Goal: Answer question/provide support: Share knowledge or assist other users

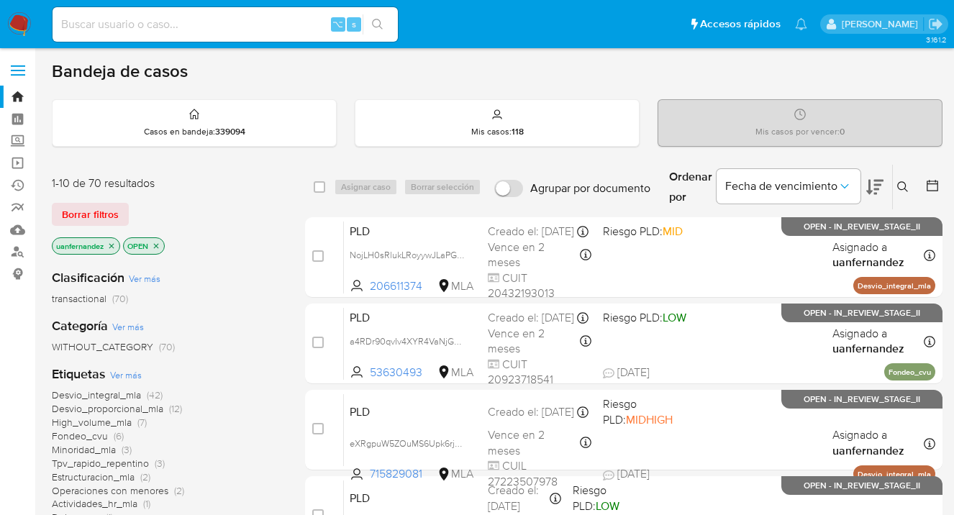
click at [903, 182] on icon at bounding box center [903, 187] width 12 height 12
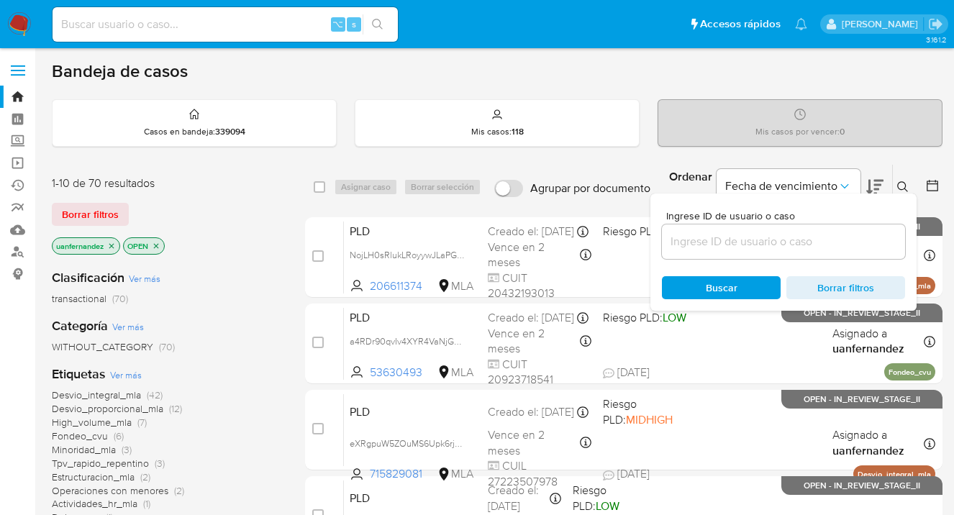
click at [763, 242] on input at bounding box center [783, 241] width 243 height 19
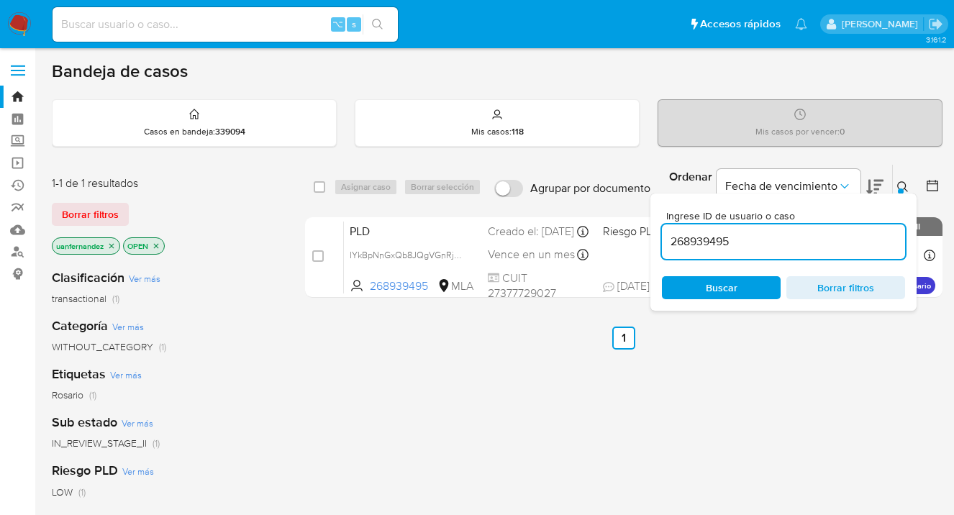
click at [901, 188] on div at bounding box center [901, 191] width 6 height 6
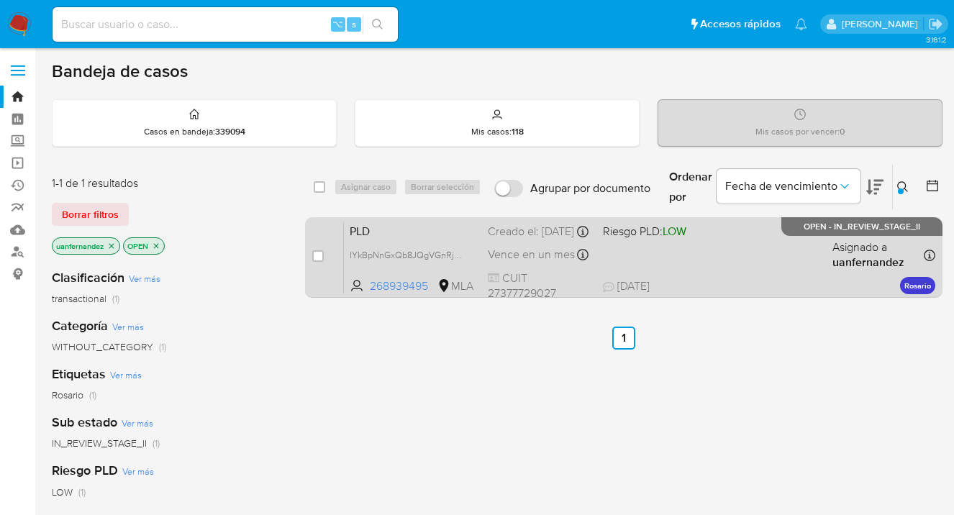
click at [756, 241] on div "PLD IYkBpNnGxQb8JQgVGnRj70v3 268939495 MLA Riesgo PLD: LOW Creado el: [DATE] Cr…" at bounding box center [639, 257] width 591 height 73
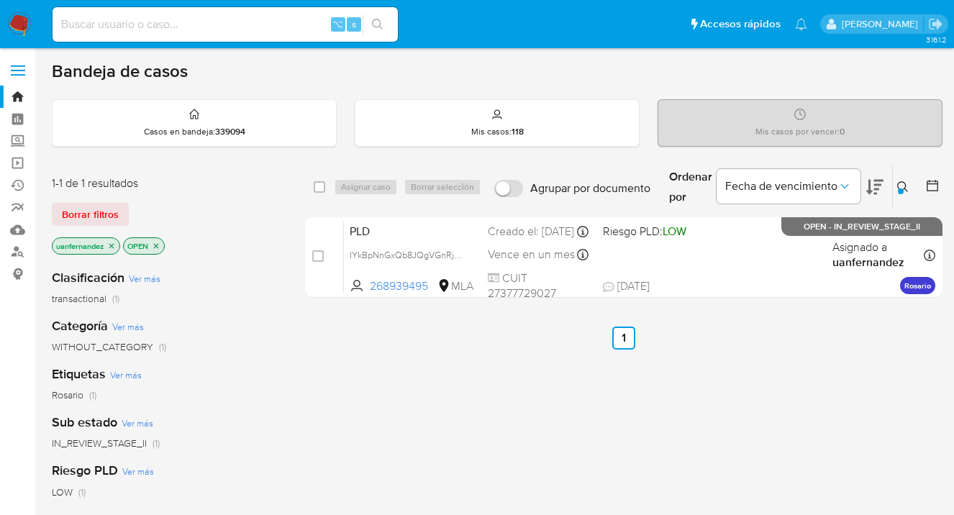
drag, startPoint x: 901, startPoint y: 186, endPoint x: 876, endPoint y: 208, distance: 32.6
click at [901, 186] on icon at bounding box center [903, 187] width 12 height 12
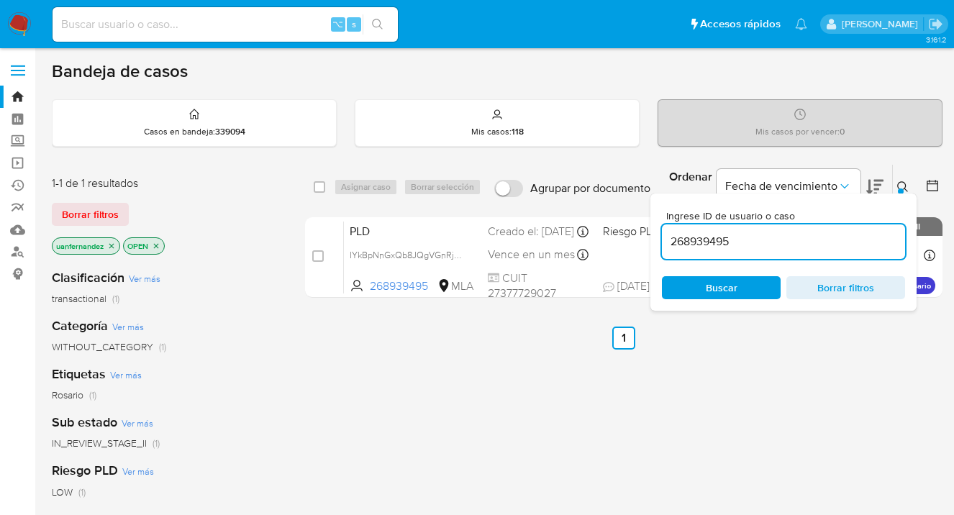
drag, startPoint x: 743, startPoint y: 243, endPoint x: 671, endPoint y: 236, distance: 72.3
click at [671, 236] on input "268939495" at bounding box center [783, 241] width 243 height 19
click at [901, 182] on icon at bounding box center [903, 187] width 12 height 12
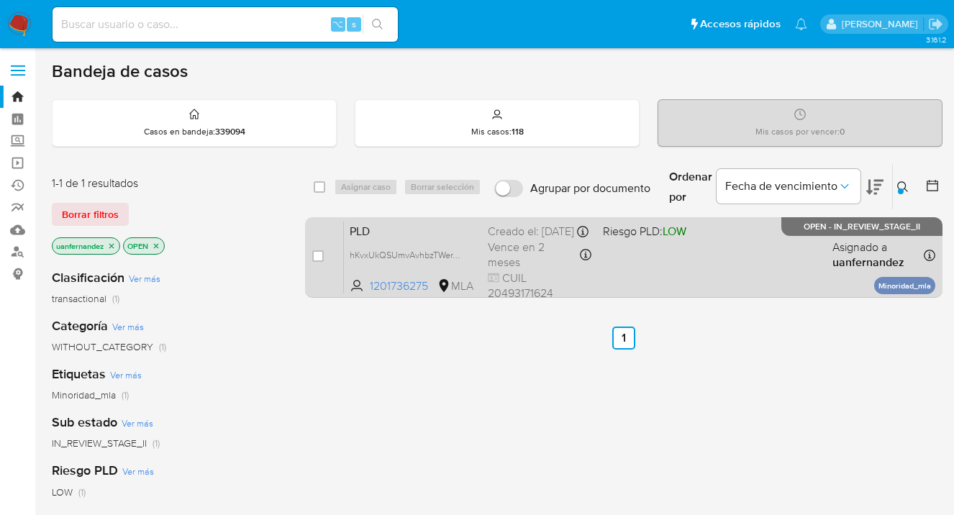
click at [763, 255] on div "PLD hKvxUkQSUmvAvhbzTWerTWpO 1201736275 MLA Riesgo PLD: LOW Creado el: 12/09/20…" at bounding box center [639, 257] width 591 height 73
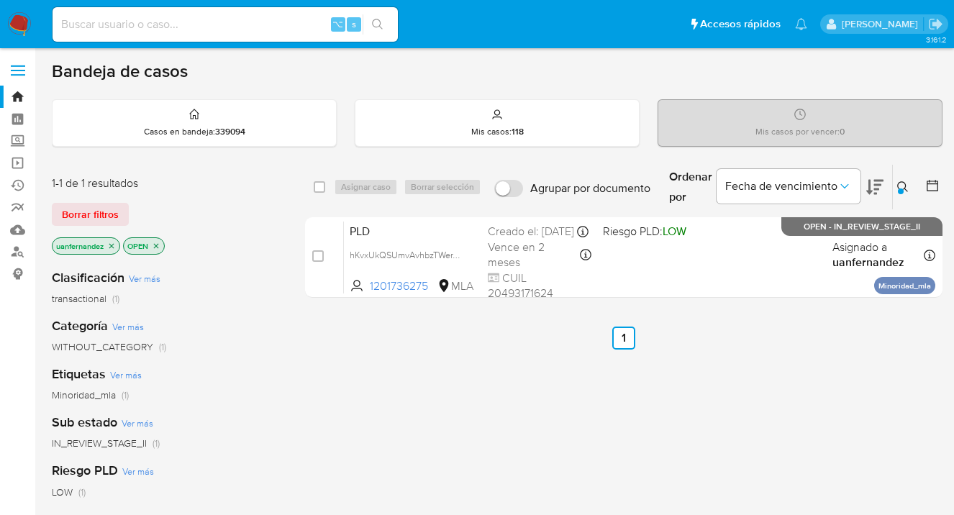
drag, startPoint x: 901, startPoint y: 182, endPoint x: 826, endPoint y: 270, distance: 114.8
click at [900, 183] on icon at bounding box center [903, 187] width 12 height 12
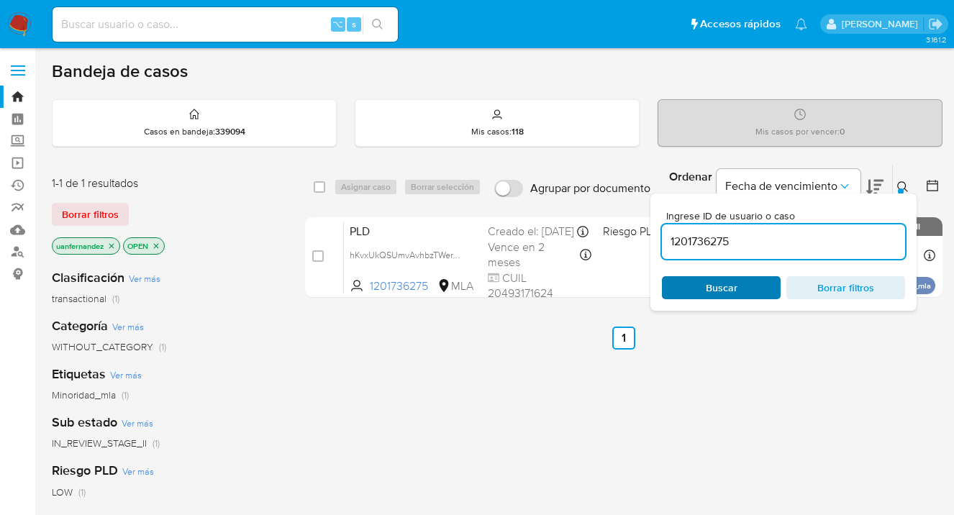
click at [752, 288] on span "Buscar" at bounding box center [721, 288] width 99 height 20
click at [904, 185] on icon at bounding box center [903, 187] width 12 height 12
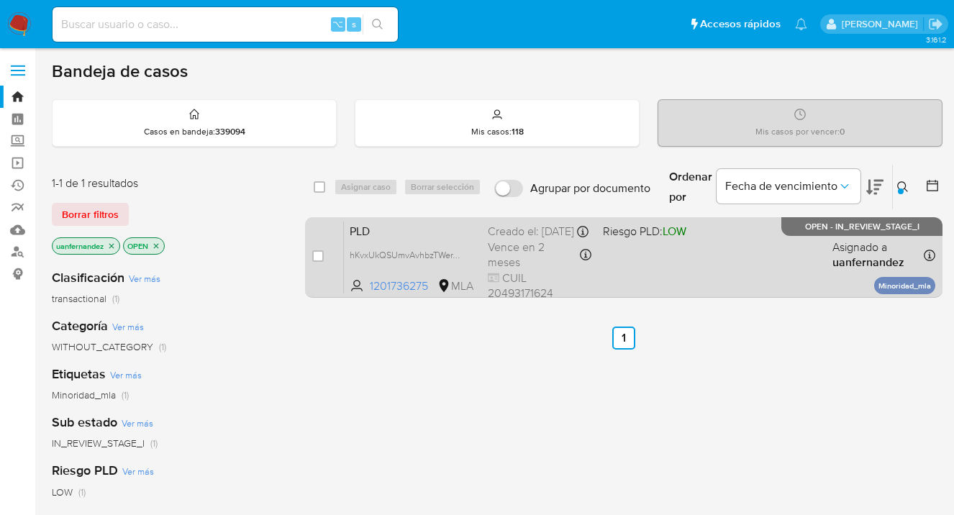
click at [790, 262] on div "PLD hKvxUkQSUmvAvhbzTWerTWpO 1201736275 MLA Riesgo PLD: LOW Creado el: 12/09/20…" at bounding box center [639, 257] width 591 height 73
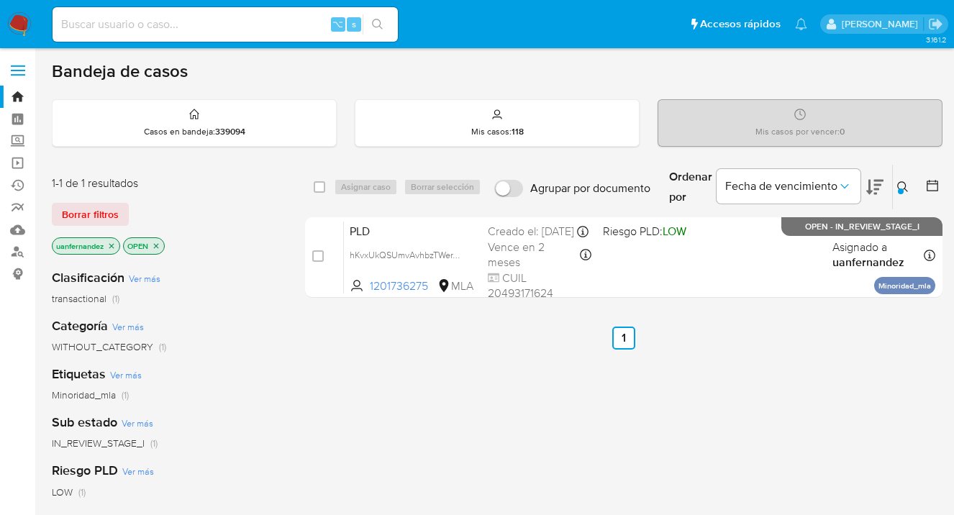
drag, startPoint x: 902, startPoint y: 185, endPoint x: 784, endPoint y: 270, distance: 145.7
click at [901, 186] on icon at bounding box center [903, 187] width 12 height 12
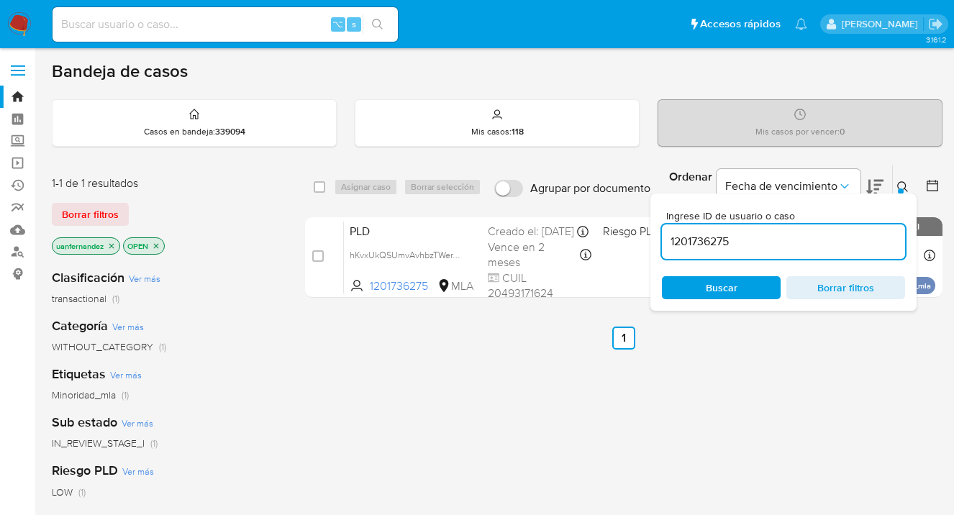
drag, startPoint x: 751, startPoint y: 247, endPoint x: 661, endPoint y: 234, distance: 90.8
click at [662, 234] on div "1201736275" at bounding box center [783, 241] width 243 height 35
click at [904, 183] on icon at bounding box center [902, 186] width 11 height 11
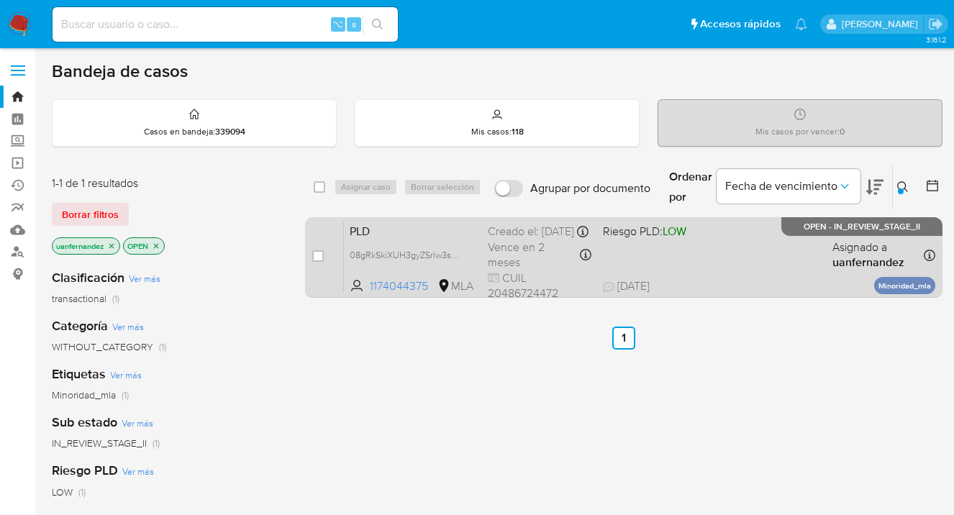
click at [777, 255] on div "PLD 08gRkSkiXUH3gyZSrlw3sGZD 1174044375 MLA Riesgo PLD: LOW Creado el: 12/09/20…" at bounding box center [639, 257] width 591 height 73
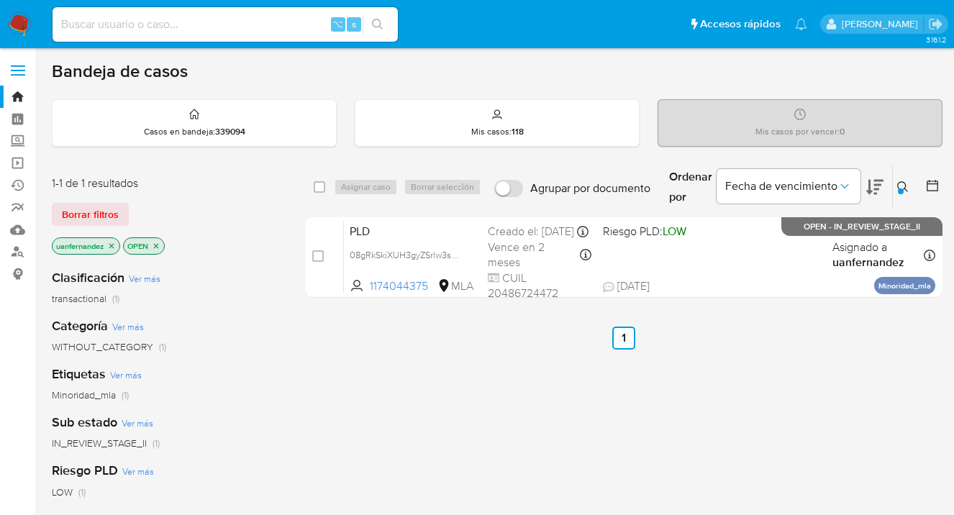
drag, startPoint x: 903, startPoint y: 185, endPoint x: 780, endPoint y: 223, distance: 129.5
click at [900, 186] on icon at bounding box center [903, 187] width 12 height 12
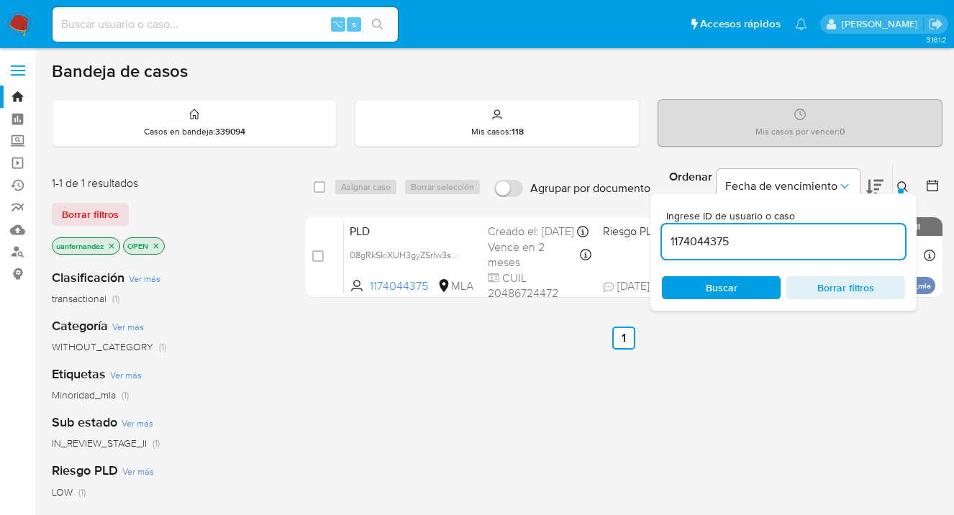
drag, startPoint x: 749, startPoint y: 242, endPoint x: 662, endPoint y: 234, distance: 86.7
click at [662, 234] on input "1174044375" at bounding box center [783, 241] width 243 height 19
click at [900, 187] on icon at bounding box center [903, 187] width 12 height 12
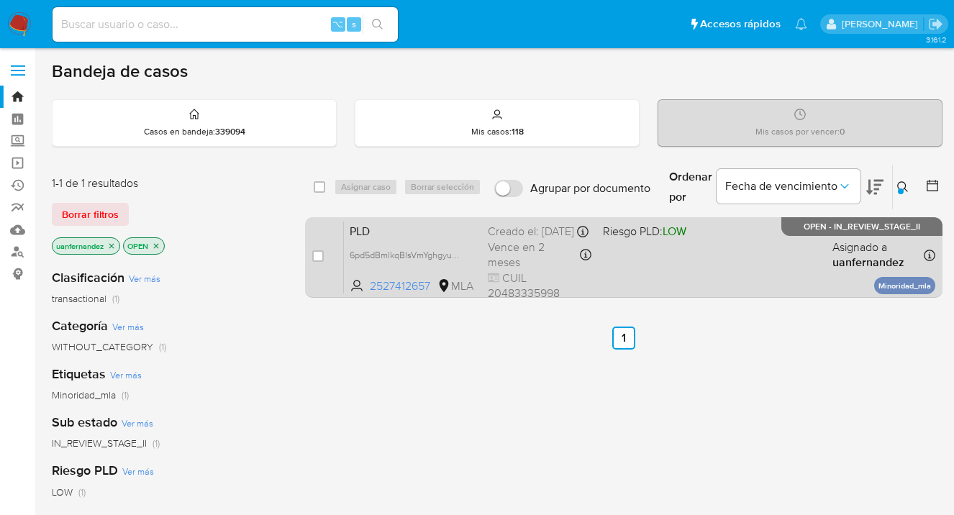
click at [782, 270] on div "PLD 6pd5dBmlkqBlsVmYghgyumha 2527412657 MLA Riesgo PLD: LOW Creado el: 12/09/20…" at bounding box center [639, 257] width 591 height 73
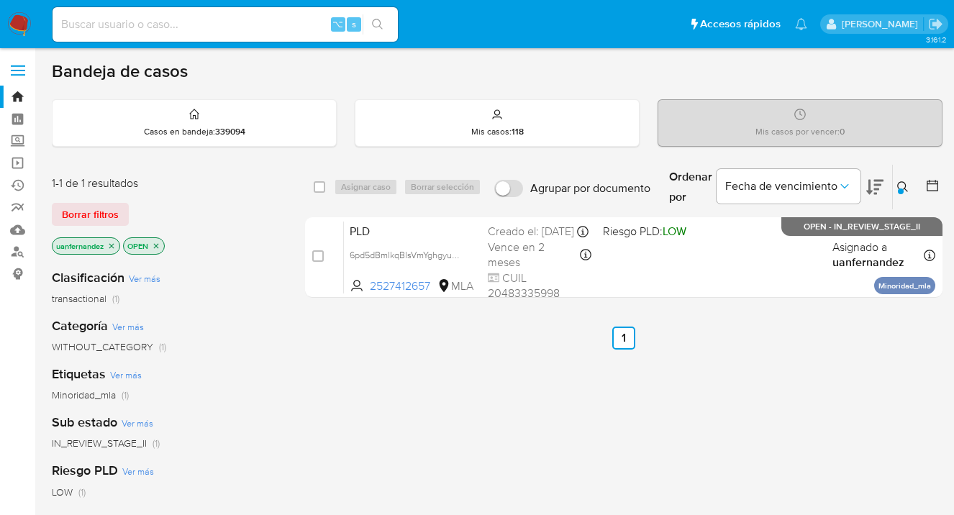
click at [900, 186] on icon at bounding box center [903, 187] width 12 height 12
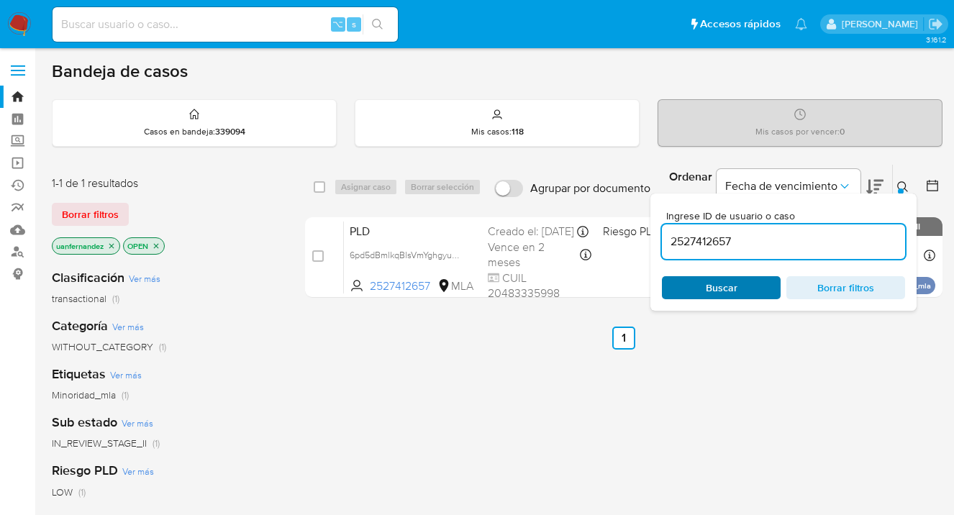
click at [706, 288] on span "Buscar" at bounding box center [722, 287] width 32 height 23
click at [901, 185] on icon at bounding box center [903, 187] width 12 height 12
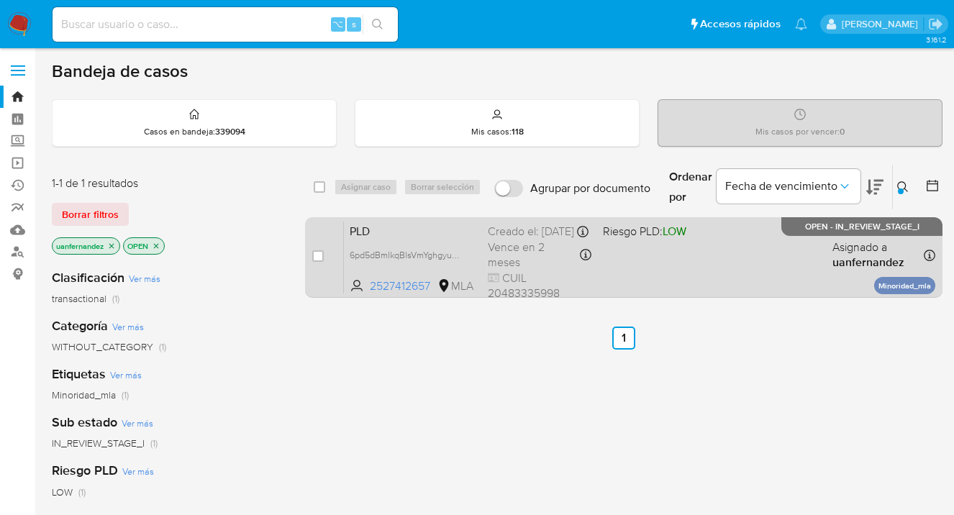
click at [740, 273] on div "PLD 6pd5dBmlkqBlsVmYghgyumha 2527412657 MLA Riesgo PLD: LOW Creado el: 12/09/20…" at bounding box center [639, 257] width 591 height 73
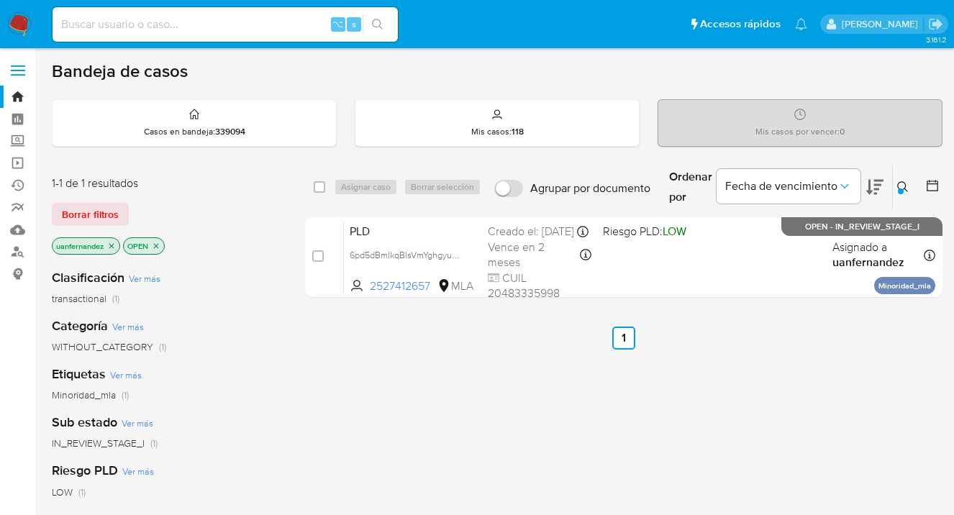
click at [898, 182] on icon at bounding box center [903, 187] width 12 height 12
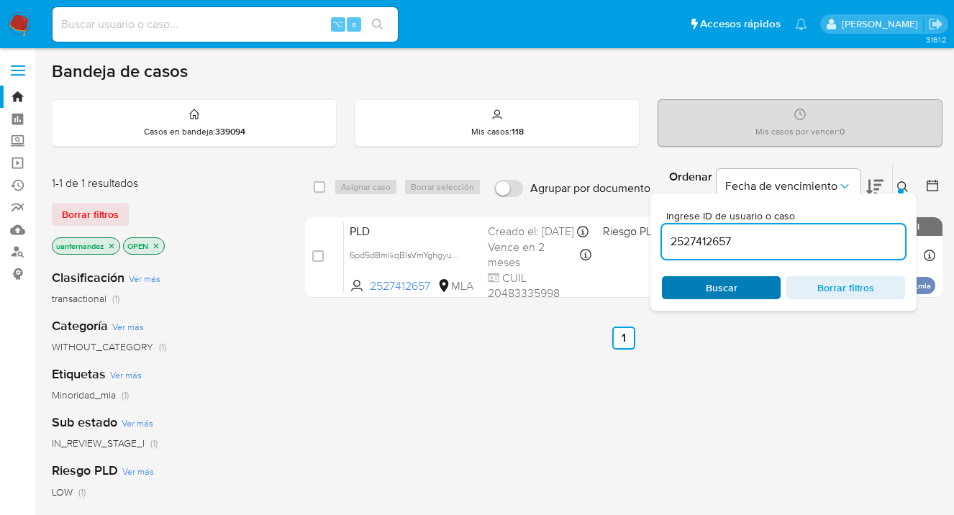
click at [739, 288] on span "Buscar" at bounding box center [721, 288] width 99 height 20
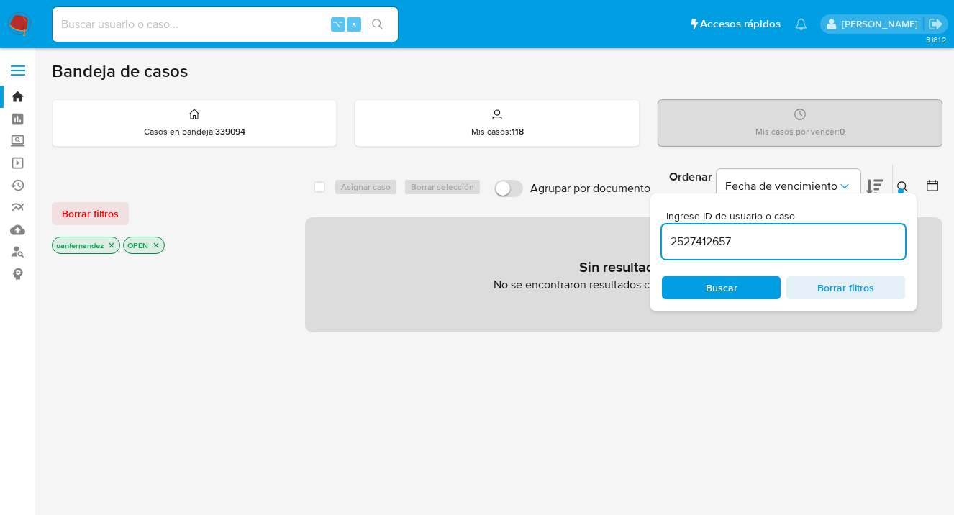
click at [899, 186] on icon at bounding box center [903, 187] width 12 height 12
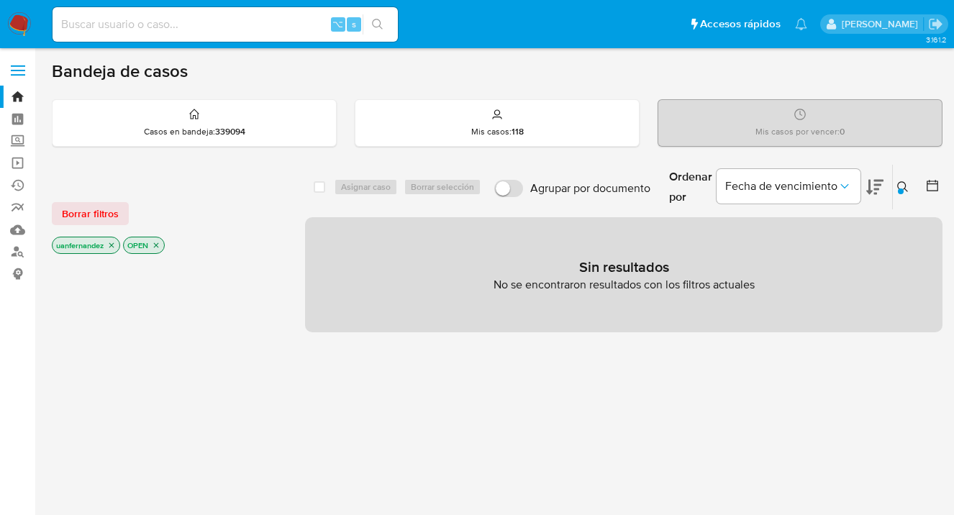
click at [88, 209] on span "Borrar filtros" at bounding box center [90, 214] width 57 height 20
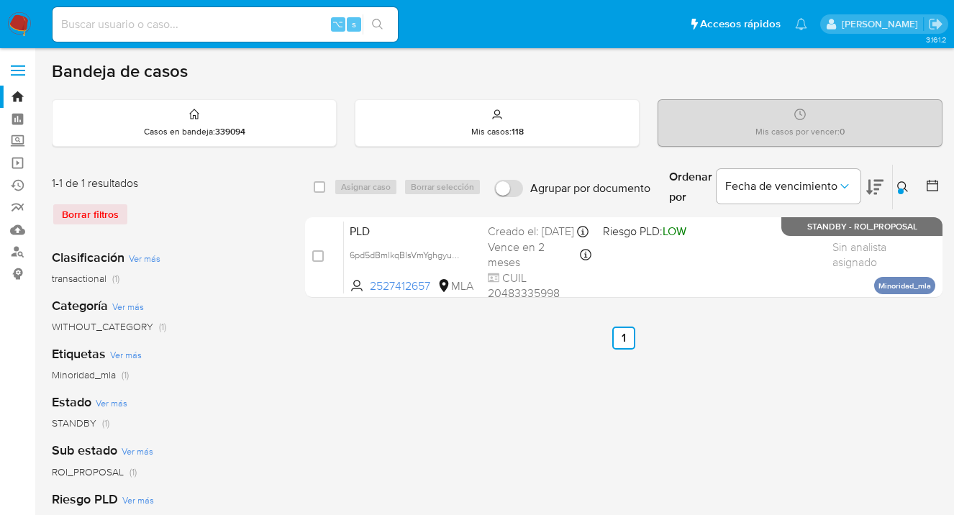
click at [901, 183] on icon at bounding box center [903, 187] width 12 height 12
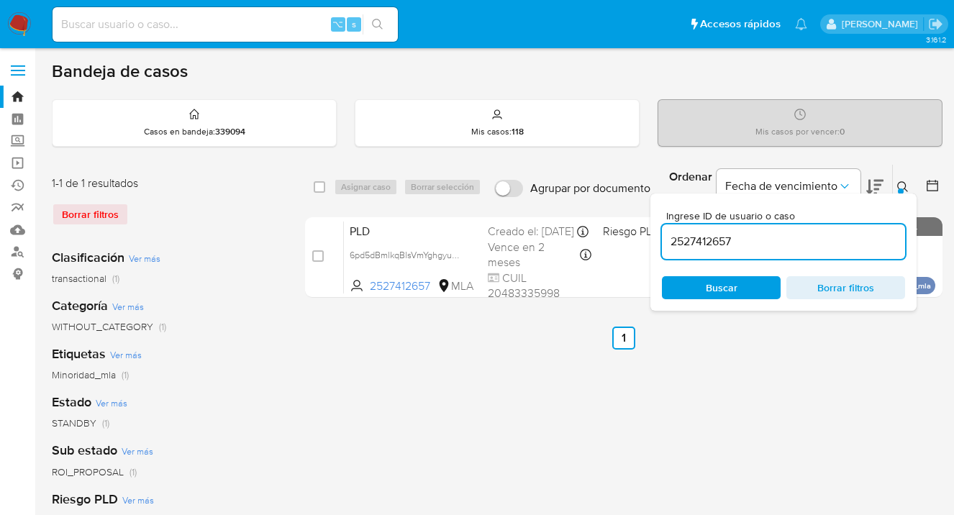
drag, startPoint x: 798, startPoint y: 242, endPoint x: 668, endPoint y: 229, distance: 130.9
click at [668, 229] on div "2527412657" at bounding box center [783, 241] width 243 height 35
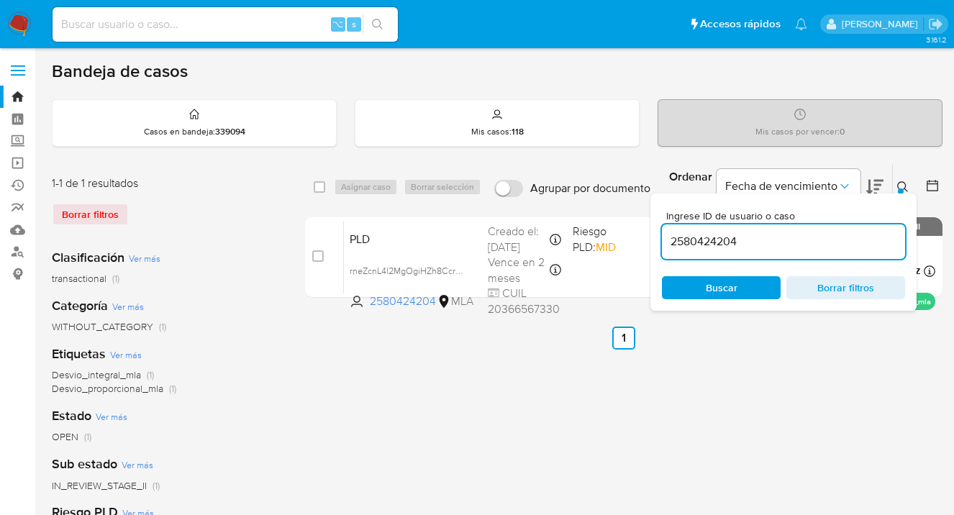
click at [901, 186] on icon at bounding box center [903, 187] width 12 height 12
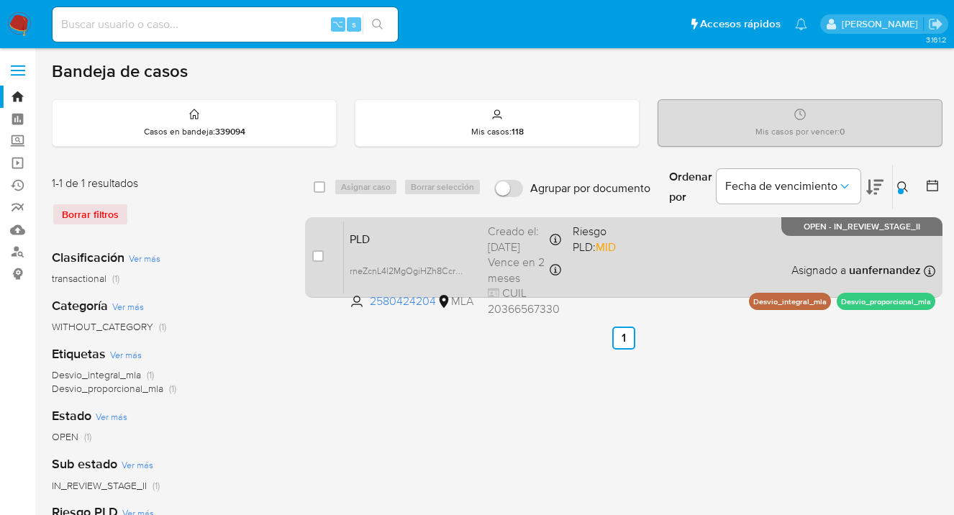
click at [759, 232] on div "PLD rneZcnL4l2MgOgiHZh8Ccr7m 2580424204 MLA Riesgo PLD: MID Creado el: 12/09/20…" at bounding box center [639, 257] width 591 height 73
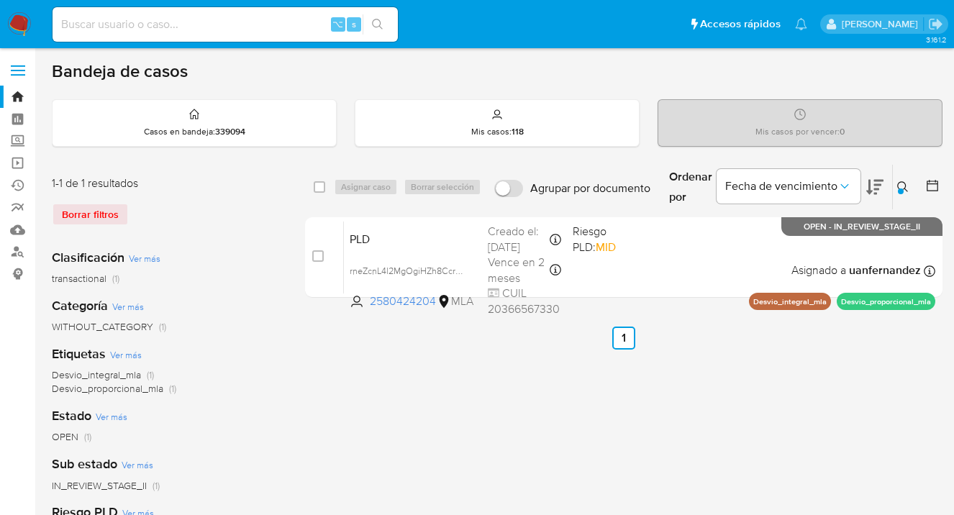
click at [900, 184] on icon at bounding box center [903, 187] width 12 height 12
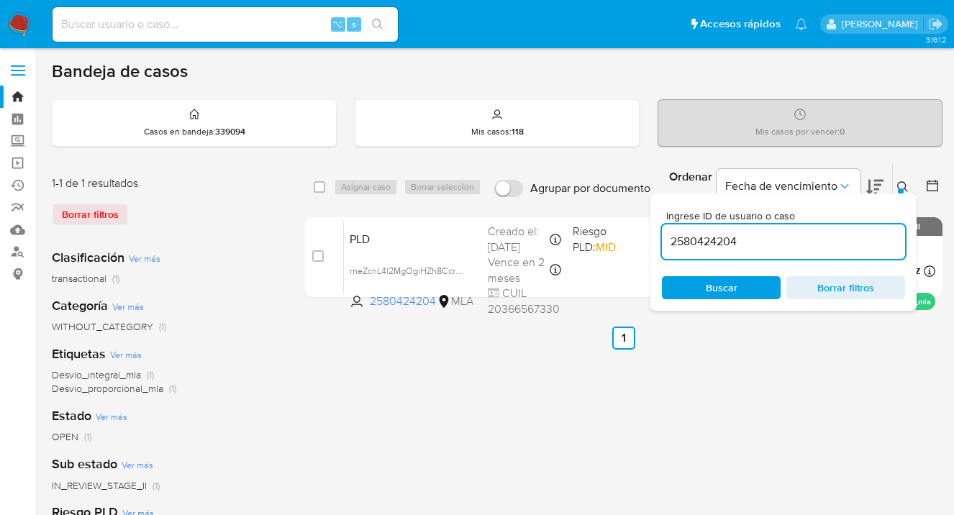
drag, startPoint x: 717, startPoint y: 287, endPoint x: 811, endPoint y: 231, distance: 109.0
click at [718, 287] on span "Buscar" at bounding box center [722, 287] width 32 height 23
click at [902, 183] on icon at bounding box center [903, 187] width 12 height 12
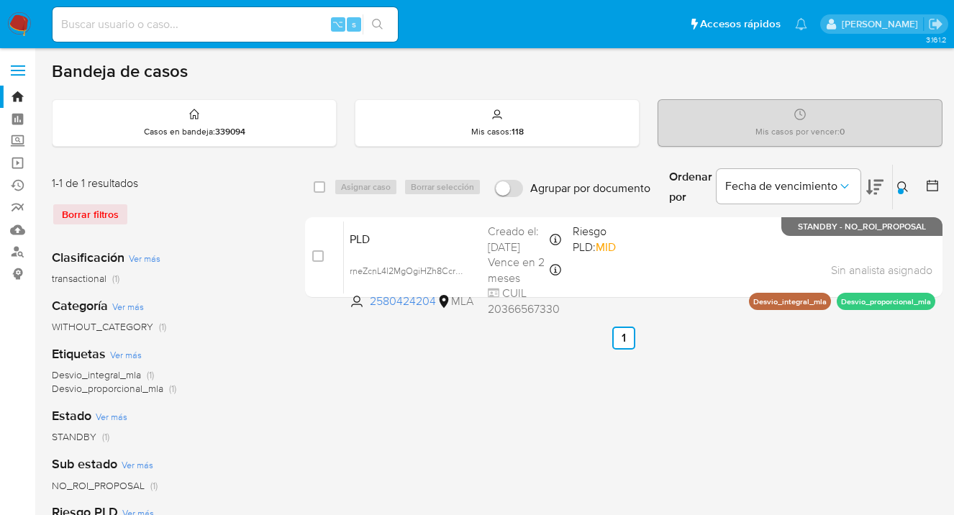
click at [902, 183] on icon at bounding box center [903, 187] width 12 height 12
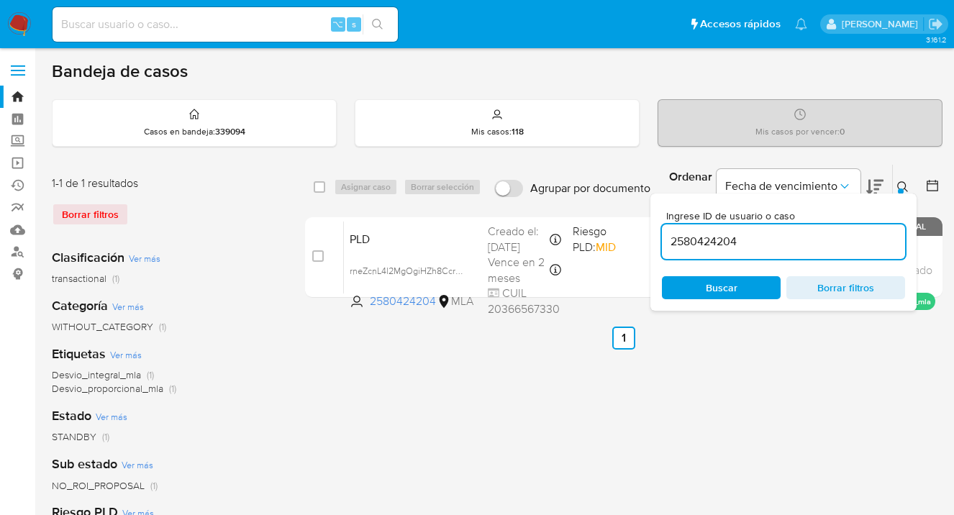
drag, startPoint x: 716, startPoint y: 242, endPoint x: 666, endPoint y: 236, distance: 50.0
click at [666, 236] on input "2580424204" at bounding box center [783, 241] width 243 height 19
click at [903, 183] on icon at bounding box center [903, 187] width 12 height 12
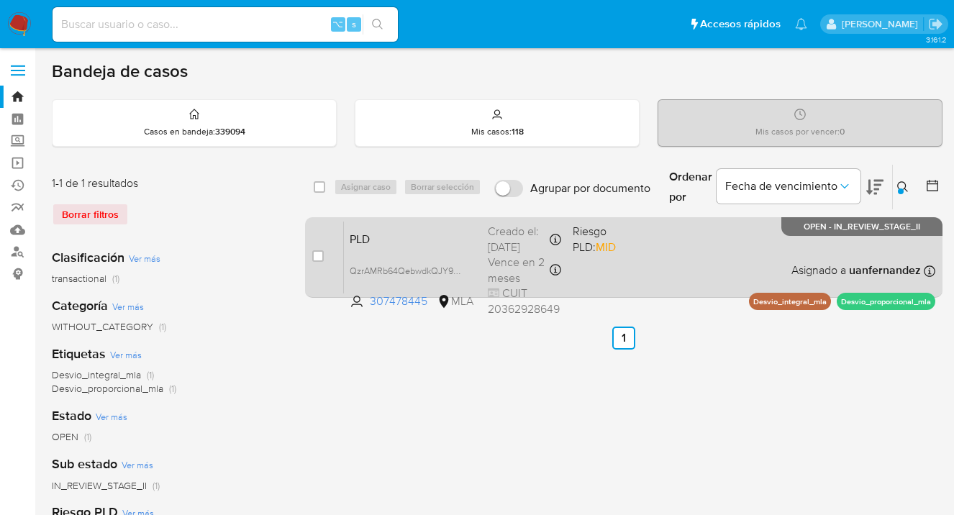
click at [684, 260] on div "PLD QzrAMRb64QebwdkQJY9uu5Z4 307478445 MLA Riesgo PLD: MID Creado el: 12/09/202…" at bounding box center [639, 257] width 591 height 73
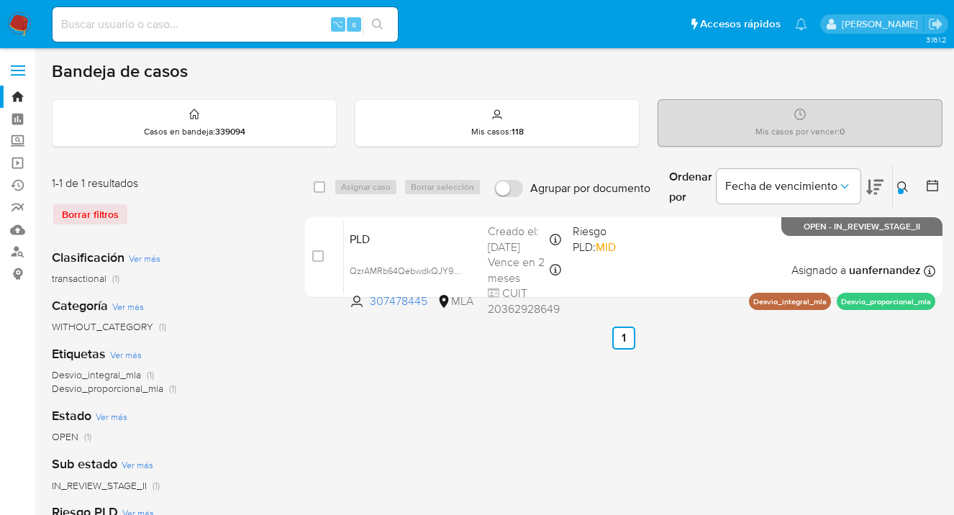
click at [905, 186] on icon at bounding box center [902, 186] width 11 height 11
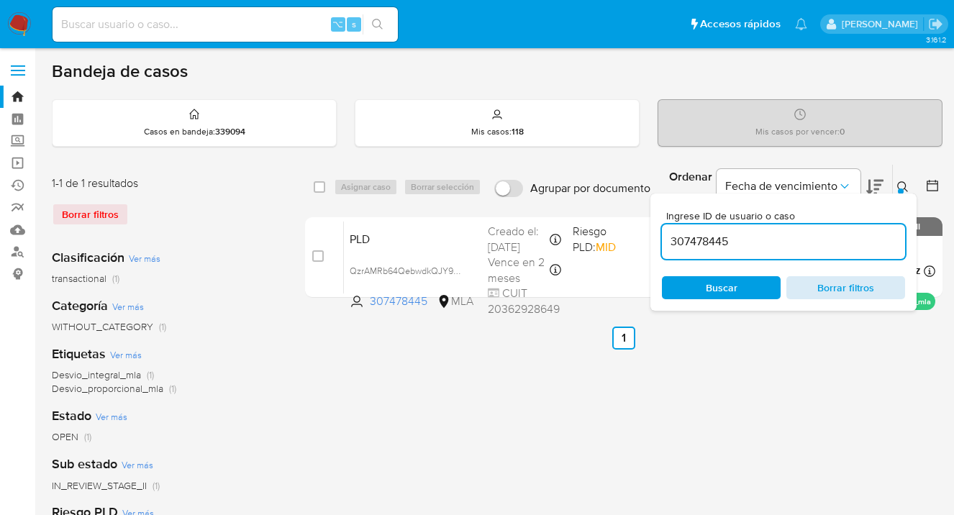
drag, startPoint x: 742, startPoint y: 284, endPoint x: 787, endPoint y: 278, distance: 45.8
click at [742, 284] on span "Buscar" at bounding box center [721, 288] width 99 height 20
click at [902, 184] on icon at bounding box center [903, 187] width 12 height 12
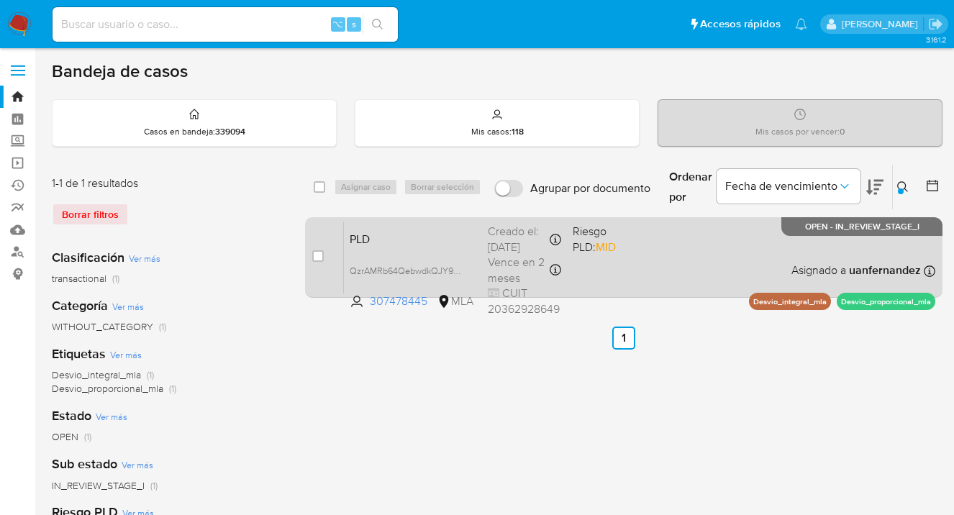
click at [676, 244] on div "PLD QzrAMRb64QebwdkQJY9uu5Z4 307478445 MLA Riesgo PLD: MID Creado el: 12/09/202…" at bounding box center [639, 257] width 591 height 73
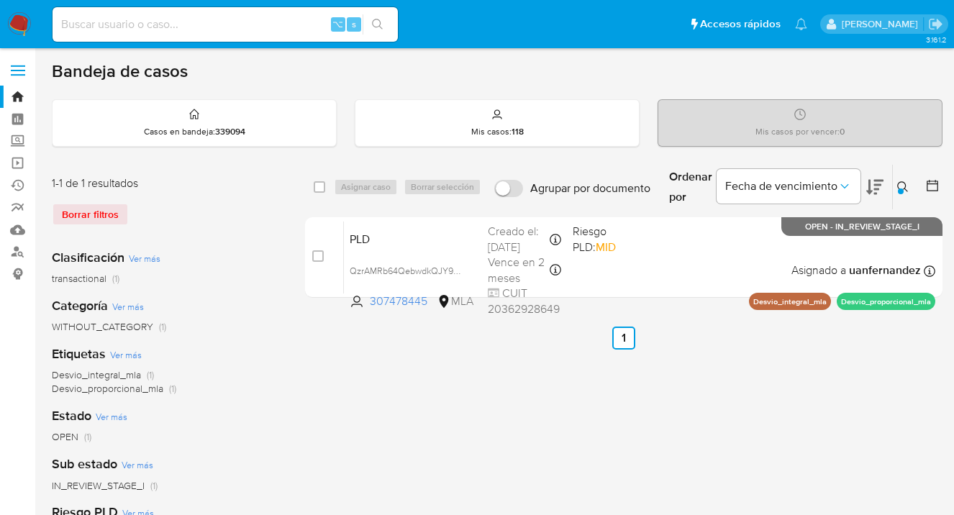
click at [903, 191] on icon at bounding box center [903, 187] width 12 height 12
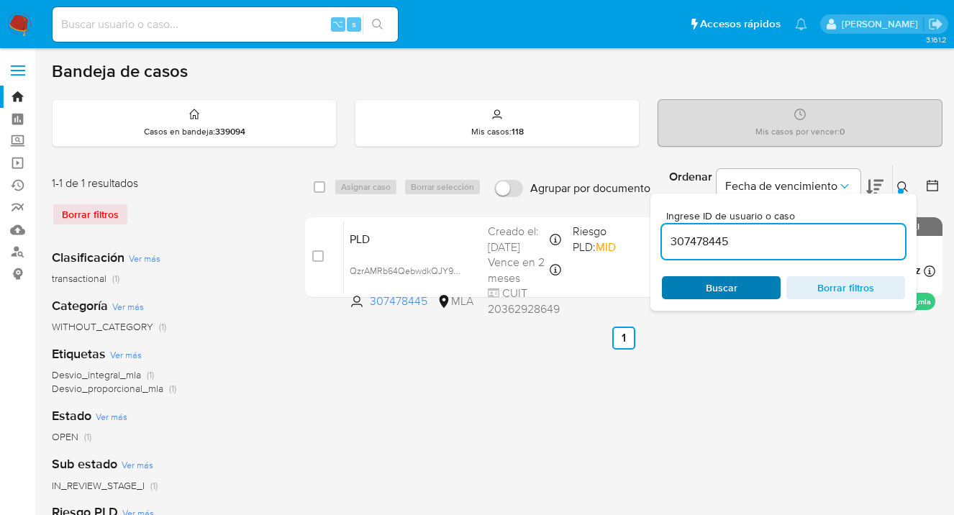
click at [739, 296] on span "Buscar" at bounding box center [721, 288] width 99 height 20
click at [901, 187] on icon at bounding box center [903, 187] width 12 height 12
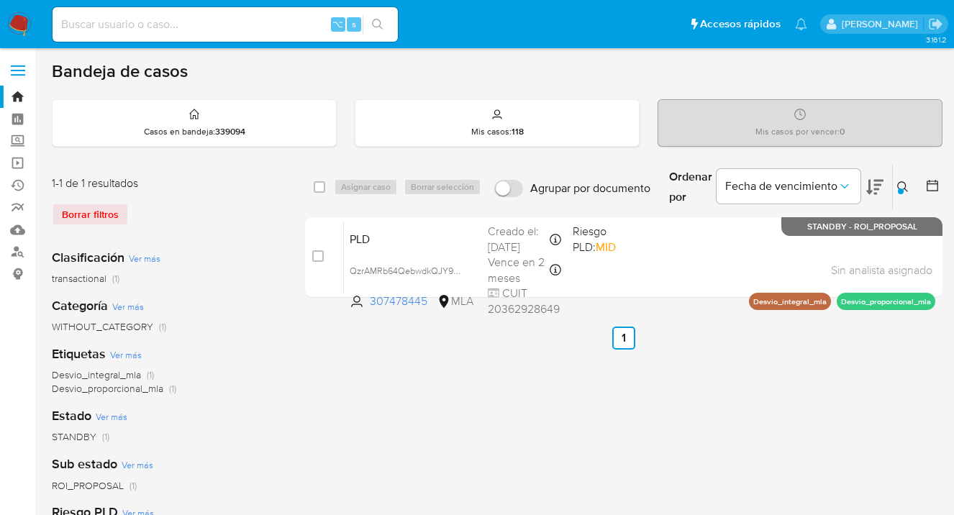
drag, startPoint x: 901, startPoint y: 186, endPoint x: 773, endPoint y: 233, distance: 135.9
click at [900, 186] on icon at bounding box center [903, 187] width 12 height 12
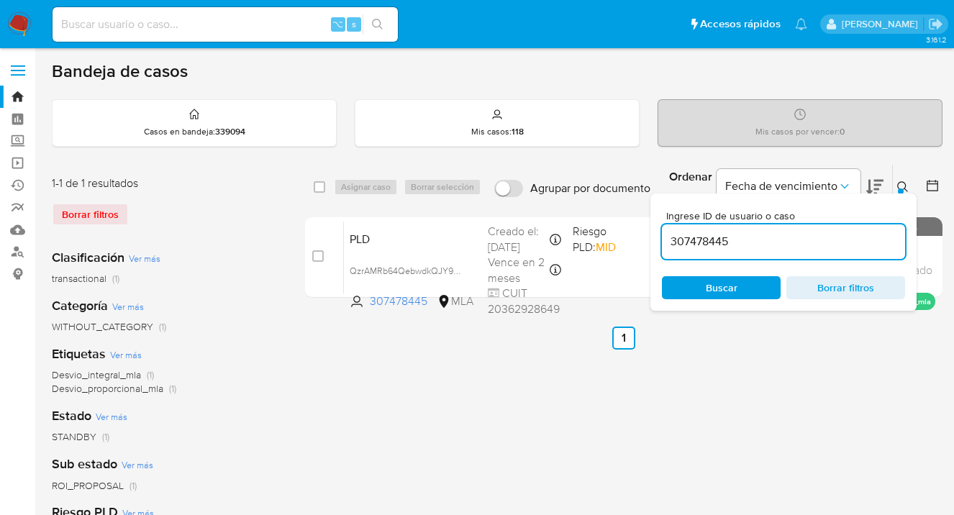
drag, startPoint x: 731, startPoint y: 242, endPoint x: 666, endPoint y: 237, distance: 65.6
click at [666, 237] on input "307478445" at bounding box center [783, 241] width 243 height 19
click at [904, 186] on icon at bounding box center [903, 187] width 12 height 12
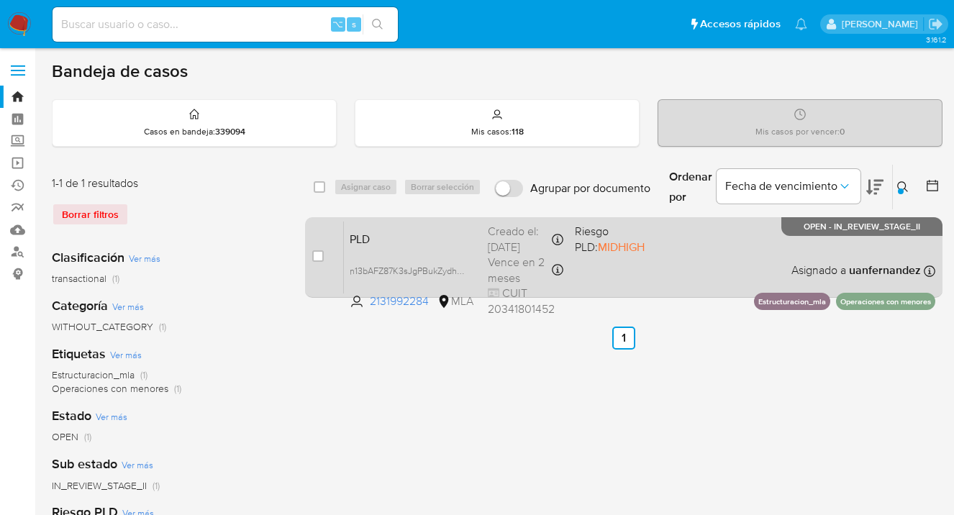
click at [760, 255] on div "PLD n13bAFZ87K3sJgPBukZydhwq 2131992284 MLA Riesgo PLD: MIDHIGH Creado el: 12/0…" at bounding box center [639, 257] width 591 height 73
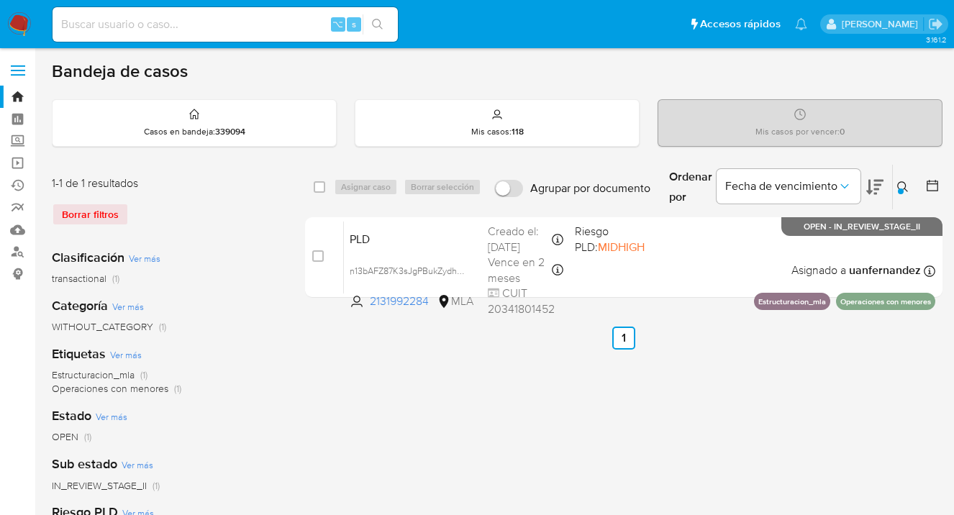
drag, startPoint x: 901, startPoint y: 185, endPoint x: 860, endPoint y: 200, distance: 43.7
click at [901, 186] on icon at bounding box center [903, 187] width 12 height 12
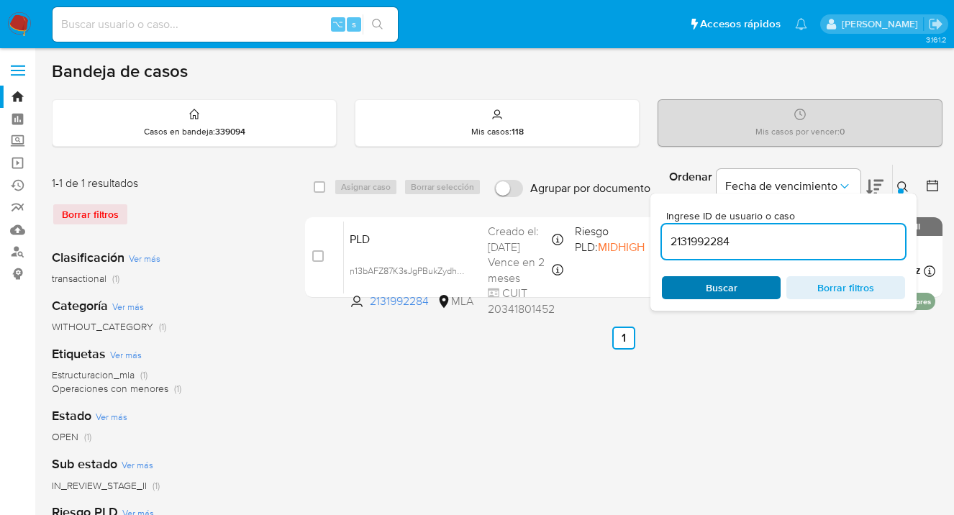
click at [724, 281] on span "Buscar" at bounding box center [722, 287] width 32 height 23
click at [903, 184] on icon at bounding box center [903, 187] width 12 height 12
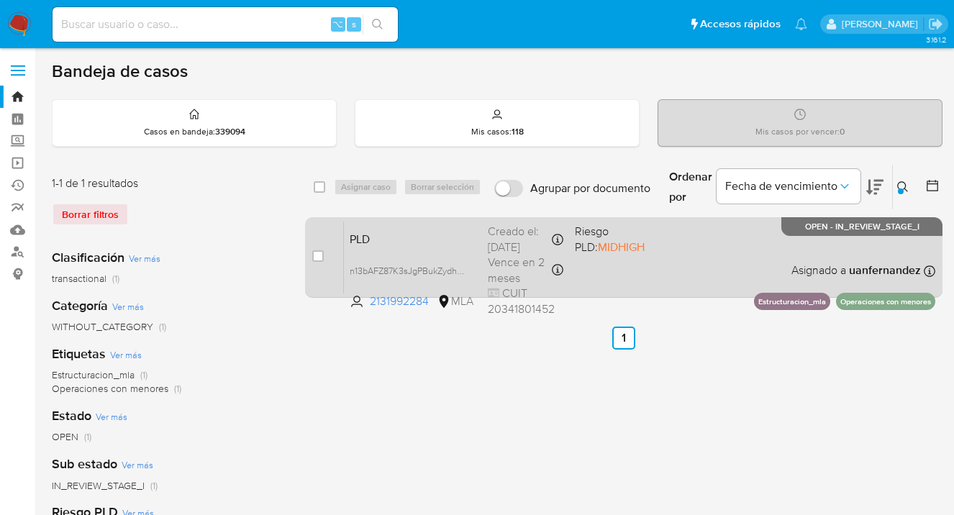
click at [706, 260] on div "PLD n13bAFZ87K3sJgPBukZydhwq 2131992284 MLA Riesgo PLD: MIDHIGH Creado el: 12/0…" at bounding box center [639, 257] width 591 height 73
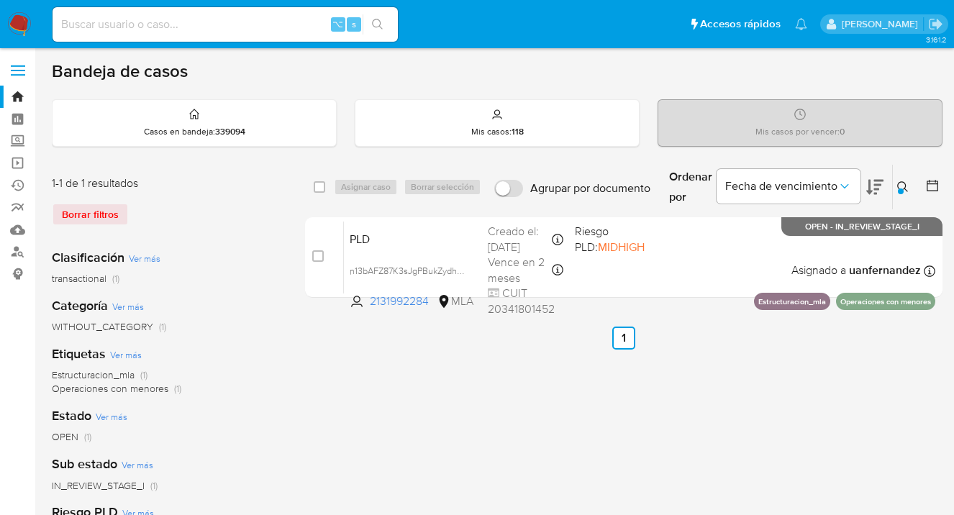
click at [898, 186] on icon at bounding box center [903, 187] width 12 height 12
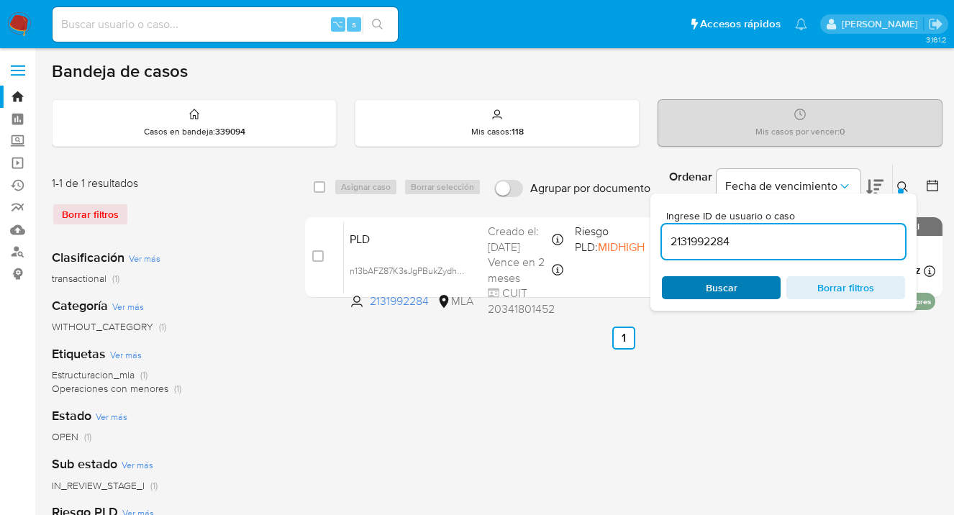
click at [731, 291] on span "Buscar" at bounding box center [722, 287] width 32 height 23
click at [906, 188] on icon at bounding box center [903, 187] width 12 height 12
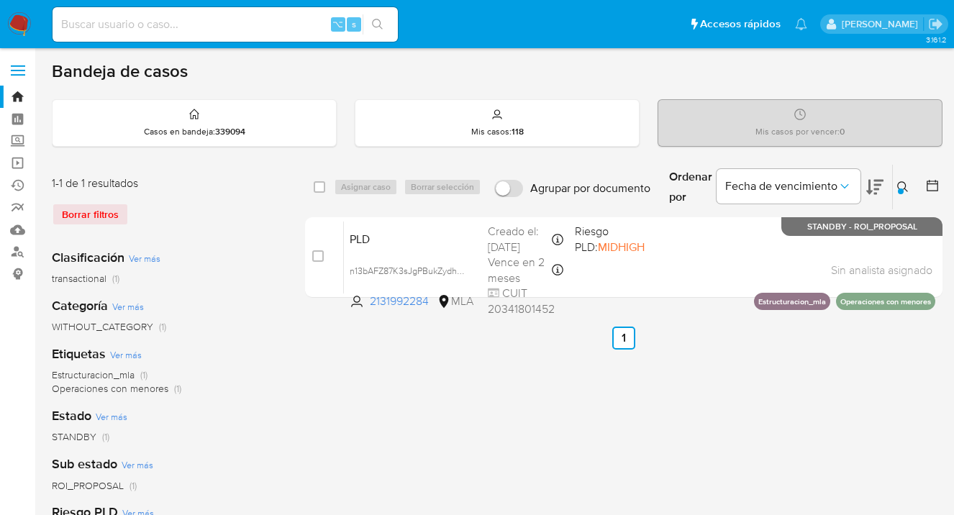
click at [901, 183] on icon at bounding box center [903, 187] width 12 height 12
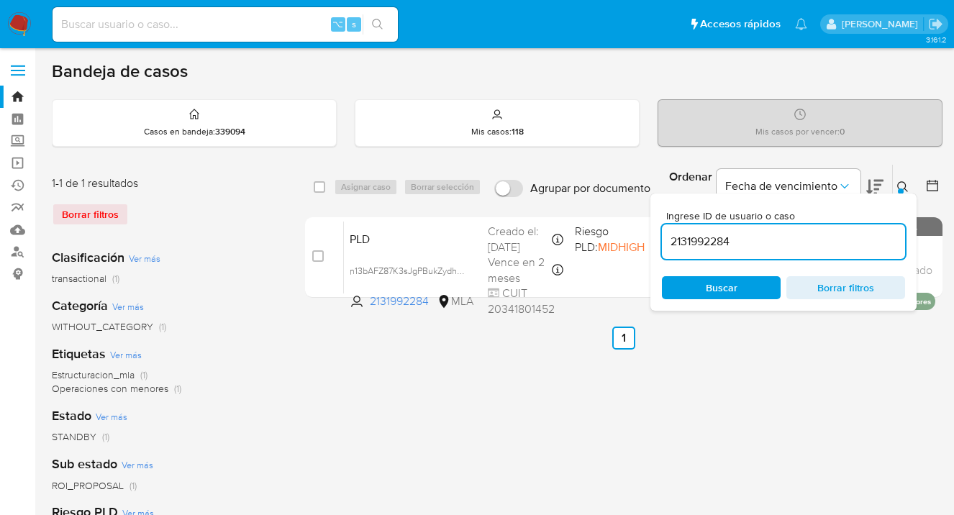
drag, startPoint x: 745, startPoint y: 240, endPoint x: 672, endPoint y: 232, distance: 73.9
click at [672, 232] on input "2131992284" at bounding box center [783, 241] width 243 height 19
click at [903, 184] on icon at bounding box center [903, 187] width 12 height 12
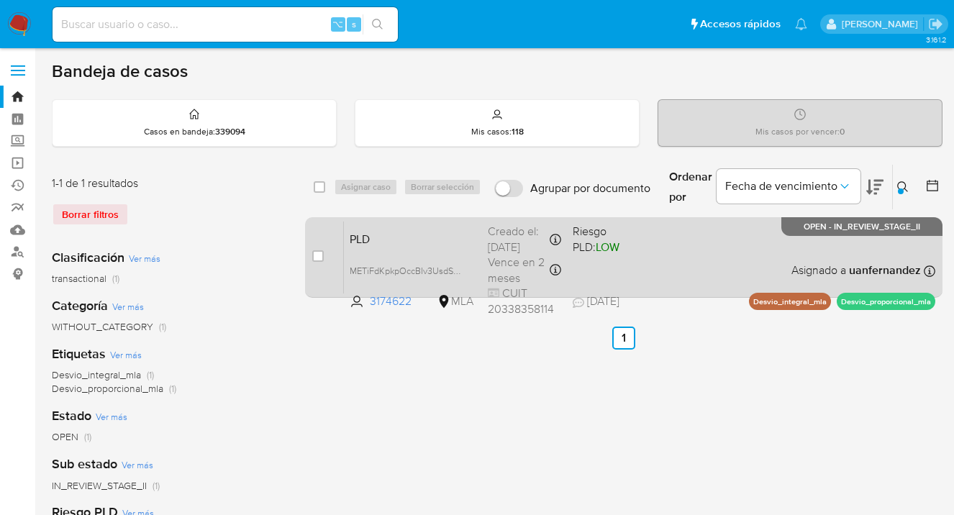
click at [739, 265] on div "PLD METiFdKpkpOccBIv3UsdSZy0 3174622 MLA Riesgo PLD: LOW Creado el: 12/09/2025 …" at bounding box center [639, 257] width 591 height 73
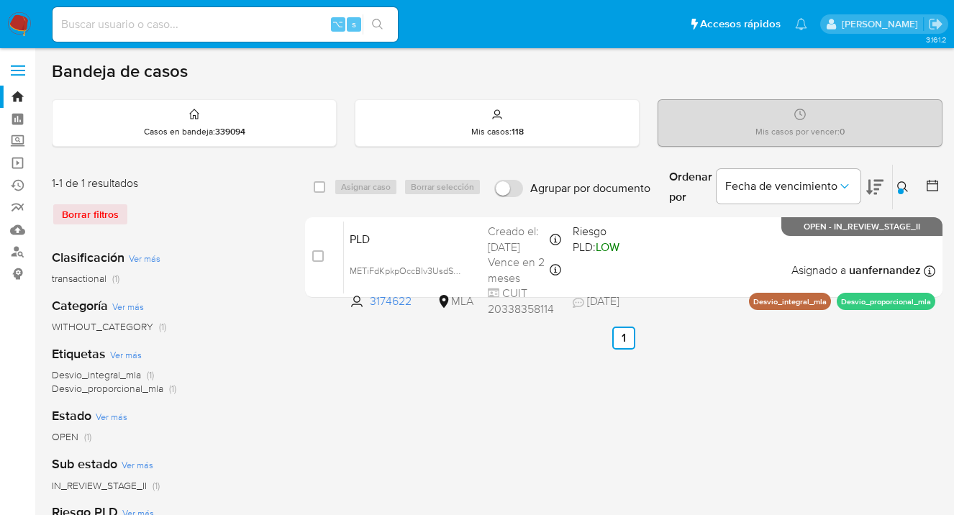
click at [906, 186] on icon at bounding box center [903, 187] width 12 height 12
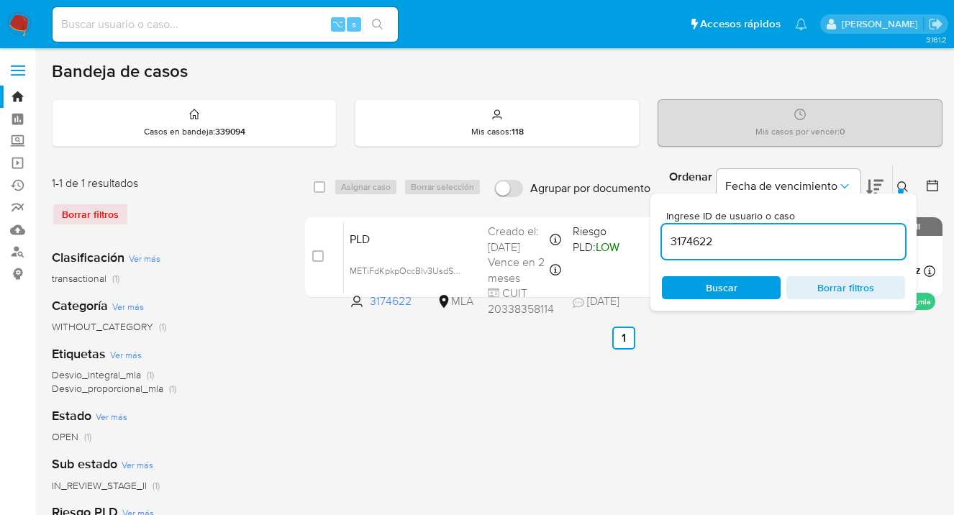
drag, startPoint x: 754, startPoint y: 242, endPoint x: 667, endPoint y: 240, distance: 87.1
click at [667, 240] on input "3174622" at bounding box center [783, 241] width 243 height 19
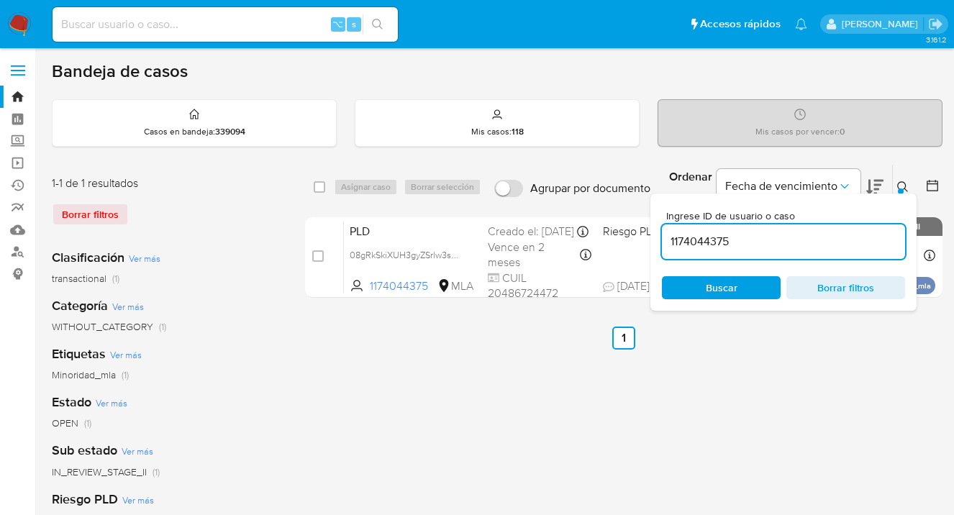
click at [901, 185] on icon at bounding box center [903, 187] width 12 height 12
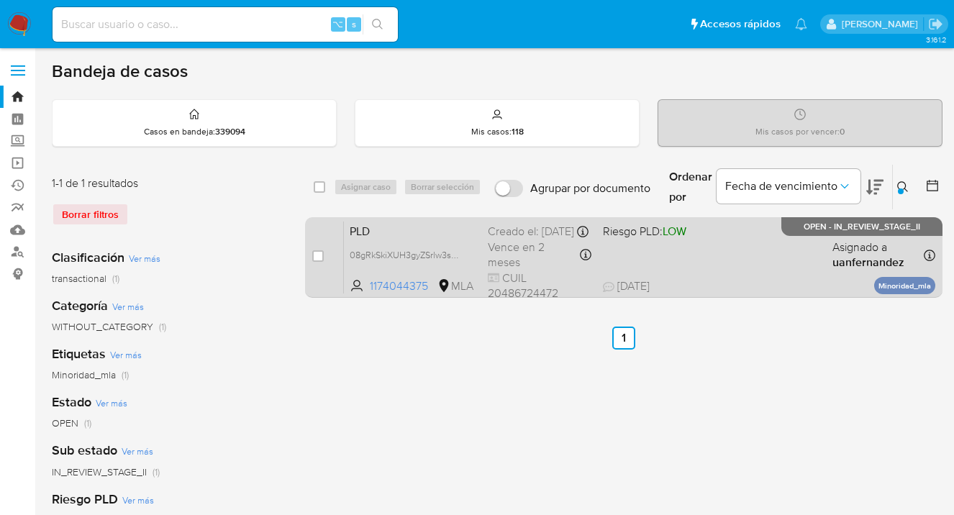
click at [778, 256] on div "PLD 08gRkSkiXUH3gyZSrlw3sGZD 1174044375 MLA Riesgo PLD: LOW Creado el: 12/09/20…" at bounding box center [639, 257] width 591 height 73
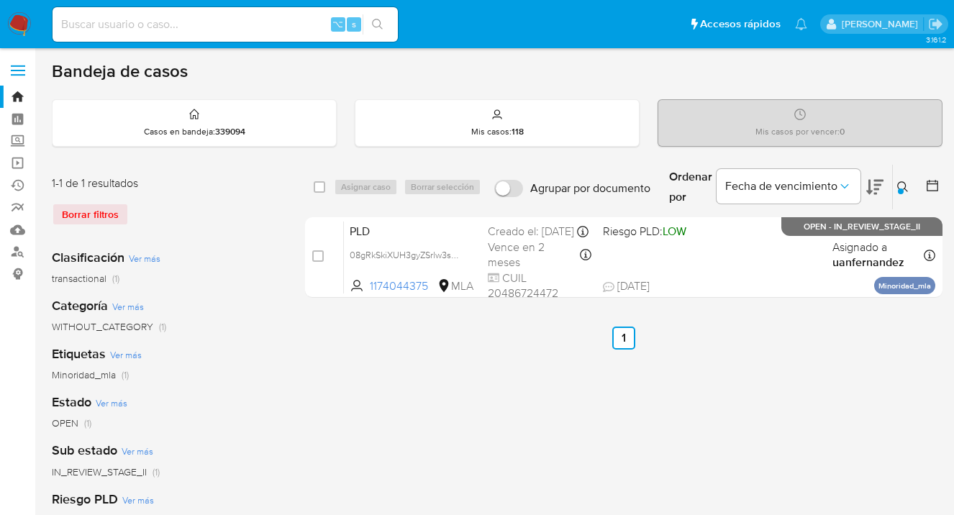
drag, startPoint x: 901, startPoint y: 188, endPoint x: 873, endPoint y: 201, distance: 30.6
click at [901, 188] on div at bounding box center [901, 191] width 6 height 6
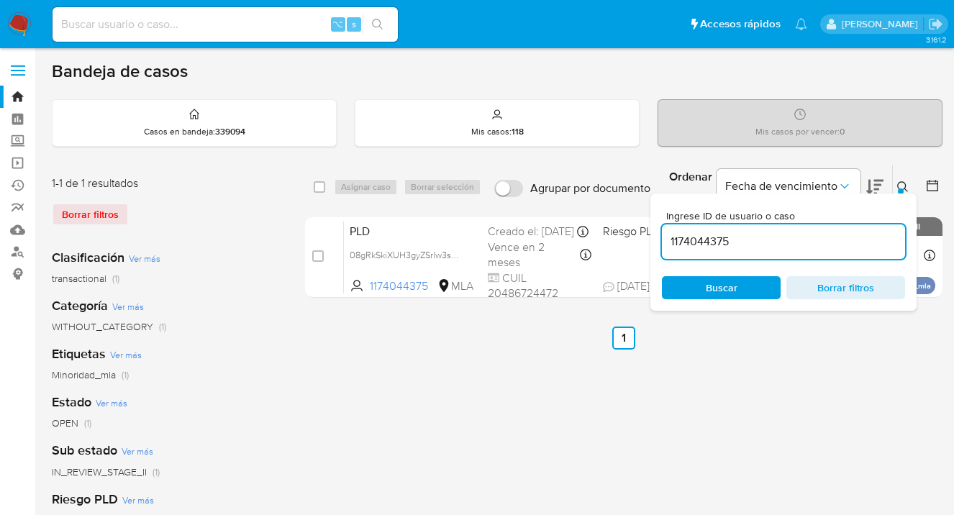
drag, startPoint x: 757, startPoint y: 240, endPoint x: 669, endPoint y: 240, distance: 88.5
click at [662, 242] on input "1174044375" at bounding box center [783, 241] width 243 height 19
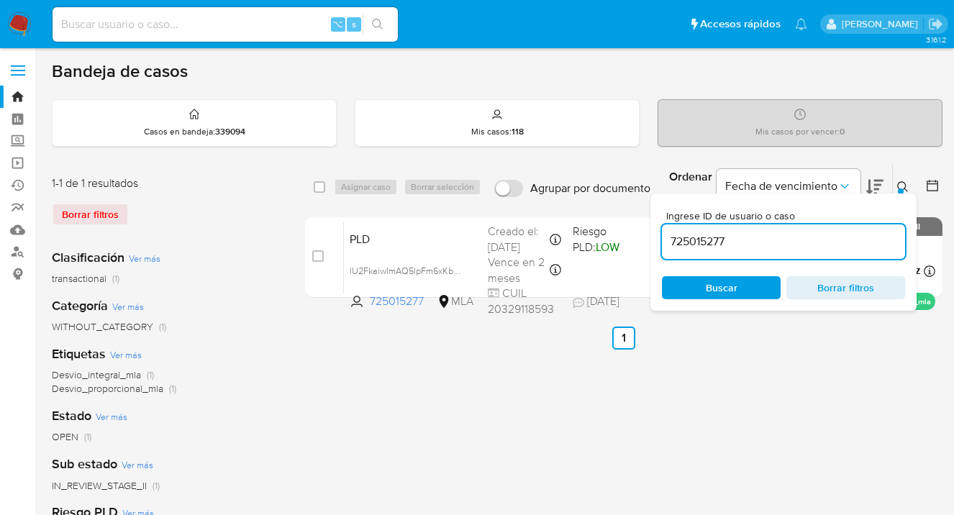
click at [901, 184] on icon at bounding box center [903, 187] width 12 height 12
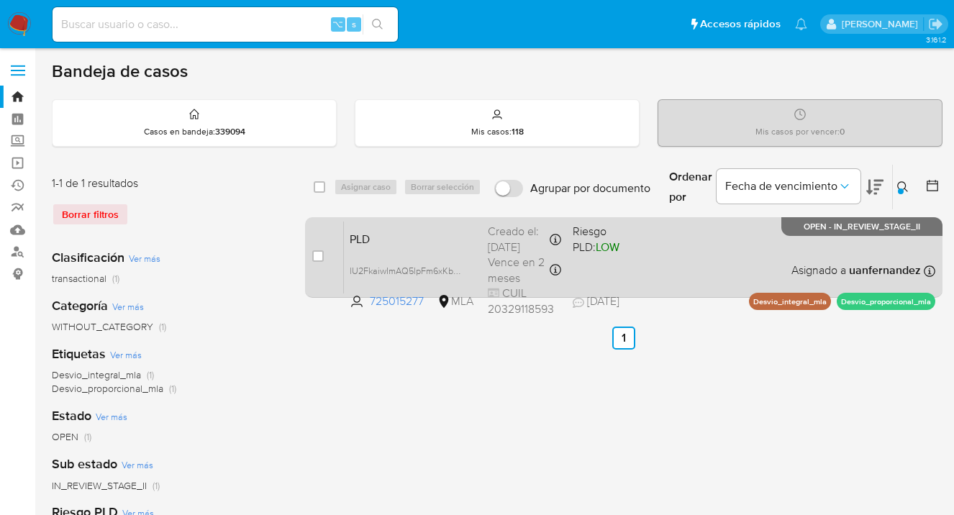
click at [771, 261] on div "PLD lU2FkaiwImAQ5lpFm6xKb4os 725015277 MLA Riesgo PLD: LOW Creado el: 12/09/202…" at bounding box center [639, 257] width 591 height 73
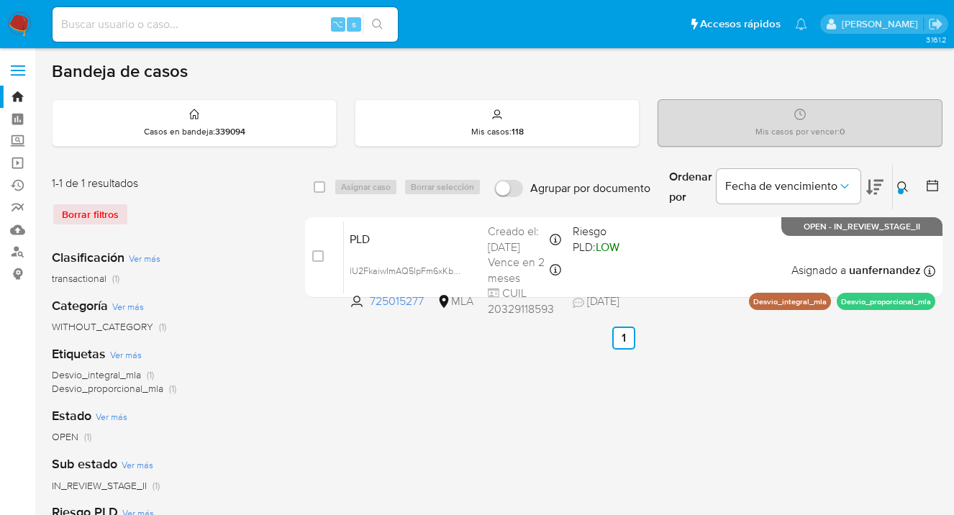
drag, startPoint x: 906, startPoint y: 190, endPoint x: 848, endPoint y: 219, distance: 65.0
click at [905, 189] on icon at bounding box center [903, 187] width 12 height 12
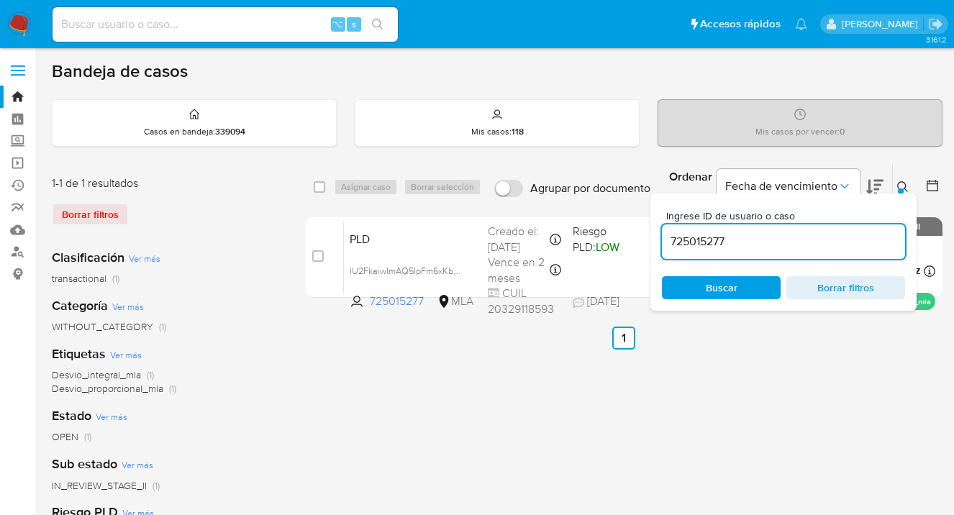
drag, startPoint x: 739, startPoint y: 238, endPoint x: 661, endPoint y: 235, distance: 77.7
click at [662, 235] on input "725015277" at bounding box center [783, 241] width 243 height 19
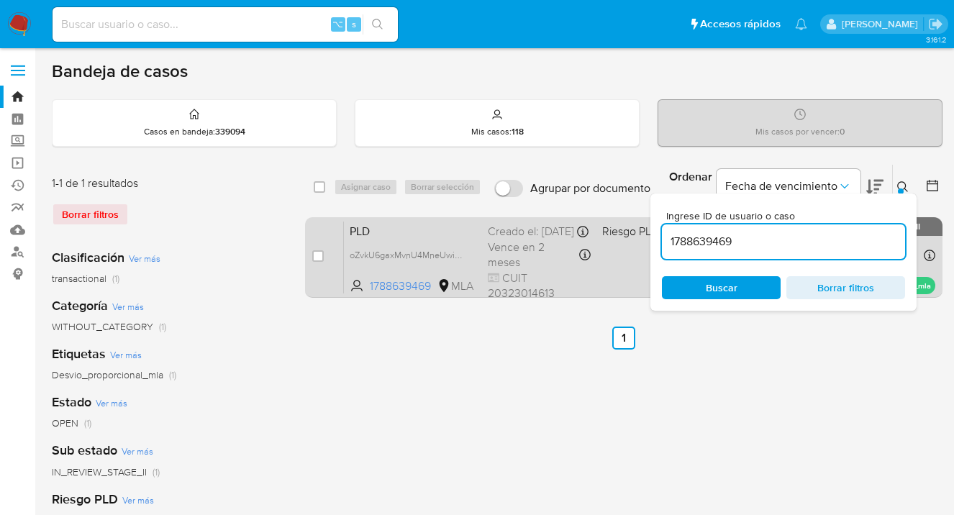
drag, startPoint x: 903, startPoint y: 184, endPoint x: 801, endPoint y: 227, distance: 110.6
click at [901, 186] on icon at bounding box center [903, 187] width 12 height 12
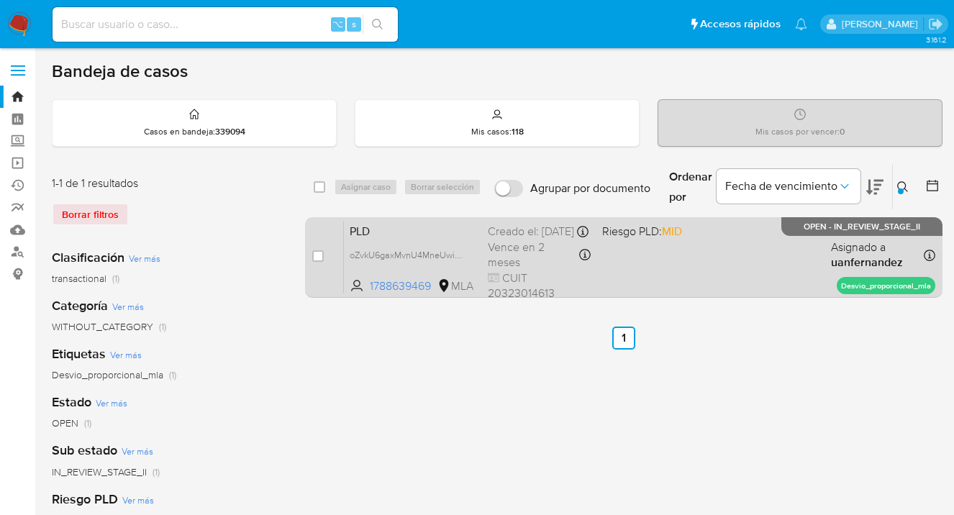
click at [789, 250] on div "PLD oZvkU6gaxMvnU4MneUwioYvM 1788639469 MLA Riesgo PLD: MID Creado el: 12/09/20…" at bounding box center [639, 257] width 591 height 73
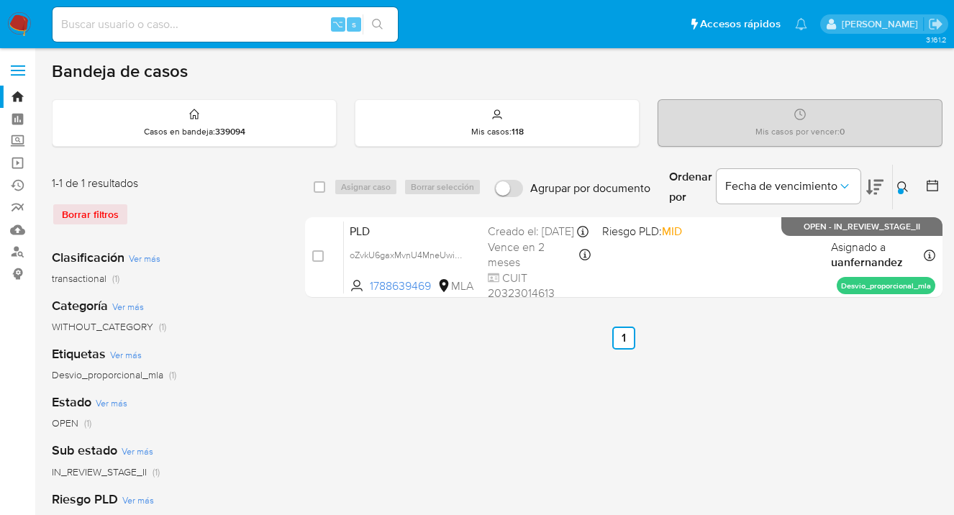
drag, startPoint x: 901, startPoint y: 187, endPoint x: 837, endPoint y: 215, distance: 69.2
click at [900, 186] on icon at bounding box center [903, 187] width 12 height 12
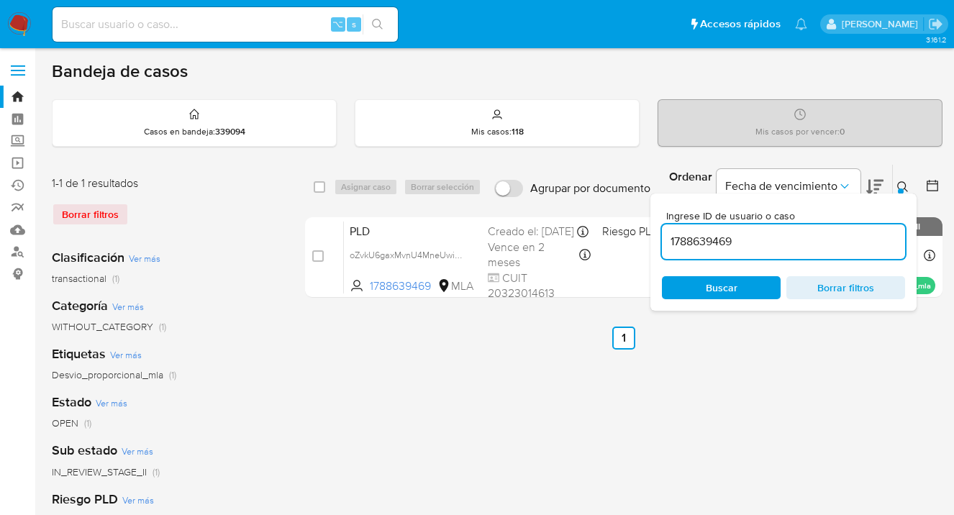
drag, startPoint x: 736, startPoint y: 242, endPoint x: 662, endPoint y: 240, distance: 73.4
click at [662, 239] on input "1788639469" at bounding box center [783, 241] width 243 height 19
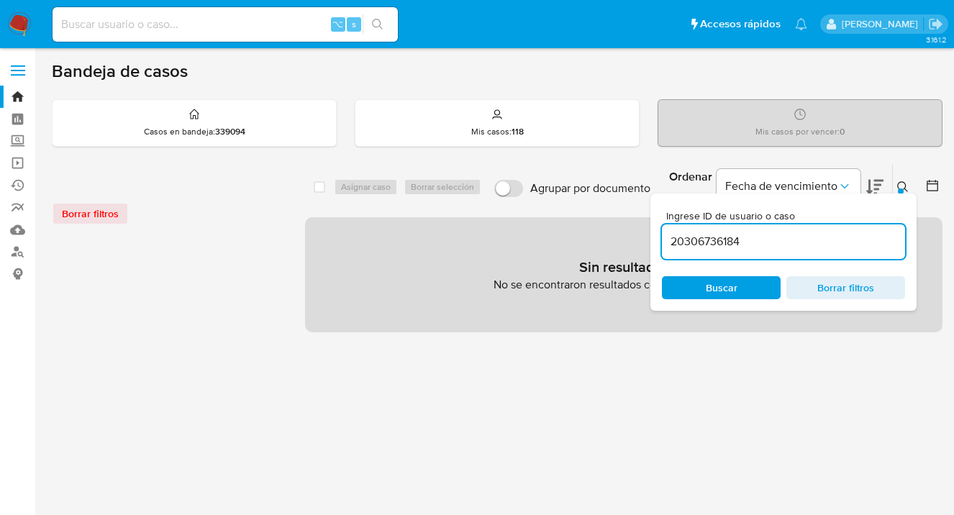
drag, startPoint x: 767, startPoint y: 242, endPoint x: 655, endPoint y: 232, distance: 112.7
click at [655, 232] on div "Ingrese ID de usuario o caso 20306736184 Buscar Borrar filtros" at bounding box center [783, 251] width 266 height 117
paste input "571288419"
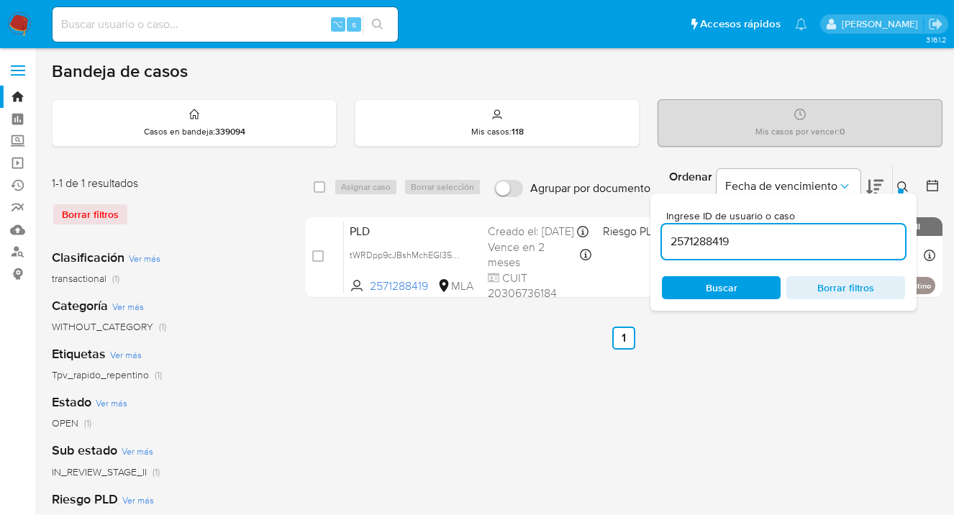
drag, startPoint x: 902, startPoint y: 183, endPoint x: 766, endPoint y: 209, distance: 138.4
click at [899, 184] on icon at bounding box center [903, 187] width 12 height 12
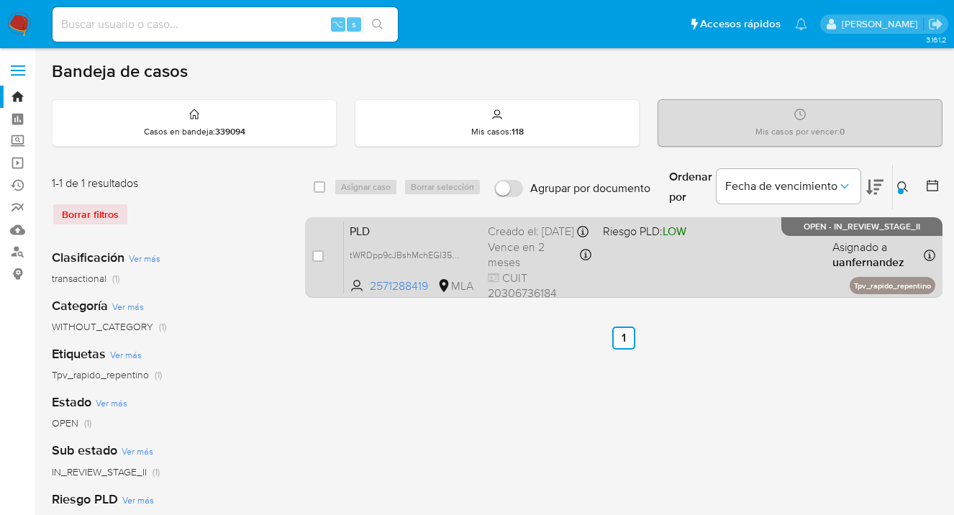
click at [740, 260] on div "PLD tWRDpp9cJBshMchEGI35U44P 2571288419 MLA Riesgo PLD: LOW Creado el: 12/09/20…" at bounding box center [639, 257] width 591 height 73
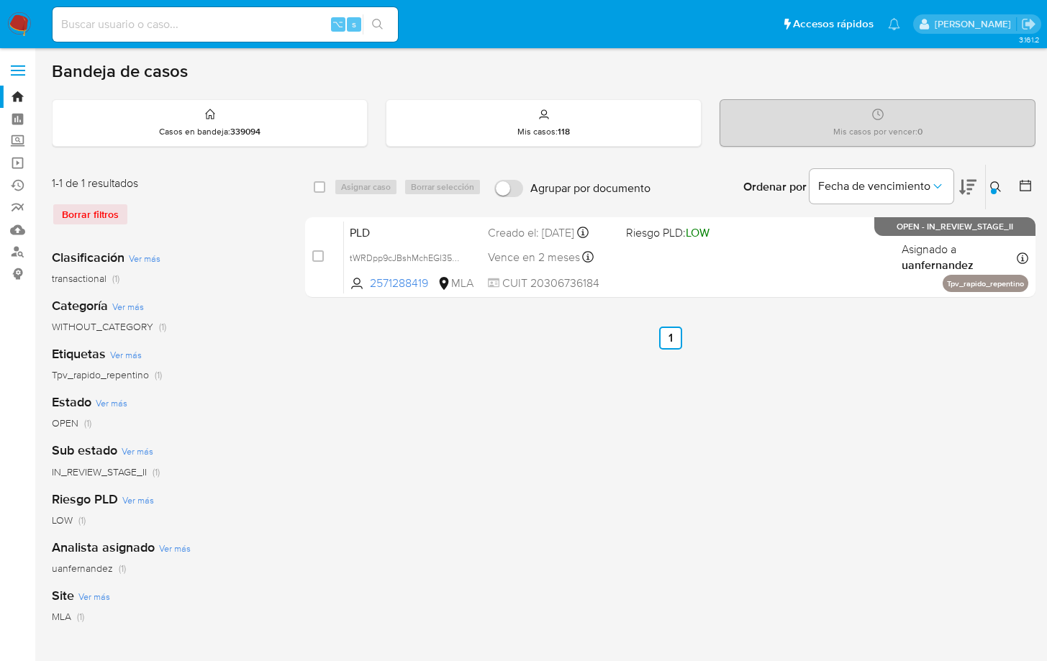
click at [964, 188] on icon at bounding box center [996, 187] width 12 height 12
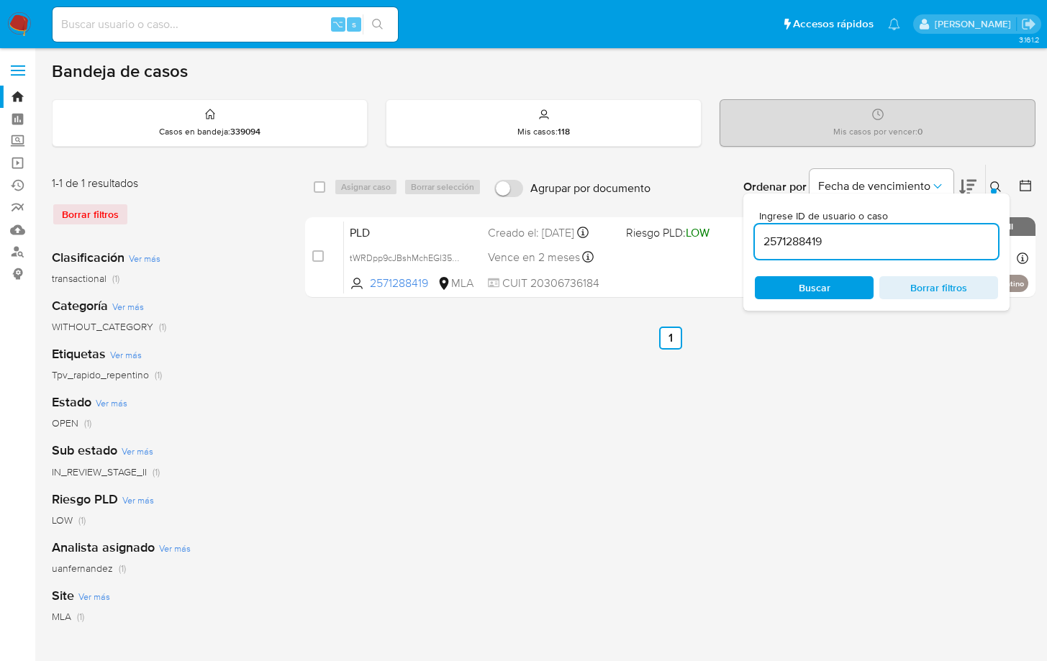
drag, startPoint x: 783, startPoint y: 243, endPoint x: 767, endPoint y: 242, distance: 15.9
click at [767, 242] on input "2571288419" at bounding box center [876, 241] width 243 height 19
type input "2"
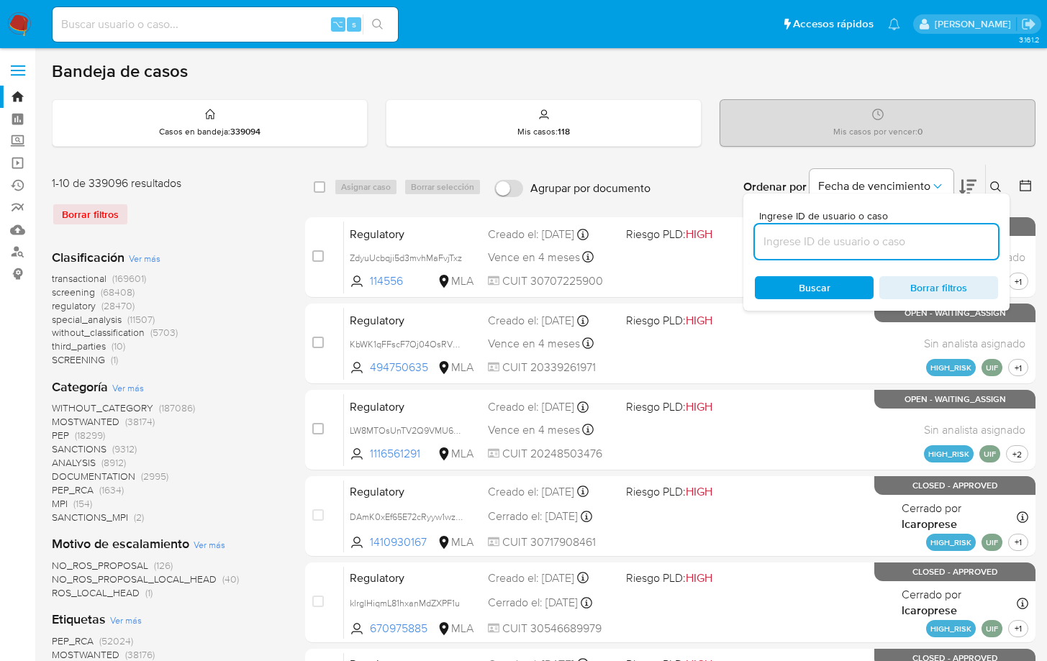
click at [802, 238] on input at bounding box center [876, 241] width 243 height 19
paste input "1072394094"
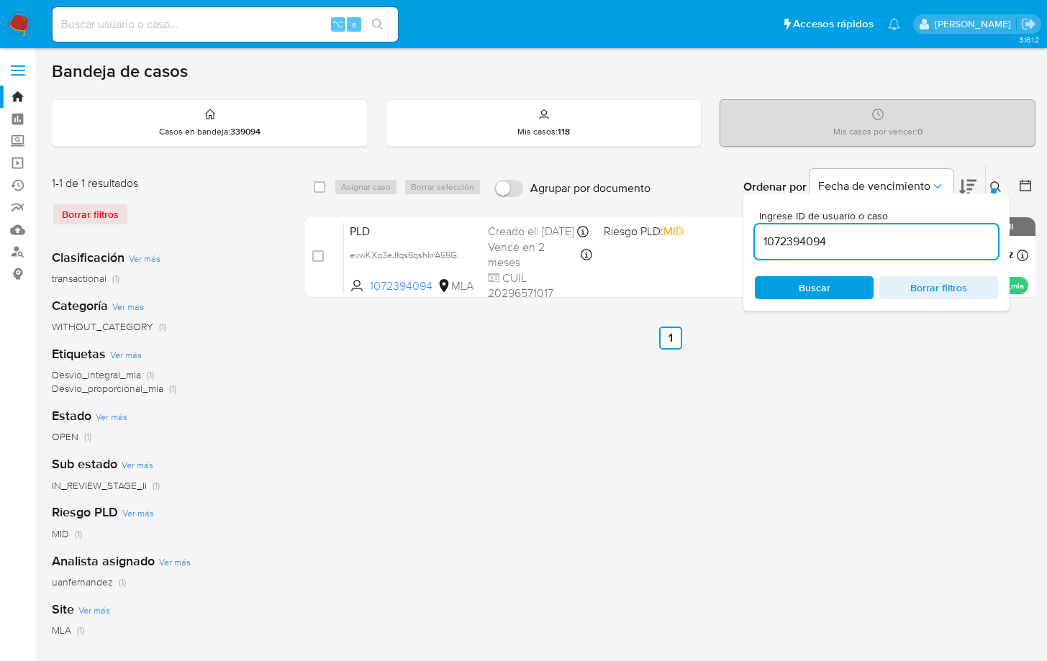
click at [964, 186] on icon at bounding box center [996, 187] width 12 height 12
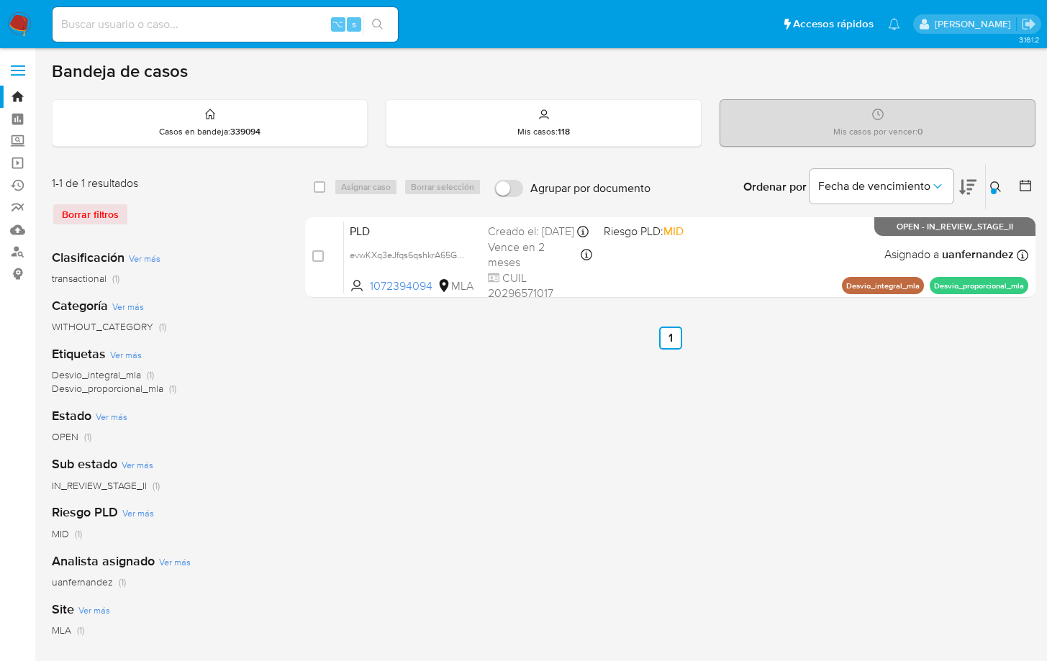
drag, startPoint x: 703, startPoint y: 423, endPoint x: 702, endPoint y: 327, distance: 96.4
click at [703, 421] on div "select-all-cases-checkbox Asignar caso Borrar selección Agrupar por documento O…" at bounding box center [670, 480] width 730 height 632
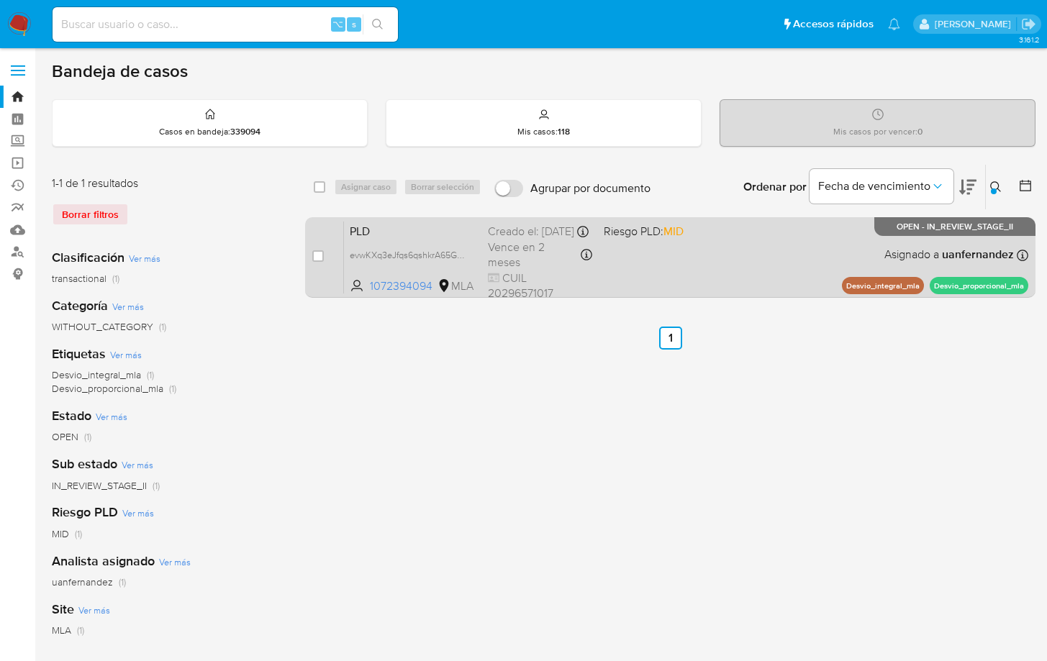
click at [682, 274] on div "PLD evwKXq3eJfqs6qshkrA65GJw 1072394094 MLA Riesgo PLD: MID Creado el: 12/09/20…" at bounding box center [686, 257] width 684 height 73
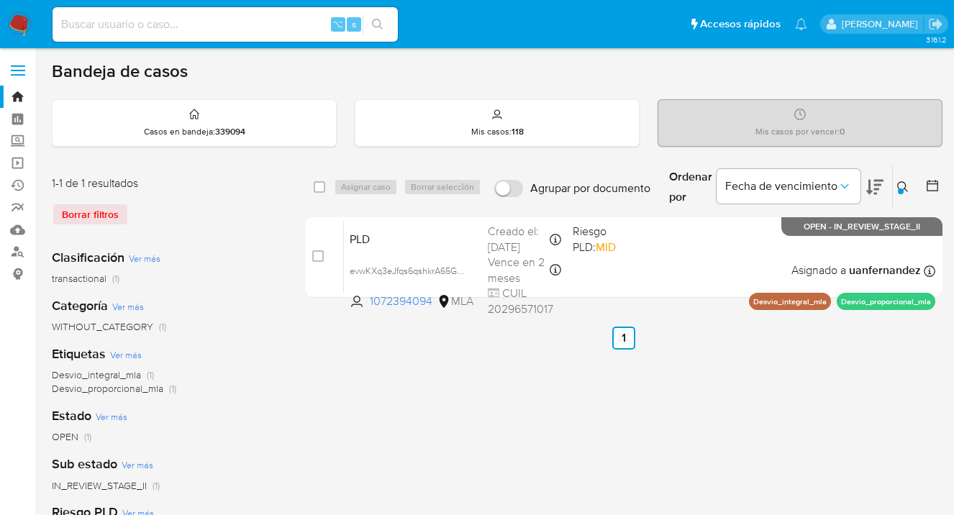
click at [898, 183] on icon at bounding box center [902, 186] width 11 height 11
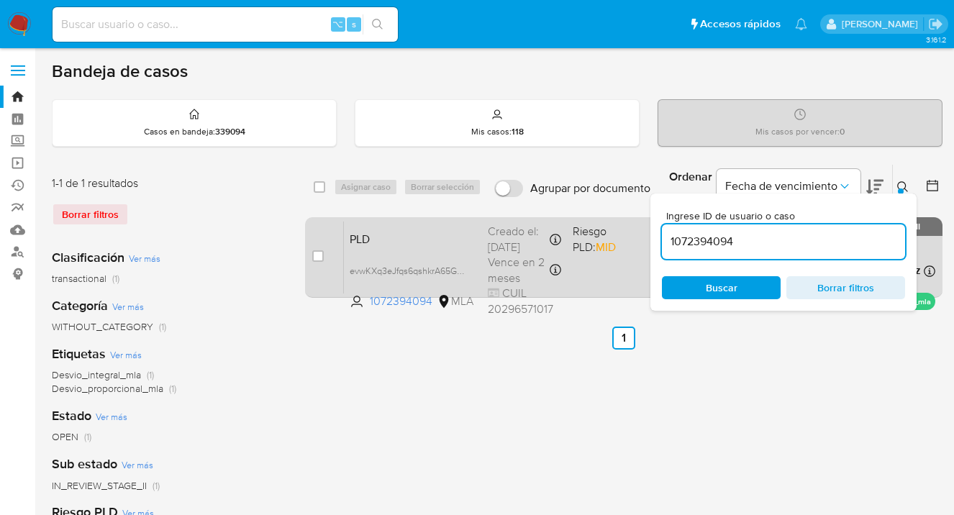
drag, startPoint x: 667, startPoint y: 240, endPoint x: 647, endPoint y: 237, distance: 21.1
click at [647, 237] on div "select-all-cases-checkbox Asignar caso Borrar selección Agrupar por documento O…" at bounding box center [623, 234] width 637 height 140
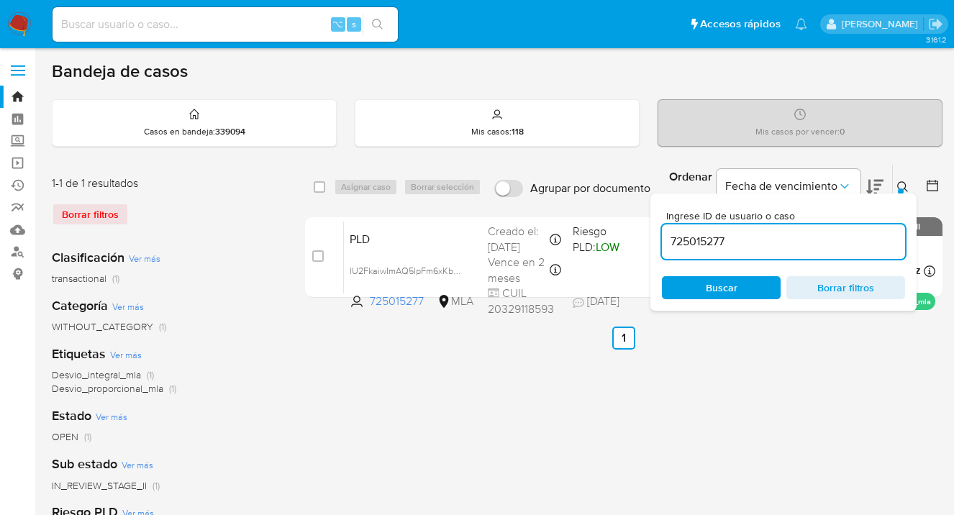
click at [900, 184] on icon at bounding box center [903, 187] width 12 height 12
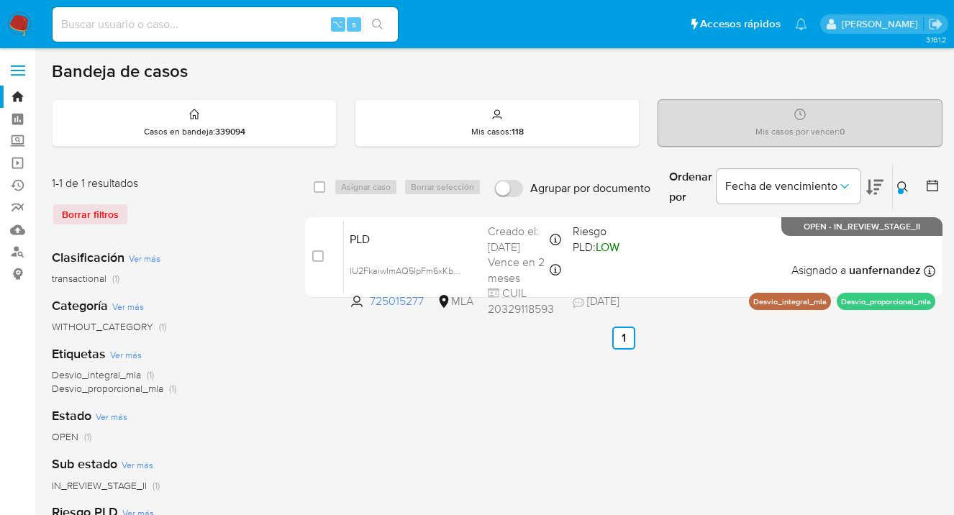
drag, startPoint x: 899, startPoint y: 187, endPoint x: 890, endPoint y: 192, distance: 10.6
click at [899, 187] on icon at bounding box center [903, 187] width 12 height 12
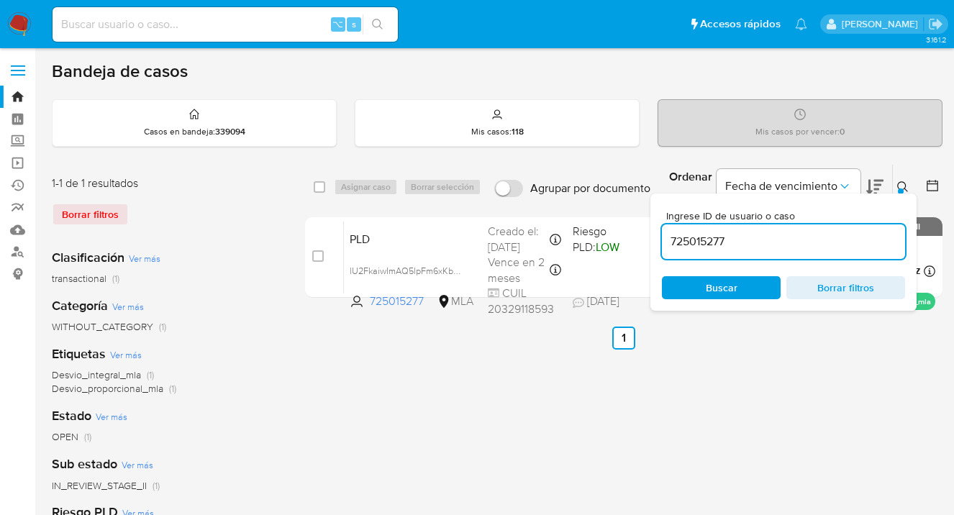
drag, startPoint x: 751, startPoint y: 241, endPoint x: 660, endPoint y: 240, distance: 90.6
click at [660, 240] on div "Ingrese ID de usuario o caso 725015277 Buscar Borrar filtros" at bounding box center [783, 251] width 266 height 117
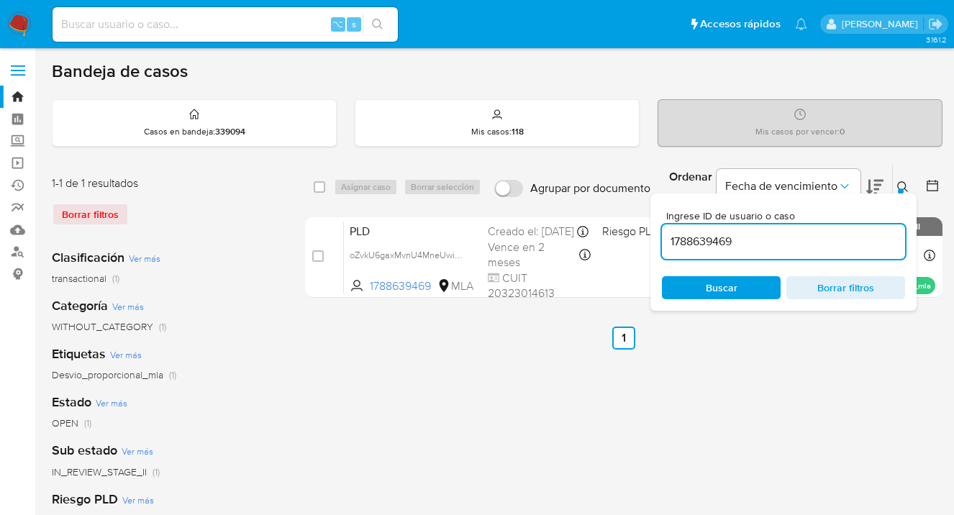
click at [902, 186] on icon at bounding box center [903, 187] width 12 height 12
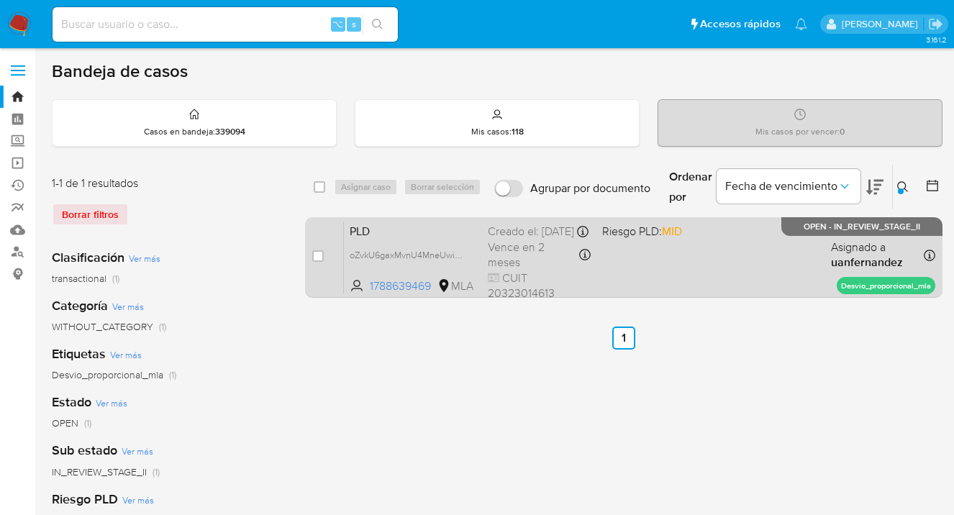
click at [762, 270] on div "PLD oZvkU6gaxMvnU4MneUwioYvM 1788639469 MLA Riesgo PLD: MID Creado el: 12/09/20…" at bounding box center [639, 257] width 591 height 73
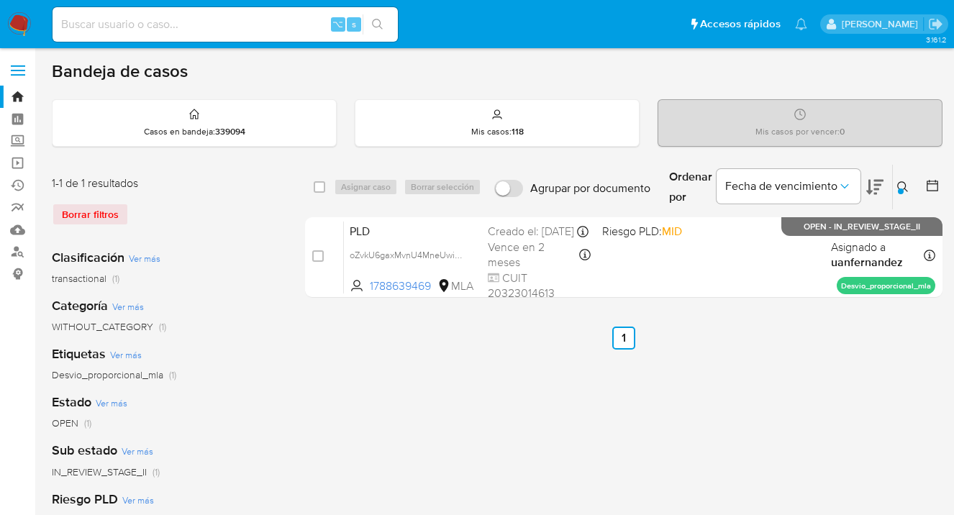
drag, startPoint x: 901, startPoint y: 188, endPoint x: 831, endPoint y: 250, distance: 93.2
click at [900, 188] on div at bounding box center [901, 191] width 6 height 6
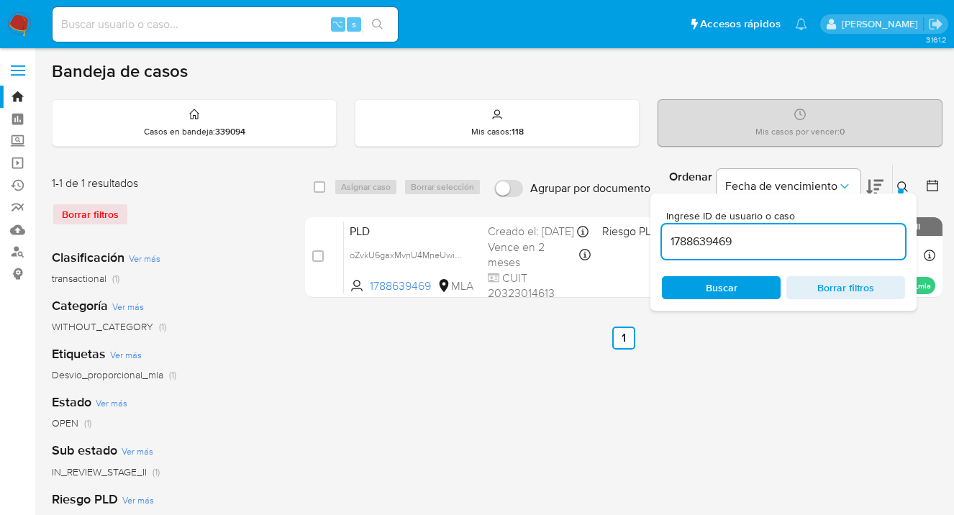
drag, startPoint x: 719, startPoint y: 235, endPoint x: 683, endPoint y: 232, distance: 35.4
click at [683, 232] on input "1788639469" at bounding box center [783, 241] width 243 height 19
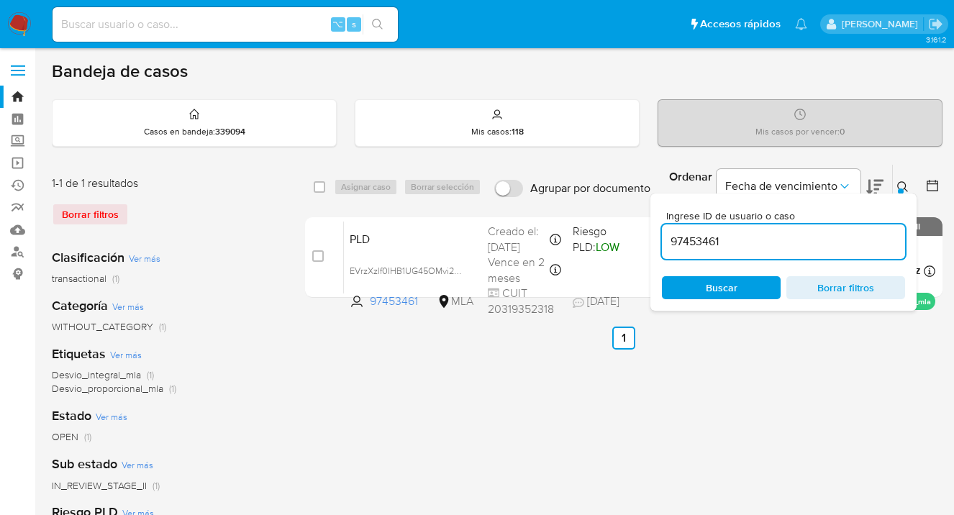
drag, startPoint x: 737, startPoint y: 245, endPoint x: 669, endPoint y: 240, distance: 68.5
click at [669, 240] on input "97453461" at bounding box center [783, 241] width 243 height 19
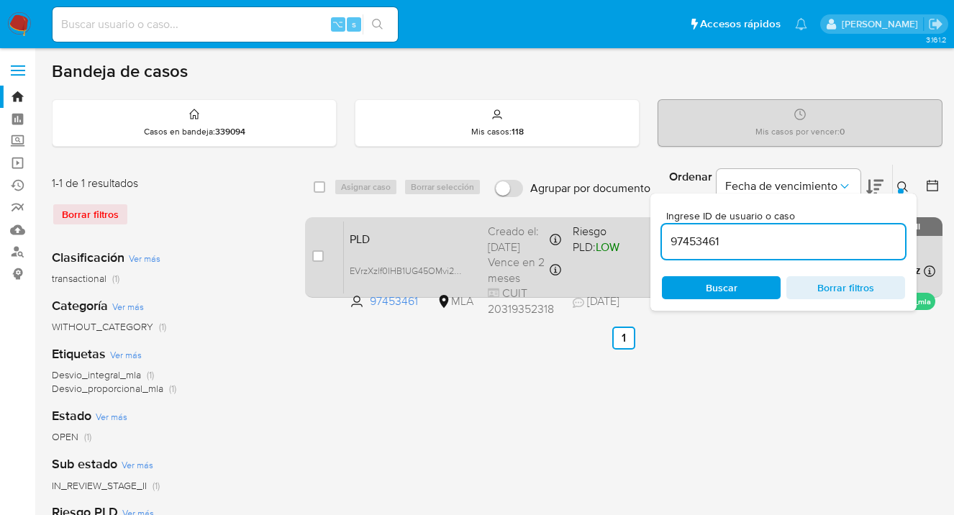
drag, startPoint x: 901, startPoint y: 183, endPoint x: 813, endPoint y: 242, distance: 105.7
click at [901, 184] on icon at bounding box center [903, 187] width 12 height 12
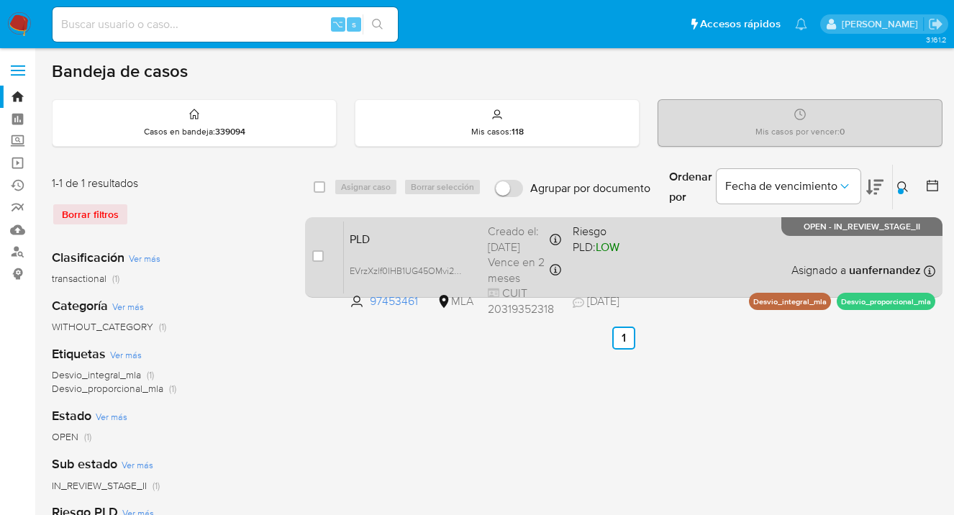
click at [701, 278] on div "PLD EVrzXzlf0IHB1UG45OMvi2bC 97453461 MLA Riesgo PLD: LOW Creado el: 12/09/2025…" at bounding box center [639, 257] width 591 height 73
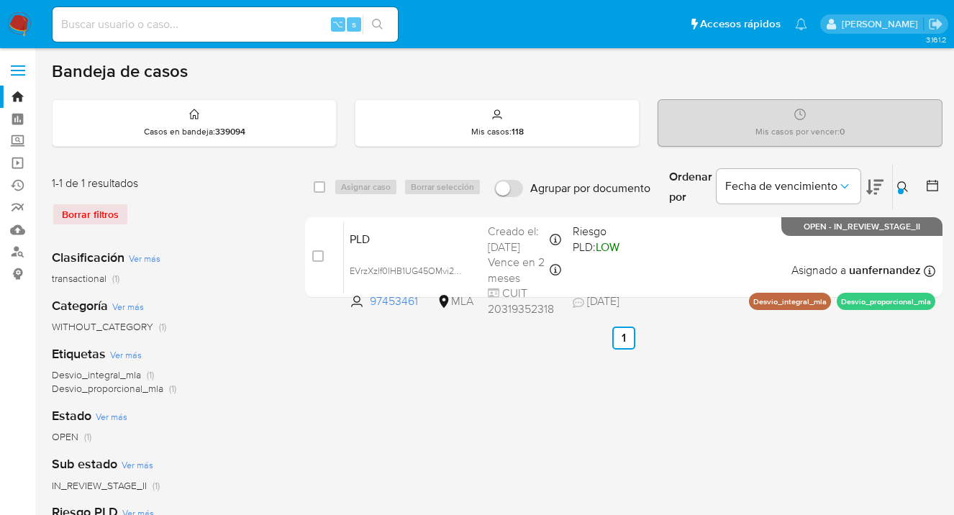
click at [899, 186] on icon at bounding box center [903, 187] width 12 height 12
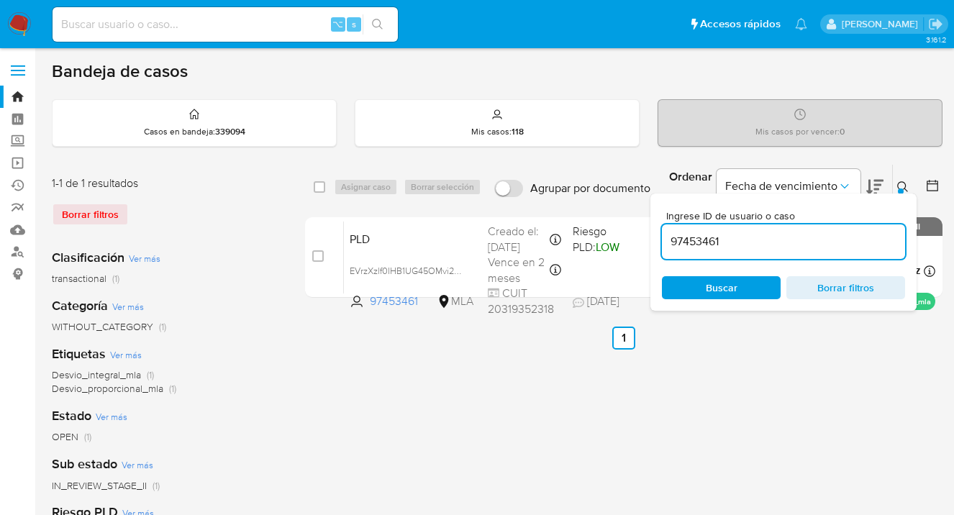
drag, startPoint x: 740, startPoint y: 236, endPoint x: 664, endPoint y: 237, distance: 76.2
click at [663, 237] on input "97453461" at bounding box center [783, 241] width 243 height 19
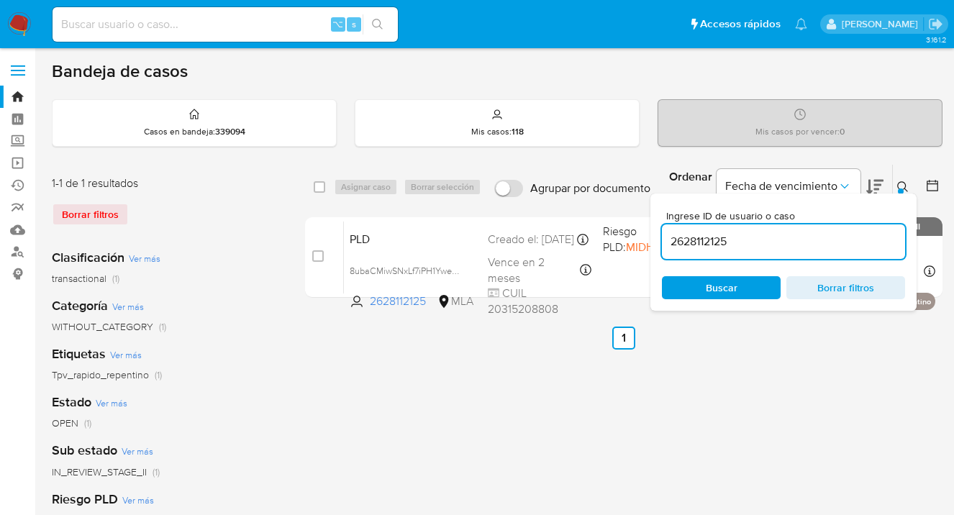
click at [902, 184] on icon at bounding box center [903, 187] width 12 height 12
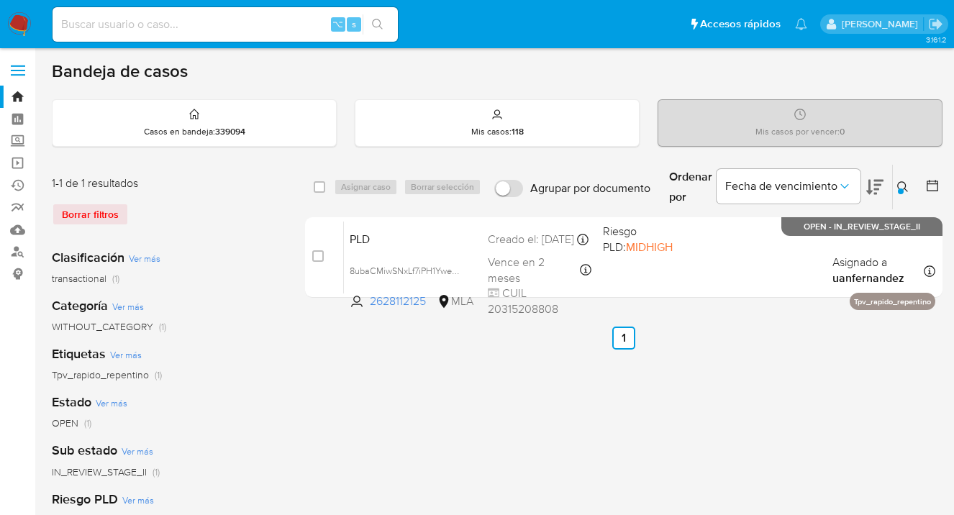
click at [901, 183] on icon at bounding box center [903, 187] width 12 height 12
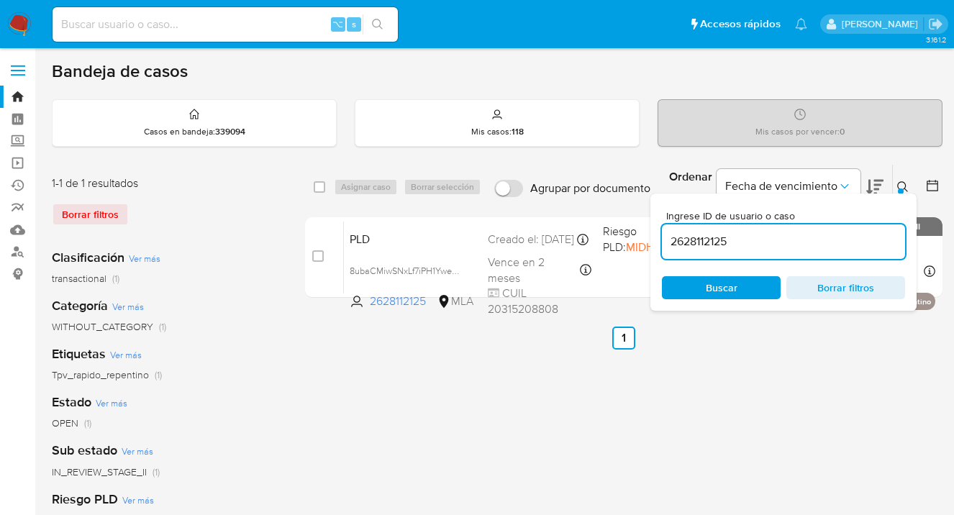
drag, startPoint x: 734, startPoint y: 238, endPoint x: 668, endPoint y: 239, distance: 66.2
click at [668, 239] on input "2628112125" at bounding box center [783, 241] width 243 height 19
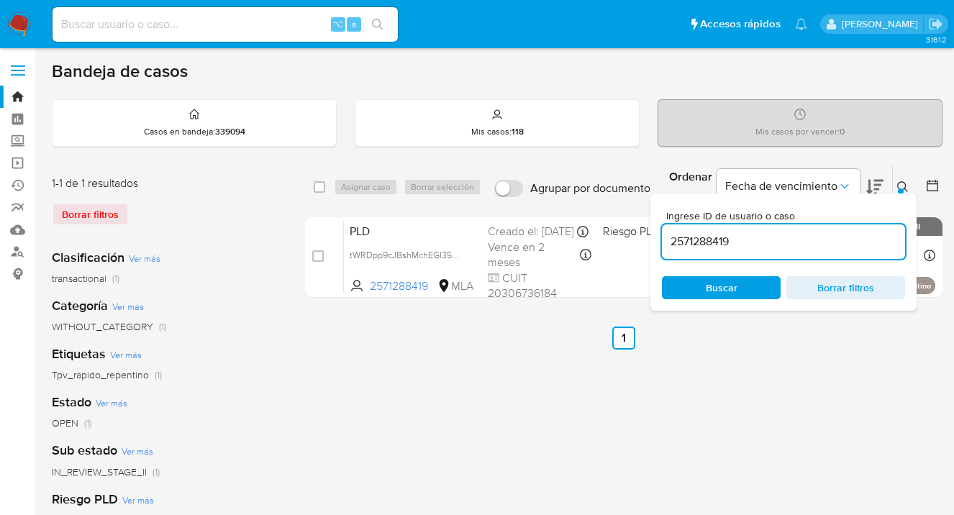
click at [901, 183] on icon at bounding box center [903, 187] width 12 height 12
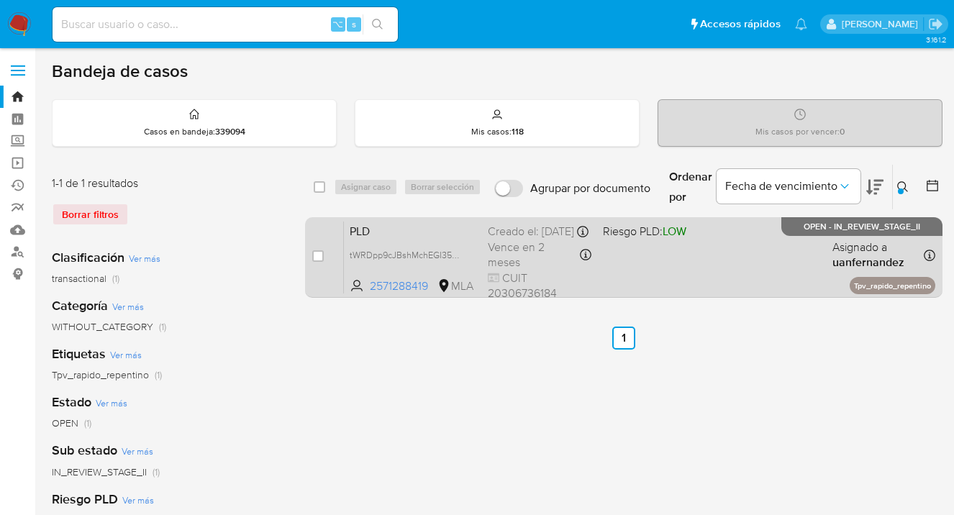
click at [763, 240] on div "PLD tWRDpp9cJBshMchEGI35U44P 2571288419 MLA Riesgo PLD: LOW Creado el: 12/09/20…" at bounding box center [639, 257] width 591 height 73
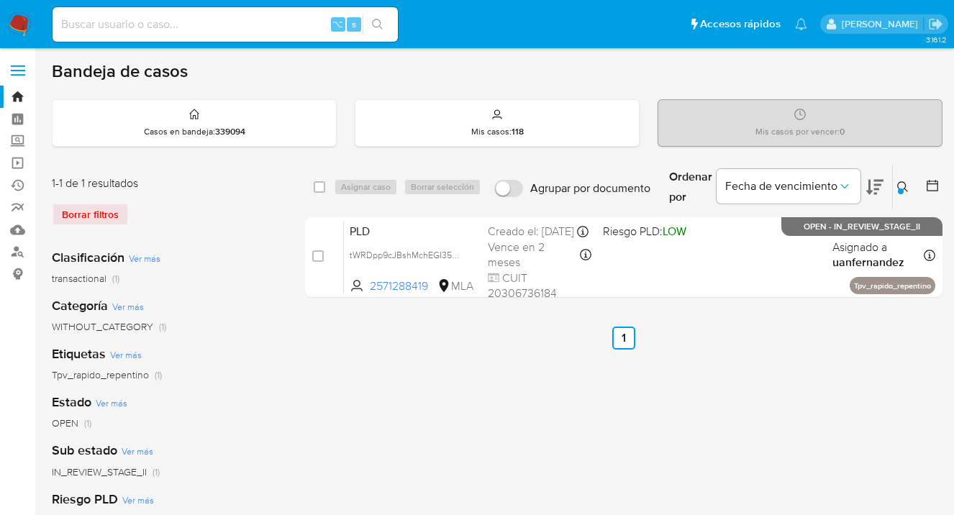
click at [903, 184] on icon at bounding box center [903, 187] width 12 height 12
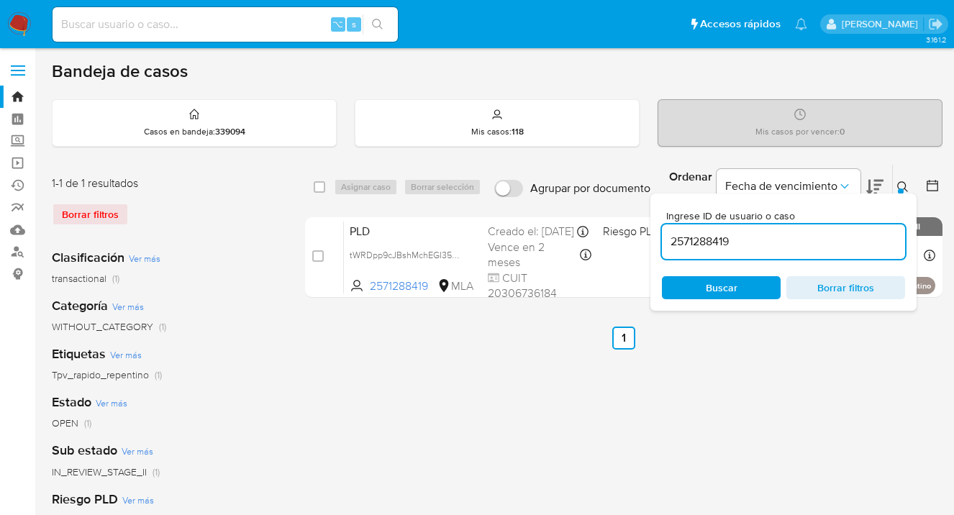
drag, startPoint x: 757, startPoint y: 239, endPoint x: 660, endPoint y: 237, distance: 96.4
click at [658, 238] on div "Ingrese ID de usuario o caso 2571288419 Buscar Borrar filtros" at bounding box center [783, 251] width 266 height 117
type input "2575730473"
drag, startPoint x: 903, startPoint y: 185, endPoint x: 837, endPoint y: 214, distance: 72.2
click at [902, 185] on icon at bounding box center [903, 187] width 12 height 12
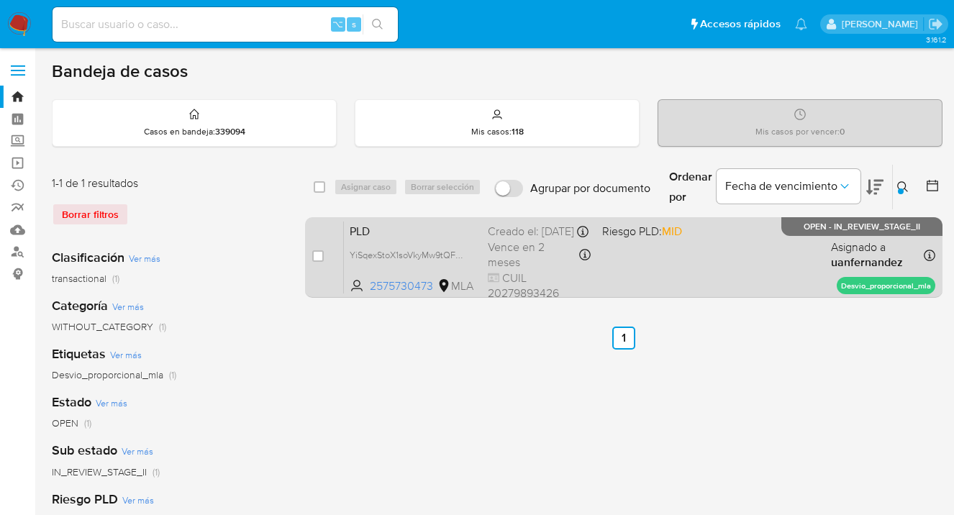
click at [762, 249] on div "PLD YiSqexStoX1soVkyMw9tQFQD 2575730473 MLA Riesgo PLD: MID Creado el: 12/09/20…" at bounding box center [639, 257] width 591 height 73
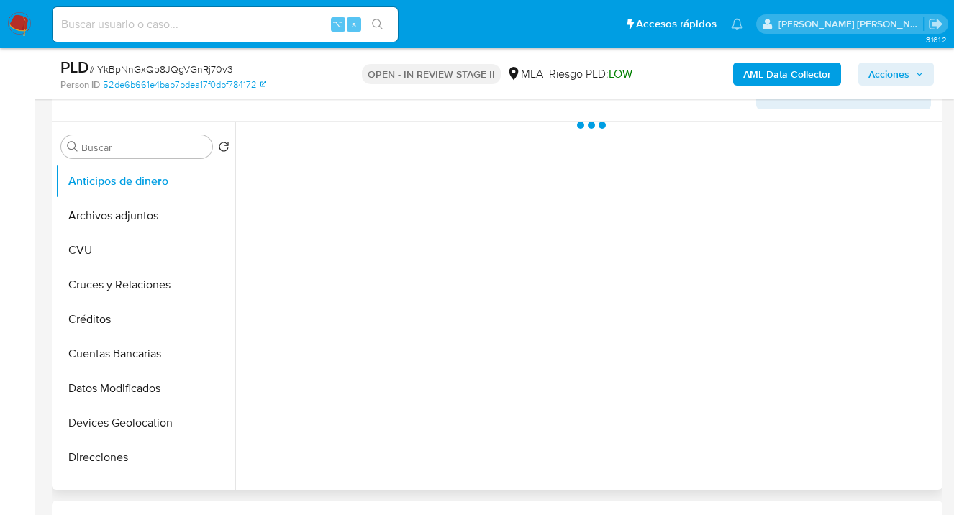
select select "10"
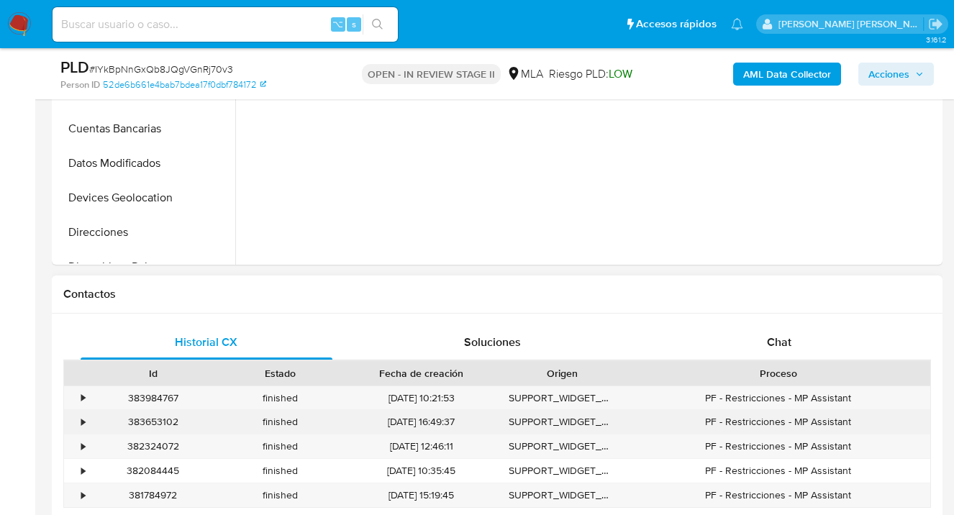
scroll to position [545, 0]
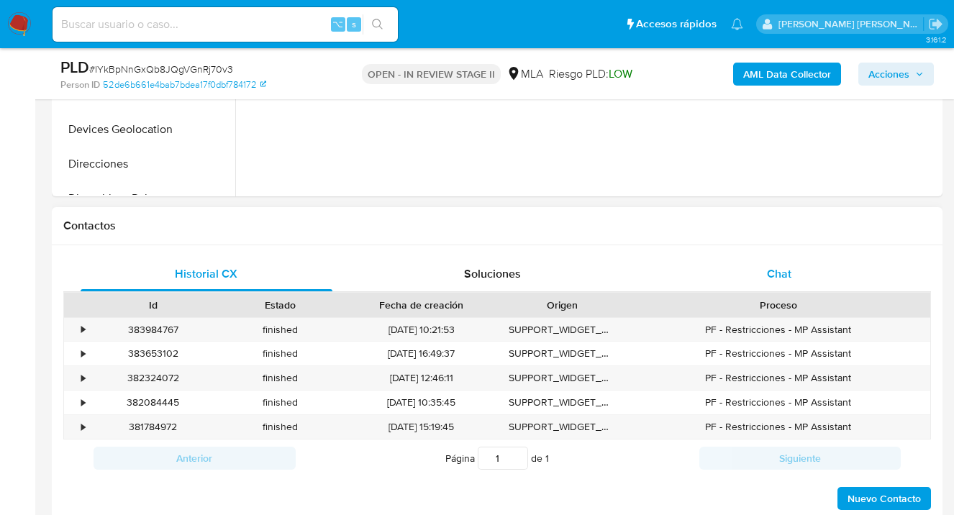
click at [778, 276] on span "Chat" at bounding box center [779, 273] width 24 height 17
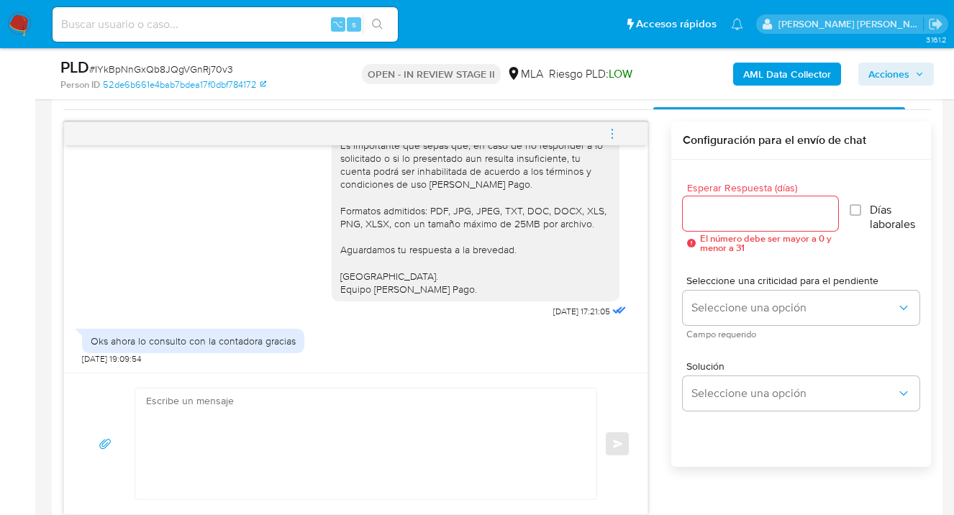
scroll to position [517, 0]
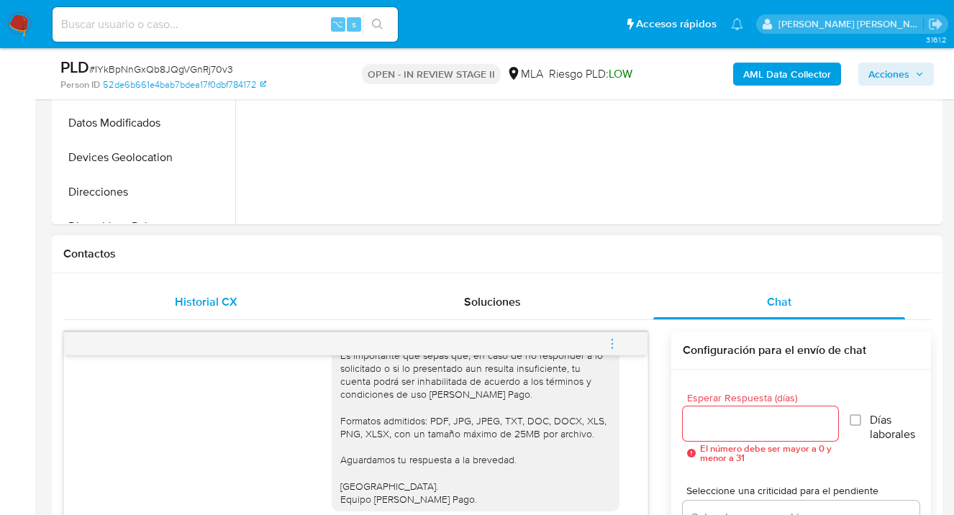
click at [219, 311] on div "Historial CX" at bounding box center [207, 302] width 252 height 35
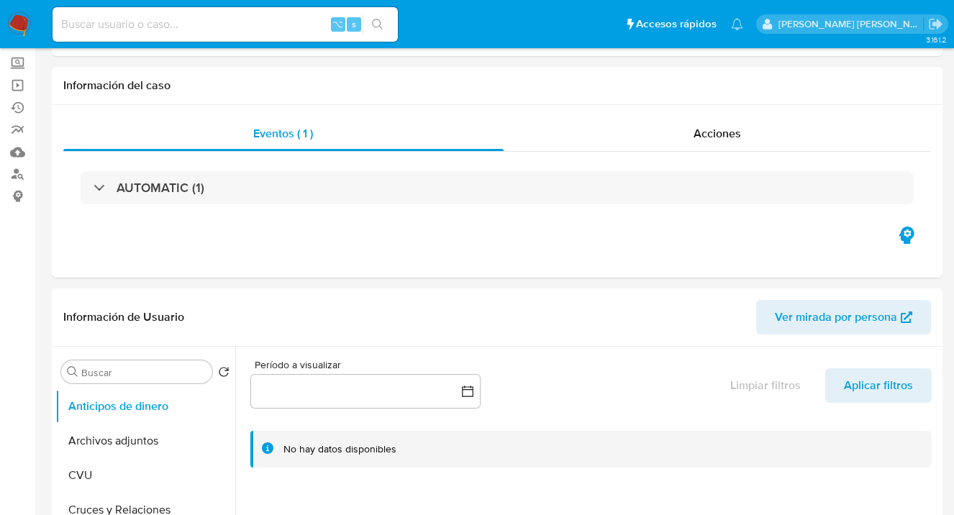
scroll to position [0, 0]
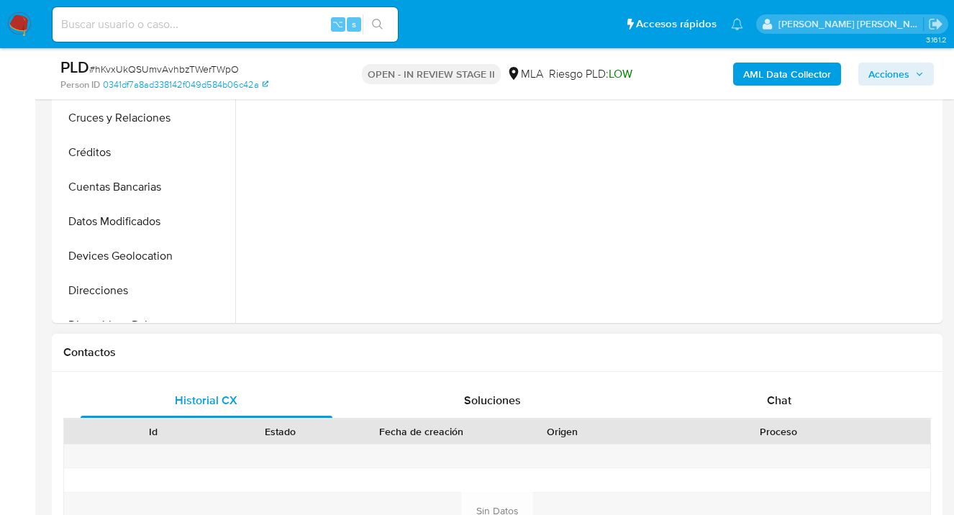
scroll to position [445, 0]
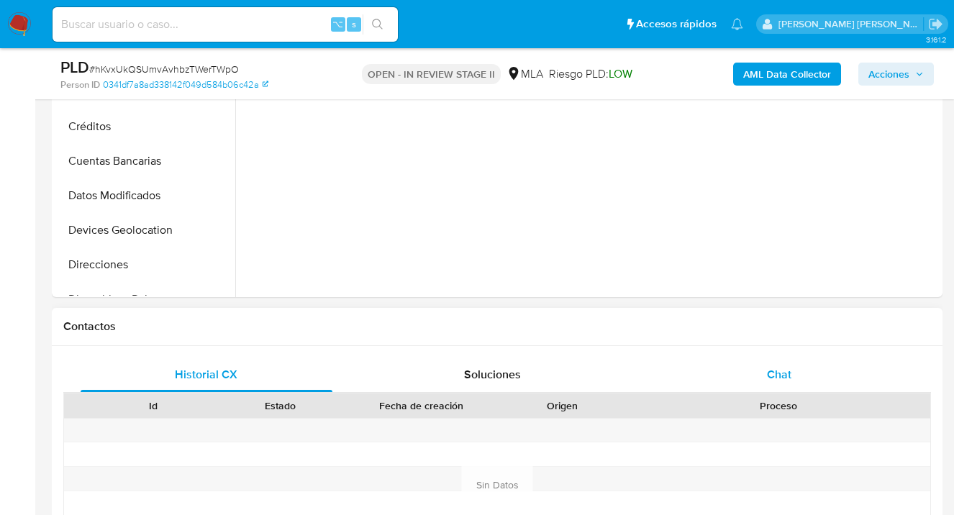
click at [808, 380] on div "Chat" at bounding box center [779, 374] width 252 height 35
select select "10"
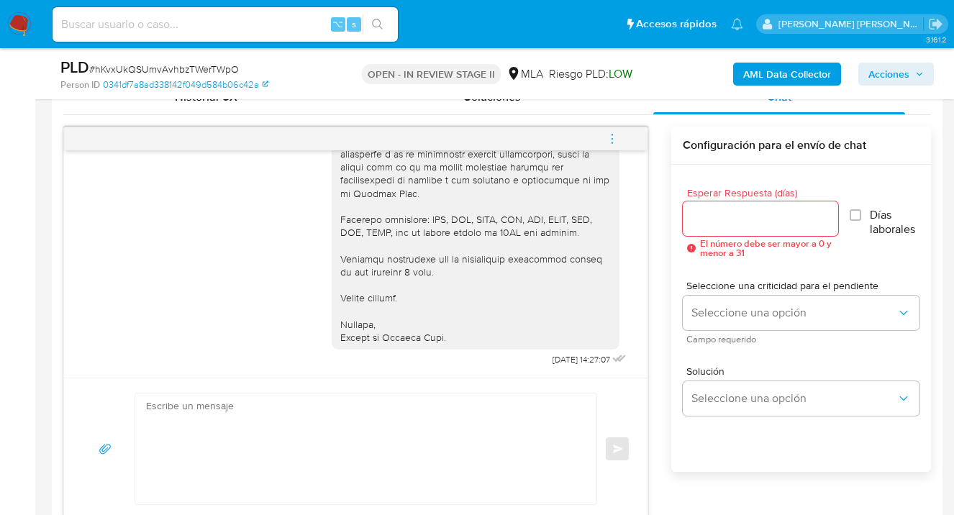
scroll to position [671, 0]
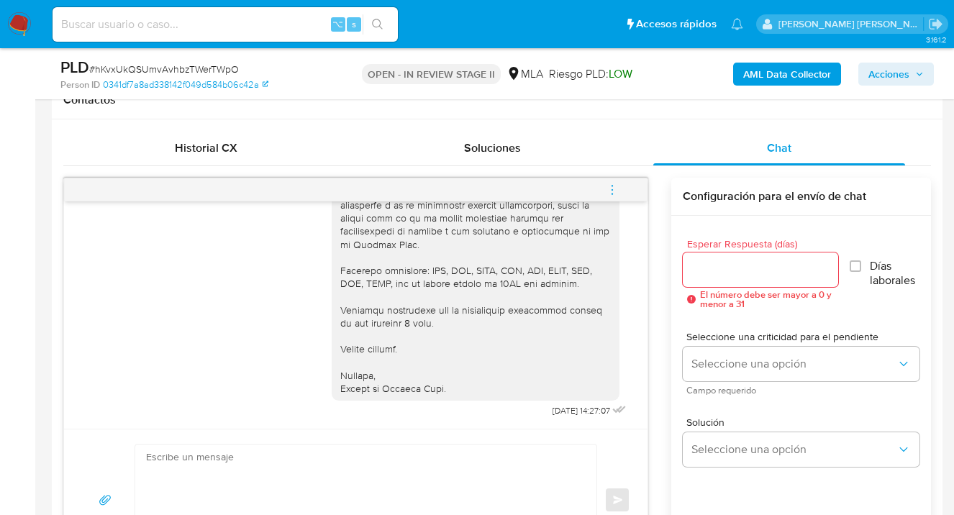
click at [614, 188] on icon "menu-action" at bounding box center [612, 189] width 13 height 13
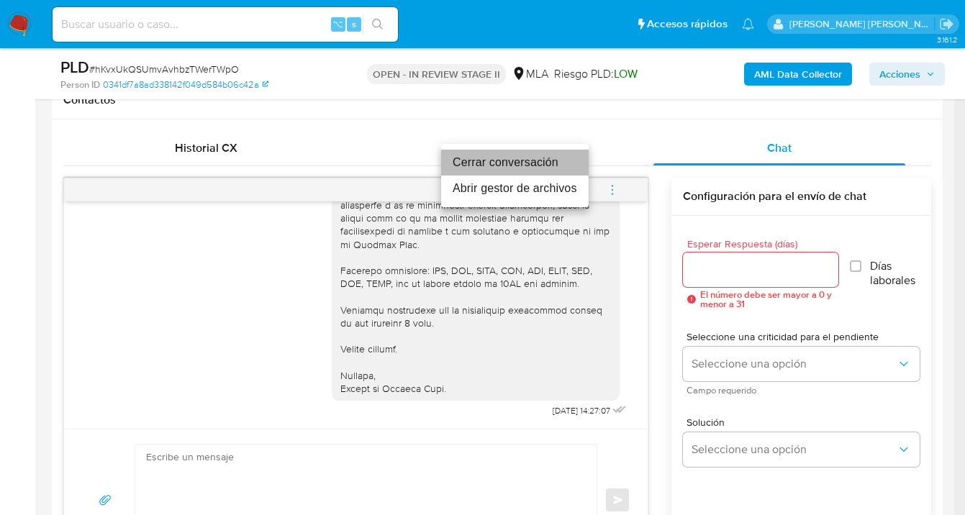
drag, startPoint x: 511, startPoint y: 160, endPoint x: 519, endPoint y: 175, distance: 16.4
click at [511, 161] on li "Cerrar conversación" at bounding box center [514, 163] width 147 height 26
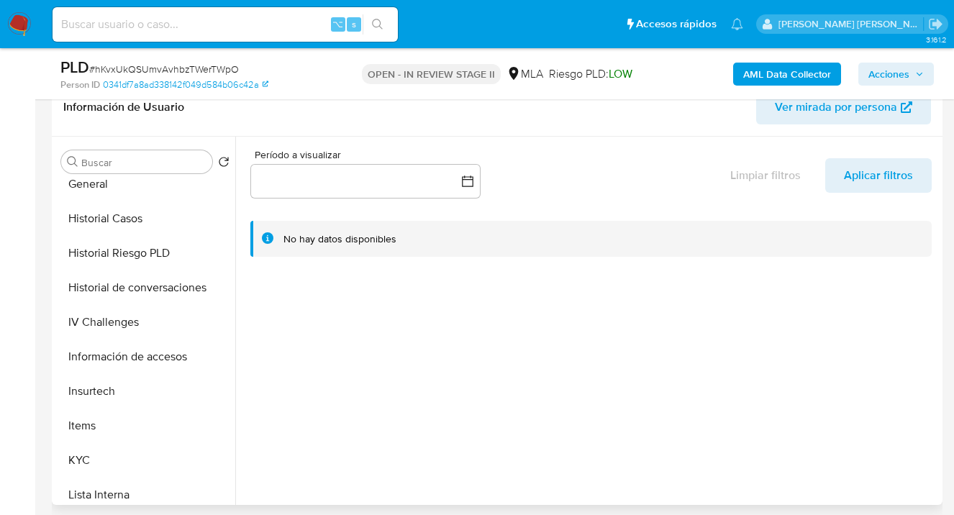
scroll to position [509, 0]
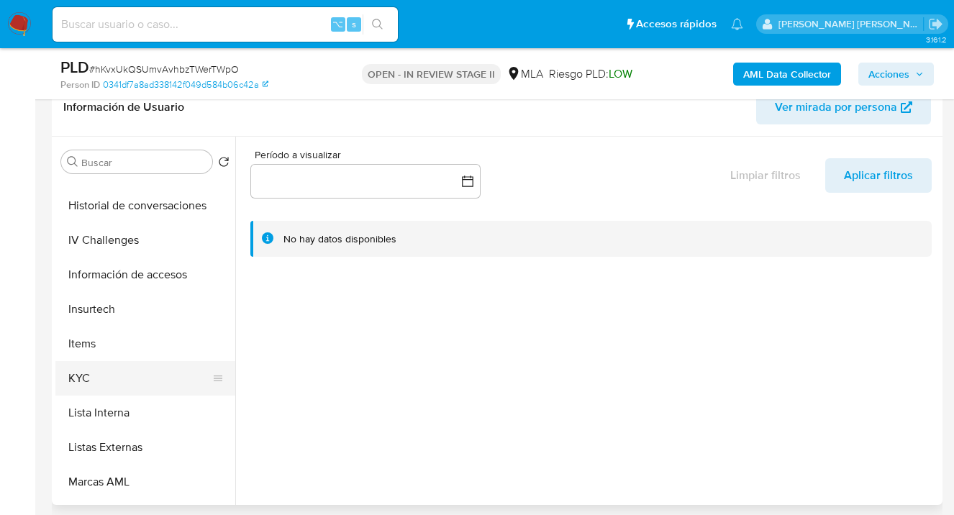
click at [170, 383] on button "KYC" at bounding box center [139, 378] width 168 height 35
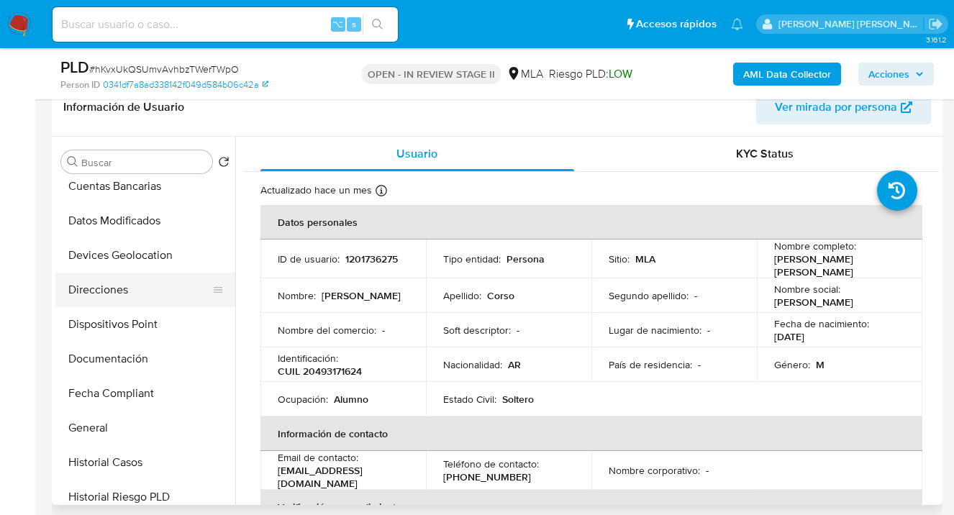
scroll to position [185, 0]
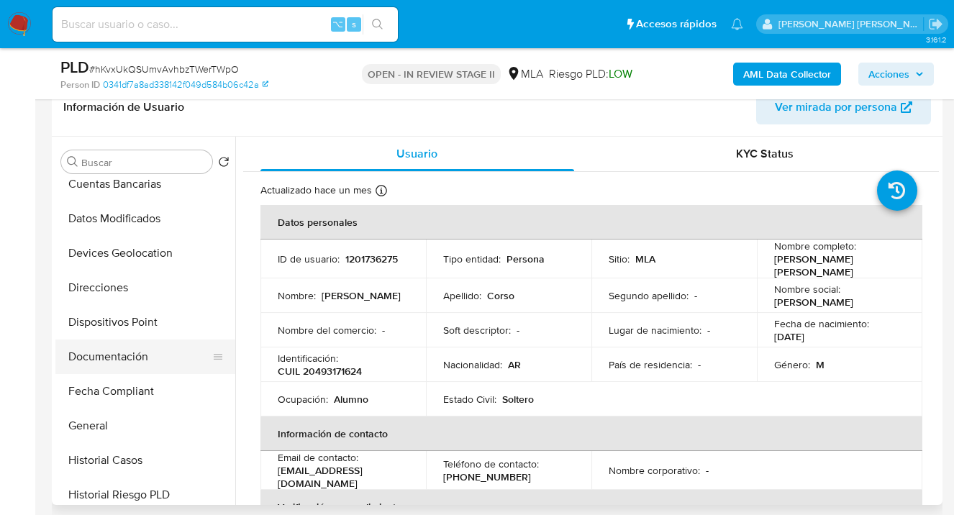
click at [161, 358] on button "Documentación" at bounding box center [139, 356] width 168 height 35
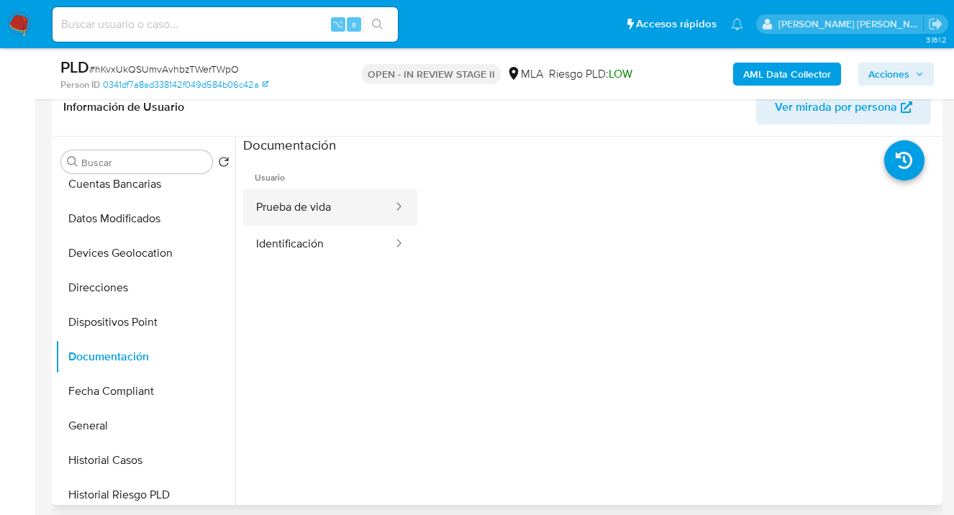
drag, startPoint x: 313, startPoint y: 214, endPoint x: 361, endPoint y: 220, distance: 48.6
click at [316, 212] on button "Prueba de vida" at bounding box center [318, 207] width 151 height 37
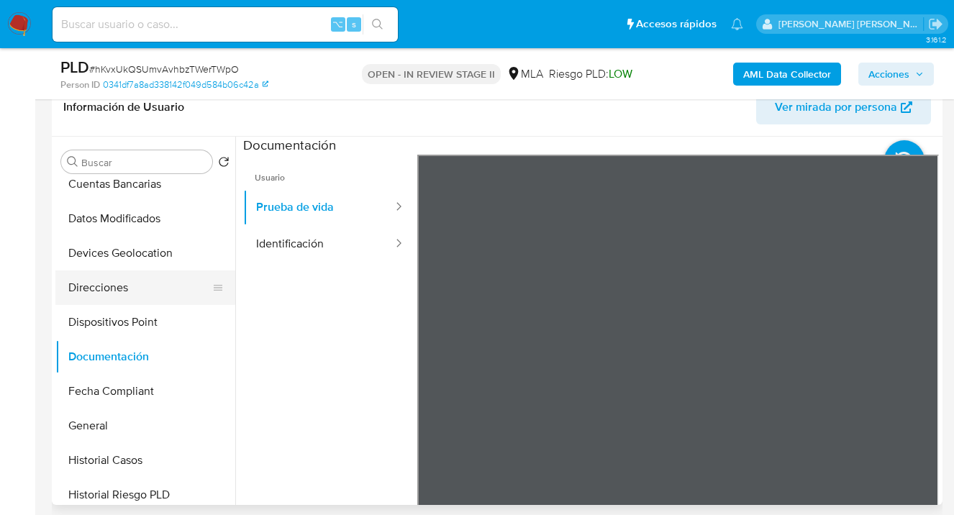
click at [152, 293] on button "Direcciones" at bounding box center [139, 287] width 168 height 35
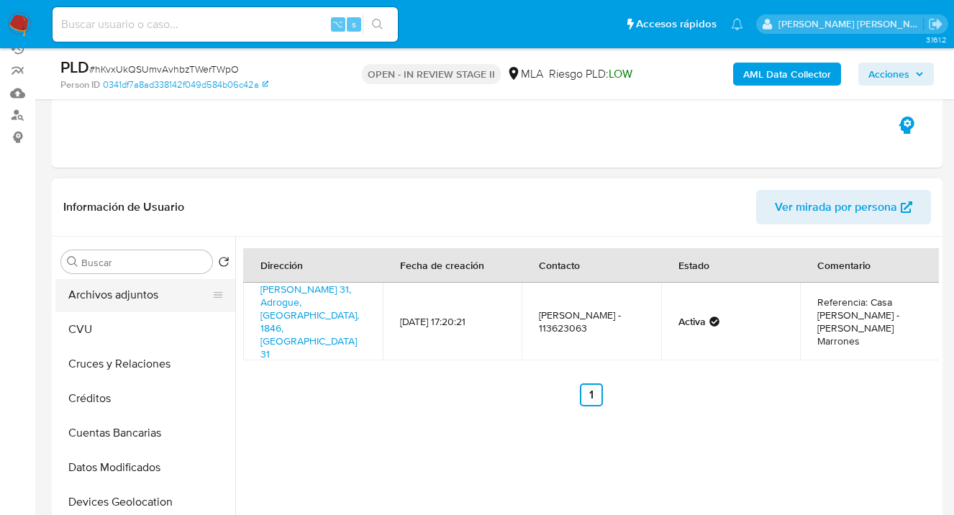
scroll to position [0, 0]
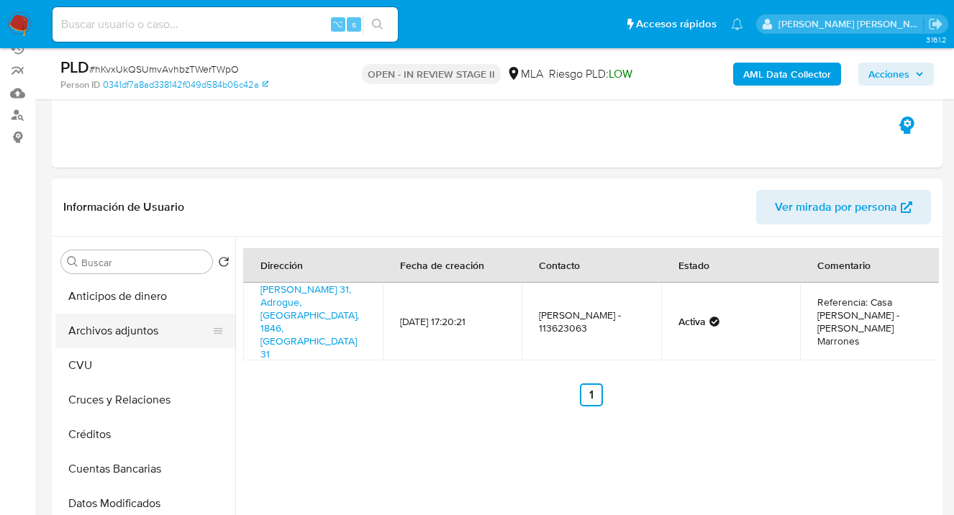
click at [145, 324] on button "Archivos adjuntos" at bounding box center [139, 331] width 168 height 35
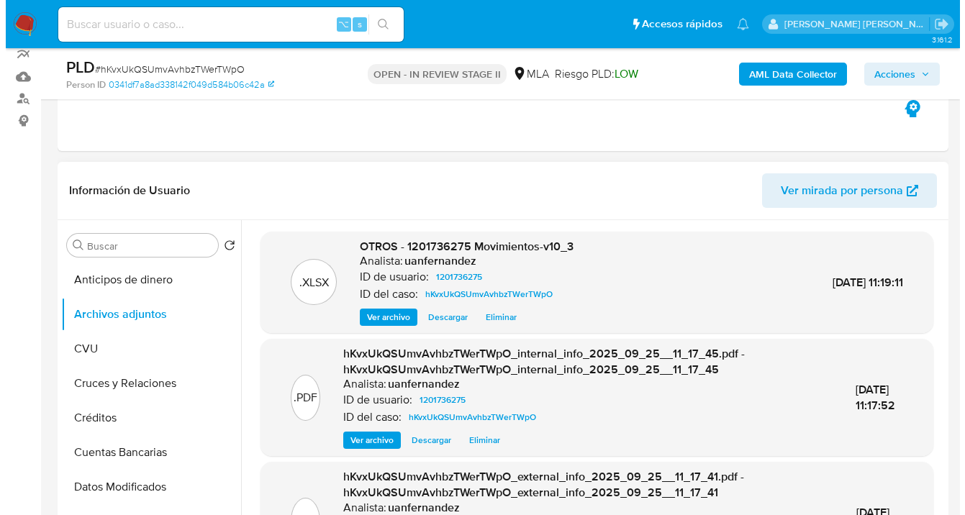
scroll to position [209, 0]
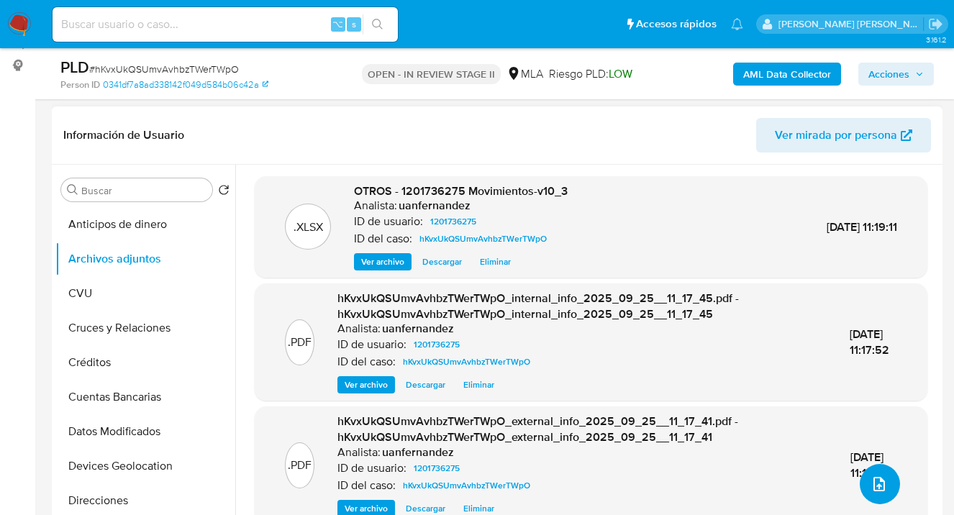
click at [874, 483] on icon "upload-file" at bounding box center [878, 483] width 17 height 17
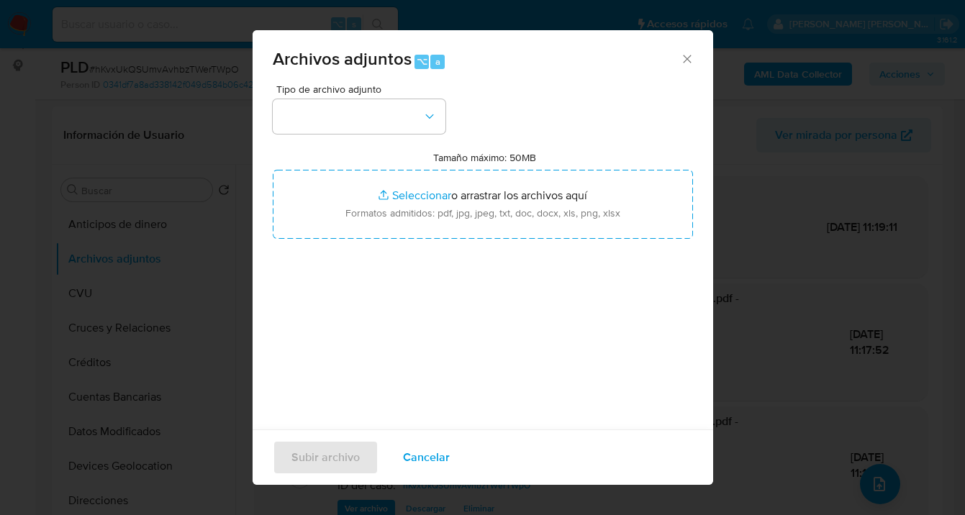
click at [416, 459] on span "Cancelar" at bounding box center [426, 458] width 47 height 32
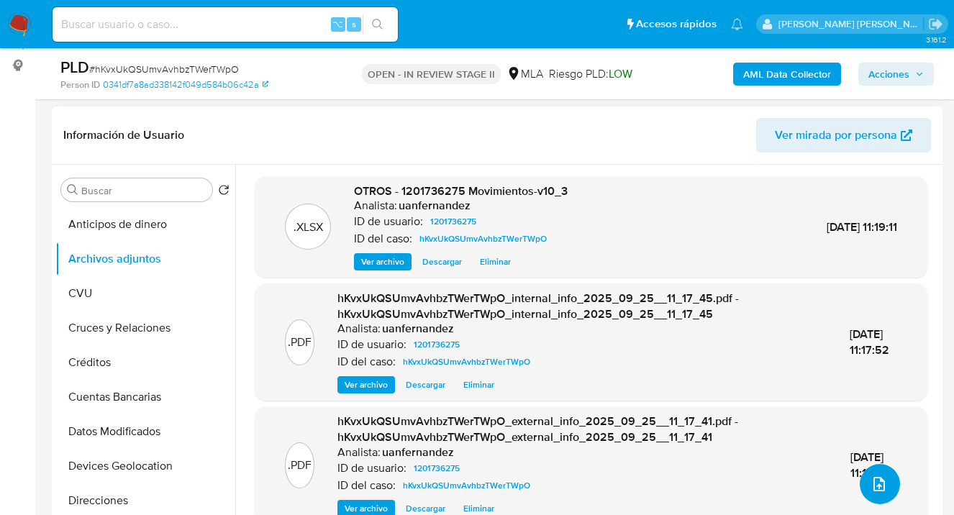
click at [880, 488] on button "upload-file" at bounding box center [880, 484] width 40 height 40
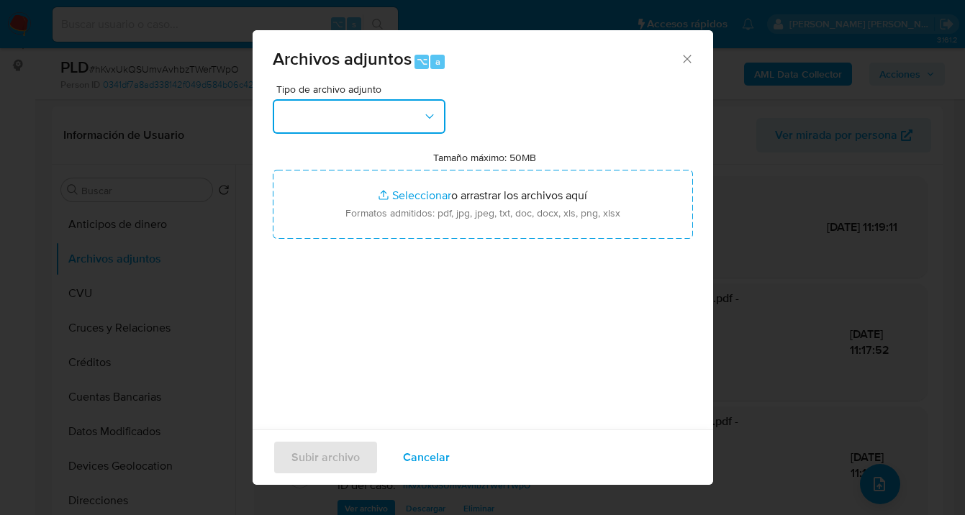
click at [424, 123] on icon "button" at bounding box center [429, 116] width 14 height 14
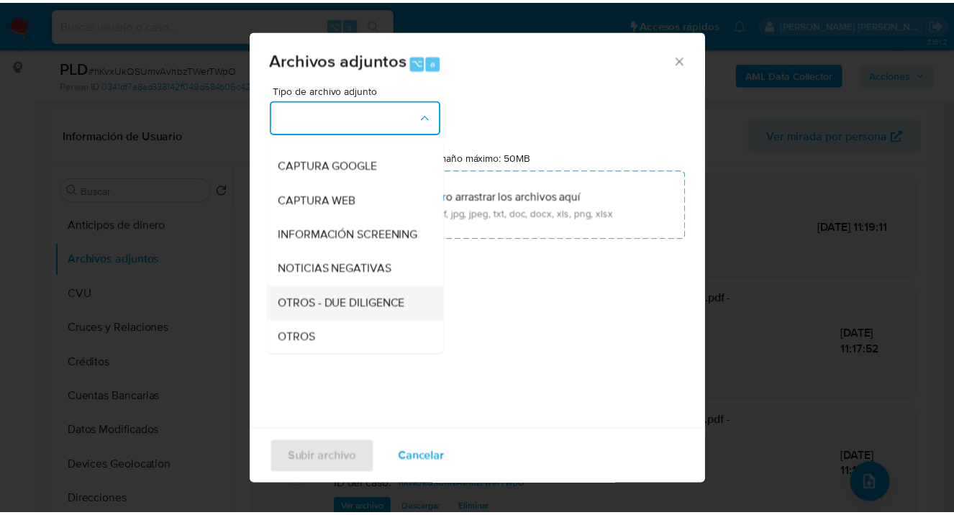
scroll to position [138, 0]
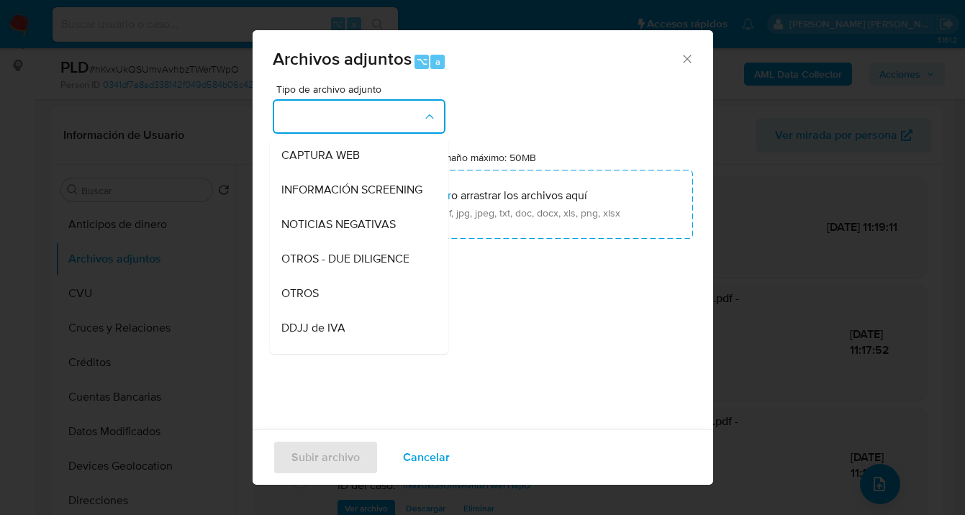
click at [348, 306] on div "OTROS" at bounding box center [354, 293] width 147 height 35
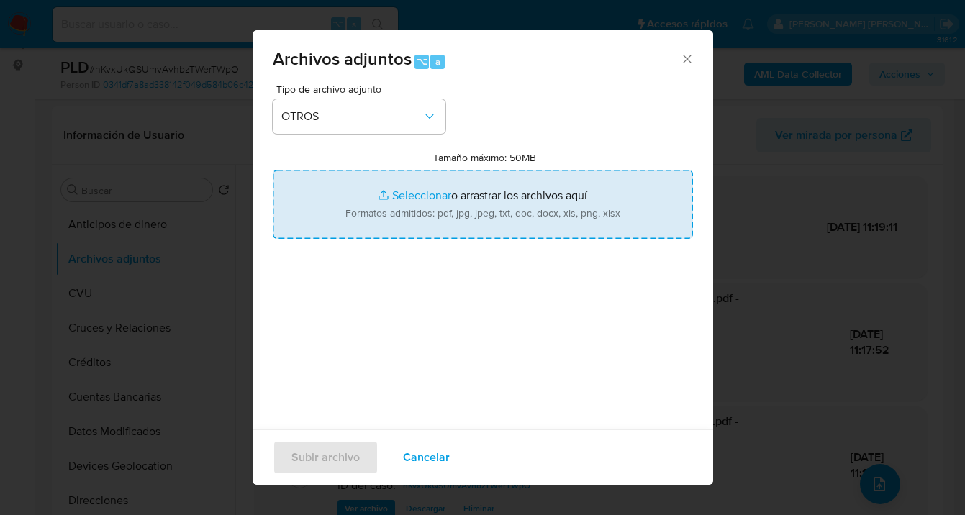
click at [501, 190] on input "Tamaño máximo: 50MB Seleccionar archivos" at bounding box center [483, 204] width 420 height 69
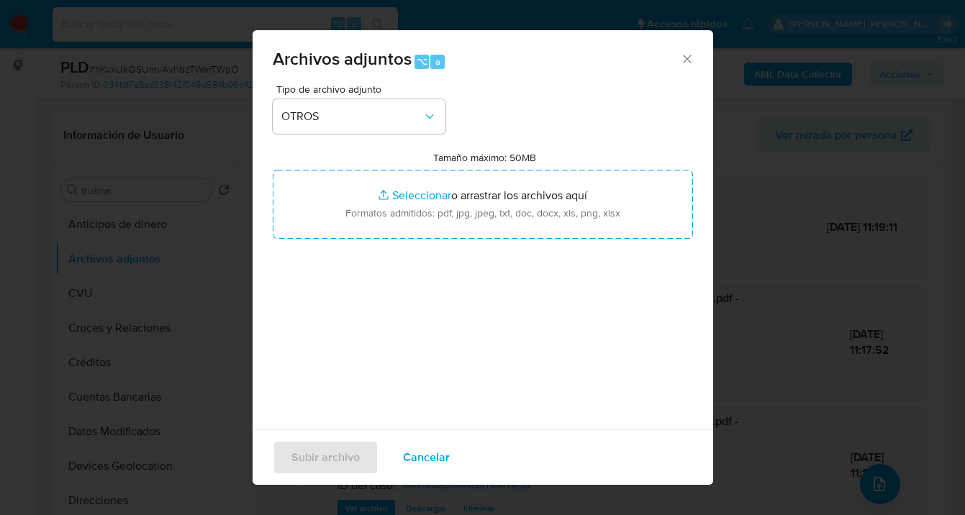
drag, startPoint x: 430, startPoint y: 457, endPoint x: 470, endPoint y: 412, distance: 60.2
click at [429, 457] on span "Cancelar" at bounding box center [426, 458] width 47 height 32
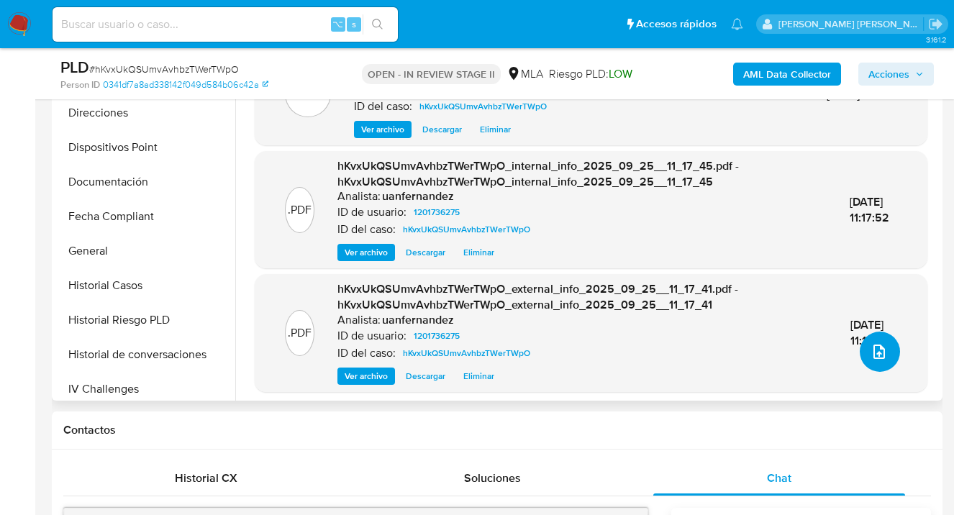
scroll to position [257, 0]
drag, startPoint x: 191, startPoint y: 240, endPoint x: 214, endPoint y: 241, distance: 23.1
click at [190, 240] on button "General" at bounding box center [139, 249] width 168 height 35
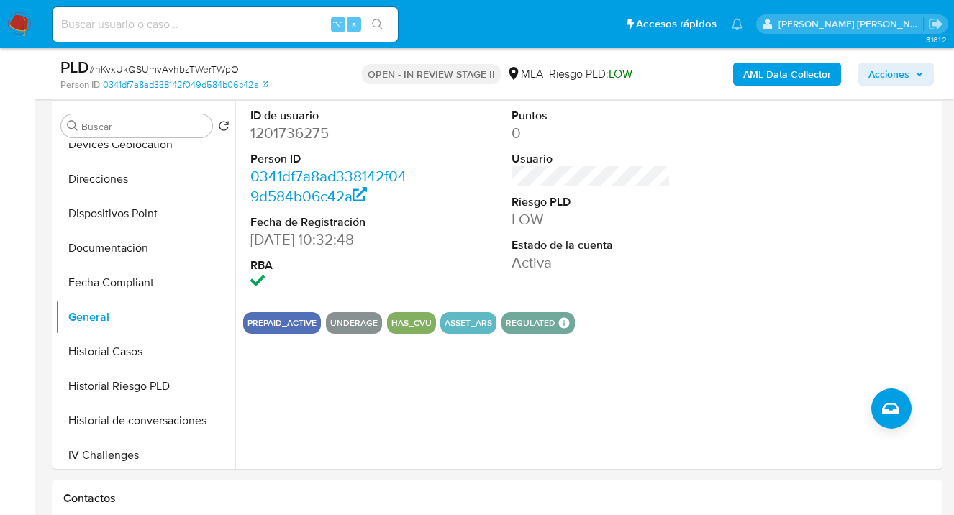
scroll to position [0, 0]
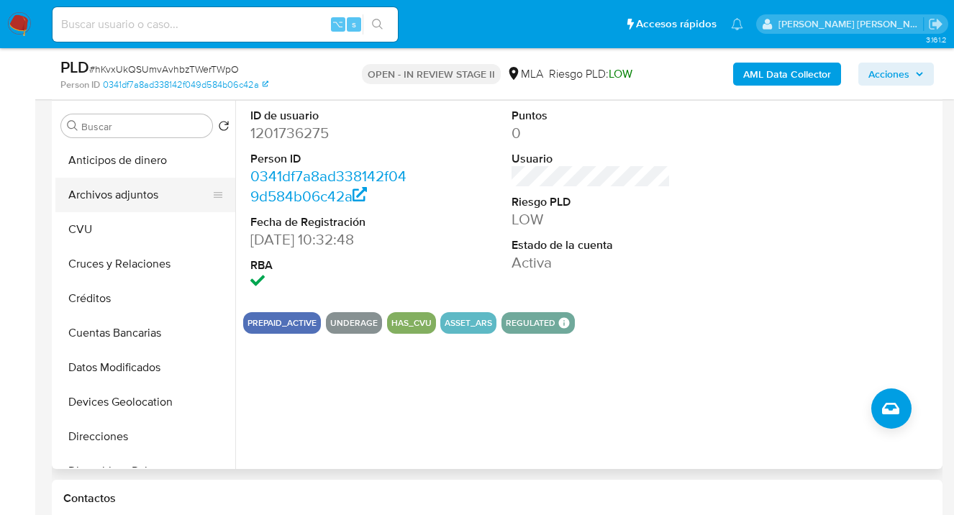
click at [158, 196] on button "Archivos adjuntos" at bounding box center [139, 195] width 168 height 35
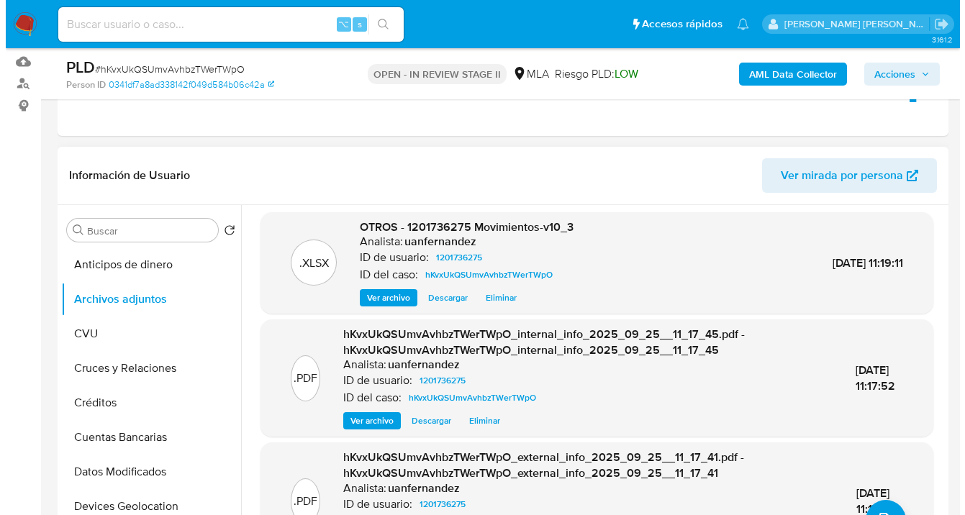
scroll to position [247, 0]
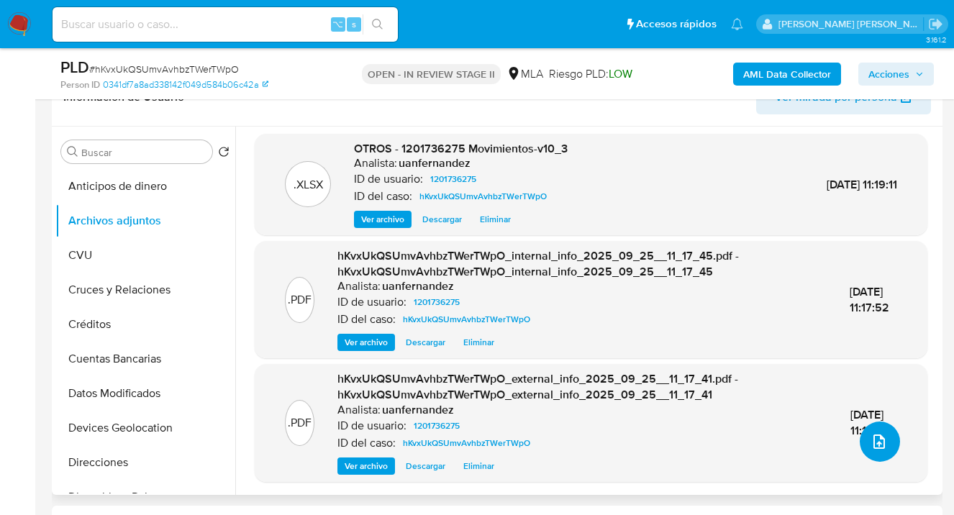
click at [873, 438] on icon "upload-file" at bounding box center [878, 441] width 17 height 17
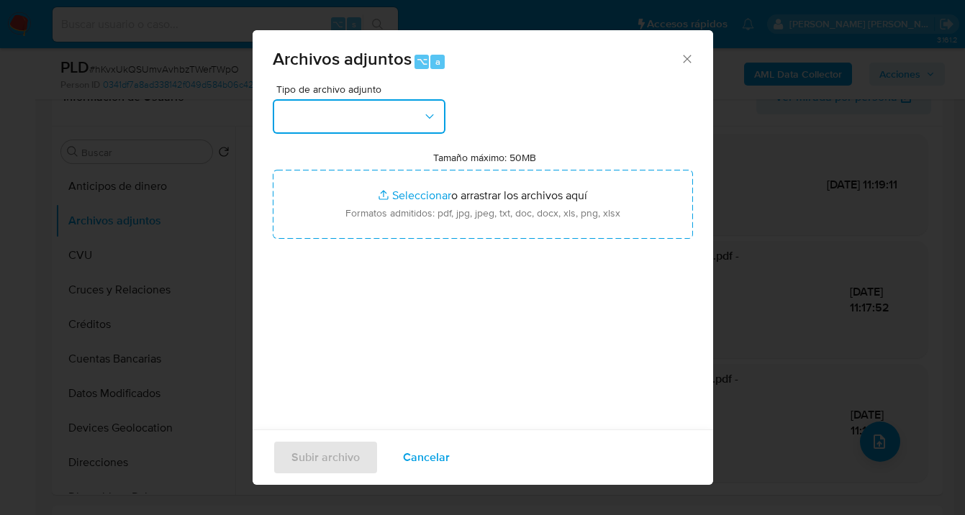
click at [414, 119] on button "button" at bounding box center [359, 116] width 173 height 35
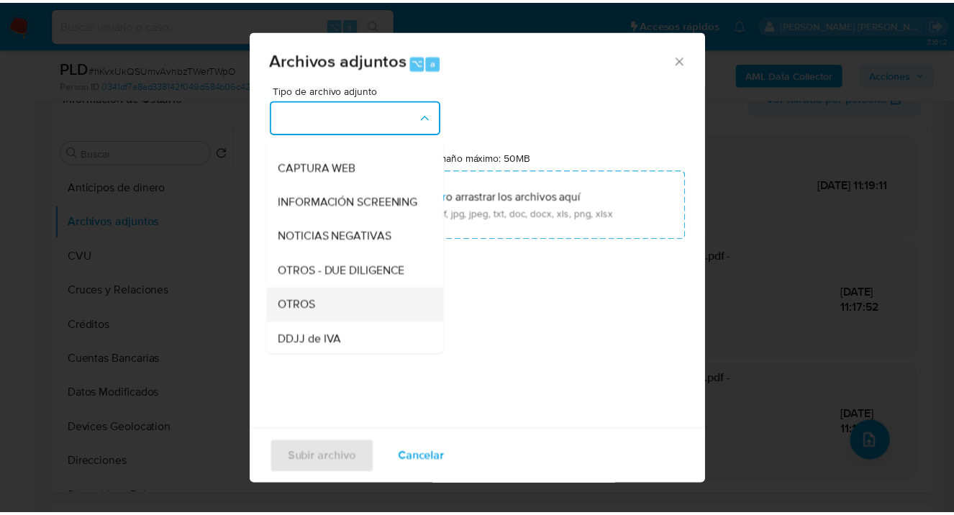
scroll to position [143, 0]
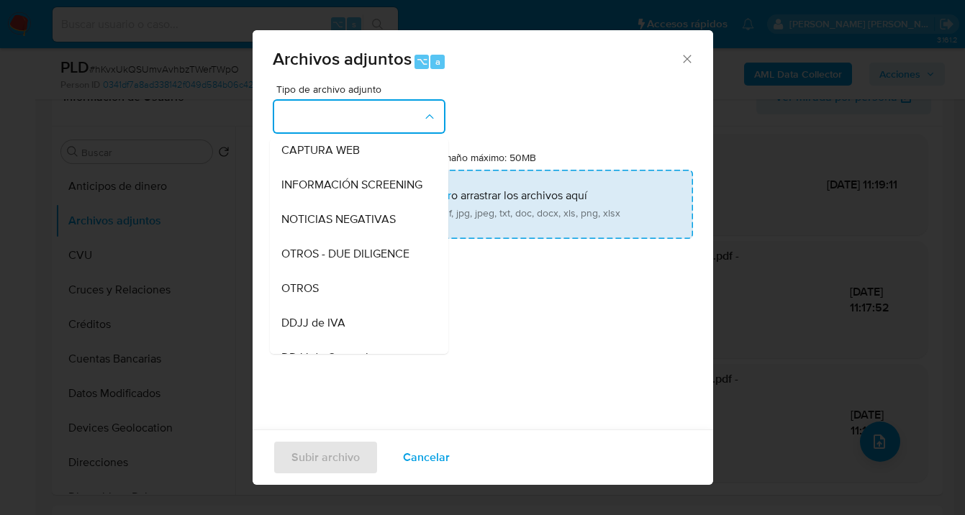
drag, startPoint x: 353, startPoint y: 293, endPoint x: 441, endPoint y: 208, distance: 122.6
click at [353, 293] on div "OTROS" at bounding box center [354, 288] width 147 height 35
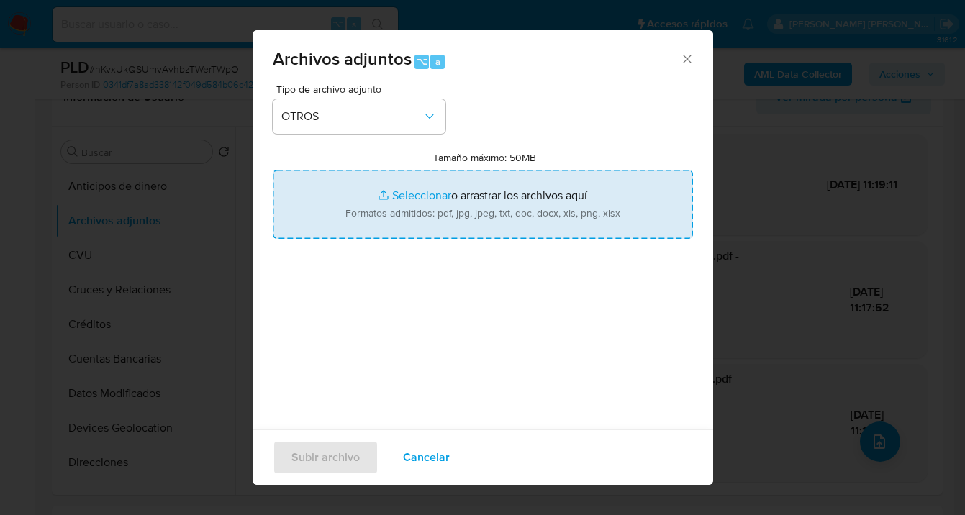
click at [450, 206] on input "Tamaño máximo: 50MB Seleccionar archivos" at bounding box center [483, 204] width 420 height 69
type input "C:\fakepath\Caselog hKvxUkQSUmvAvhbzTWerTWpO_2025_09_17_19_40_38.docx"
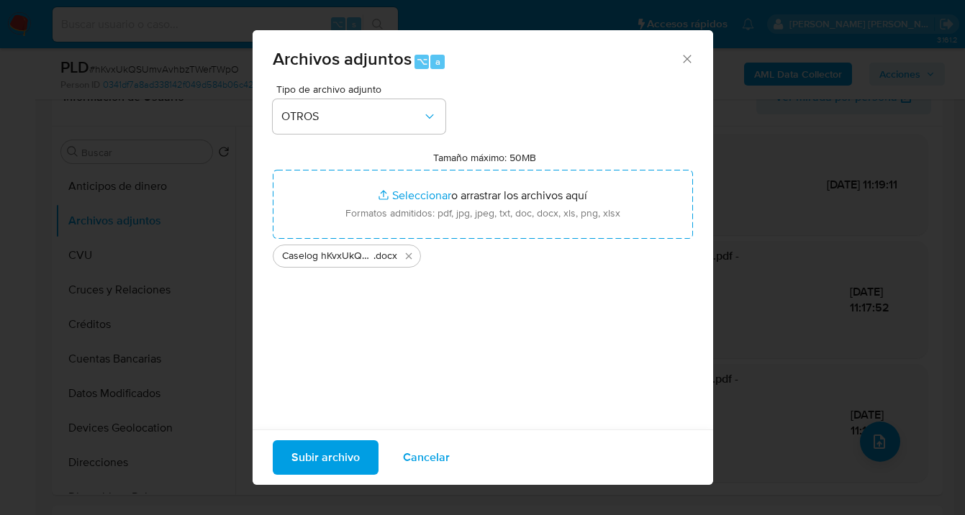
click at [308, 458] on span "Subir archivo" at bounding box center [325, 458] width 68 height 32
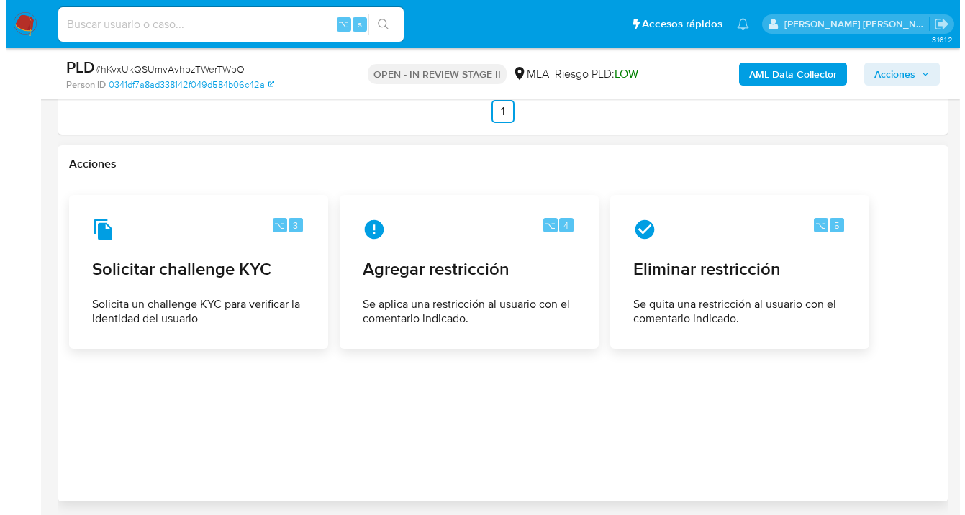
scroll to position [2244, 0]
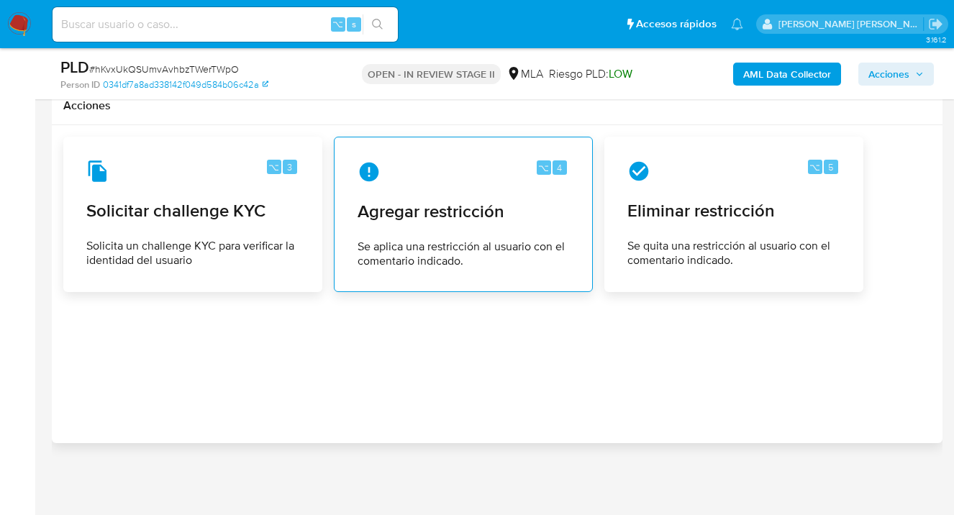
click at [427, 208] on span "Agregar restricción" at bounding box center [462, 212] width 211 height 22
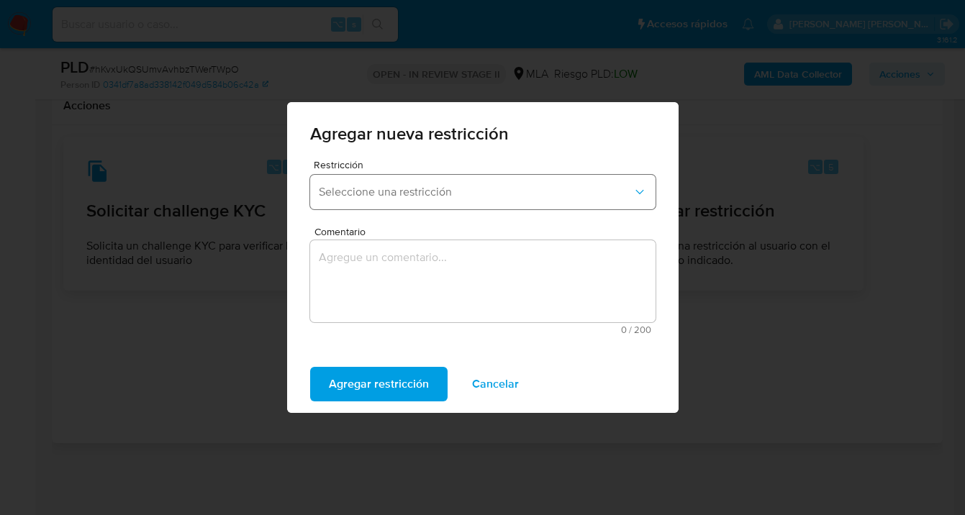
drag, startPoint x: 404, startPoint y: 191, endPoint x: 406, endPoint y: 207, distance: 16.6
click at [404, 191] on span "Seleccione una restricción" at bounding box center [476, 192] width 314 height 14
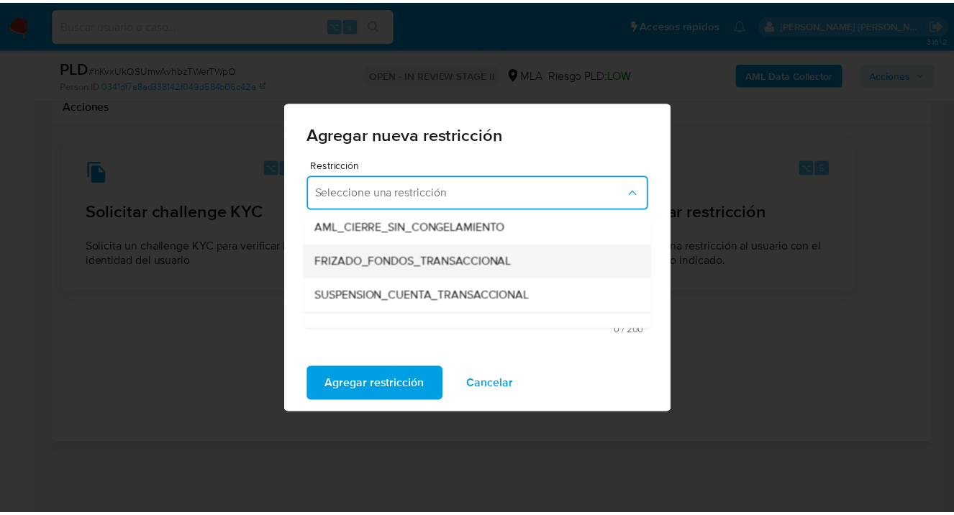
scroll to position [155, 0]
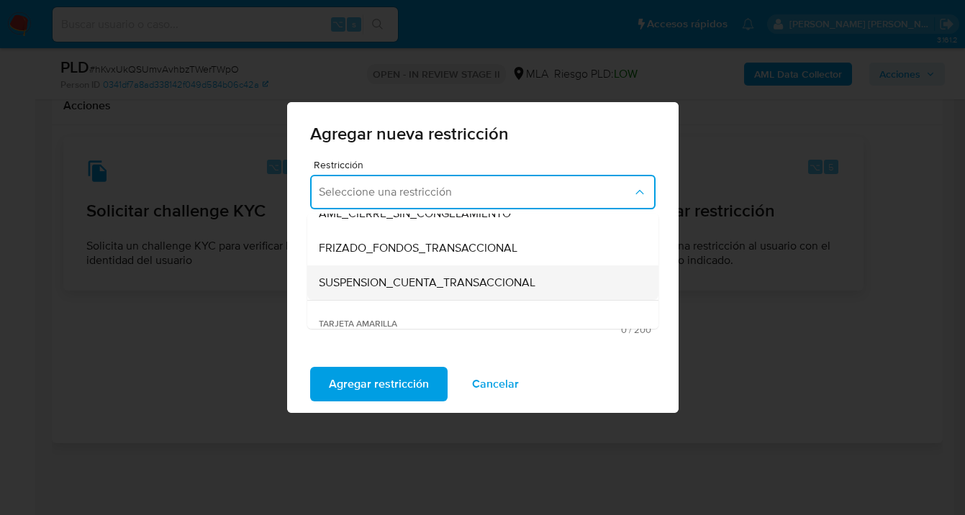
click at [367, 282] on span "SUSPENSION_CUENTA_TRANSACCIONAL" at bounding box center [427, 282] width 216 height 14
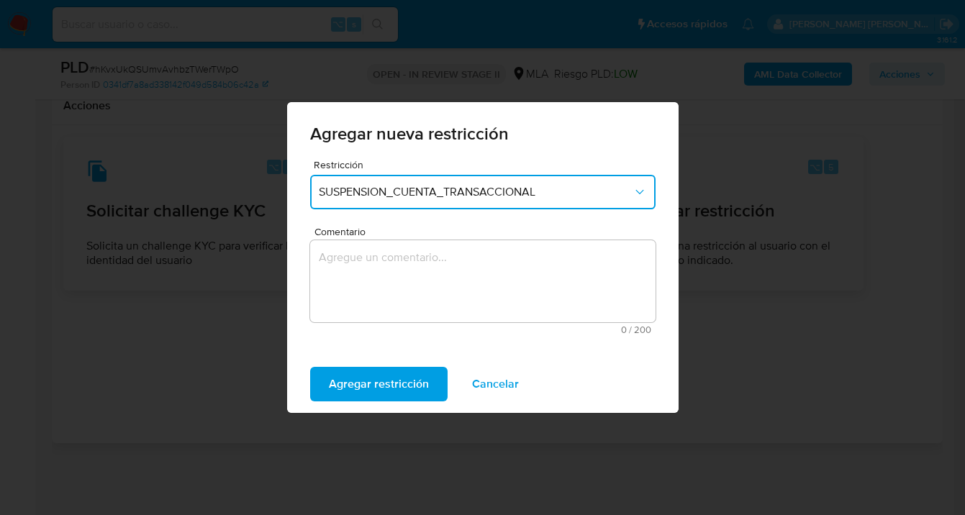
click at [368, 288] on textarea "Comentario" at bounding box center [482, 281] width 345 height 82
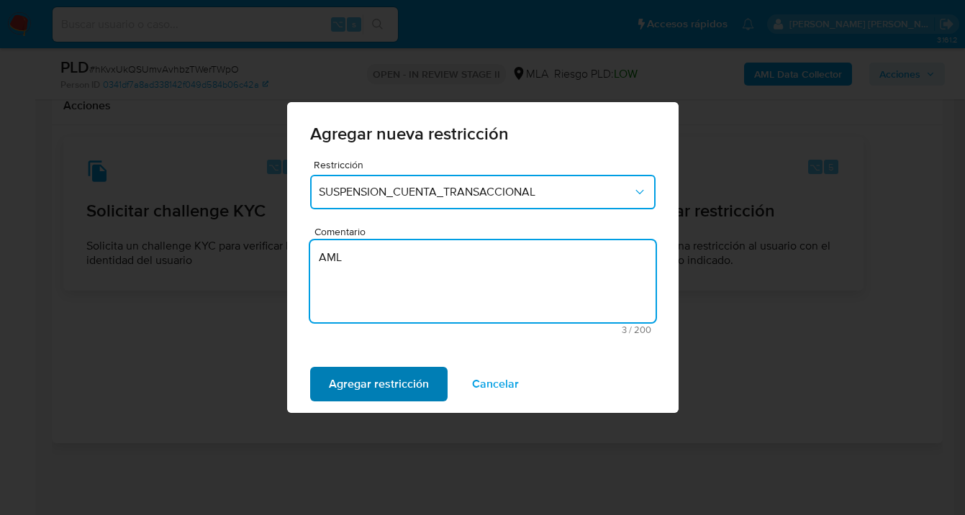
type textarea "AML"
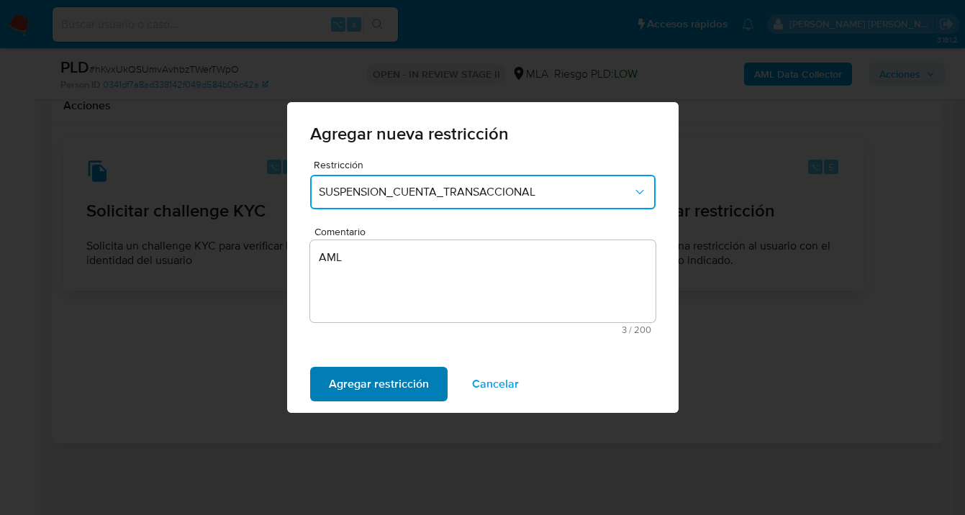
click at [339, 380] on span "Agregar restricción" at bounding box center [379, 384] width 100 height 32
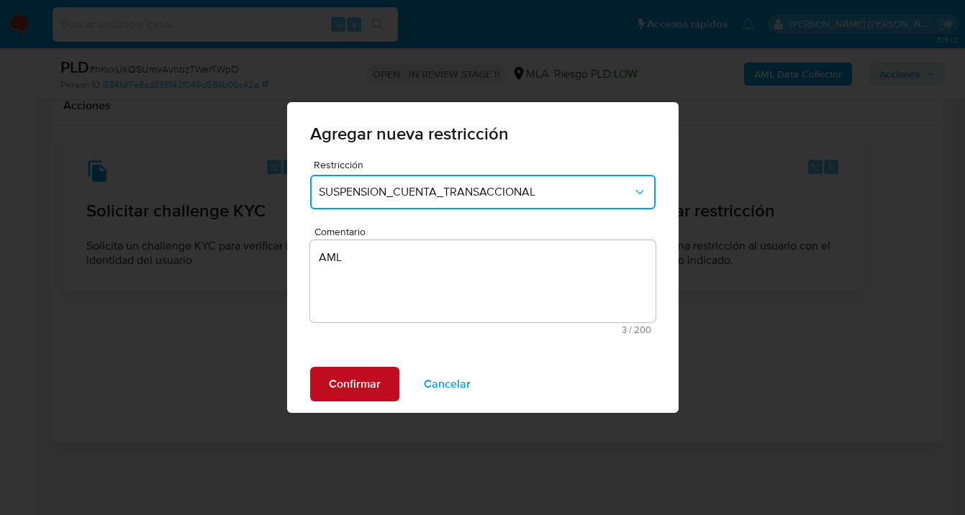
click at [352, 391] on span "Confirmar" at bounding box center [355, 384] width 52 height 32
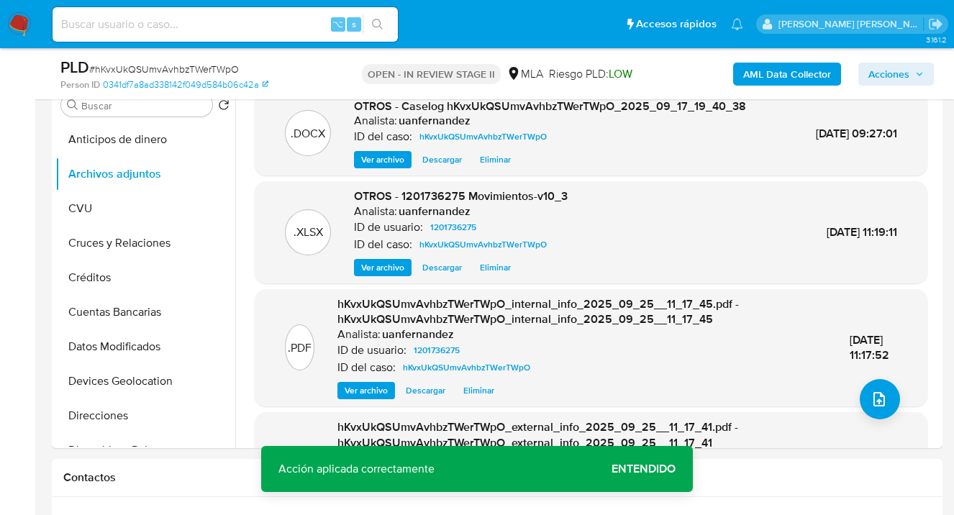
scroll to position [0, 0]
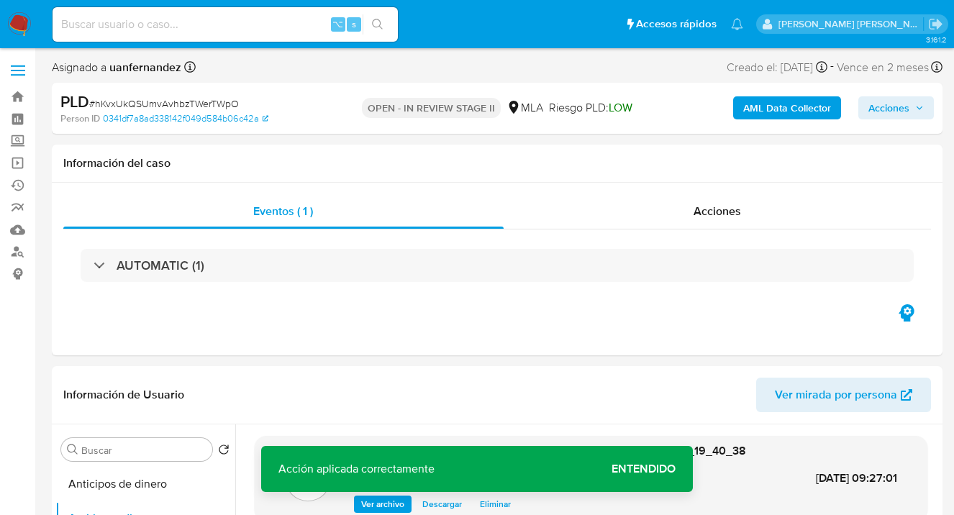
click at [886, 112] on span "Acciones" at bounding box center [888, 107] width 41 height 23
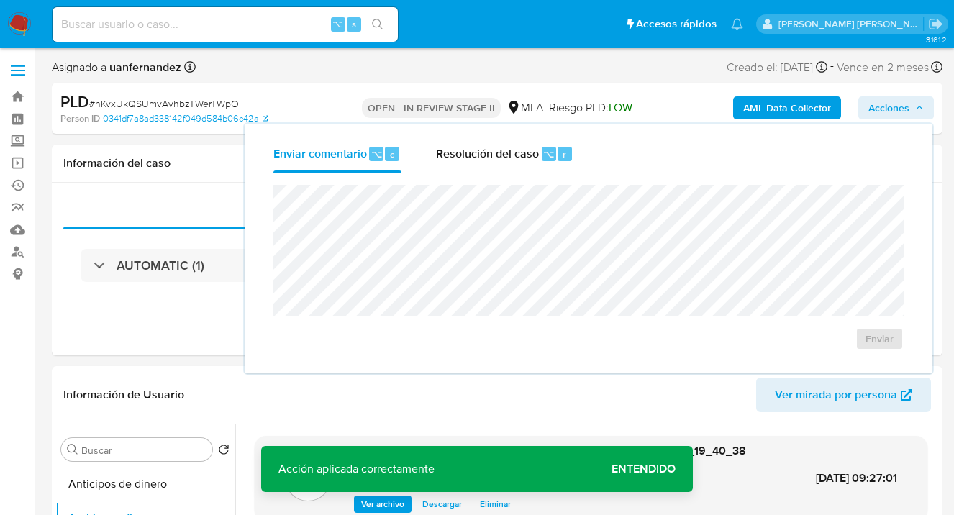
drag, startPoint x: 497, startPoint y: 162, endPoint x: 493, endPoint y: 177, distance: 15.5
click at [496, 162] on div "Resolución del caso ⌥ r" at bounding box center [504, 153] width 137 height 37
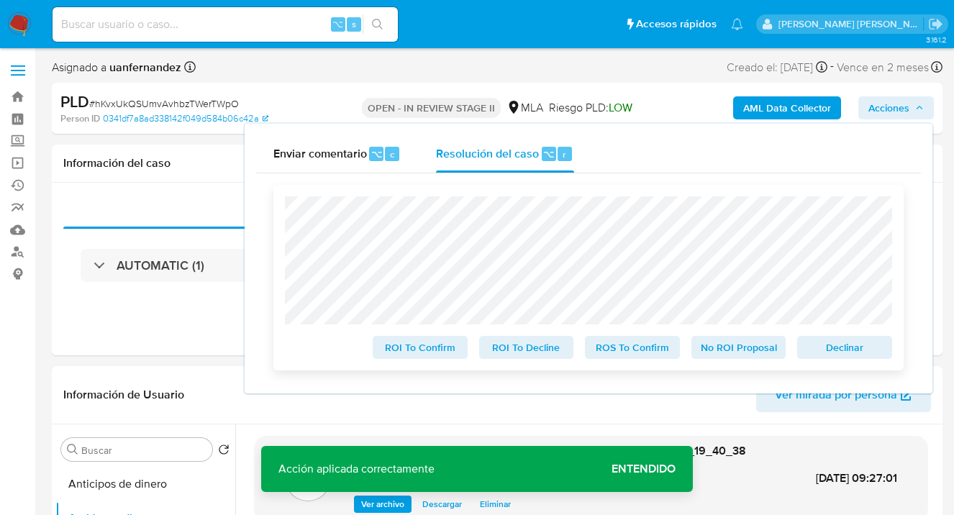
click at [849, 350] on span "Declinar" at bounding box center [844, 347] width 75 height 20
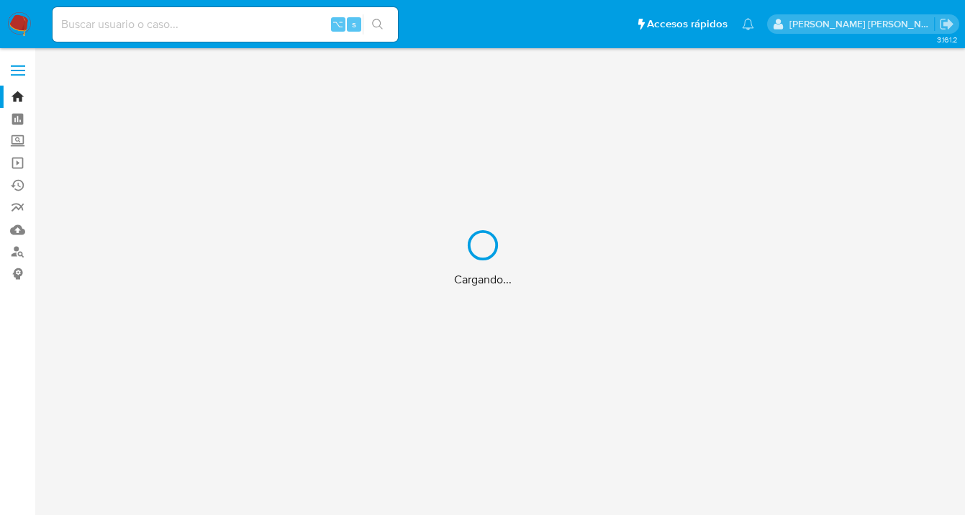
click at [19, 254] on div "Cargando..." at bounding box center [482, 257] width 965 height 515
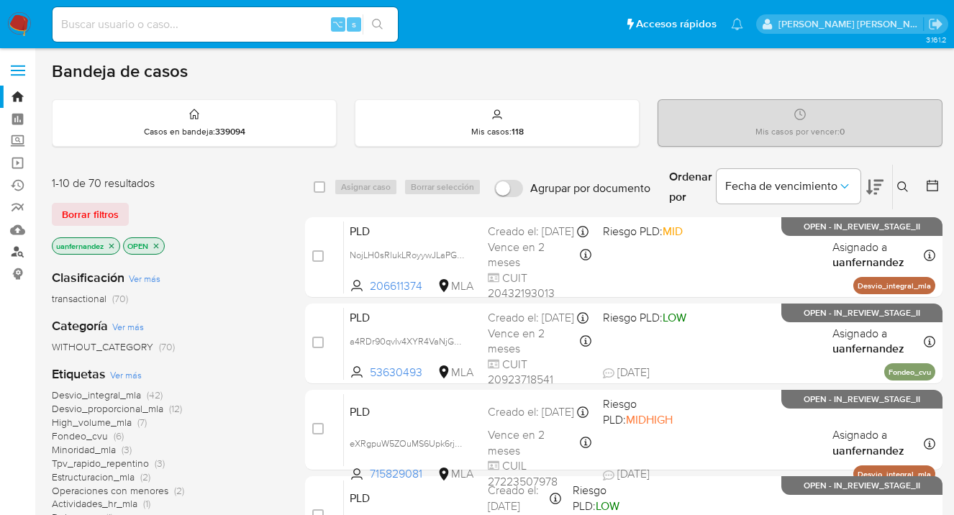
click at [14, 249] on link "Buscador de personas" at bounding box center [85, 252] width 171 height 22
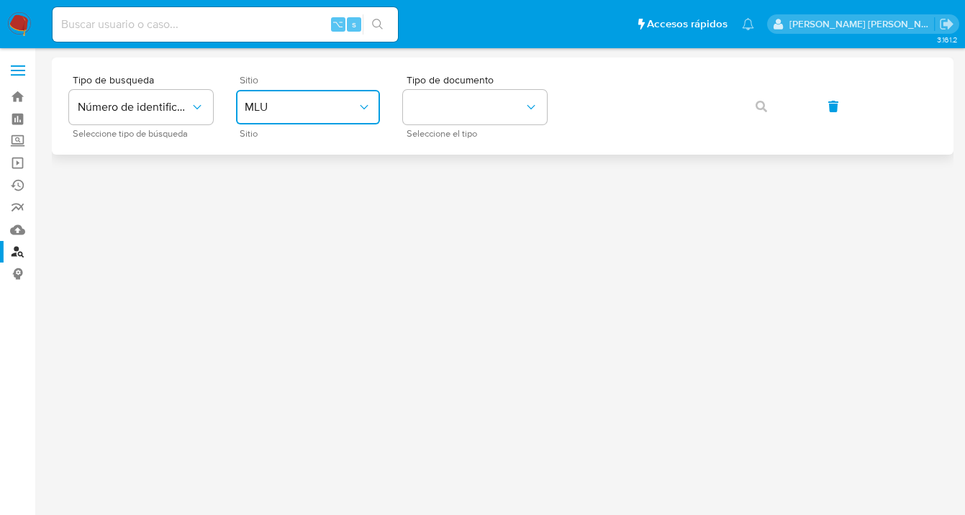
click at [363, 108] on icon "site_id" at bounding box center [364, 107] width 14 height 14
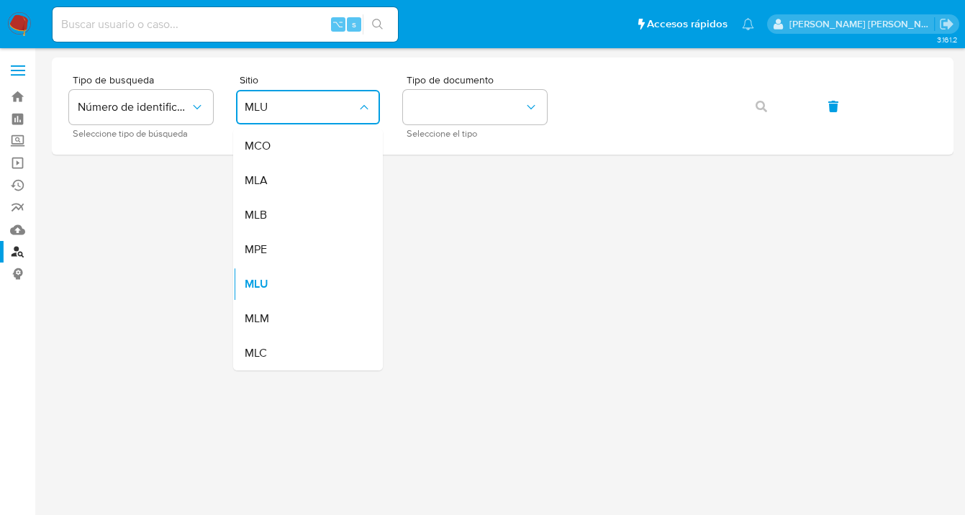
click at [342, 176] on div "MLA" at bounding box center [304, 180] width 118 height 35
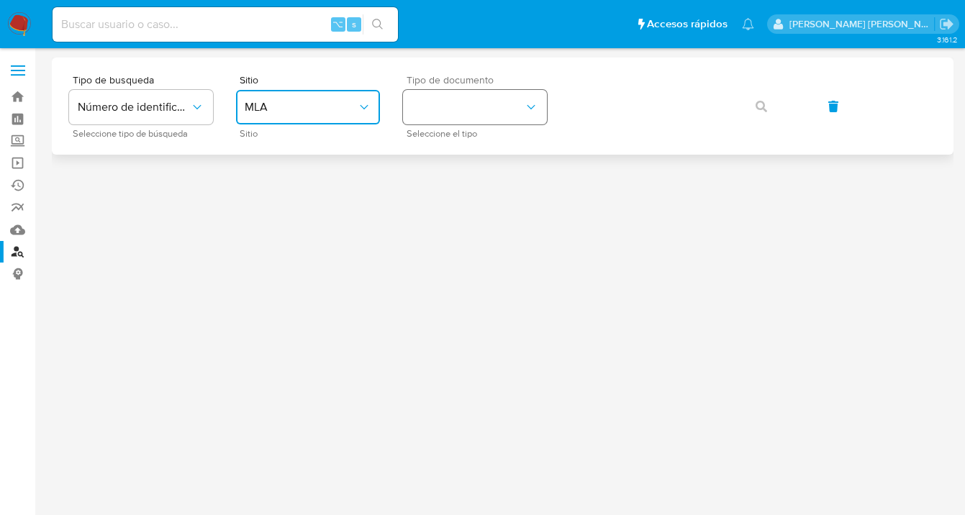
click at [491, 98] on button "identificationType" at bounding box center [475, 107] width 144 height 35
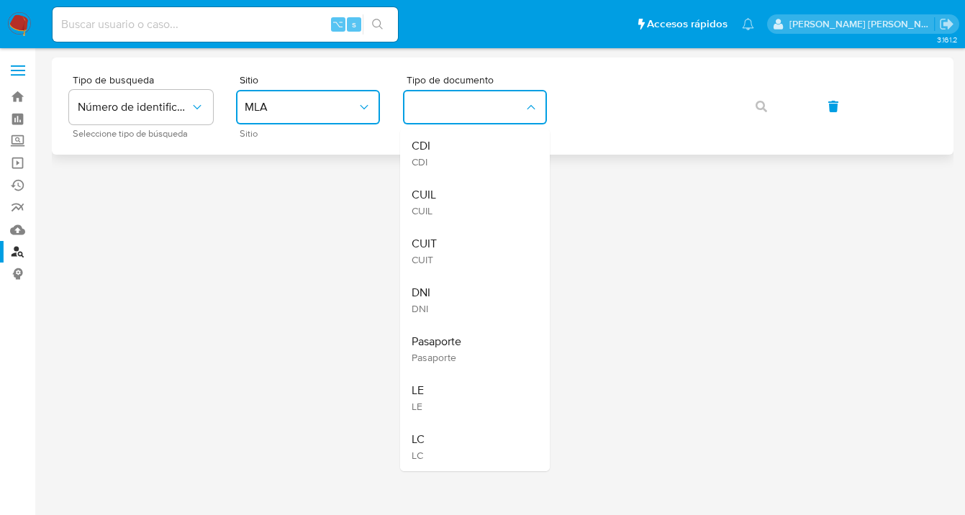
drag, startPoint x: 474, startPoint y: 193, endPoint x: 588, endPoint y: 143, distance: 124.0
click at [476, 191] on div "CUIL CUIL" at bounding box center [470, 202] width 118 height 49
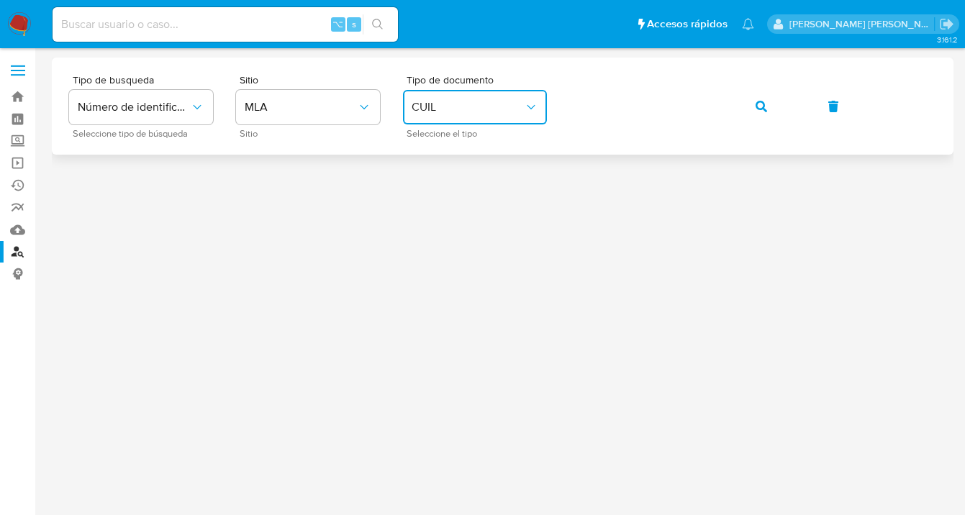
click at [765, 113] on span "button" at bounding box center [761, 107] width 12 height 32
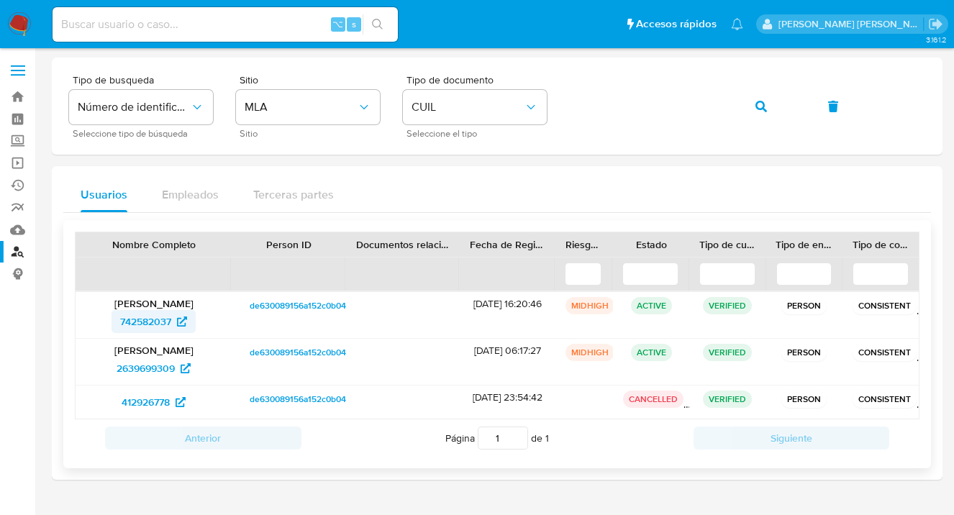
click at [156, 327] on span "742582037" at bounding box center [145, 321] width 51 height 23
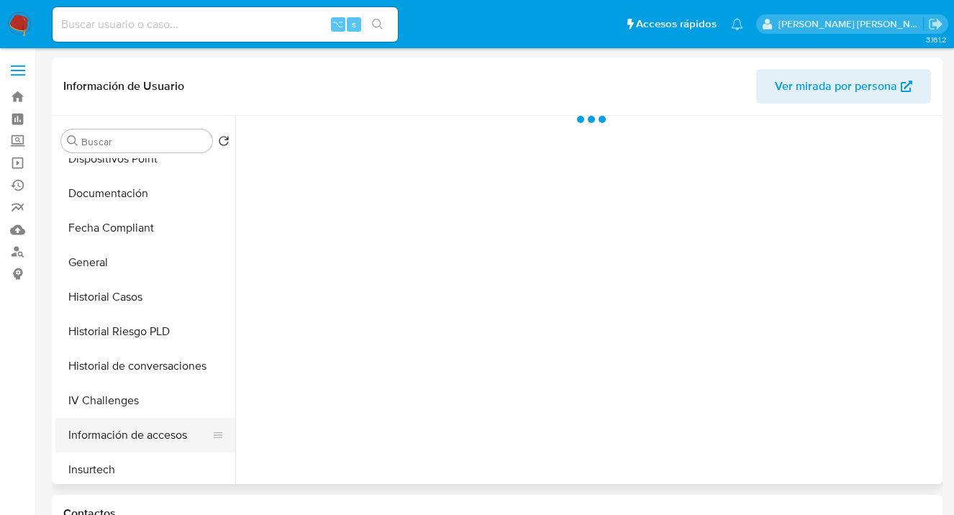
select select "10"
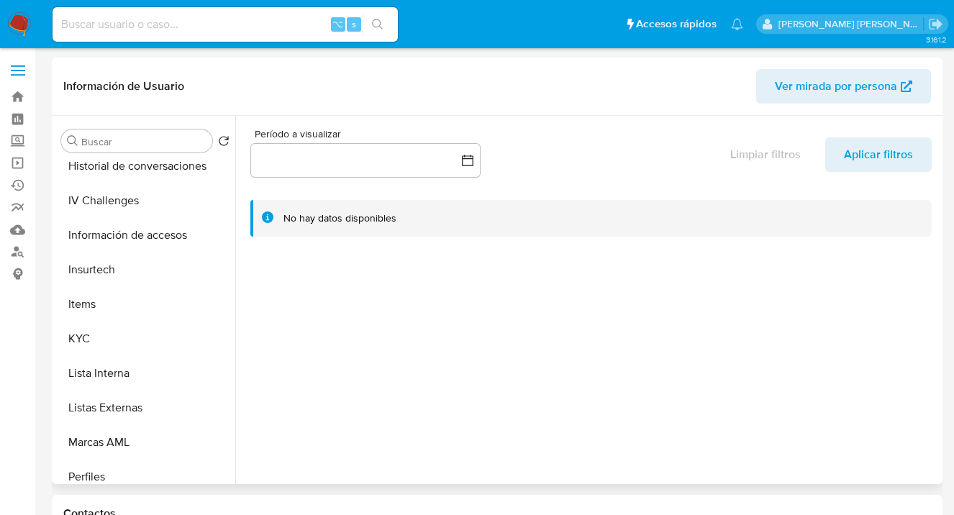
scroll to position [644, 0]
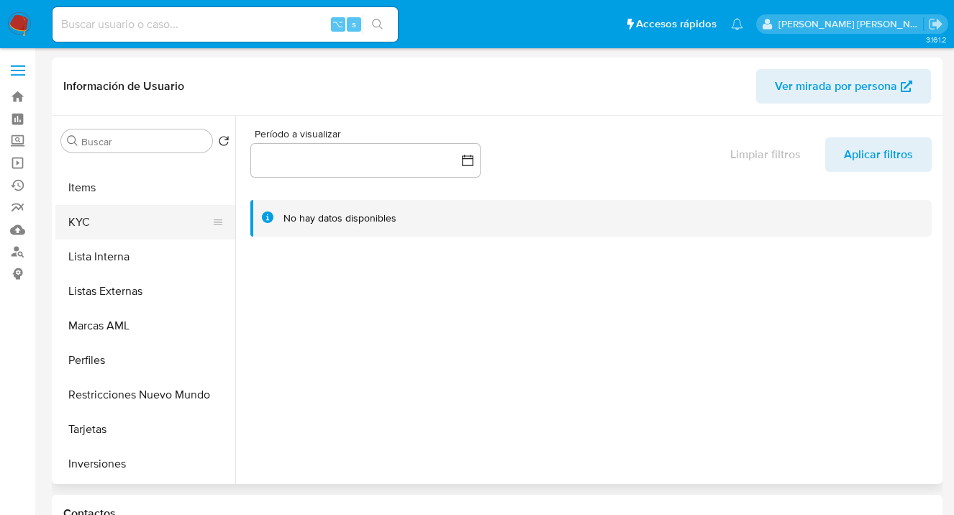
click at [107, 230] on button "KYC" at bounding box center [139, 222] width 168 height 35
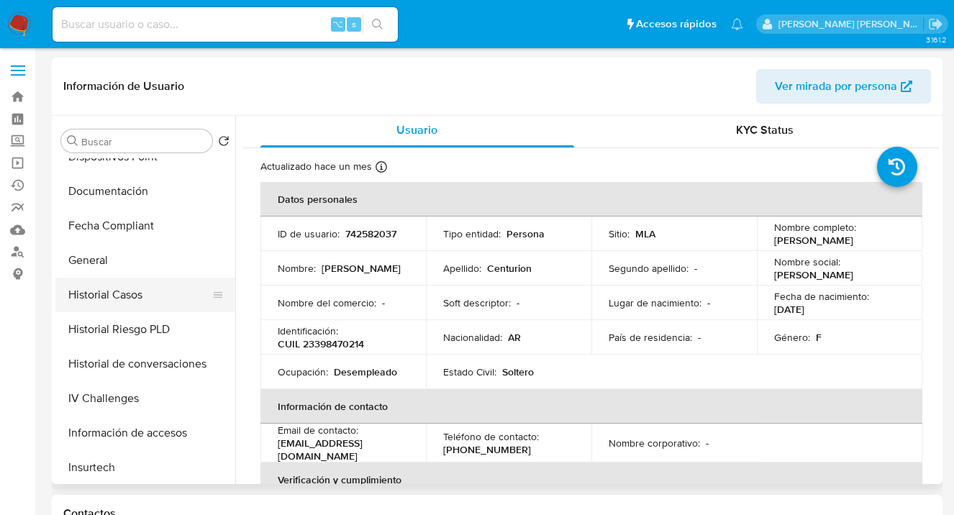
scroll to position [327, 0]
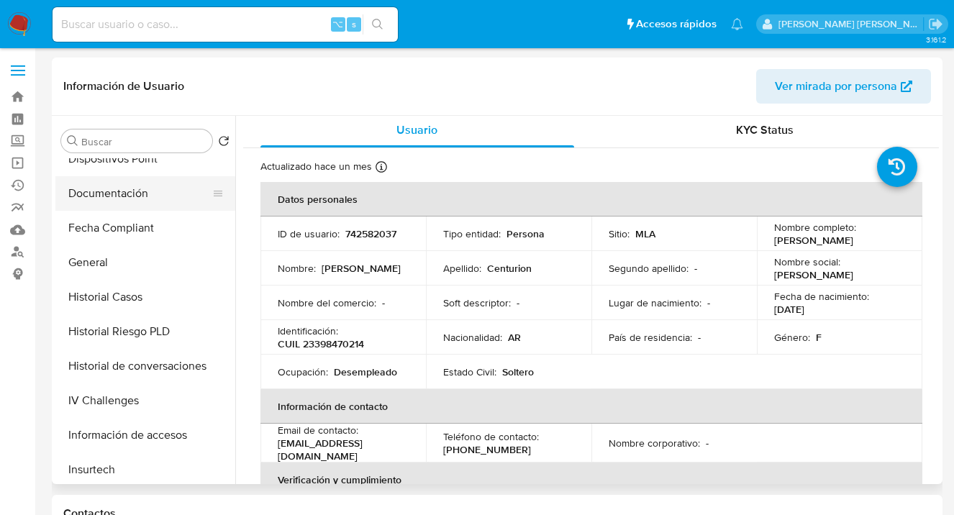
drag, startPoint x: 149, startPoint y: 201, endPoint x: 171, endPoint y: 198, distance: 22.5
click at [149, 201] on button "Documentación" at bounding box center [139, 193] width 168 height 35
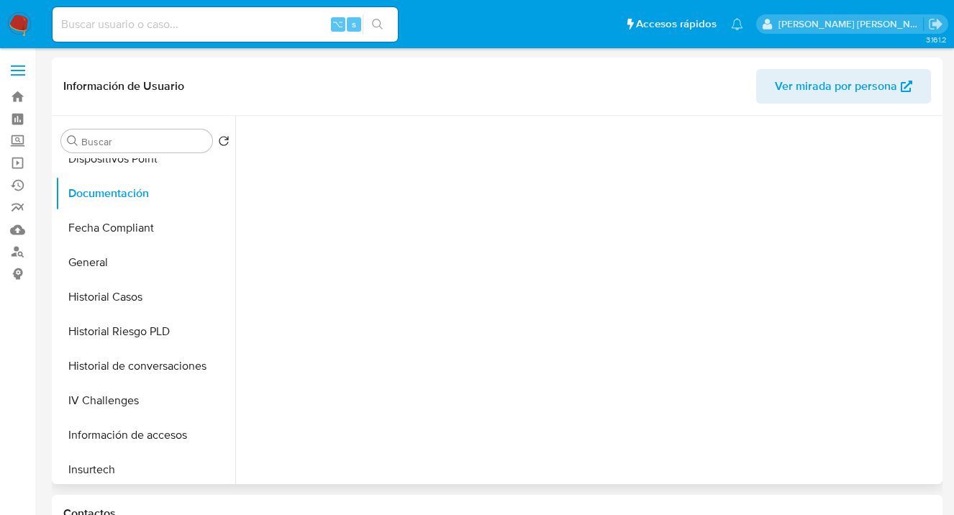
scroll to position [0, 0]
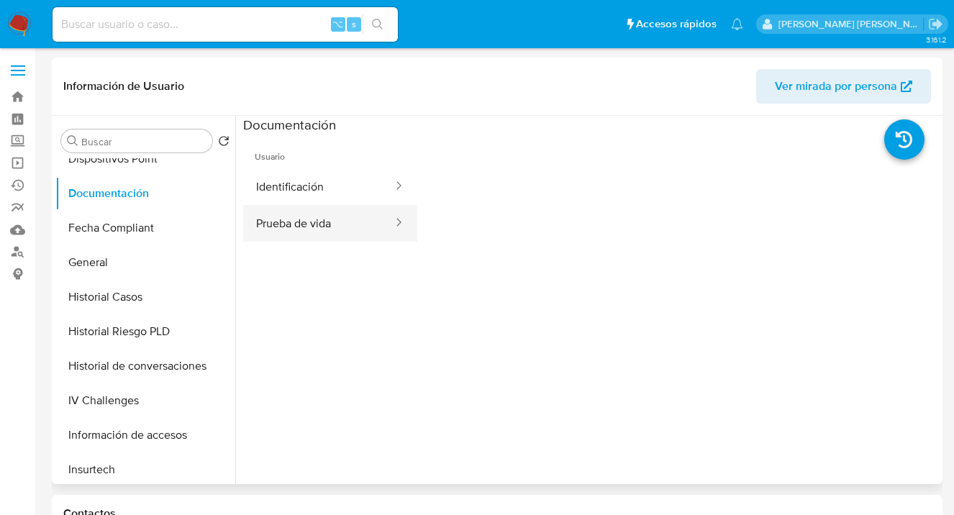
click at [324, 213] on button "Prueba de vida" at bounding box center [318, 223] width 151 height 37
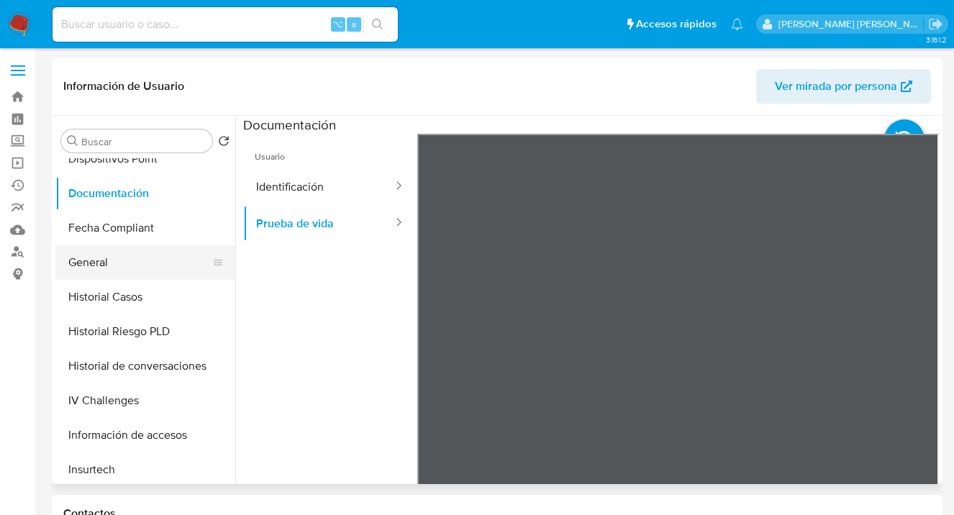
click at [133, 263] on button "General" at bounding box center [139, 262] width 168 height 35
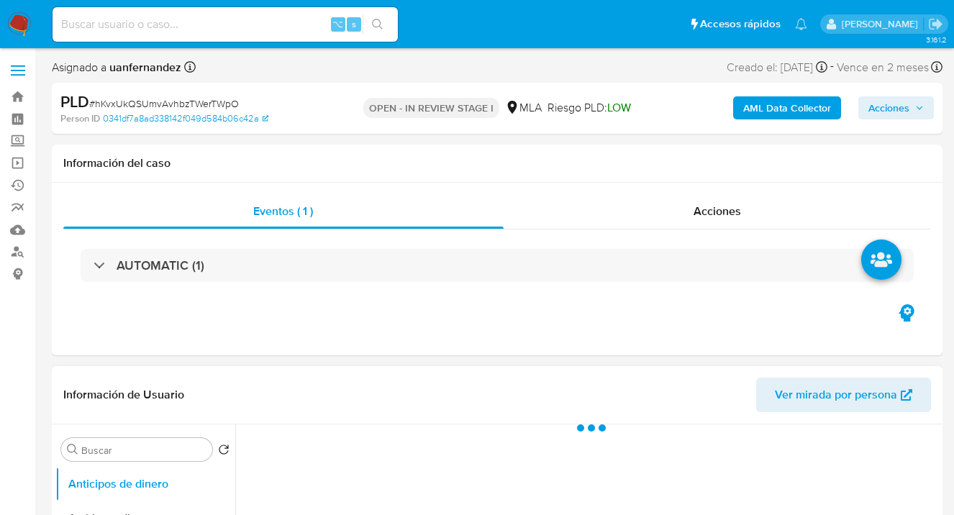
select select "10"
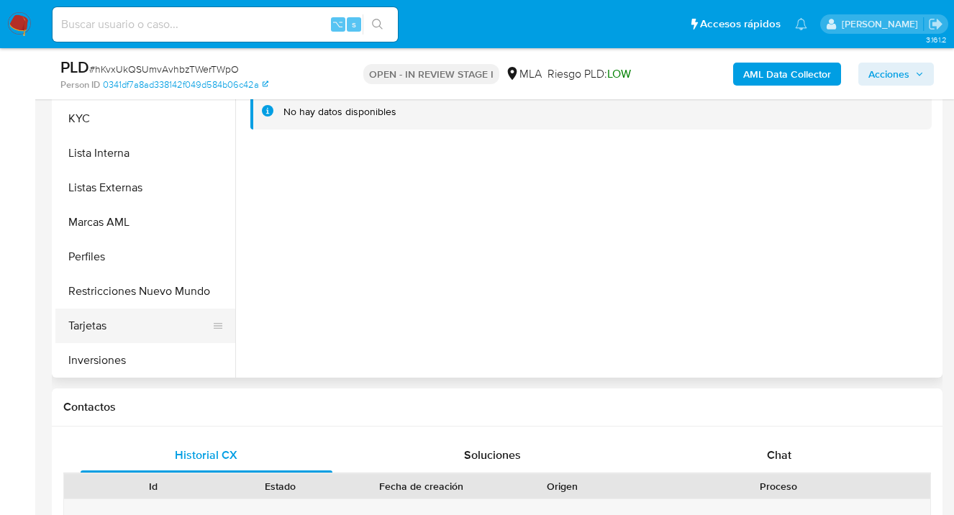
scroll to position [670, 0]
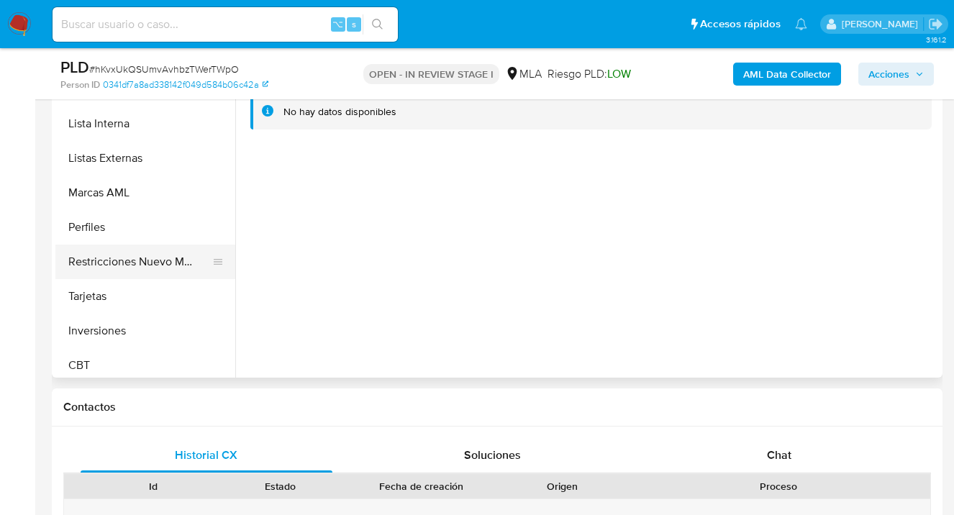
click at [157, 258] on button "Restricciones Nuevo Mundo" at bounding box center [139, 262] width 168 height 35
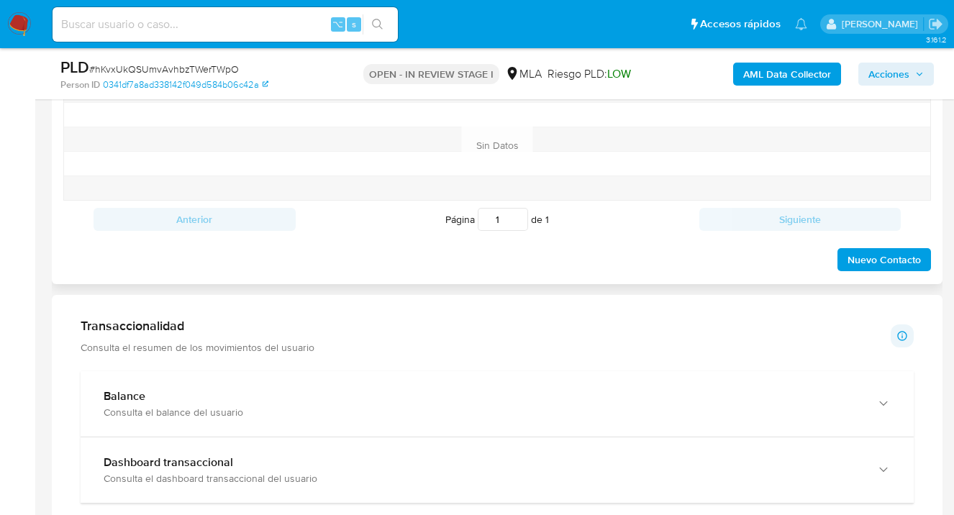
scroll to position [877, 0]
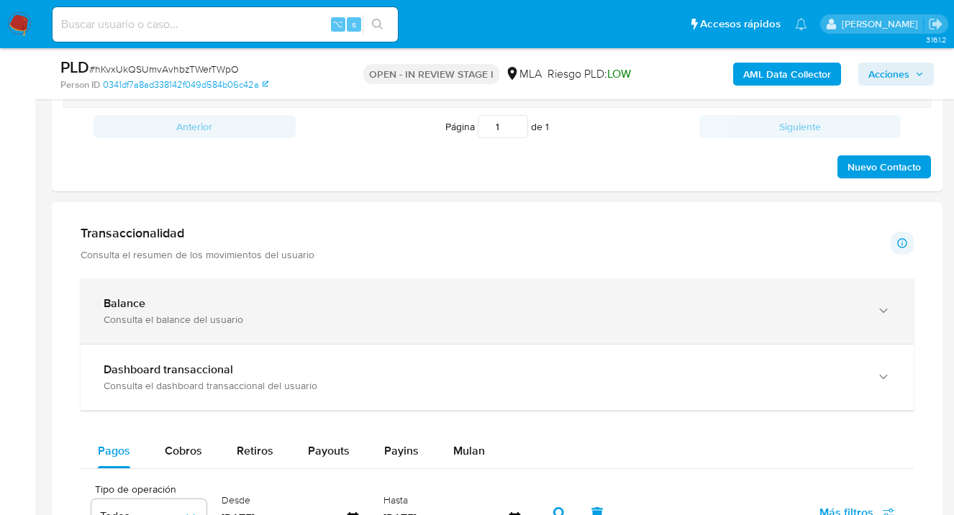
click at [886, 316] on icon "button" at bounding box center [883, 311] width 14 height 14
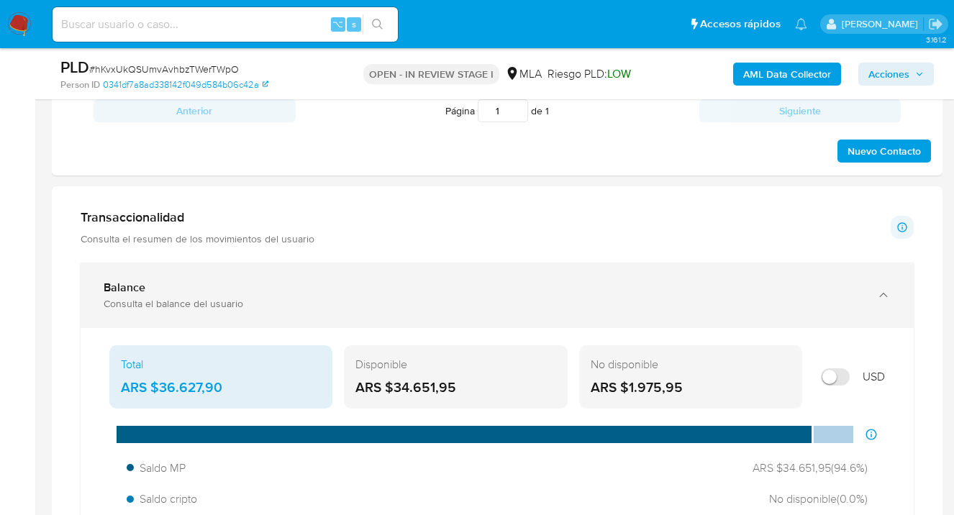
scroll to position [907, 0]
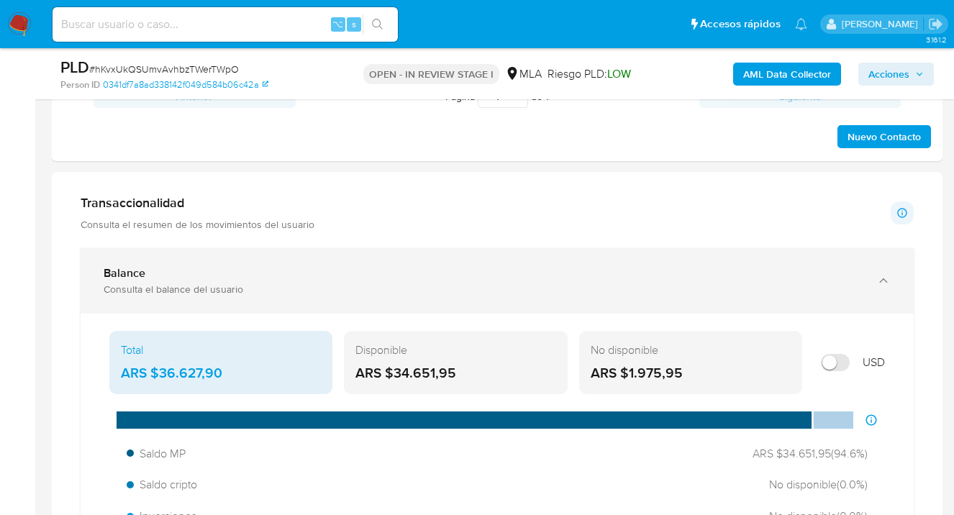
click at [880, 280] on icon "button" at bounding box center [883, 280] width 14 height 14
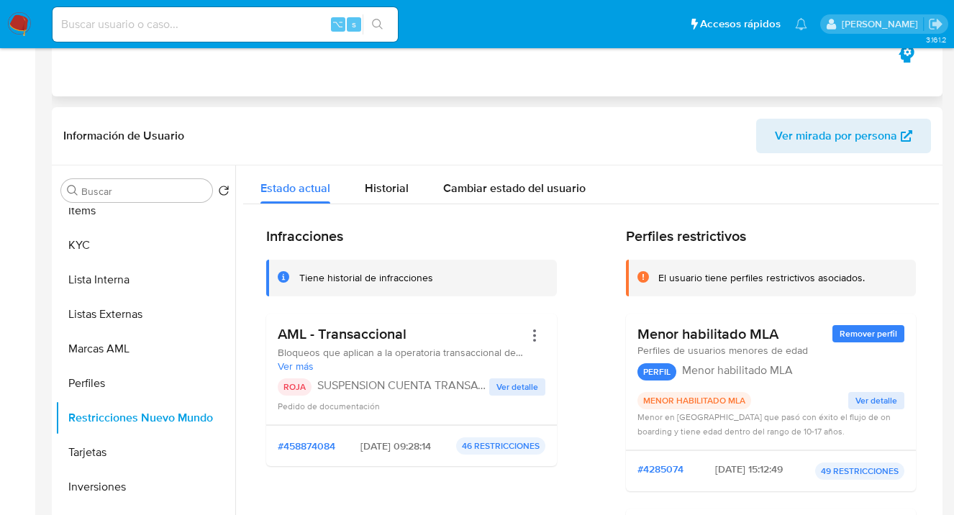
scroll to position [0, 0]
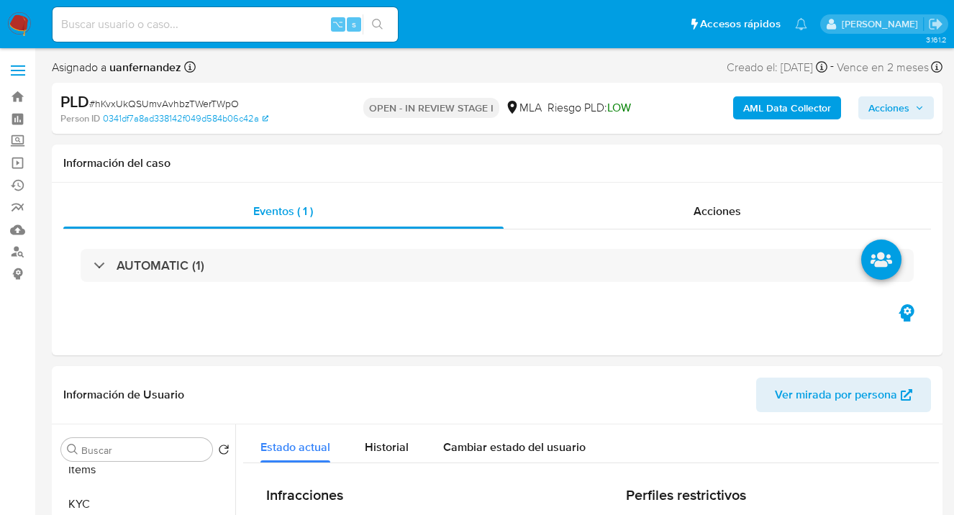
click at [886, 106] on span "Acciones" at bounding box center [888, 107] width 41 height 23
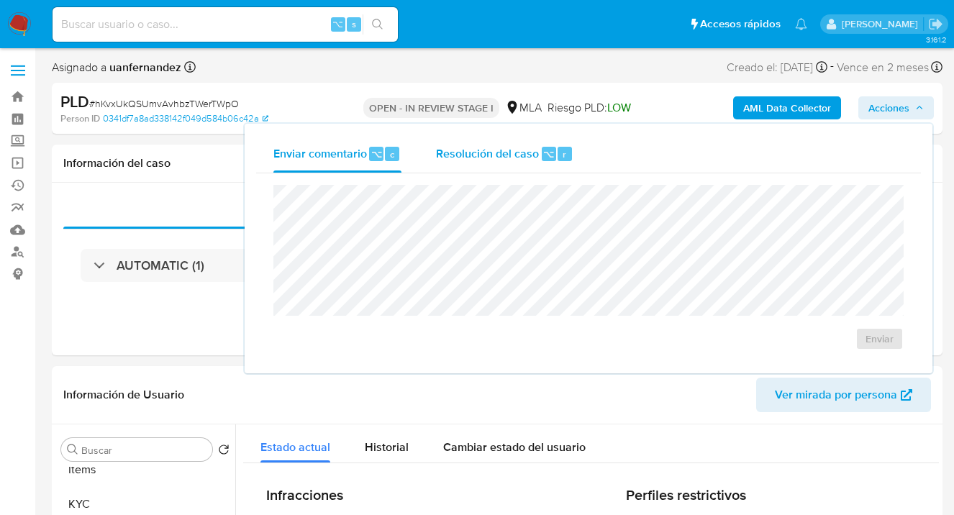
click at [452, 165] on div "Resolución del caso ⌥ r" at bounding box center [504, 153] width 137 height 37
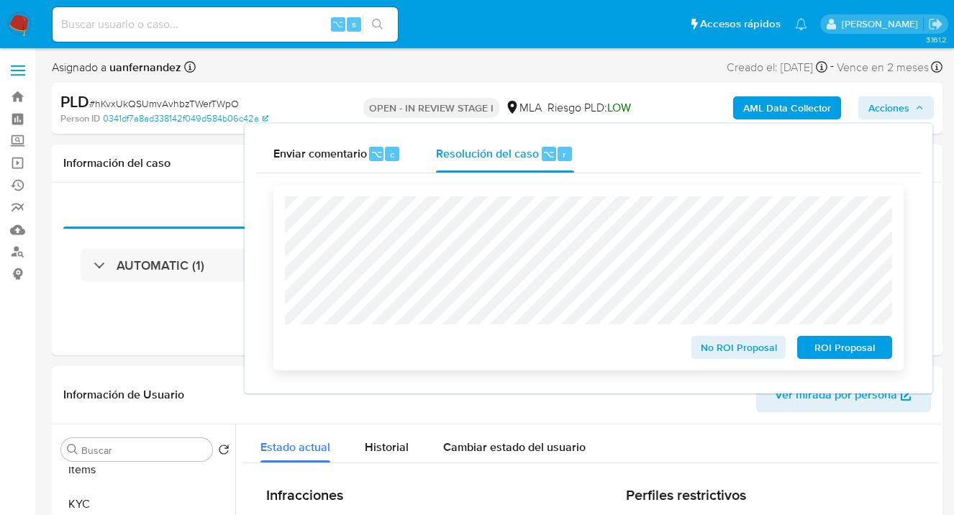
click at [868, 350] on span "ROI Proposal" at bounding box center [844, 347] width 75 height 20
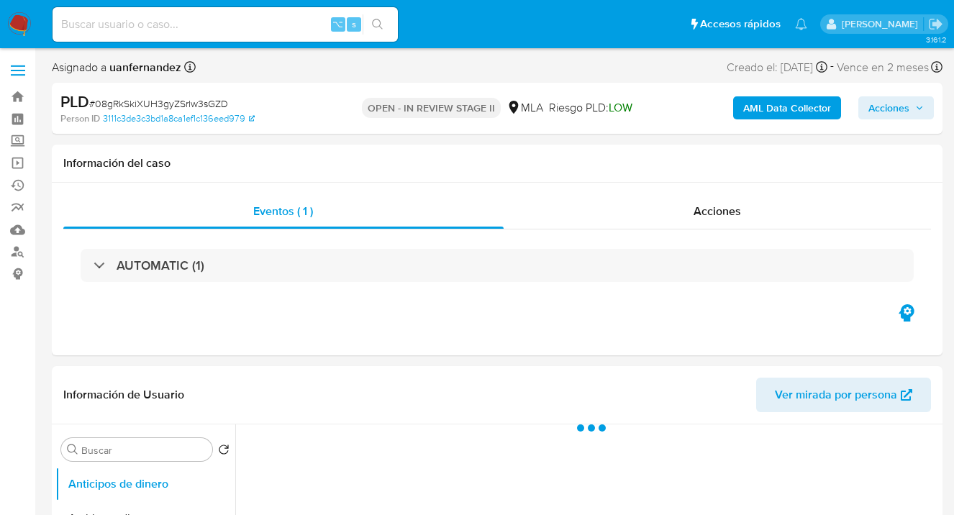
select select "10"
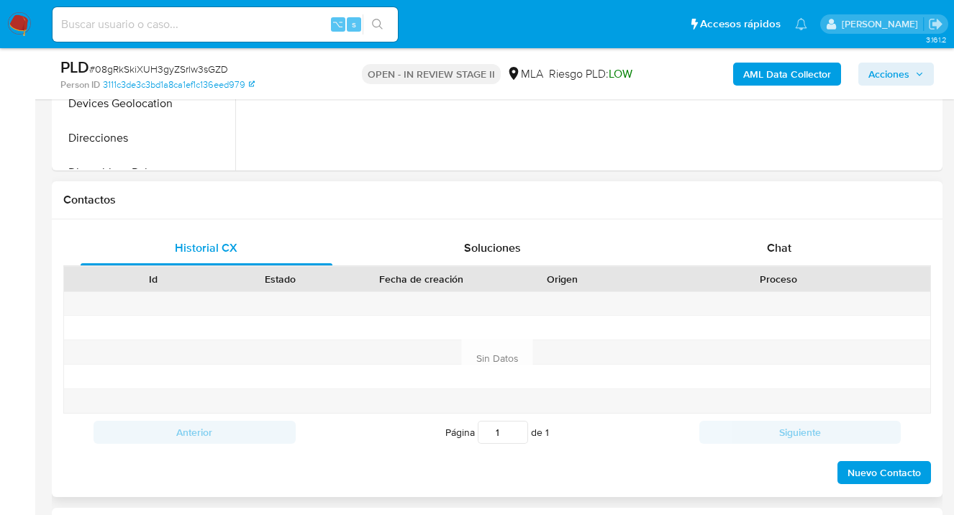
scroll to position [624, 0]
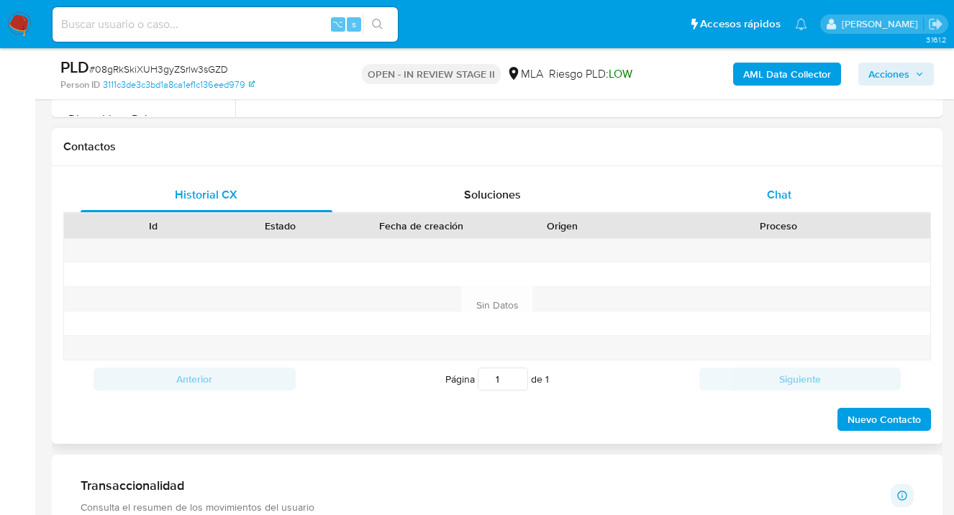
click at [785, 195] on span "Chat" at bounding box center [779, 194] width 24 height 17
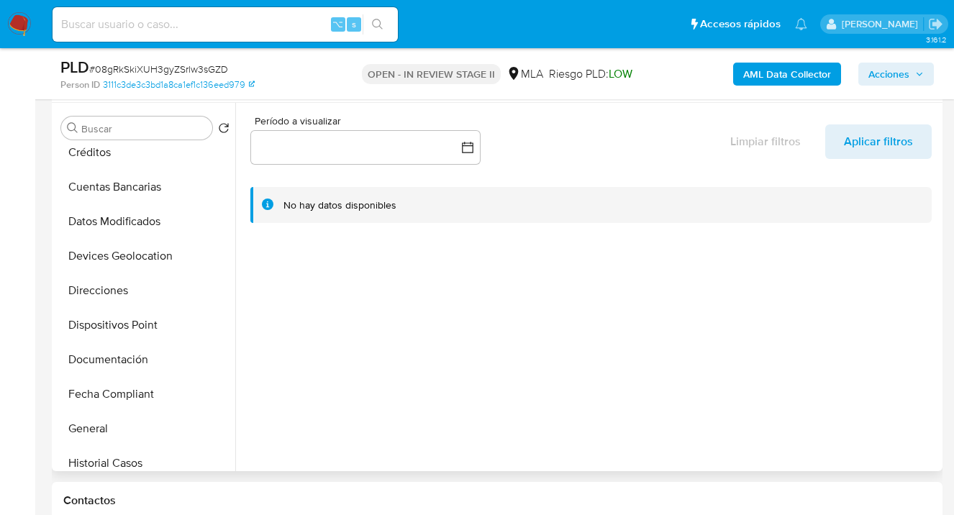
scroll to position [174, 0]
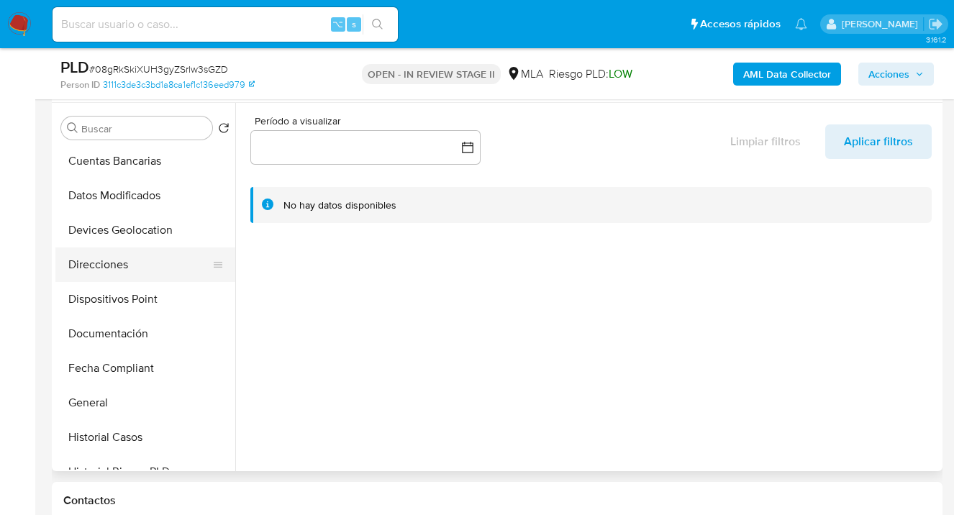
click at [148, 263] on button "Direcciones" at bounding box center [139, 264] width 168 height 35
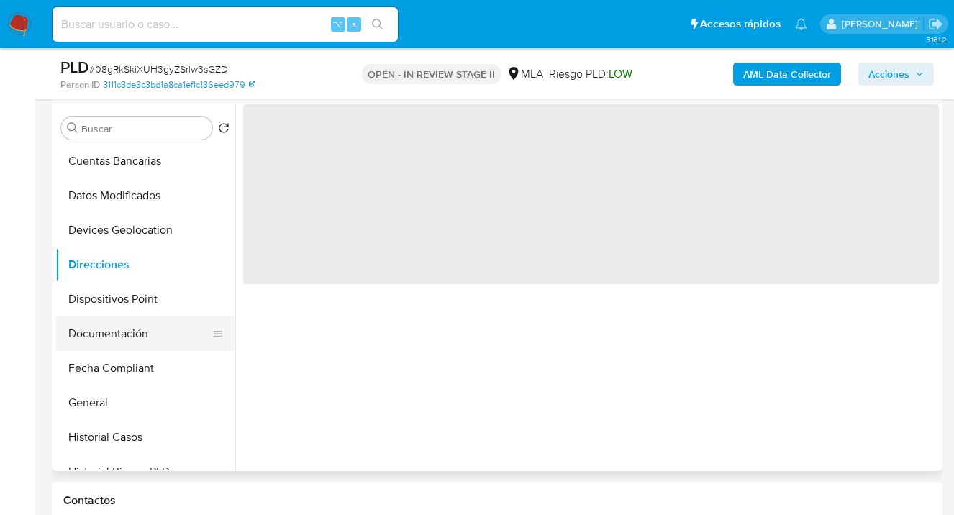
click at [145, 319] on button "Documentación" at bounding box center [139, 333] width 168 height 35
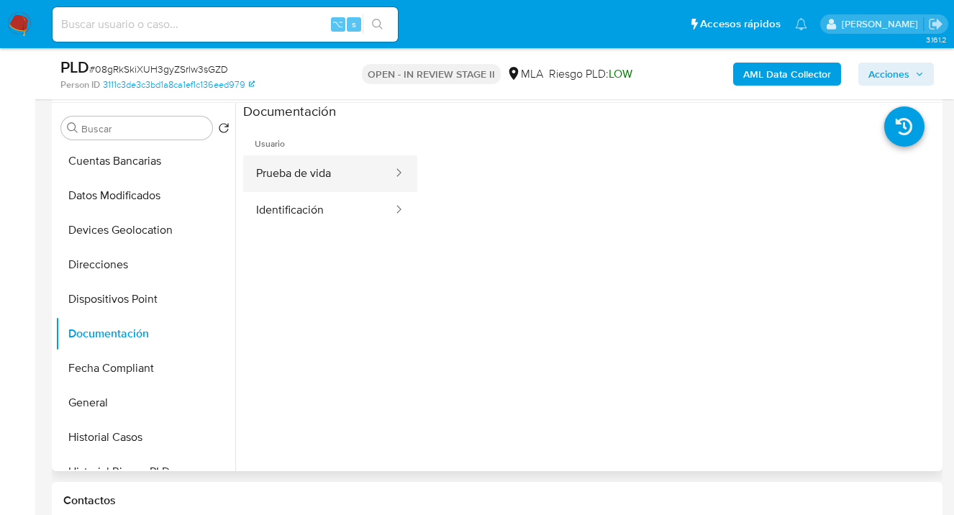
click at [319, 180] on button "Prueba de vida" at bounding box center [318, 173] width 151 height 37
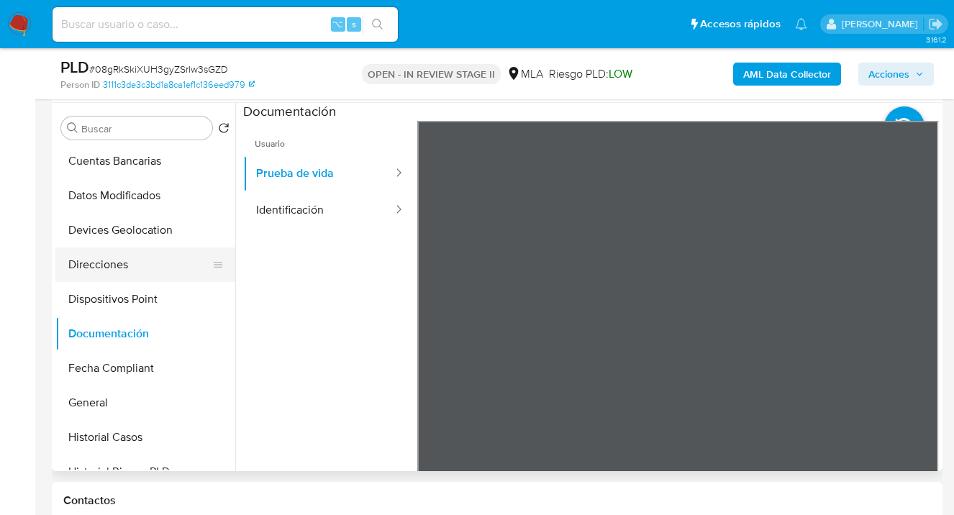
click at [163, 260] on button "Direcciones" at bounding box center [139, 264] width 168 height 35
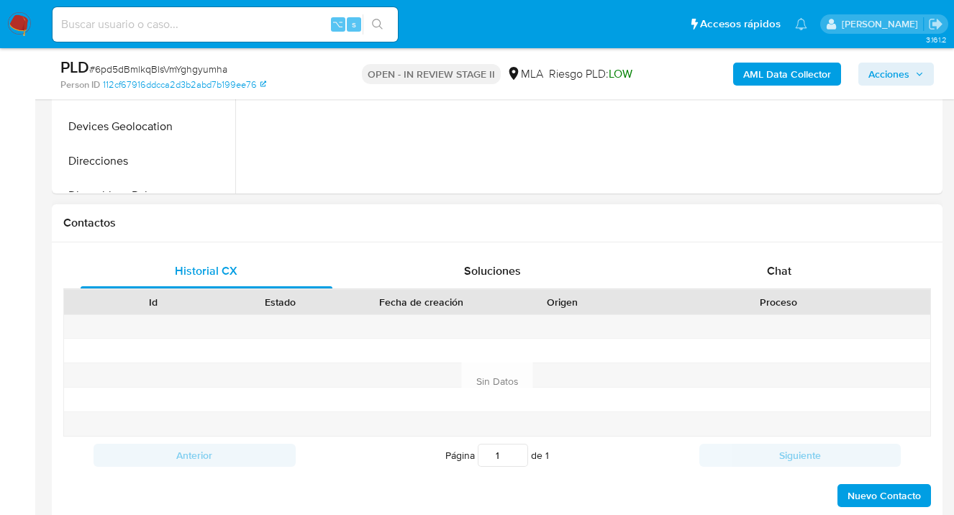
select select "10"
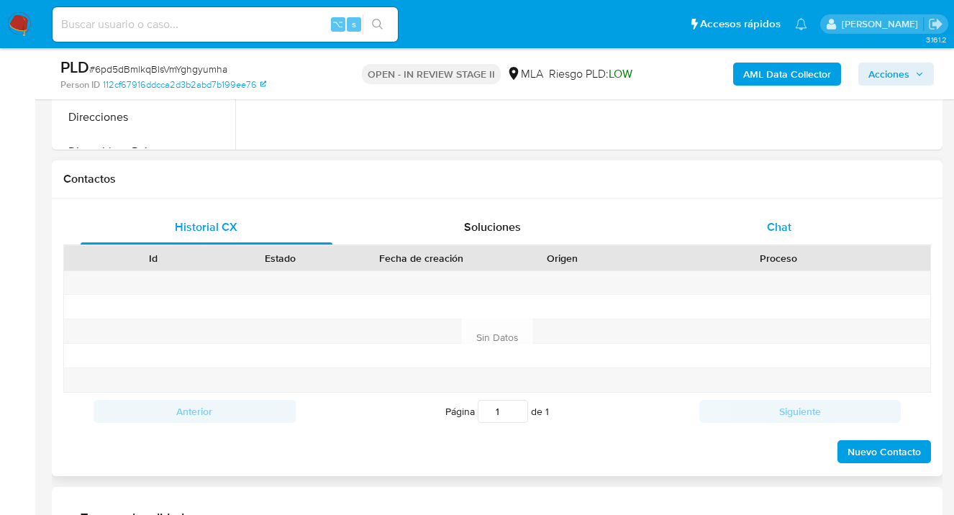
click at [785, 228] on span "Chat" at bounding box center [779, 227] width 24 height 17
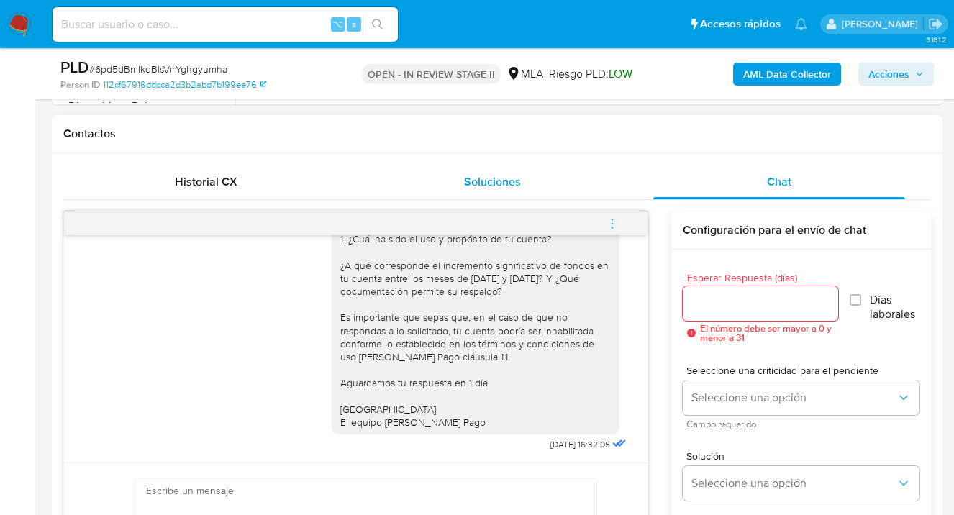
scroll to position [650, 0]
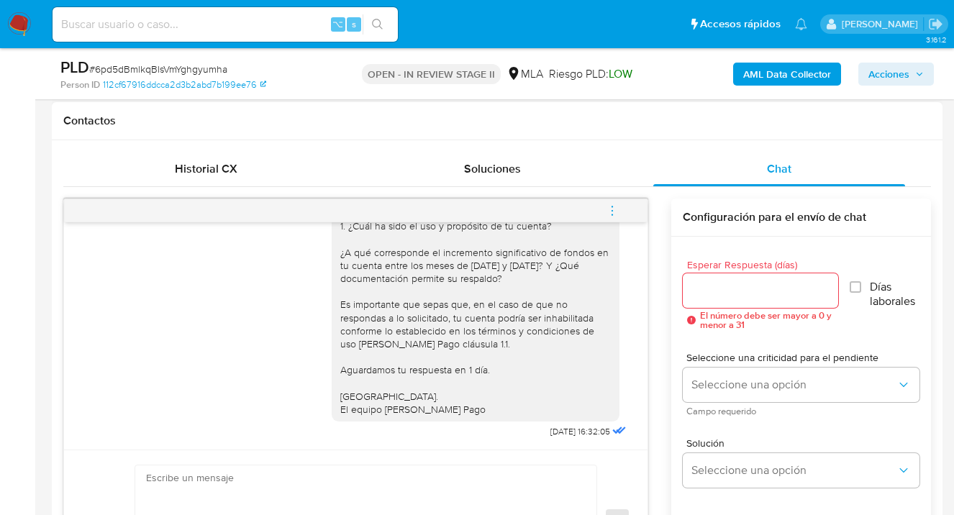
click at [611, 212] on icon "menu-action" at bounding box center [612, 210] width 13 height 13
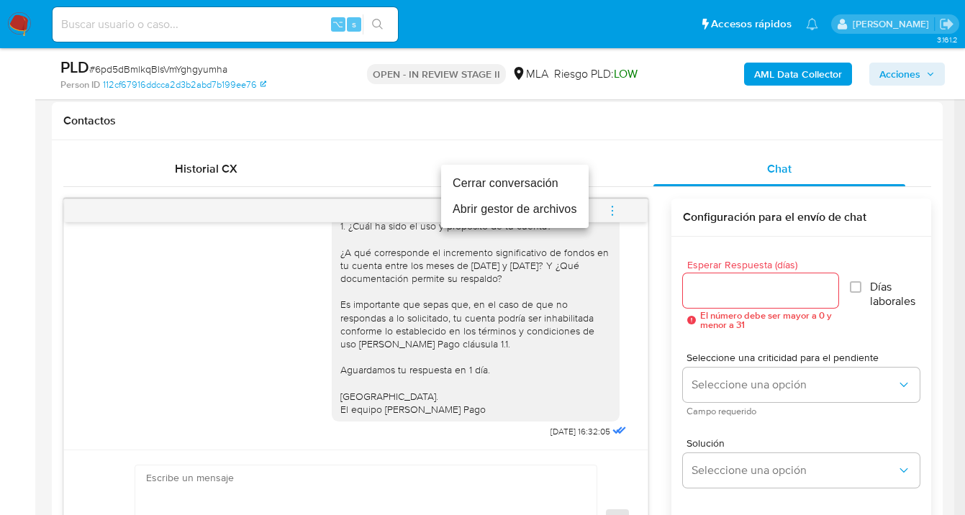
click at [522, 188] on li "Cerrar conversación" at bounding box center [514, 183] width 147 height 26
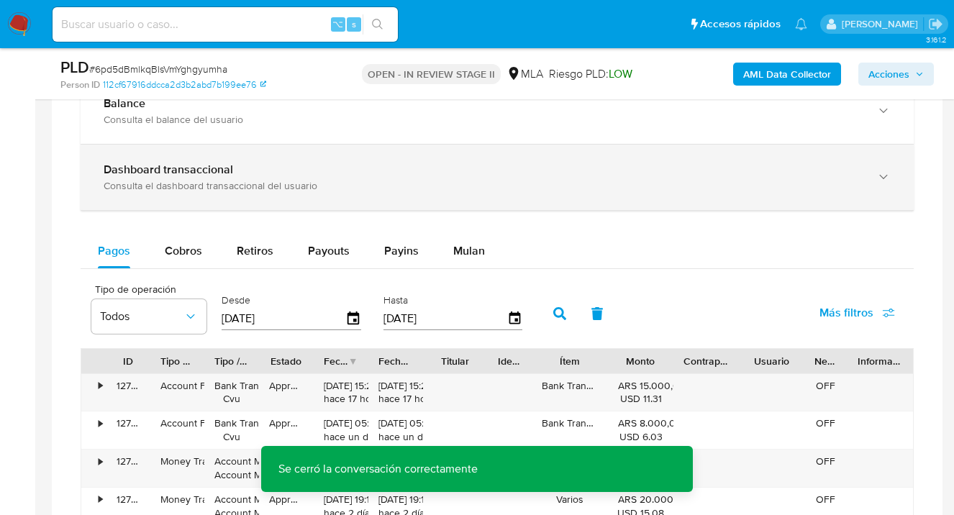
scroll to position [1128, 0]
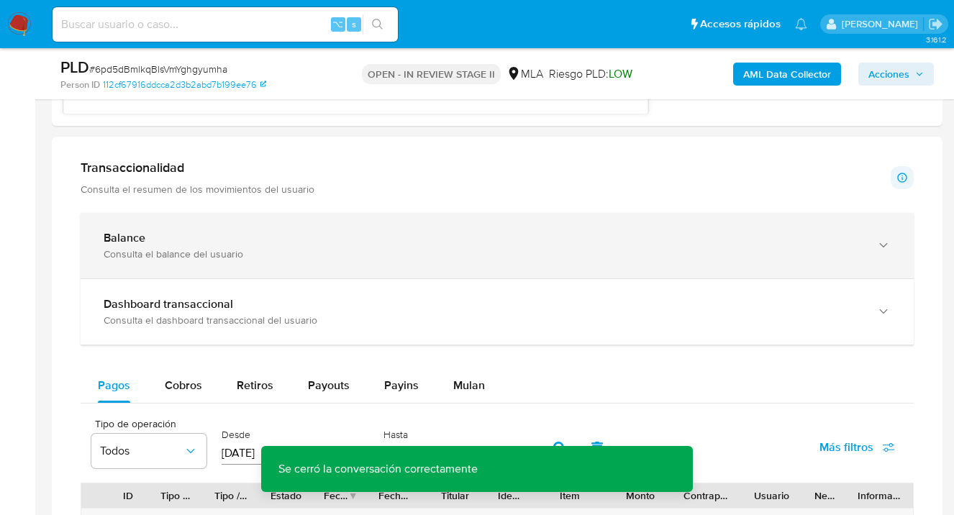
click at [882, 248] on icon "button" at bounding box center [883, 245] width 14 height 14
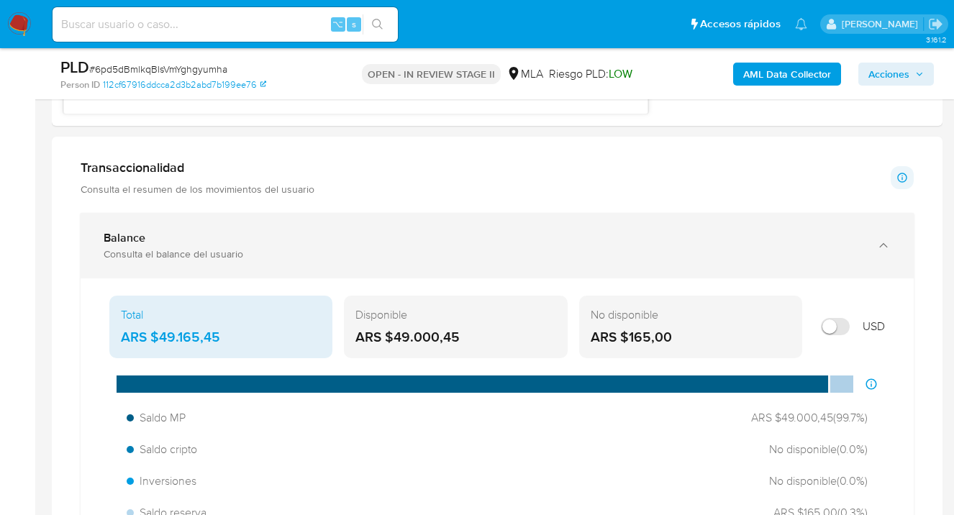
click at [882, 248] on icon "button" at bounding box center [883, 245] width 14 height 14
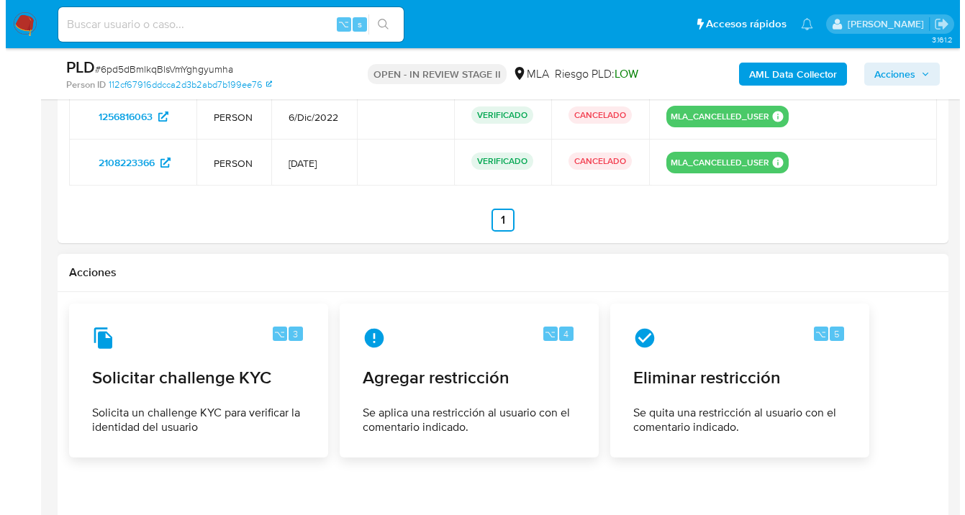
scroll to position [2323, 0]
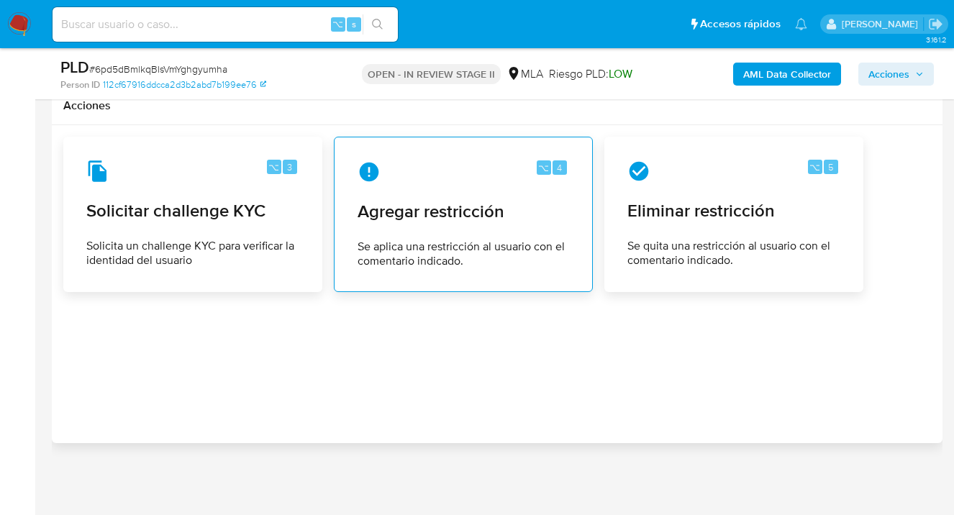
click at [472, 219] on span "Agregar restricción" at bounding box center [462, 212] width 211 height 22
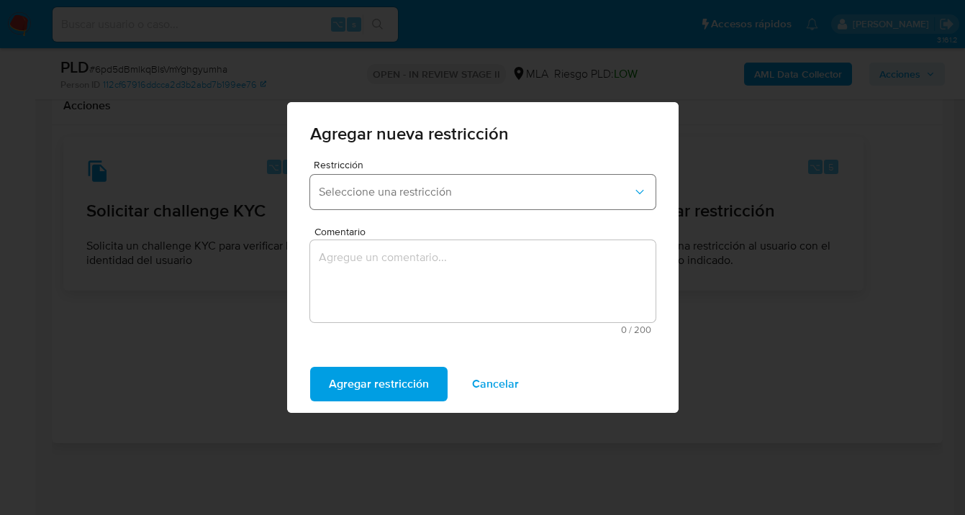
click at [403, 192] on span "Seleccione una restricción" at bounding box center [476, 192] width 314 height 14
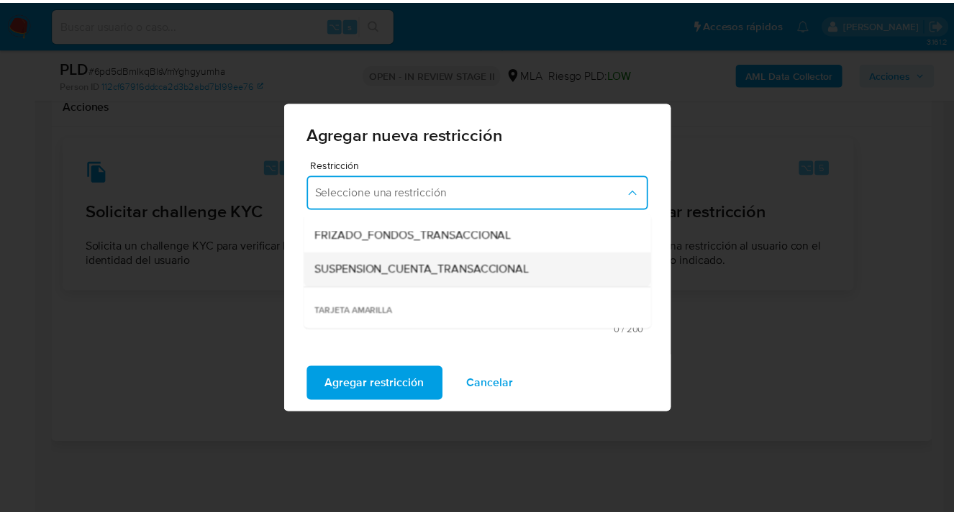
scroll to position [181, 0]
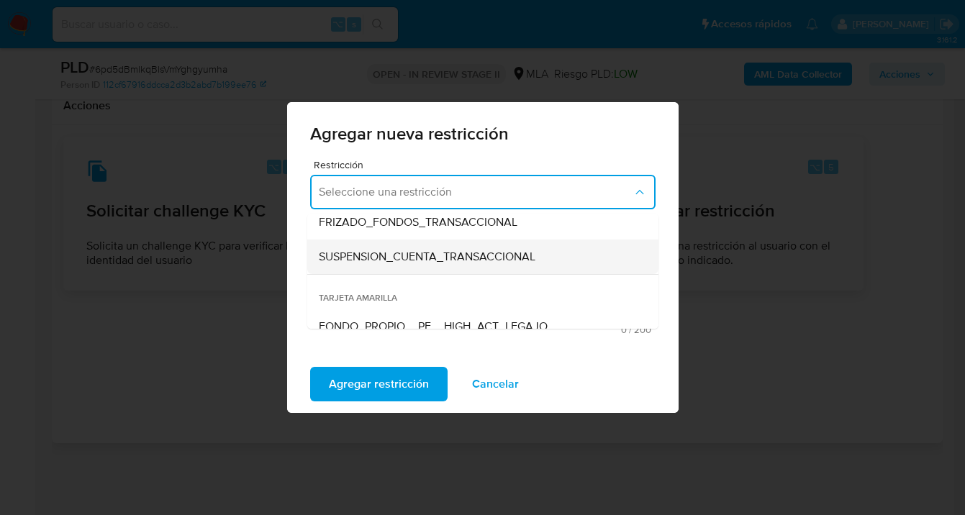
click at [394, 257] on span "SUSPENSION_CUENTA_TRANSACCIONAL" at bounding box center [427, 257] width 216 height 14
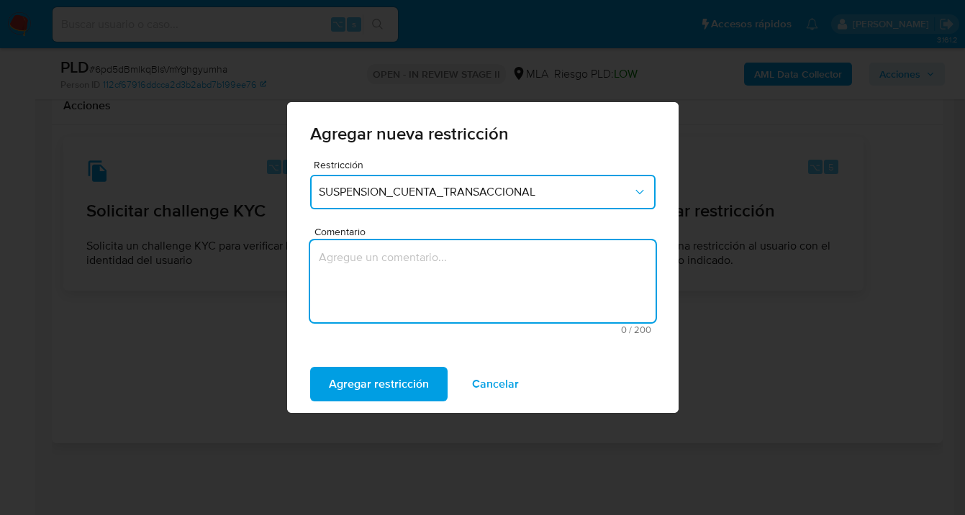
click at [390, 263] on textarea "Comentario" at bounding box center [482, 281] width 345 height 82
type textarea "AML"
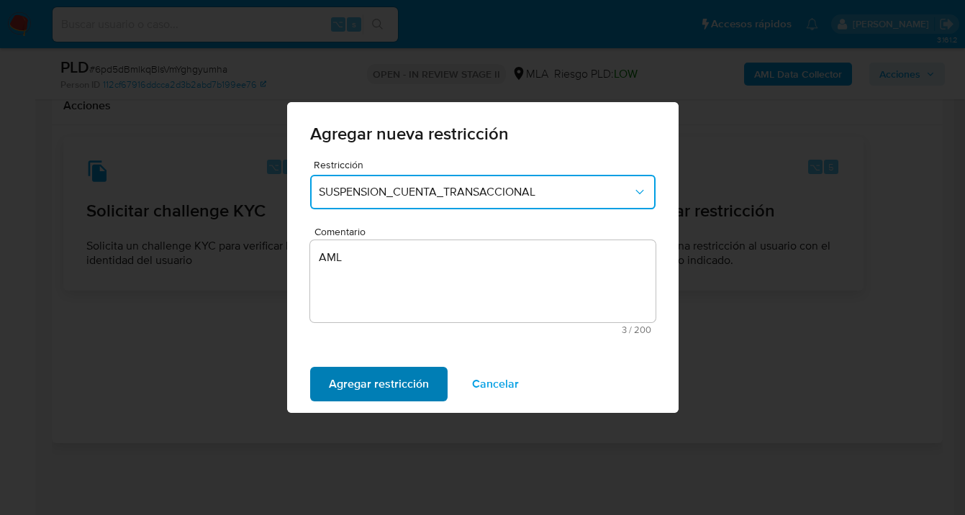
click at [387, 386] on span "Agregar restricción" at bounding box center [379, 384] width 100 height 32
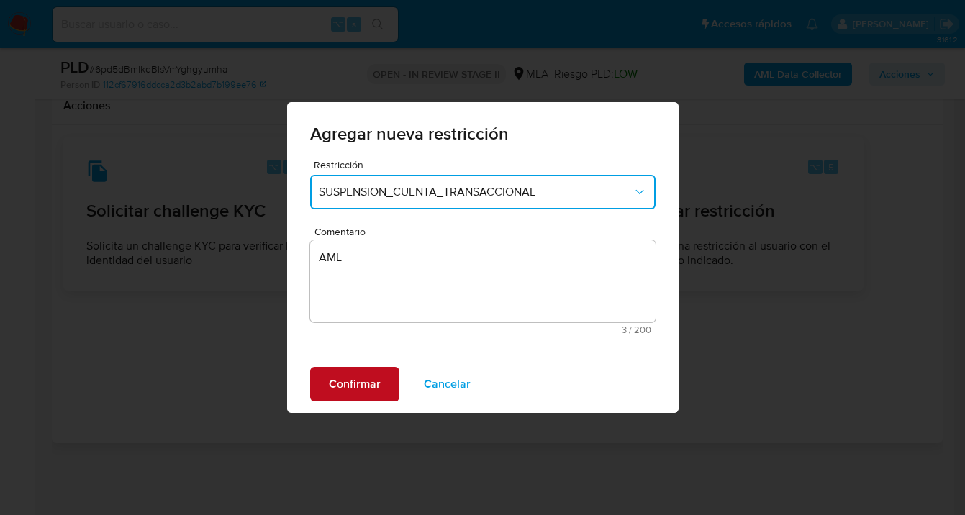
click at [332, 388] on span "Confirmar" at bounding box center [355, 384] width 52 height 32
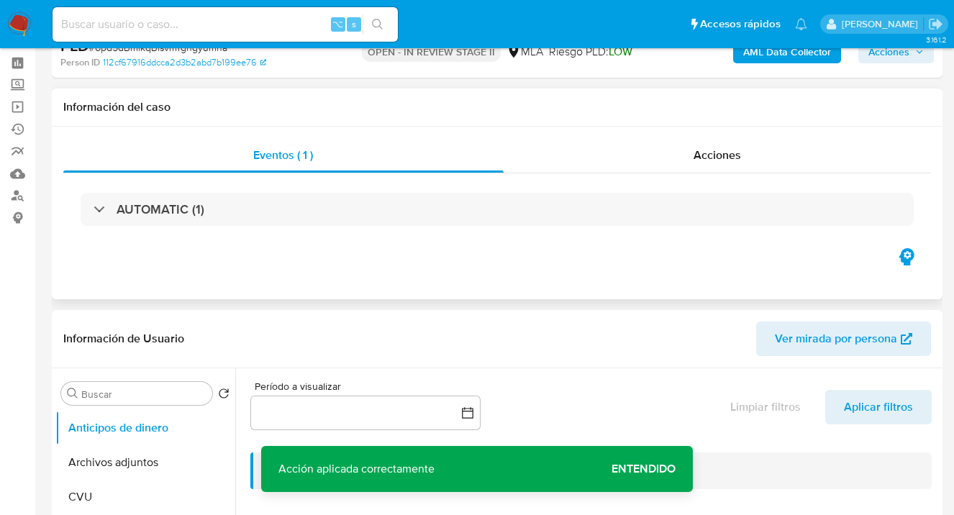
scroll to position [0, 0]
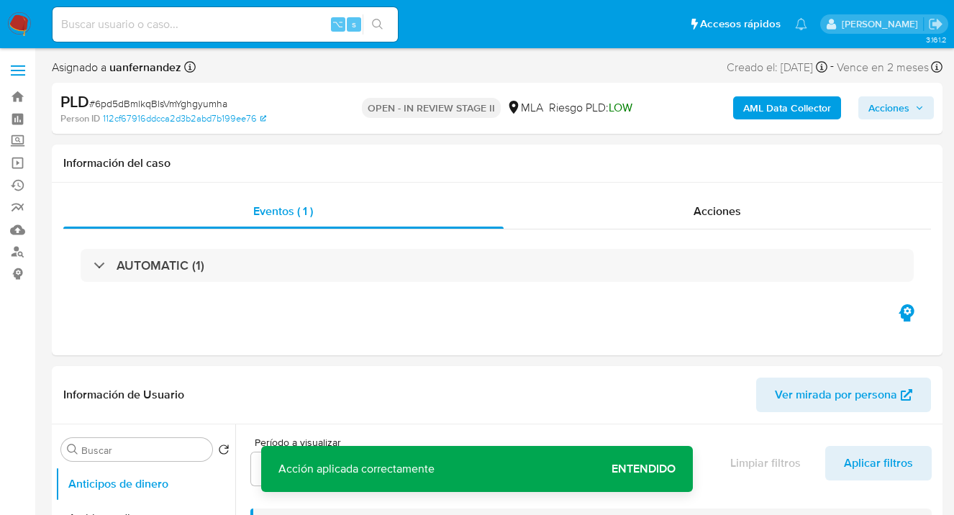
click at [889, 114] on span "Acciones" at bounding box center [888, 107] width 41 height 23
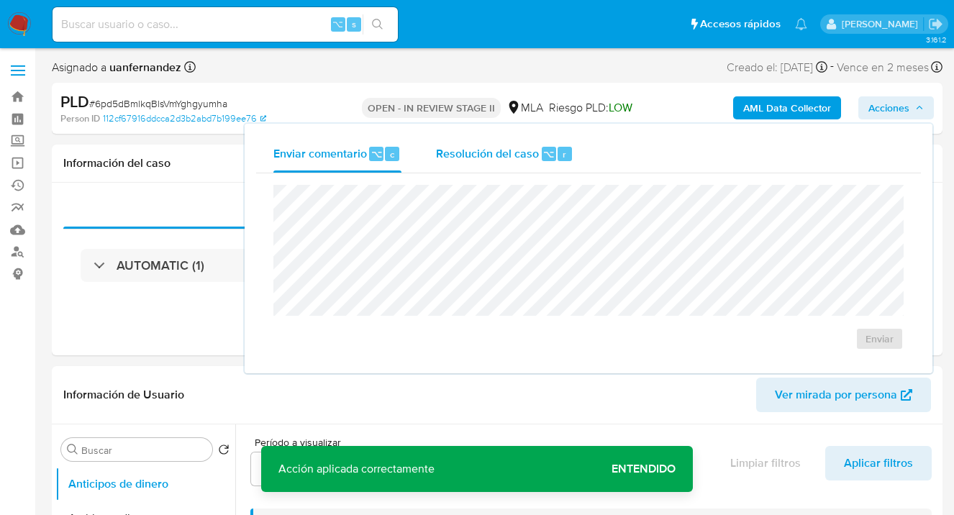
drag, startPoint x: 441, startPoint y: 152, endPoint x: 447, endPoint y: 181, distance: 28.6
click at [441, 152] on span "Resolución del caso" at bounding box center [487, 153] width 103 height 17
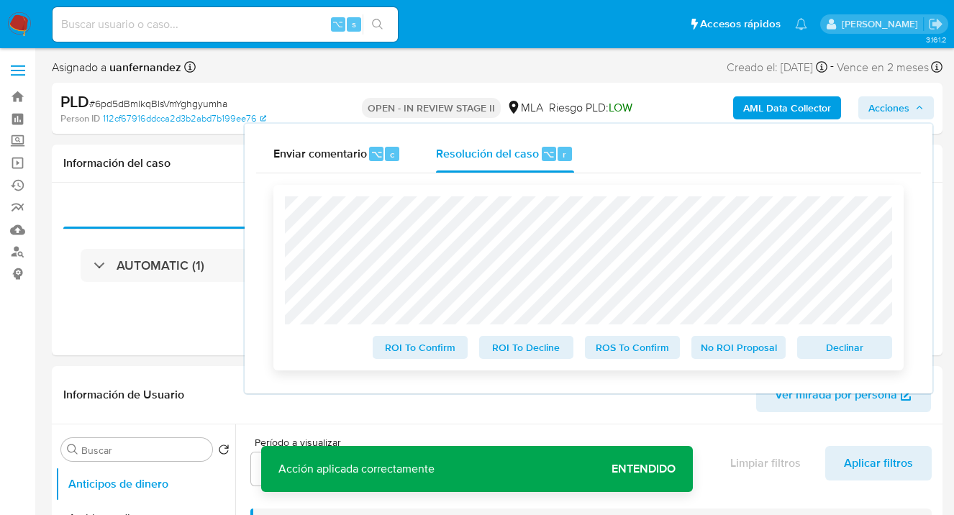
click at [817, 348] on span "Declinar" at bounding box center [844, 347] width 75 height 20
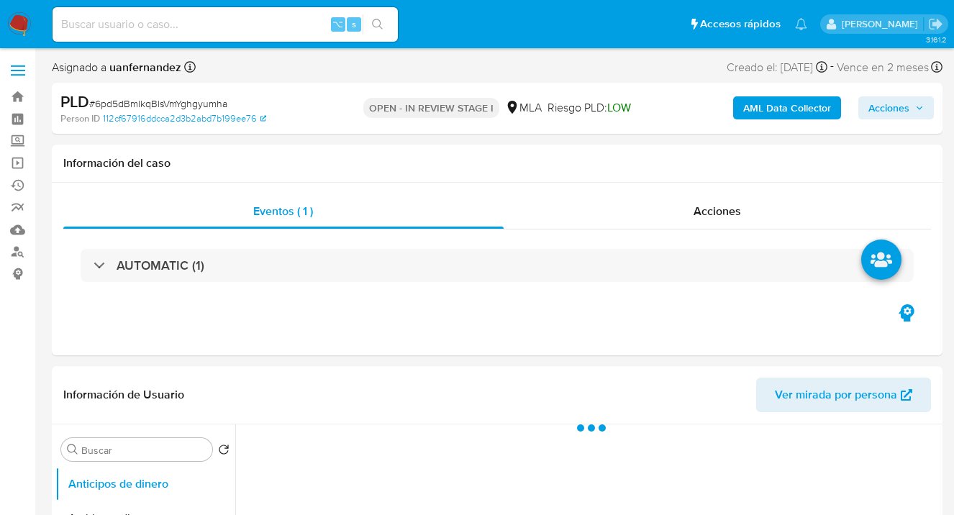
select select "10"
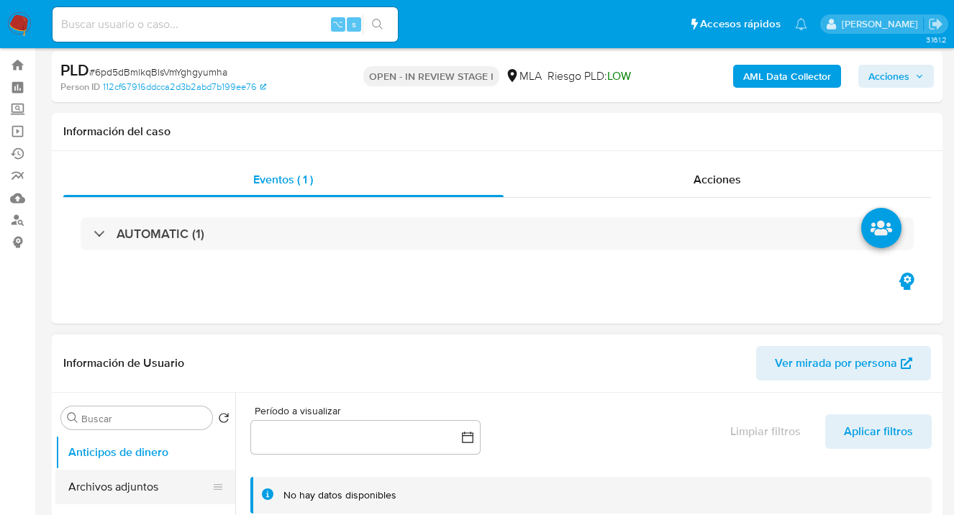
scroll to position [106, 0]
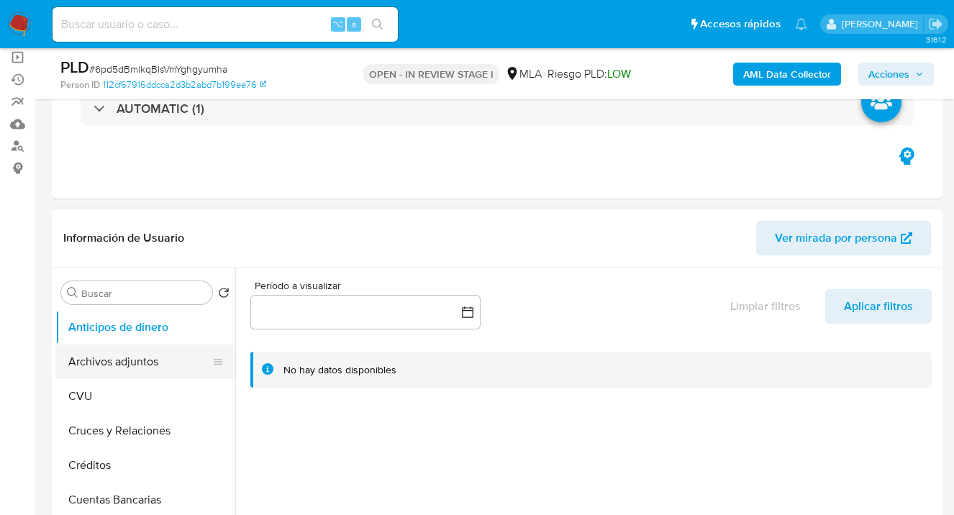
click at [96, 372] on button "Archivos adjuntos" at bounding box center [139, 362] width 168 height 35
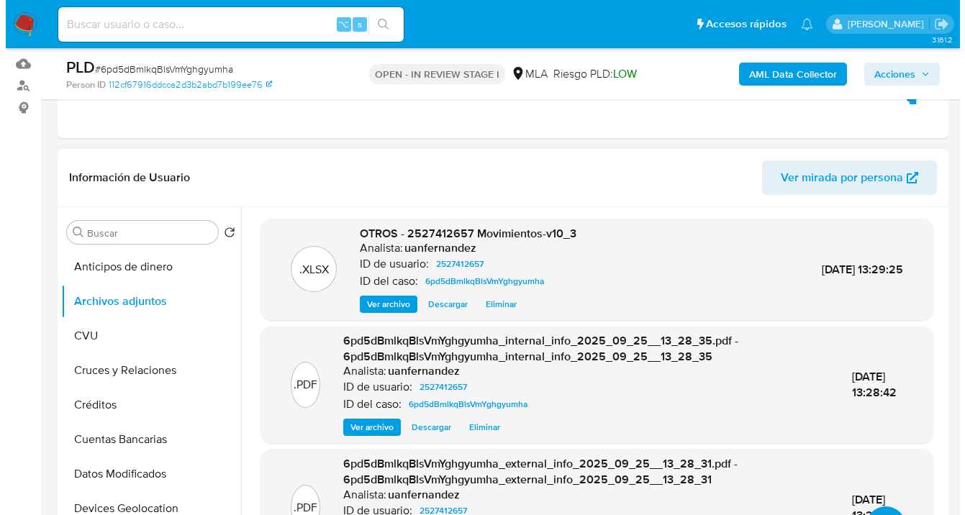
scroll to position [224, 0]
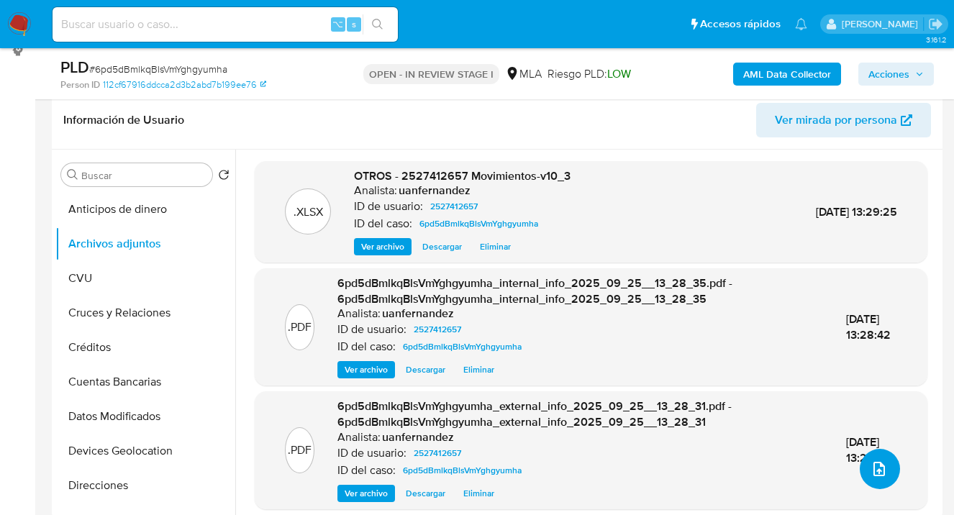
click at [870, 465] on icon "upload-file" at bounding box center [878, 468] width 17 height 17
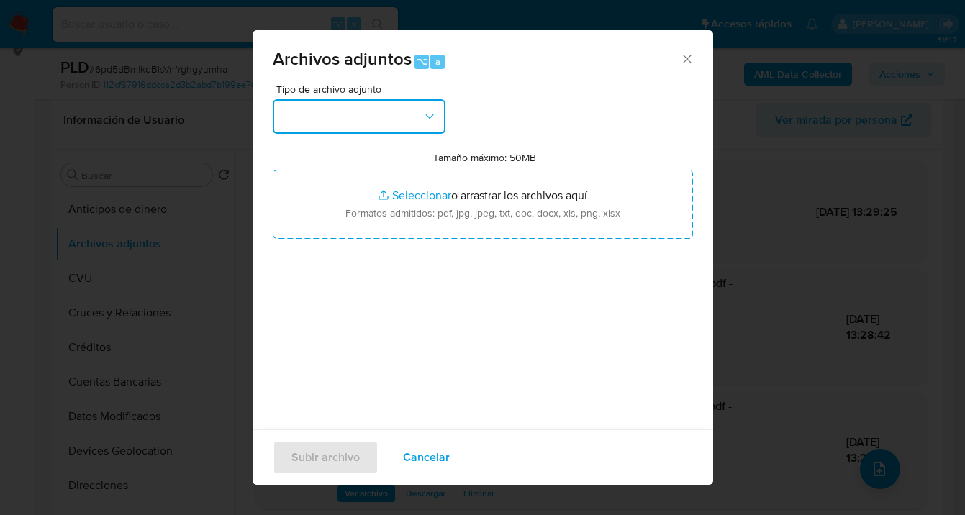
drag, startPoint x: 431, startPoint y: 117, endPoint x: 425, endPoint y: 124, distance: 9.2
click at [429, 117] on icon "button" at bounding box center [429, 116] width 14 height 14
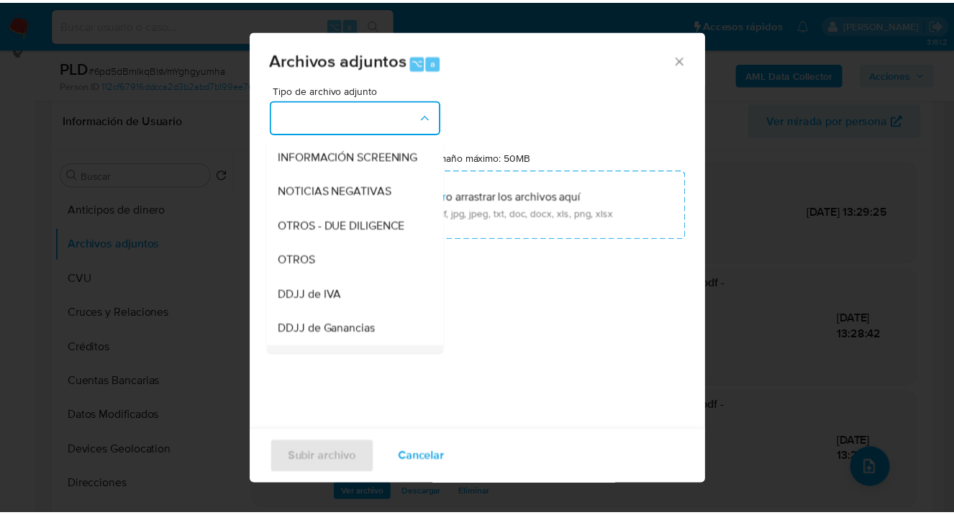
scroll to position [297, 0]
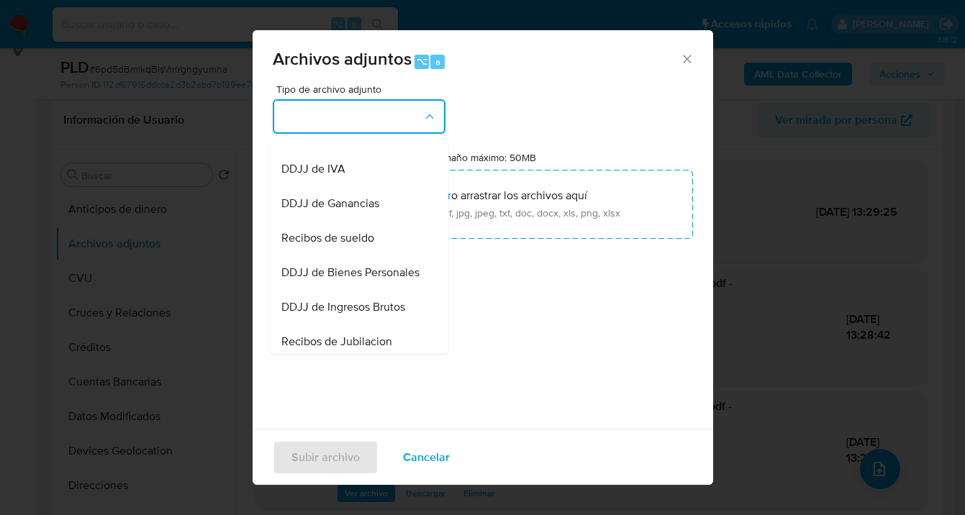
click at [336, 152] on div "OTROS" at bounding box center [354, 134] width 147 height 35
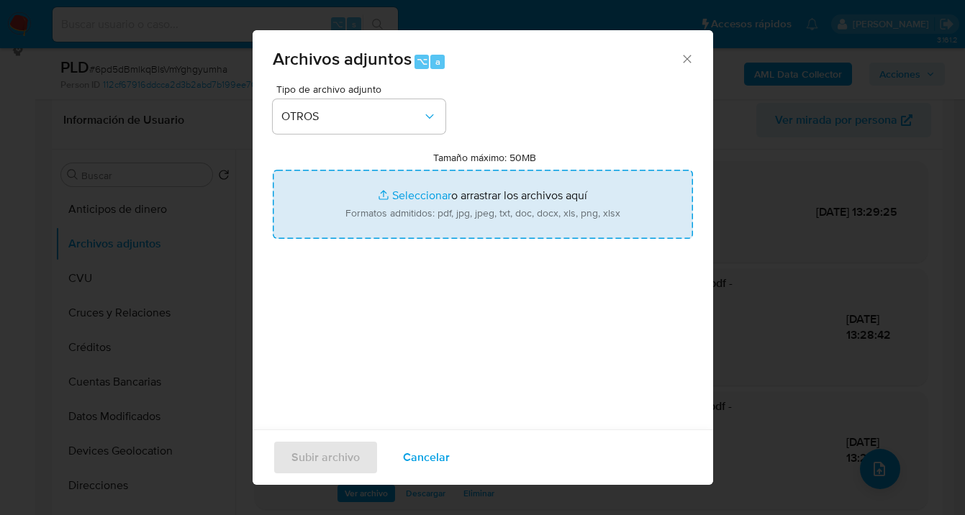
click at [510, 216] on input "Tamaño máximo: 50MB Seleccionar archivos" at bounding box center [483, 204] width 420 height 69
type input "C:\fakepath\Caselog 6pd5dBmlkqBlsVmYghgyumha_2025_09_17_22_27_31.docx"
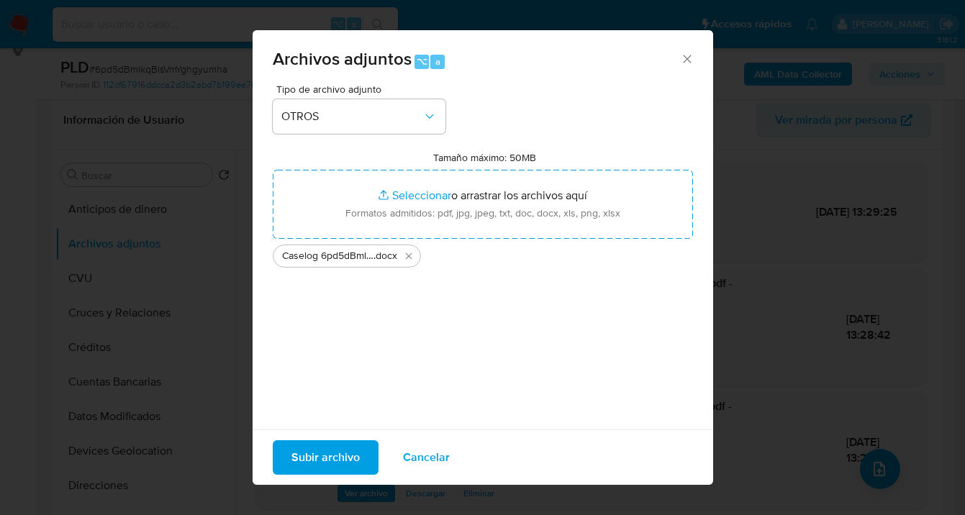
click at [327, 460] on span "Subir archivo" at bounding box center [325, 458] width 68 height 32
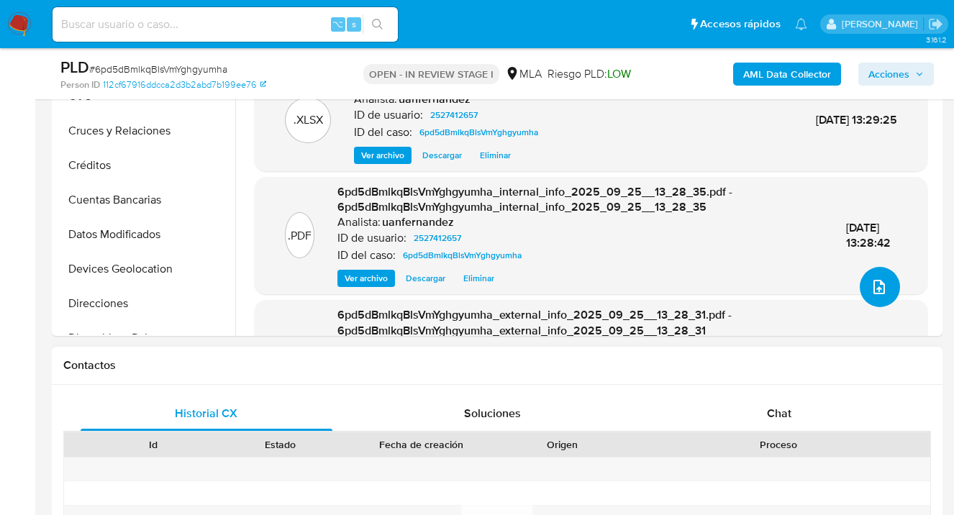
scroll to position [481, 0]
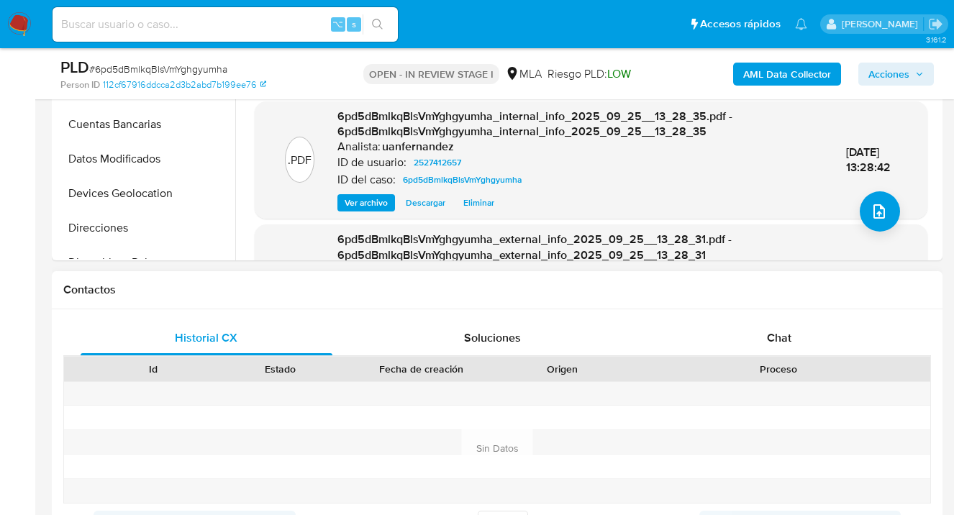
click at [777, 314] on div "Historial CX Soluciones Chat Id Estado Fecha de creación Origen Proceso Anterio…" at bounding box center [497, 448] width 890 height 278
click at [775, 331] on span "Chat" at bounding box center [779, 337] width 24 height 17
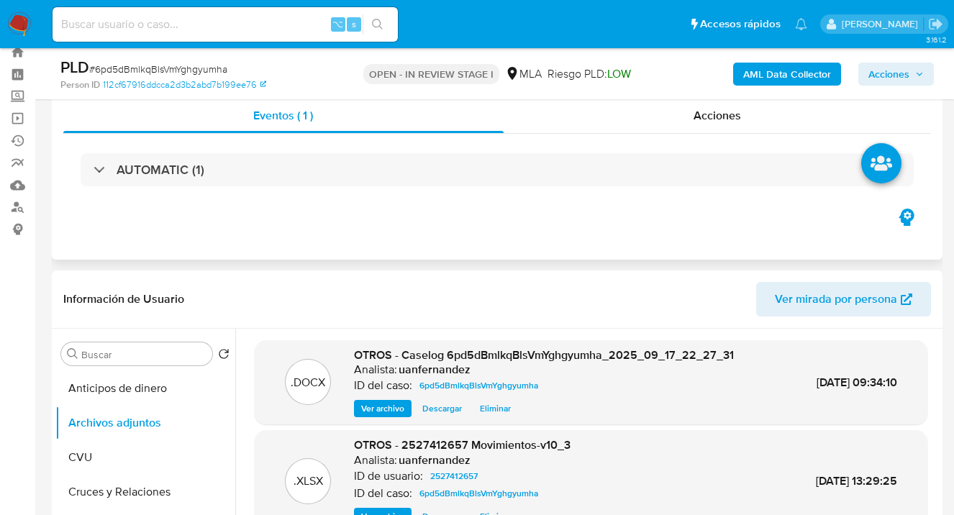
scroll to position [0, 0]
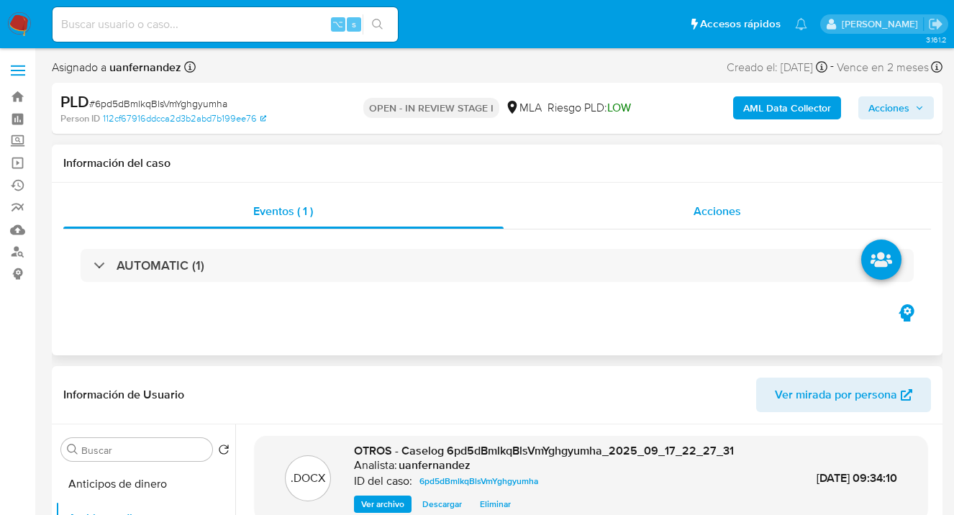
drag, startPoint x: 729, startPoint y: 211, endPoint x: 651, endPoint y: 222, distance: 79.1
click at [726, 211] on span "Acciones" at bounding box center [716, 211] width 47 height 17
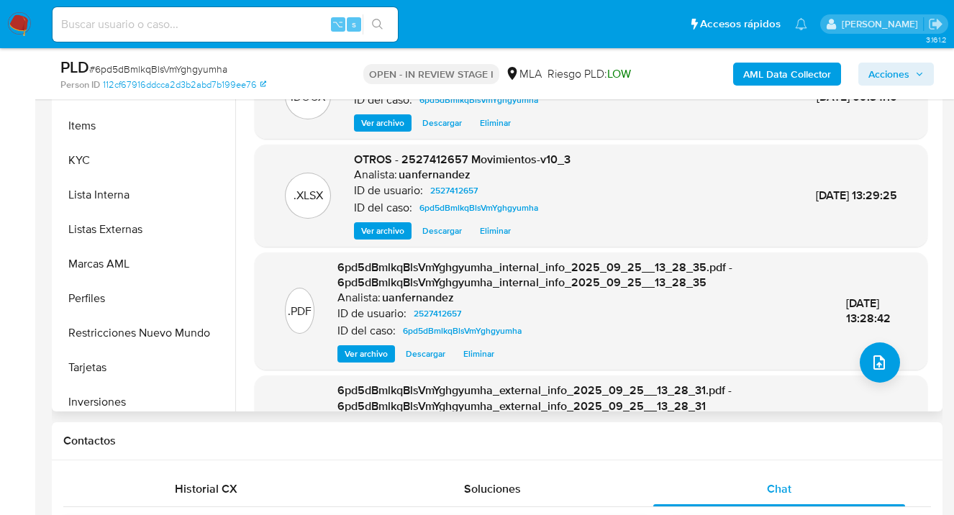
scroll to position [638, 0]
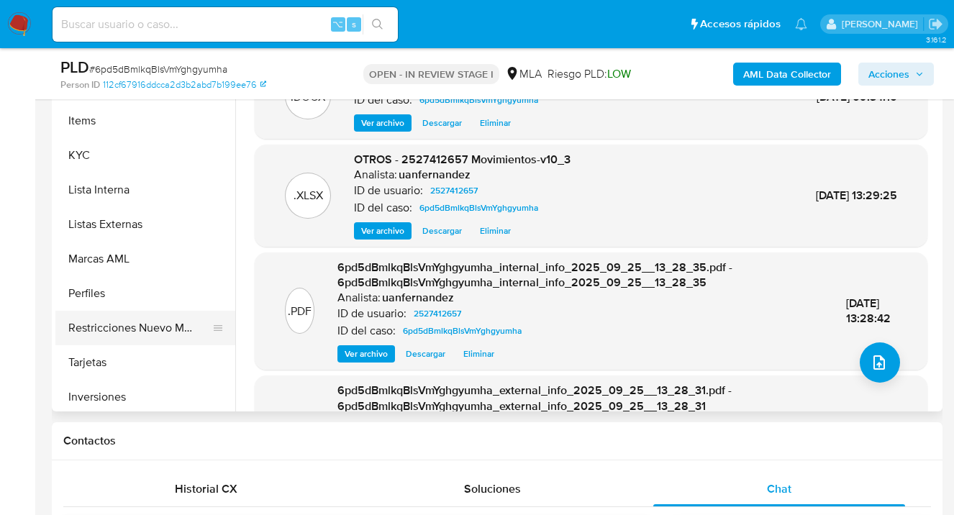
click at [173, 337] on button "Restricciones Nuevo Mundo" at bounding box center [139, 328] width 168 height 35
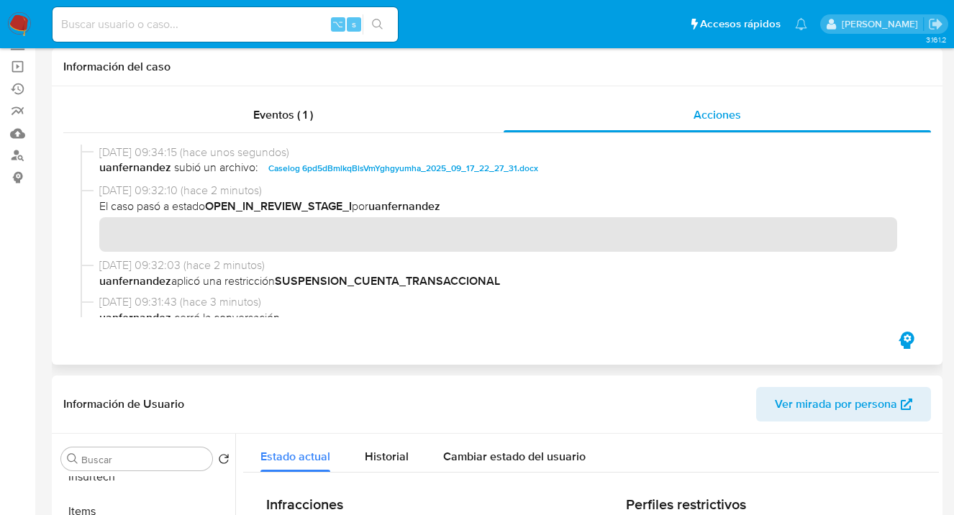
scroll to position [0, 0]
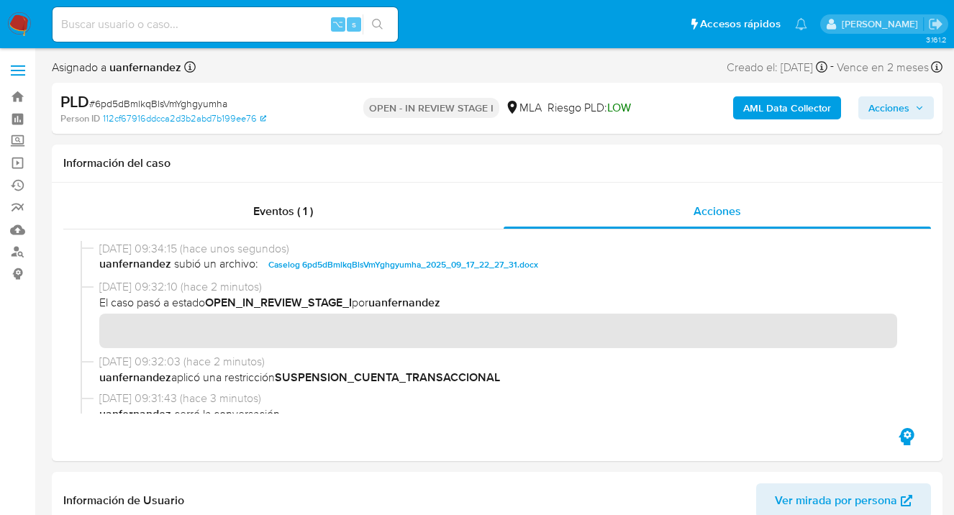
click at [885, 117] on span "Acciones" at bounding box center [888, 107] width 41 height 23
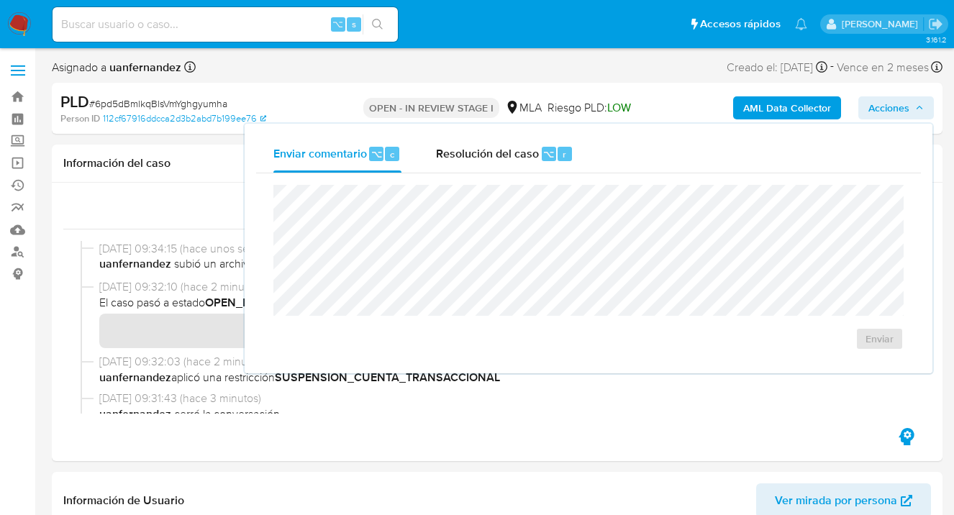
drag, startPoint x: 458, startPoint y: 154, endPoint x: 462, endPoint y: 173, distance: 19.2
click at [458, 154] on span "Resolución del caso" at bounding box center [487, 153] width 103 height 17
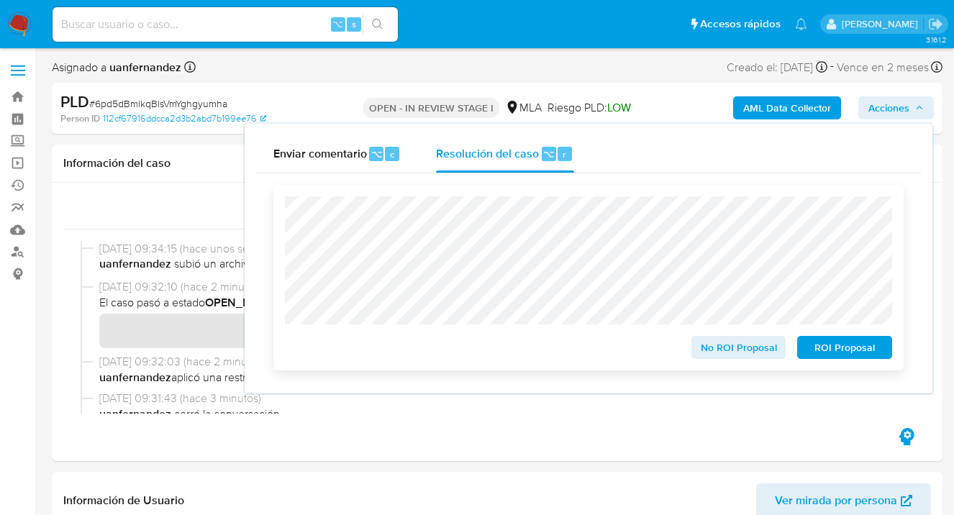
click at [823, 352] on span "ROI Proposal" at bounding box center [844, 347] width 75 height 20
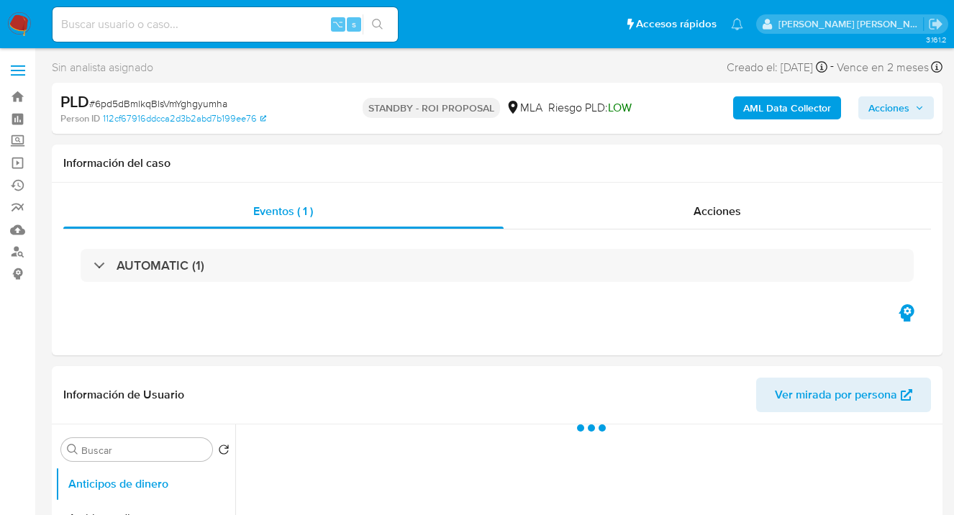
select select "10"
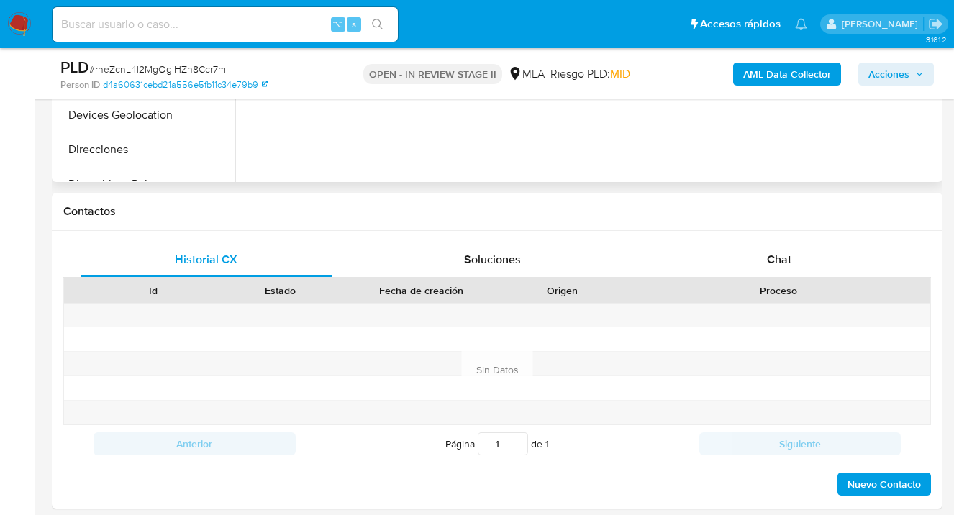
select select "10"
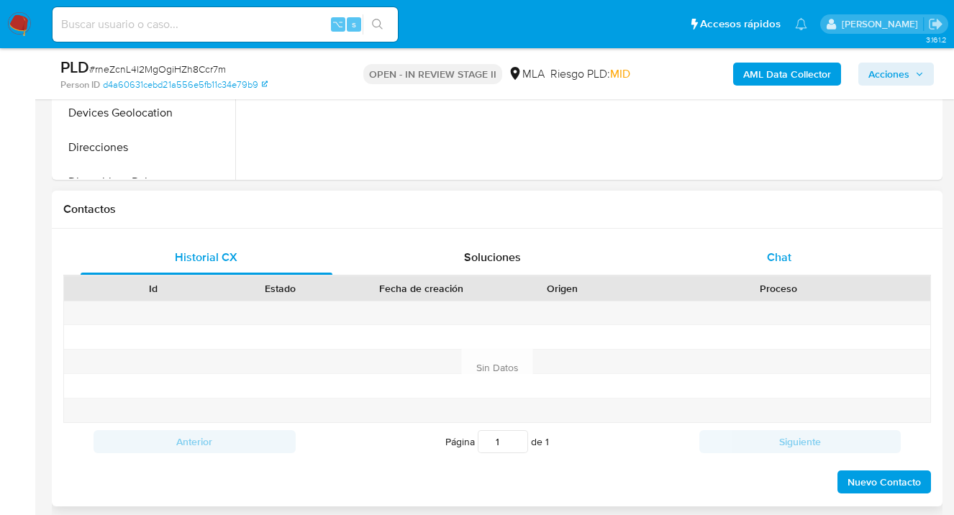
drag, startPoint x: 788, startPoint y: 245, endPoint x: 767, endPoint y: 242, distance: 21.9
click at [788, 245] on div "Chat" at bounding box center [779, 257] width 252 height 35
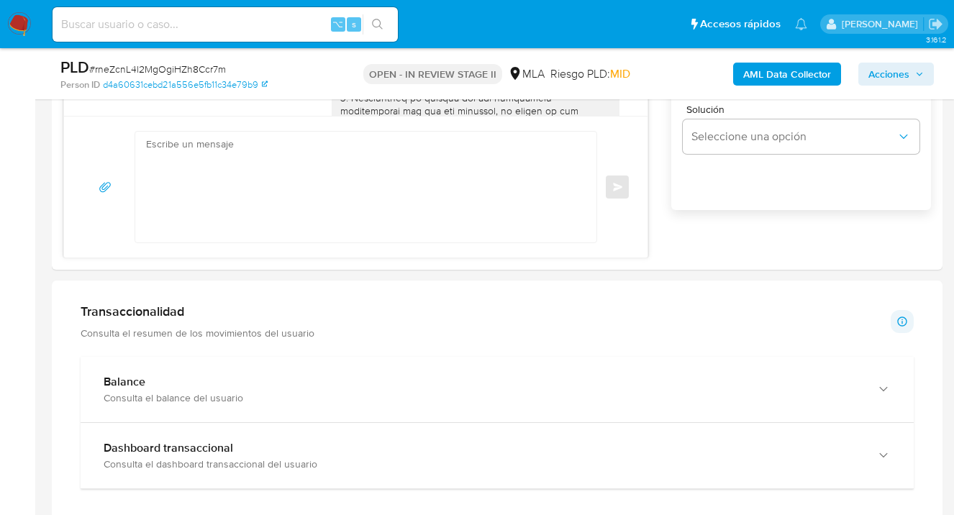
scroll to position [1140, 0]
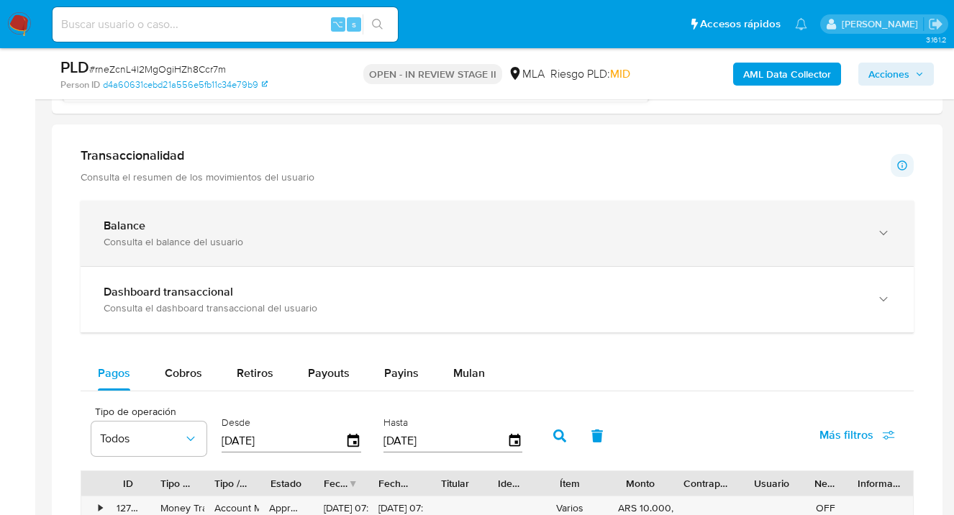
click at [891, 224] on div "Balance Consulta el balance del usuario" at bounding box center [497, 233] width 833 height 65
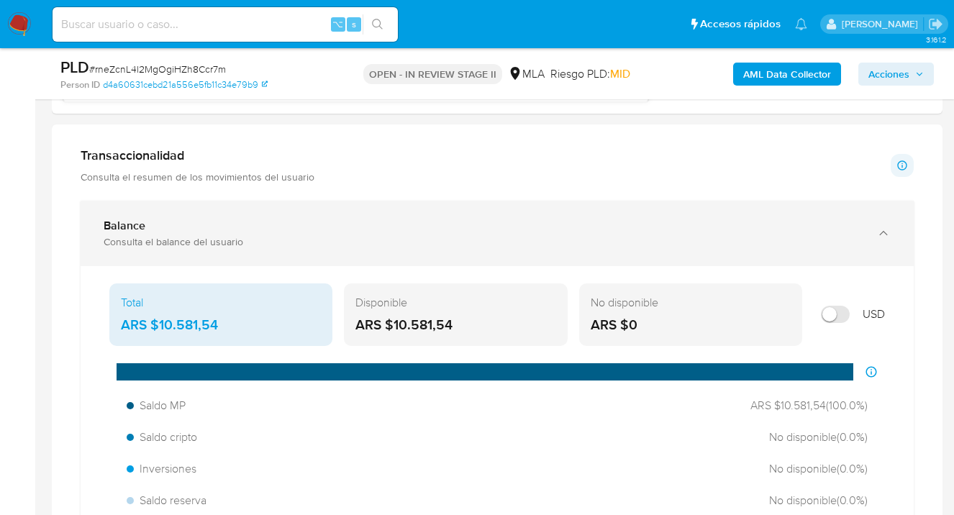
click at [883, 233] on icon "button" at bounding box center [883, 233] width 14 height 14
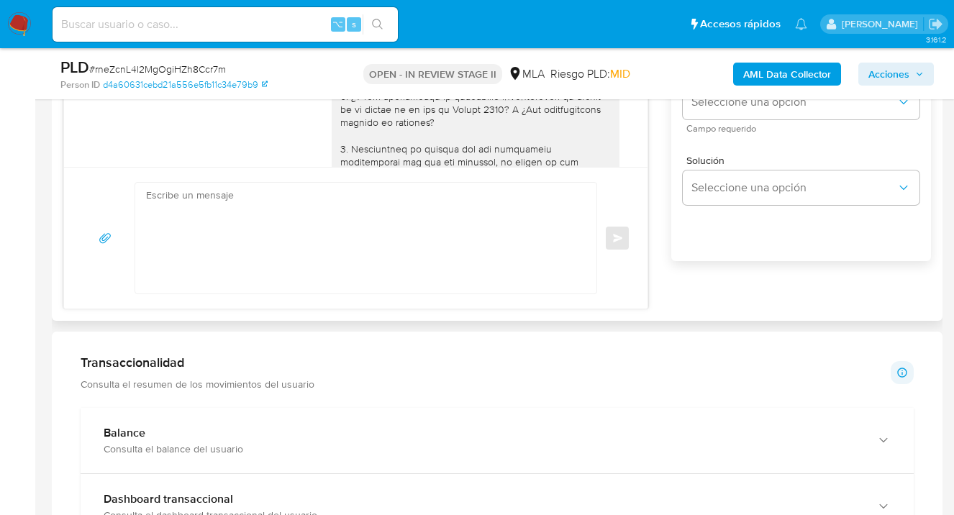
scroll to position [894, 0]
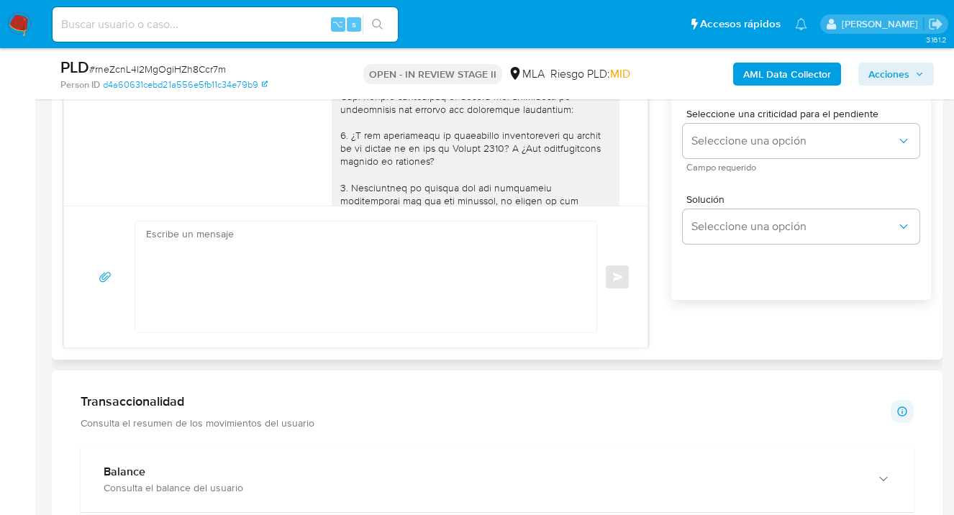
click at [386, 253] on textarea at bounding box center [362, 277] width 432 height 111
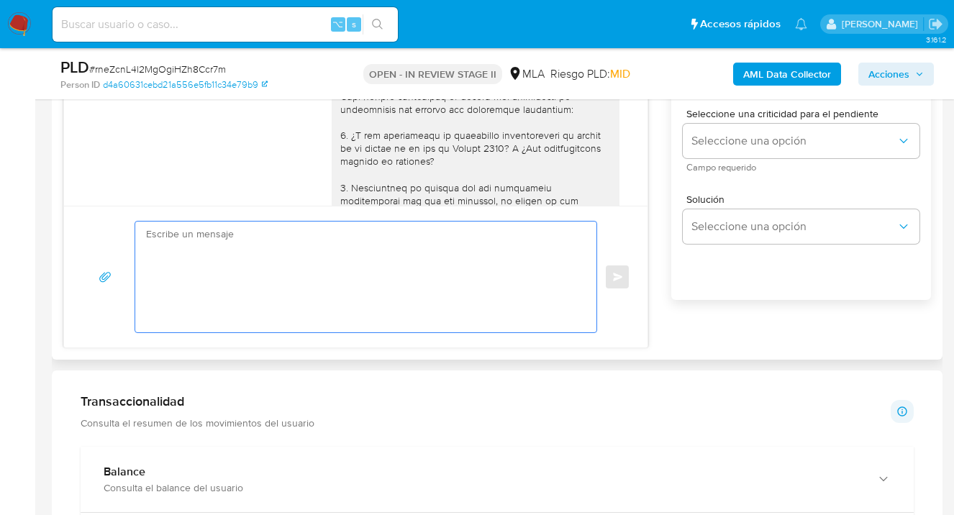
scroll to position [867, 0]
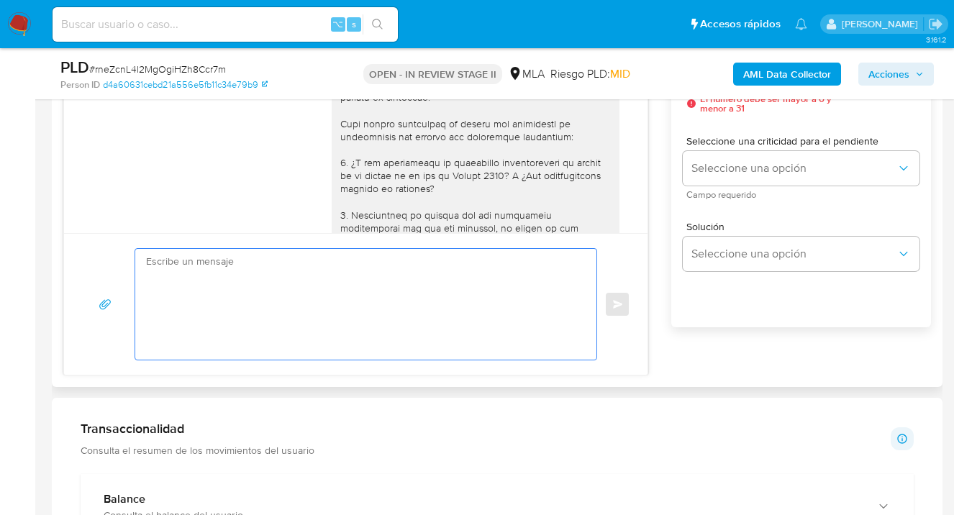
click at [175, 309] on textarea at bounding box center [362, 304] width 432 height 111
paste textarea "Queremos informarte que el uso de la cuenta es personal y no se deben canalizar…"
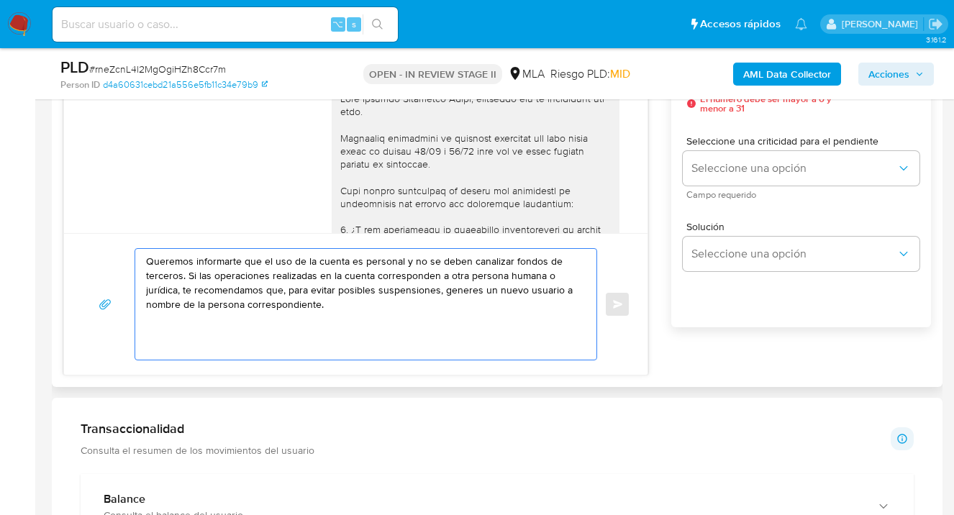
scroll to position [1005, 0]
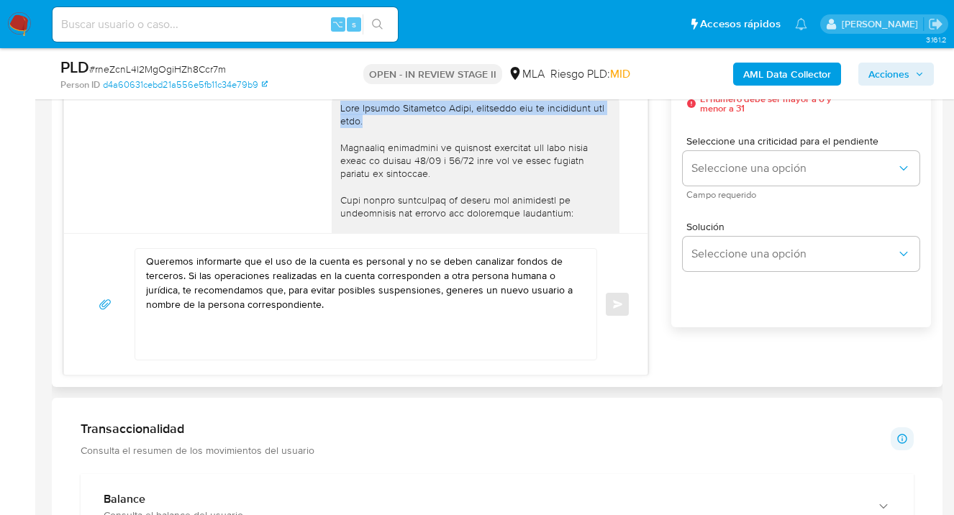
drag, startPoint x: 375, startPoint y: 163, endPoint x: 331, endPoint y: 149, distance: 46.2
click at [332, 146] on div at bounding box center [476, 331] width 288 height 470
copy div "Hola [PERSON_NAME], esperamos que te encuentres muy bien."
click at [154, 260] on textarea "Queremos informarte que el uso de la cuenta es personal y no se deben canalizar…" at bounding box center [362, 304] width 432 height 111
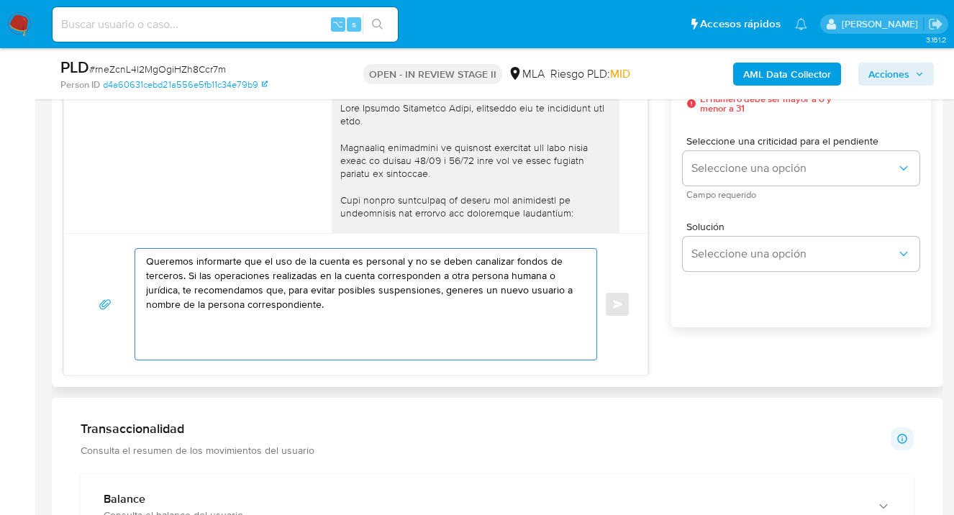
paste textarea "Hola [PERSON_NAME], esperamos que te encuentres muy bien."
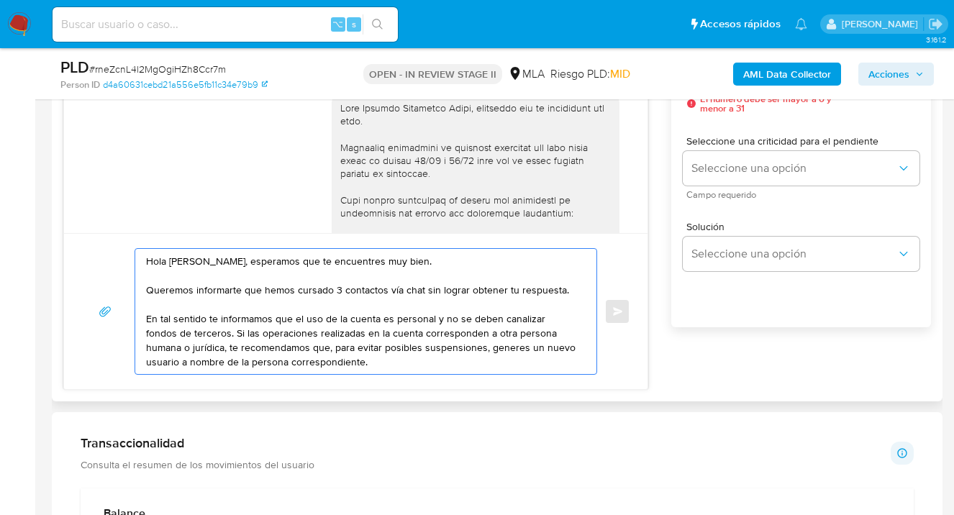
click at [433, 318] on textarea "Hola [PERSON_NAME], esperamos que te encuentres muy bien. Queremos informarte q…" at bounding box center [362, 311] width 432 height 125
drag, startPoint x: 425, startPoint y: 334, endPoint x: 449, endPoint y: 379, distance: 51.2
click at [426, 335] on textarea "Hola [PERSON_NAME], esperamos que te encuentres muy bien. Queremos informarte q…" at bounding box center [362, 311] width 432 height 125
drag, startPoint x: 460, startPoint y: 334, endPoint x: 455, endPoint y: 359, distance: 25.1
click at [460, 335] on textarea "Hola [PERSON_NAME], esperamos que te encuentres muy bien. Queremos informarte q…" at bounding box center [362, 311] width 432 height 125
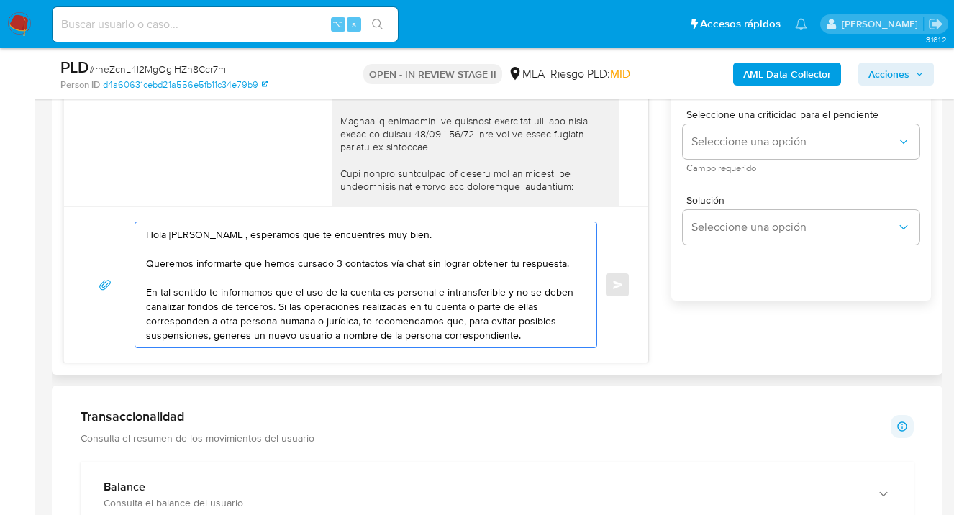
scroll to position [894, 0]
drag, startPoint x: 211, startPoint y: 332, endPoint x: 226, endPoint y: 340, distance: 17.1
click at [211, 332] on textarea "Hola [PERSON_NAME], esperamos que te encuentres muy bien. Queremos informarte q…" at bounding box center [362, 284] width 432 height 125
paste textarea "evites realizar dicha operatoria."
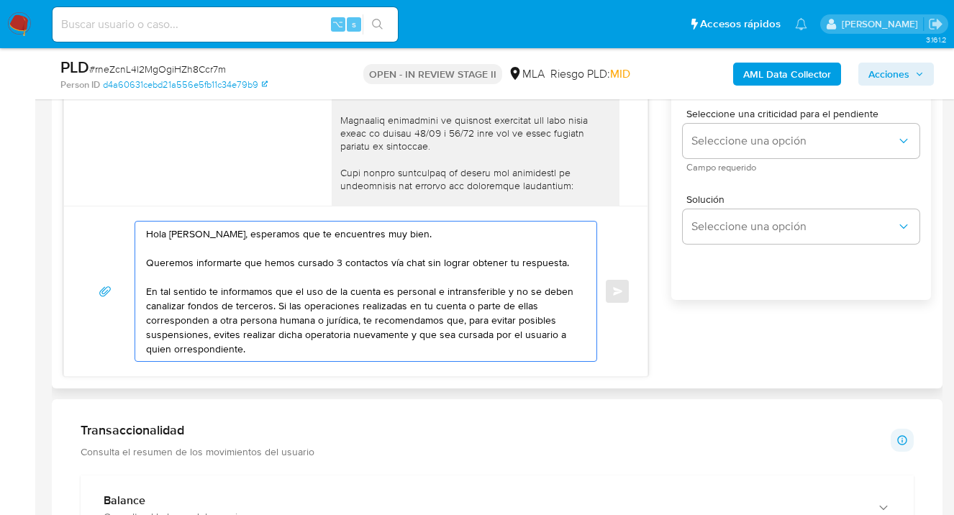
drag, startPoint x: 410, startPoint y: 335, endPoint x: 407, endPoint y: 345, distance: 9.8
click at [407, 345] on textarea "Hola [PERSON_NAME], esperamos que te encuentres muy bien. Queremos informarte q…" at bounding box center [362, 292] width 432 height 140
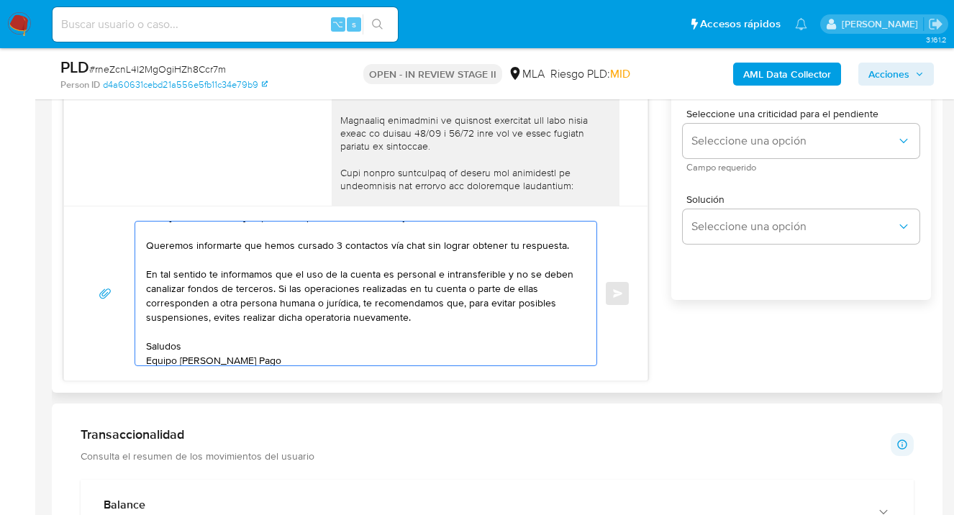
scroll to position [17, 0]
drag, startPoint x: 562, startPoint y: 247, endPoint x: 578, endPoint y: 296, distance: 51.6
click at [564, 252] on textarea "Hola [PERSON_NAME], esperamos que te encuentres muy bien. Queremos informarte q…" at bounding box center [362, 294] width 432 height 144
click at [420, 319] on textarea "Hola [PERSON_NAME], esperamos que te encuentres muy bien. Queremos informarte q…" at bounding box center [362, 294] width 432 height 144
type textarea "Hola [PERSON_NAME], esperamos que te encuentres muy bien. Queremos informarte q…"
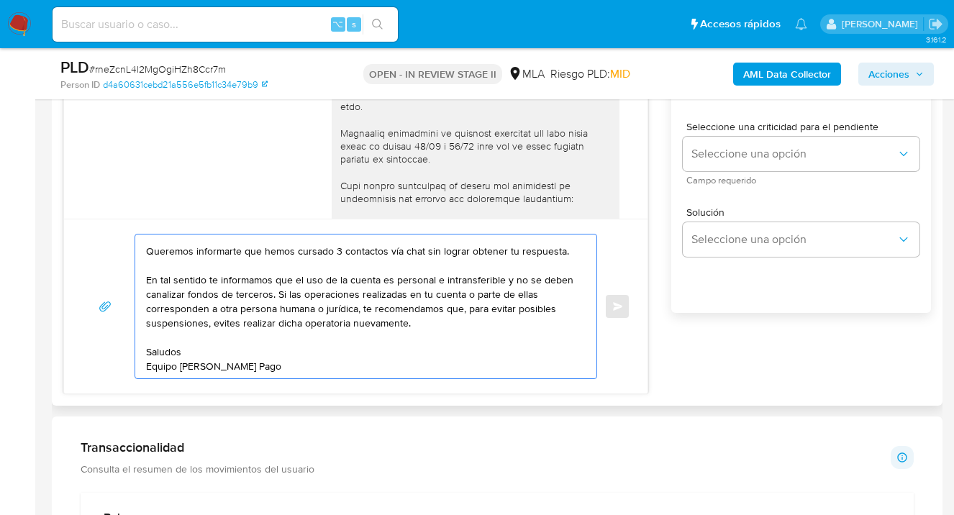
scroll to position [865, 0]
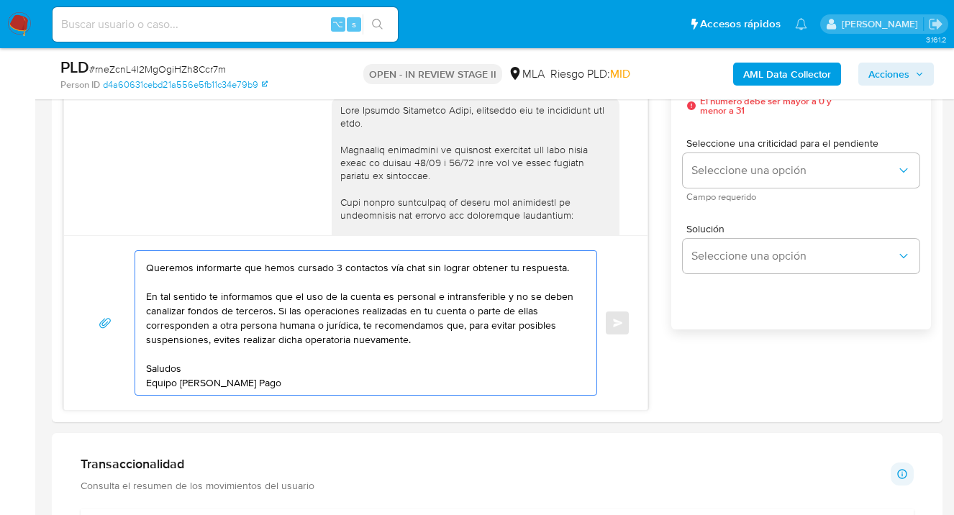
drag, startPoint x: 291, startPoint y: 386, endPoint x: -4, endPoint y: 218, distance: 340.2
click at [0, 218] on html "Pausado Ver notificaciones ⌥ s Accesos rápidos Presiona las siguientes teclas p…" at bounding box center [477, 522] width 954 height 2775
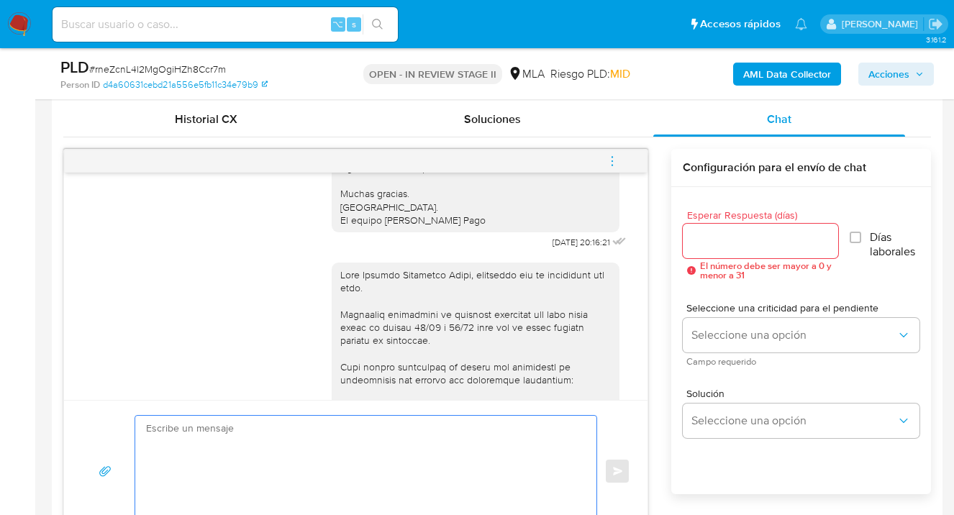
scroll to position [647, 0]
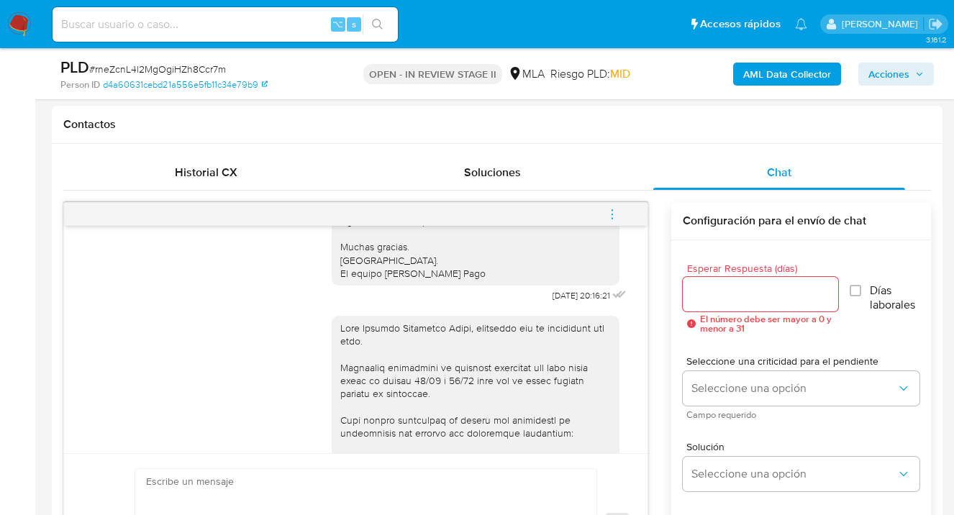
drag, startPoint x: 612, startPoint y: 211, endPoint x: 593, endPoint y: 229, distance: 26.4
click at [612, 211] on icon "menu-action" at bounding box center [612, 214] width 13 height 13
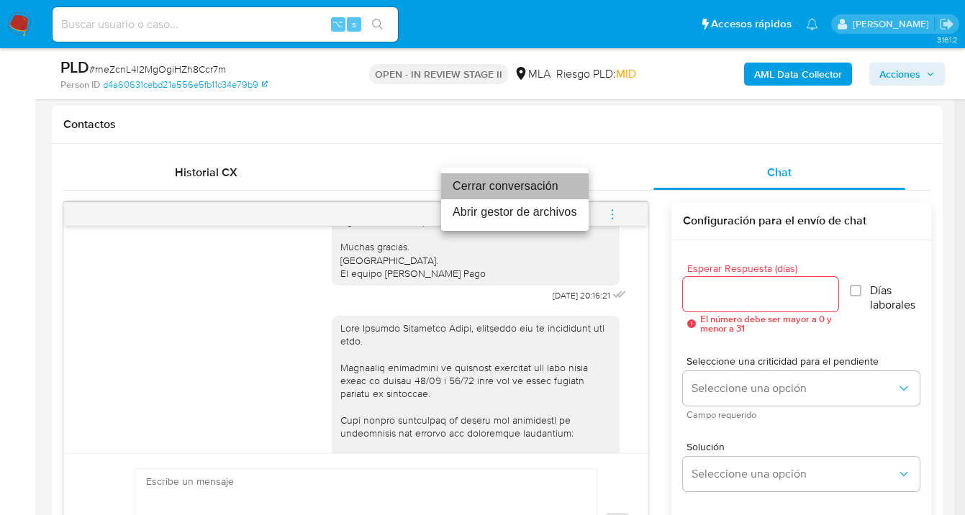
click at [544, 189] on li "Cerrar conversación" at bounding box center [514, 186] width 147 height 26
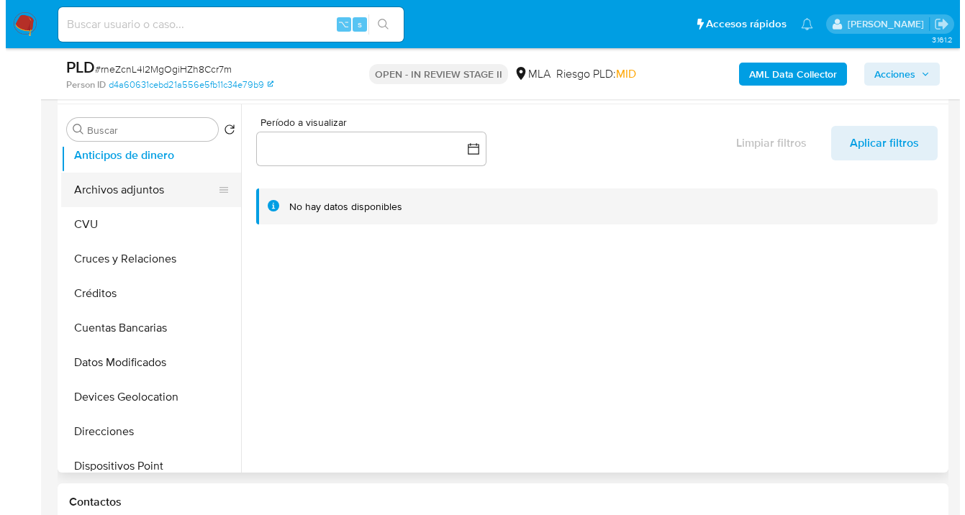
scroll to position [0, 0]
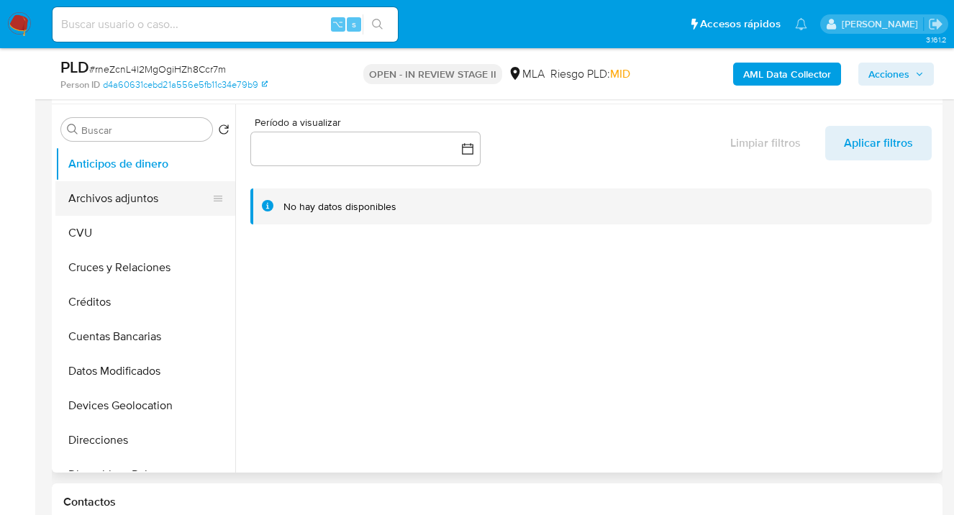
click at [137, 201] on button "Archivos adjuntos" at bounding box center [139, 198] width 168 height 35
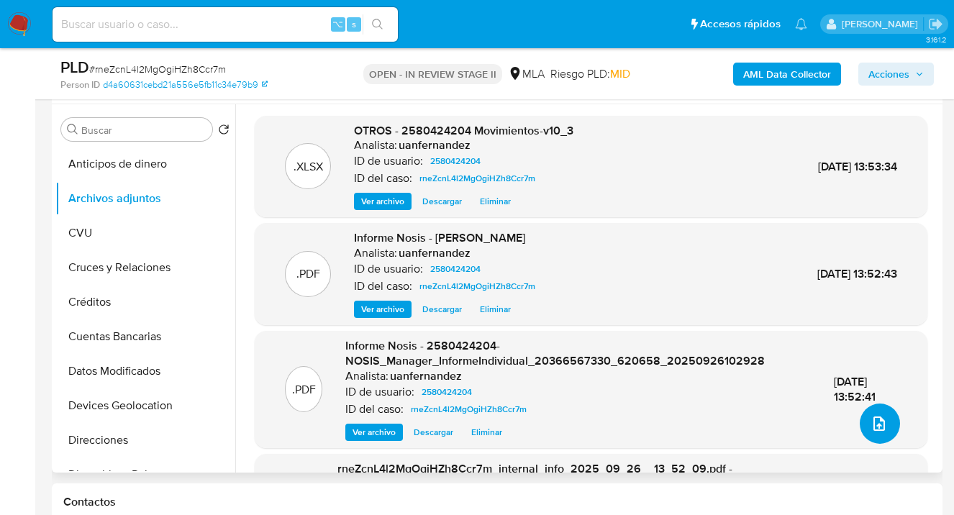
click at [870, 425] on icon "upload-file" at bounding box center [878, 423] width 17 height 17
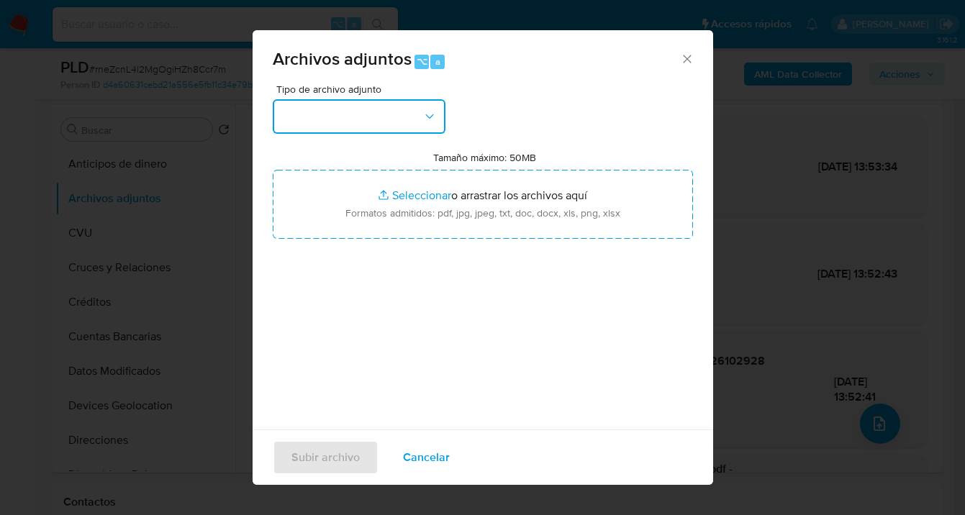
click at [432, 123] on icon "button" at bounding box center [429, 116] width 14 height 14
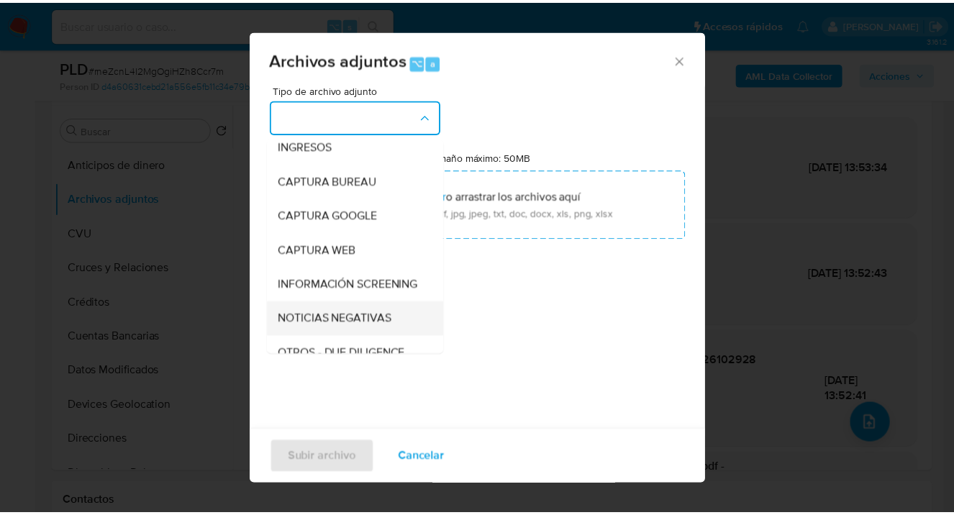
scroll to position [122, 0]
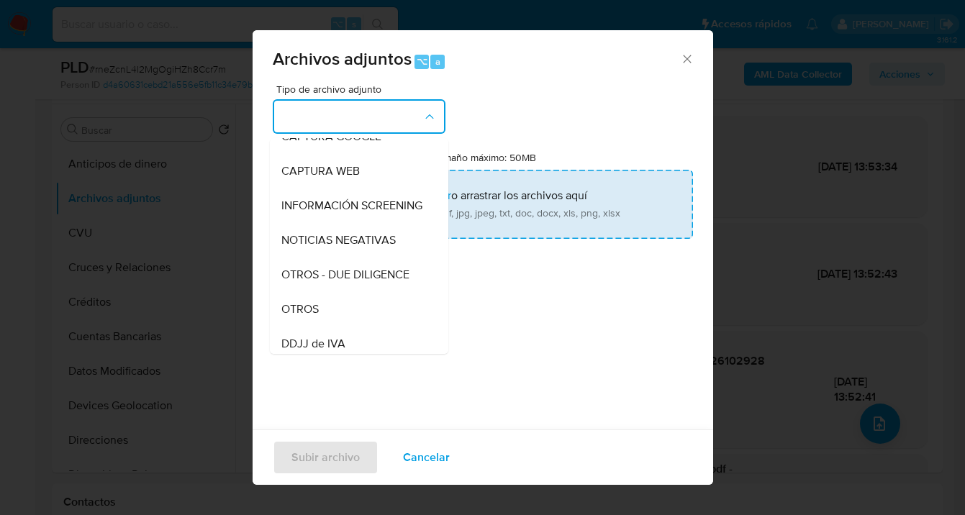
drag, startPoint x: 329, startPoint y: 323, endPoint x: 488, endPoint y: 207, distance: 196.7
click at [329, 322] on div "OTROS" at bounding box center [354, 309] width 147 height 35
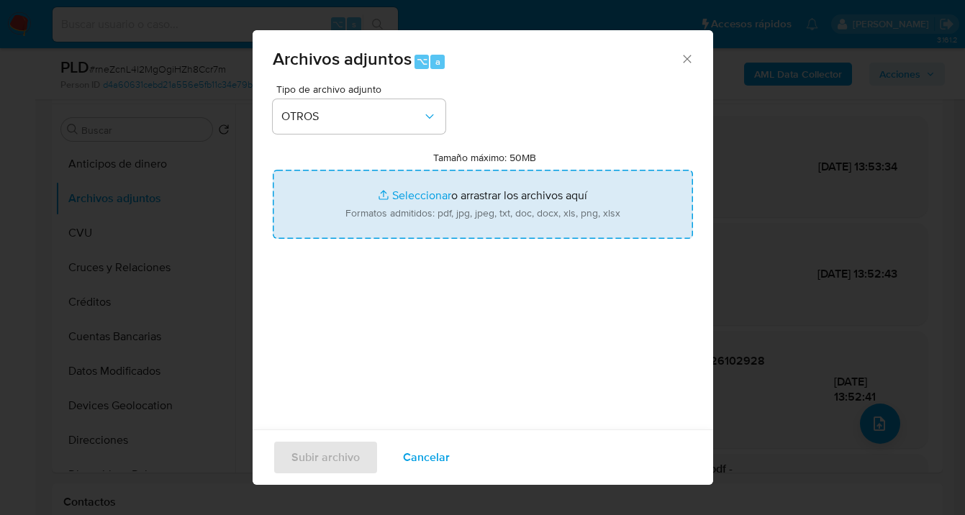
click at [488, 208] on input "Tamaño máximo: 50MB Seleccionar archivos" at bounding box center [483, 204] width 420 height 69
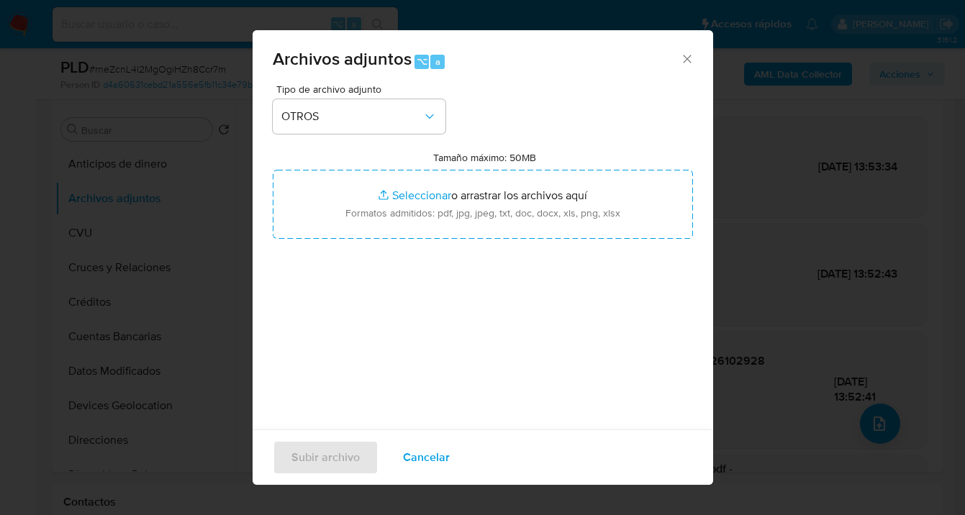
type input "C:\fakepath\2580424204 analisis no roi Caselog rneZcnL4l2MgOgiHZh8Ccr7m_2025_09…"
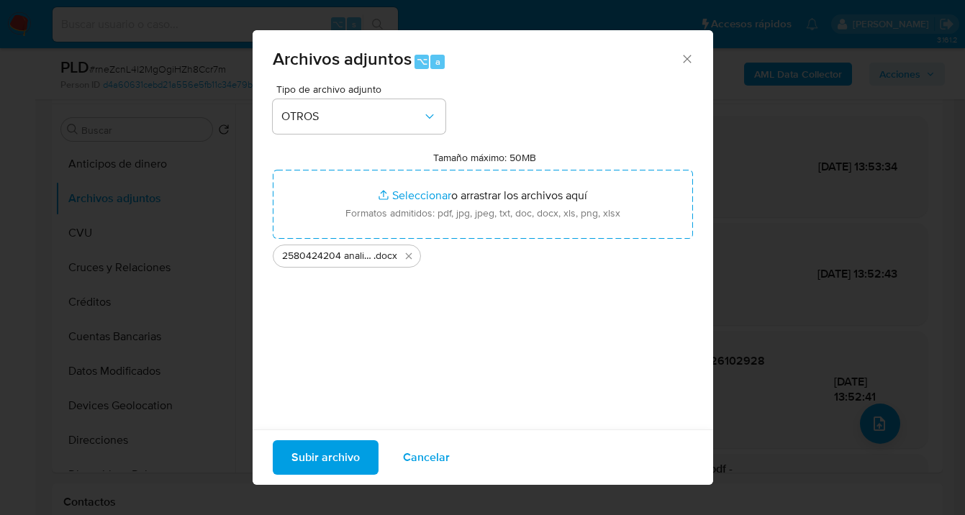
click at [322, 463] on span "Subir archivo" at bounding box center [325, 458] width 68 height 32
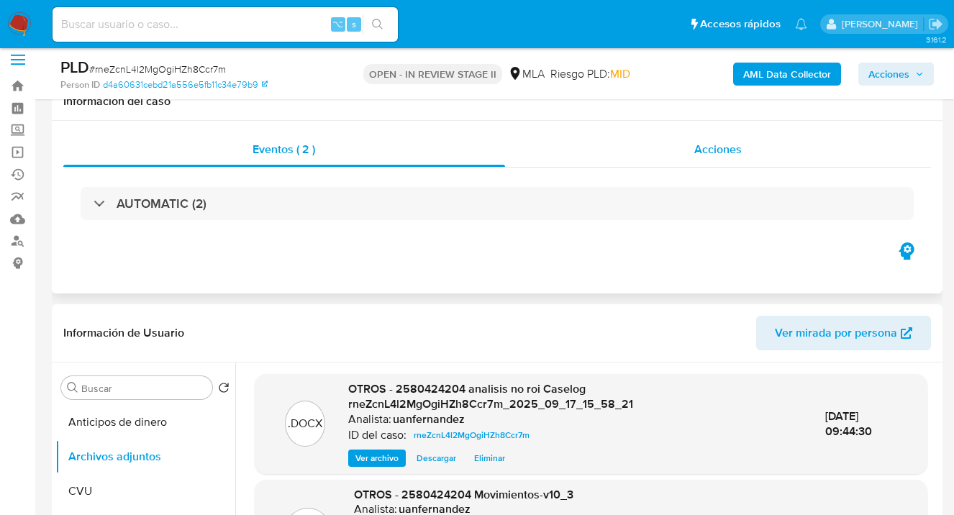
scroll to position [0, 0]
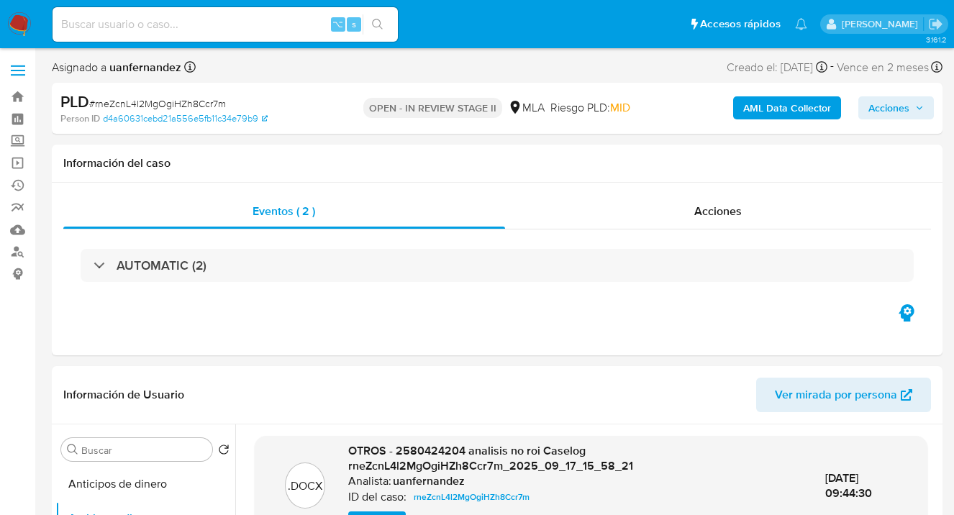
click at [881, 110] on span "Acciones" at bounding box center [888, 107] width 41 height 23
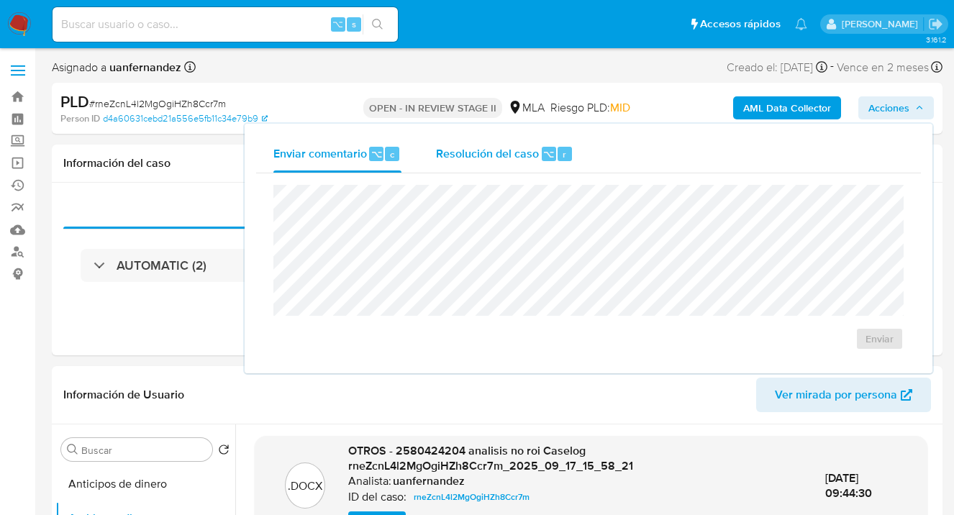
drag, startPoint x: 508, startPoint y: 162, endPoint x: 499, endPoint y: 164, distance: 8.9
click at [504, 161] on div "Resolución del caso ⌥ r" at bounding box center [504, 153] width 137 height 37
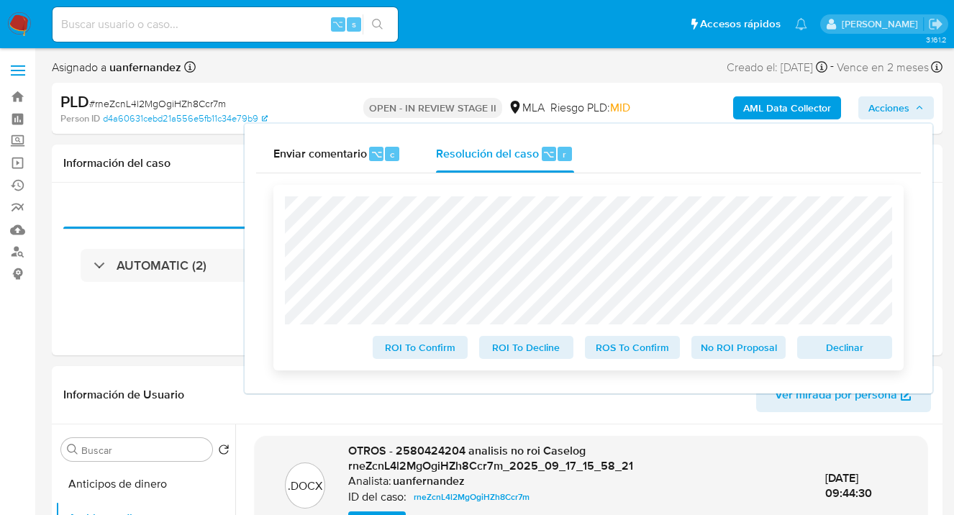
click at [753, 356] on span "No ROI Proposal" at bounding box center [738, 347] width 75 height 20
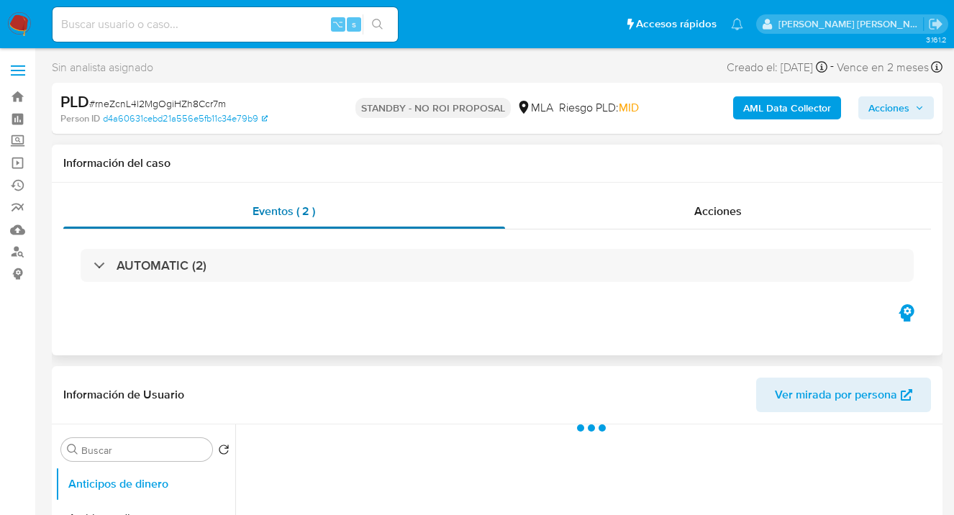
select select "10"
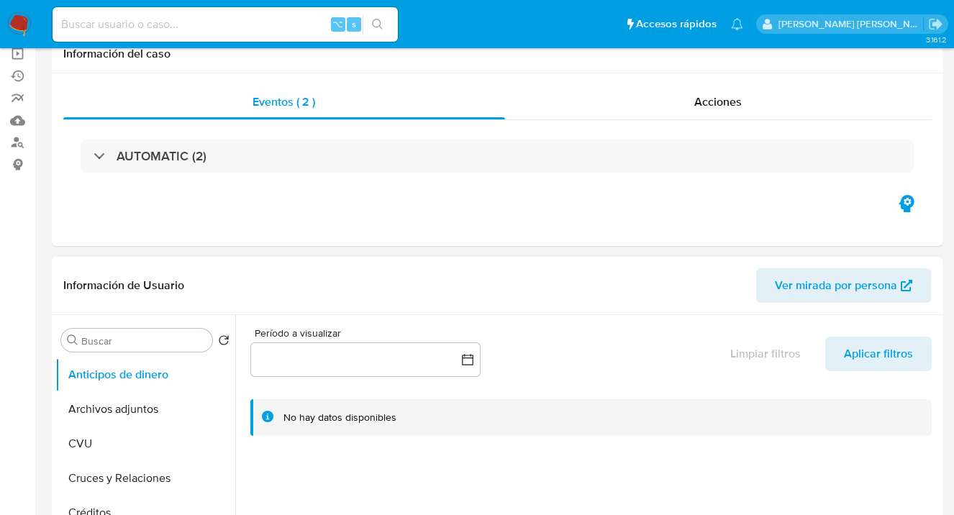
scroll to position [305, 0]
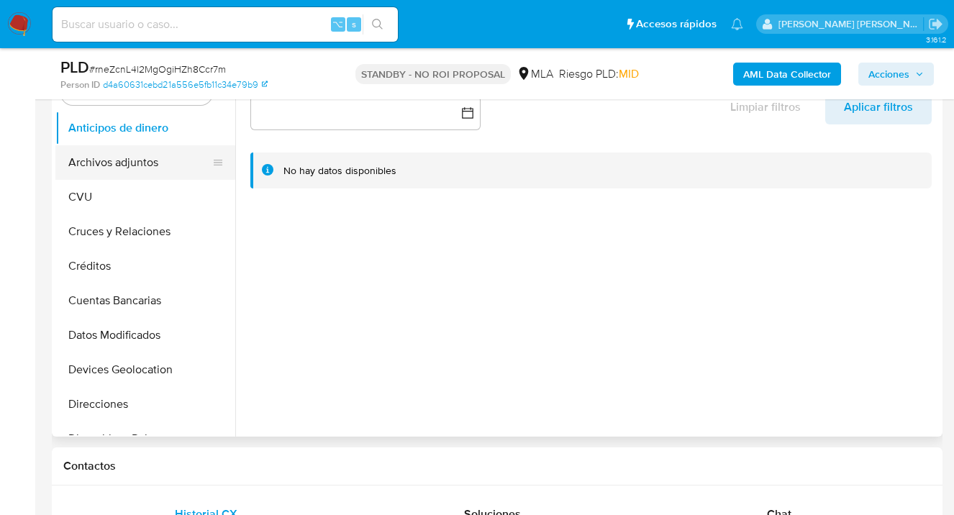
click at [140, 168] on button "Archivos adjuntos" at bounding box center [139, 162] width 168 height 35
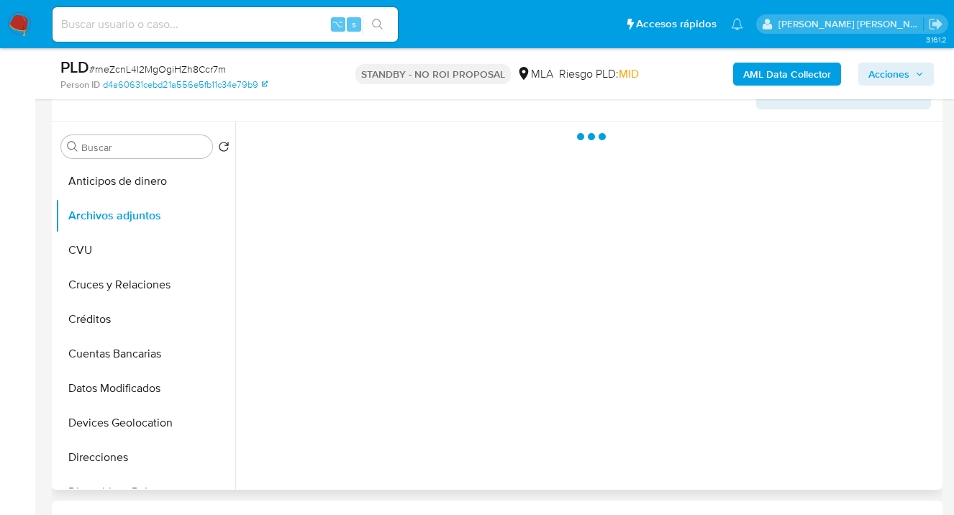
scroll to position [255, 0]
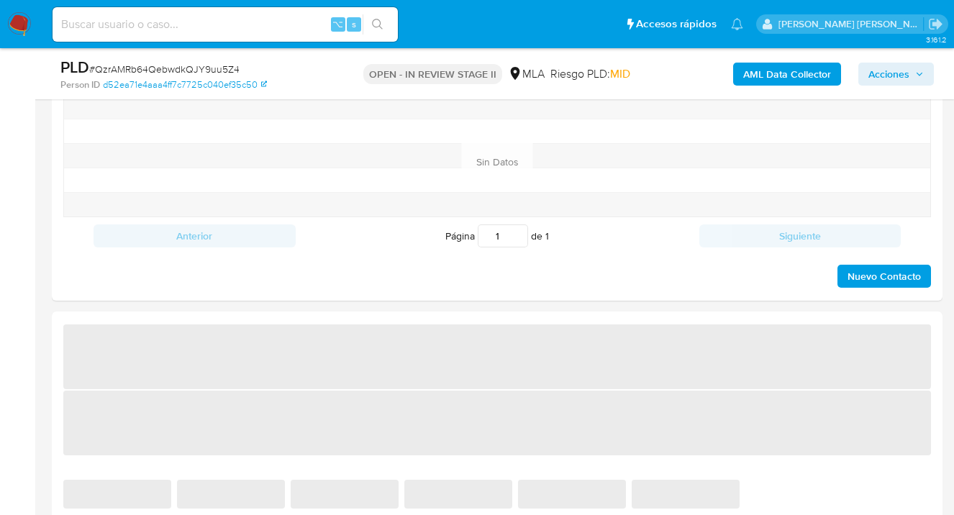
select select "10"
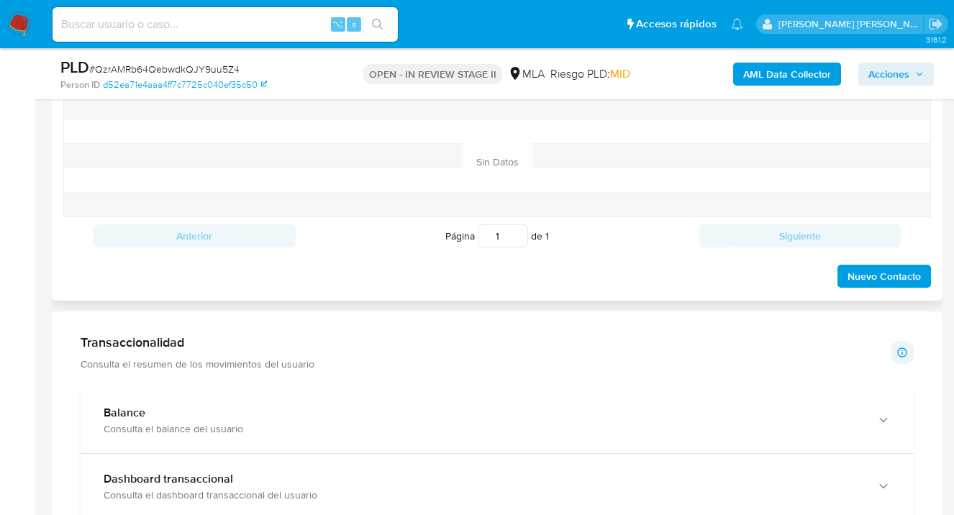
scroll to position [637, 0]
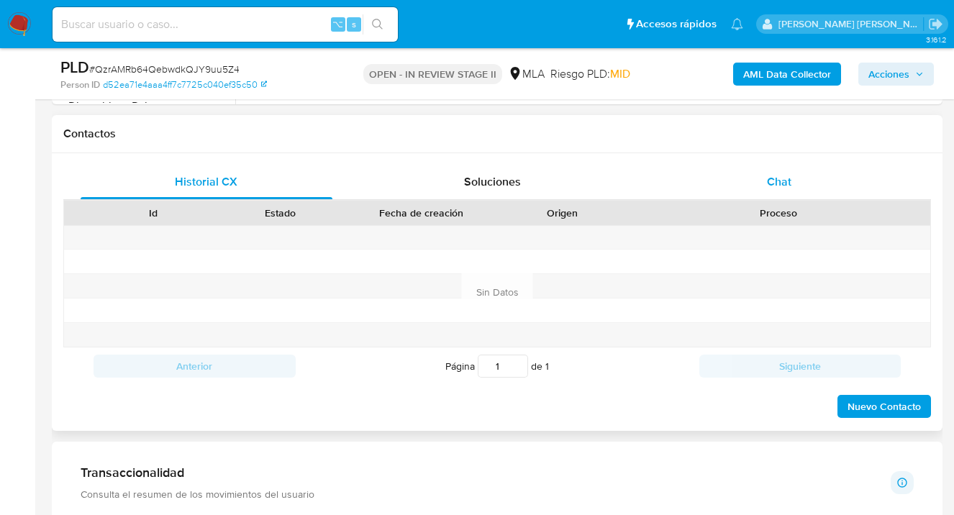
click at [782, 185] on span "Chat" at bounding box center [779, 181] width 24 height 17
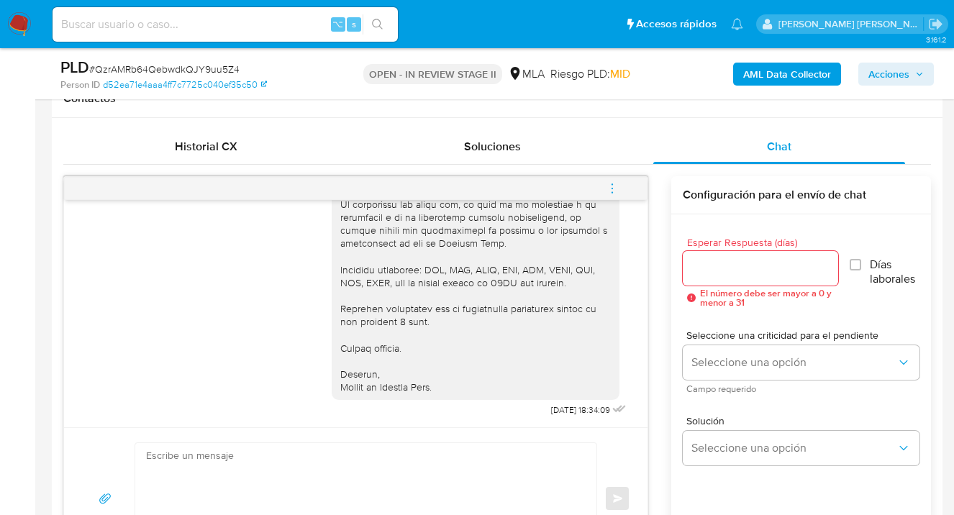
scroll to position [673, 0]
click at [614, 183] on icon "menu-action" at bounding box center [612, 187] width 13 height 13
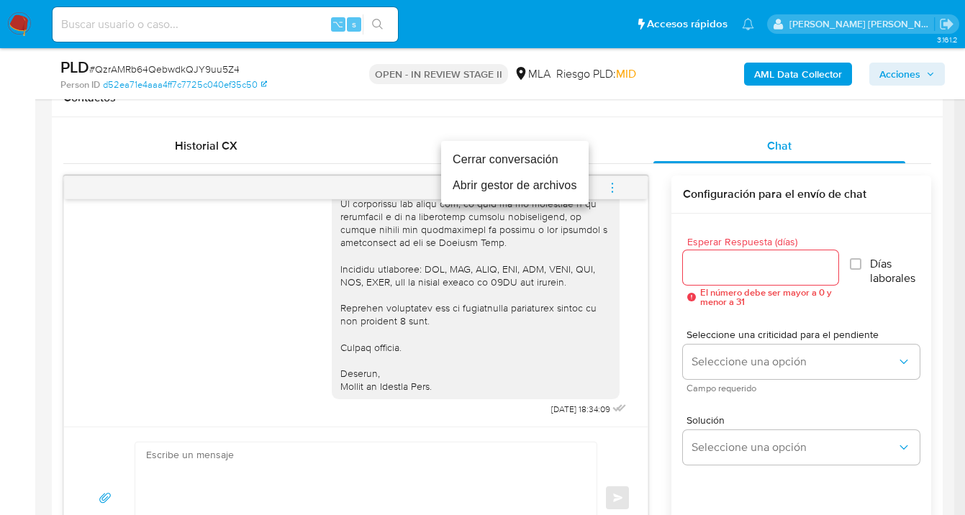
drag, startPoint x: 545, startPoint y: 158, endPoint x: 550, endPoint y: 166, distance: 10.0
click at [545, 158] on li "Cerrar conversación" at bounding box center [514, 160] width 147 height 26
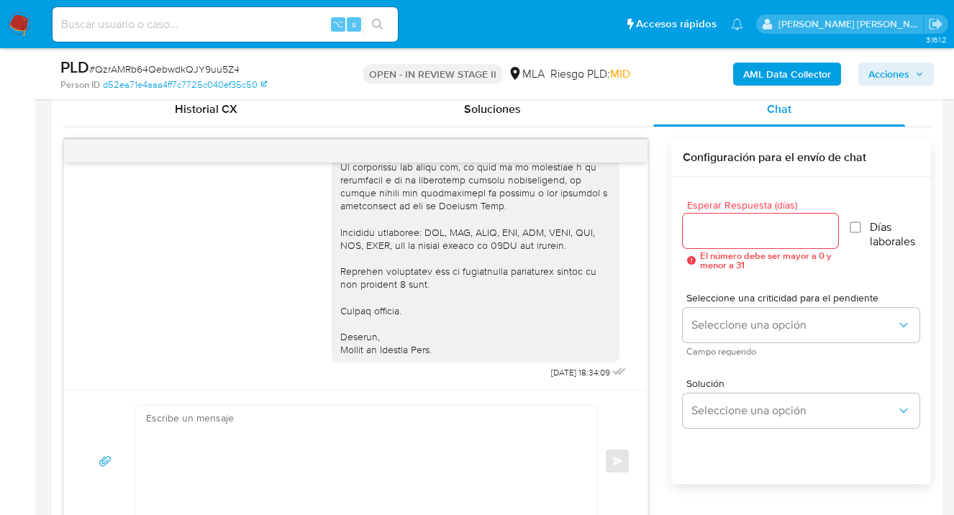
scroll to position [1061, 0]
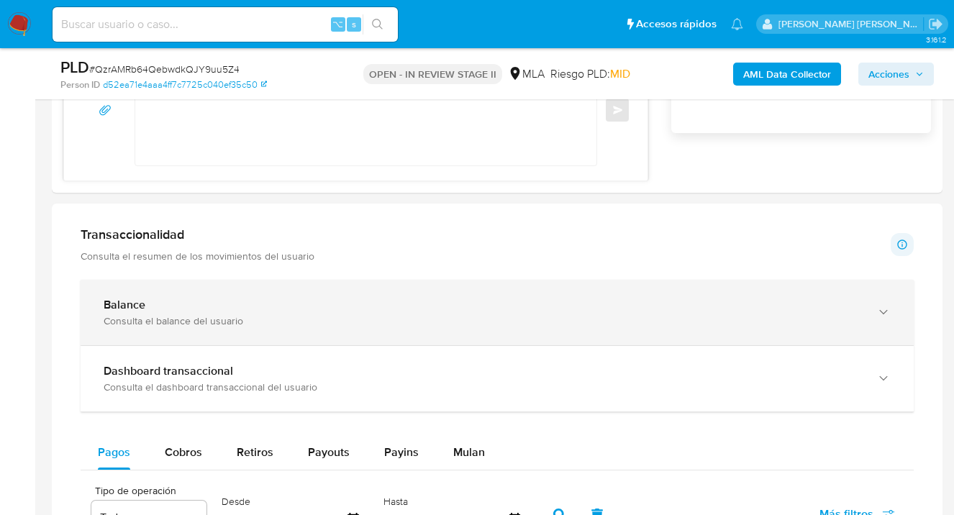
click at [883, 306] on icon "button" at bounding box center [883, 312] width 14 height 14
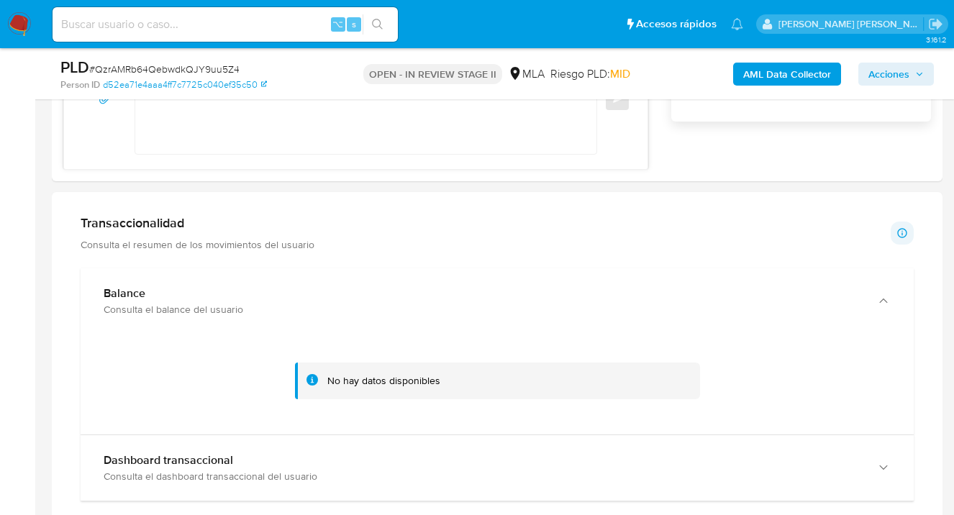
scroll to position [1088, 0]
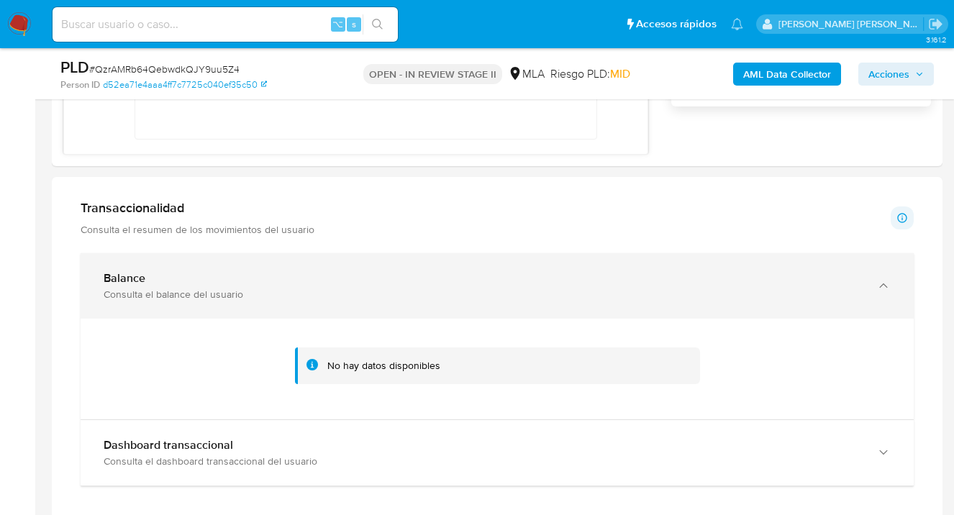
click at [882, 284] on icon "button" at bounding box center [883, 285] width 14 height 14
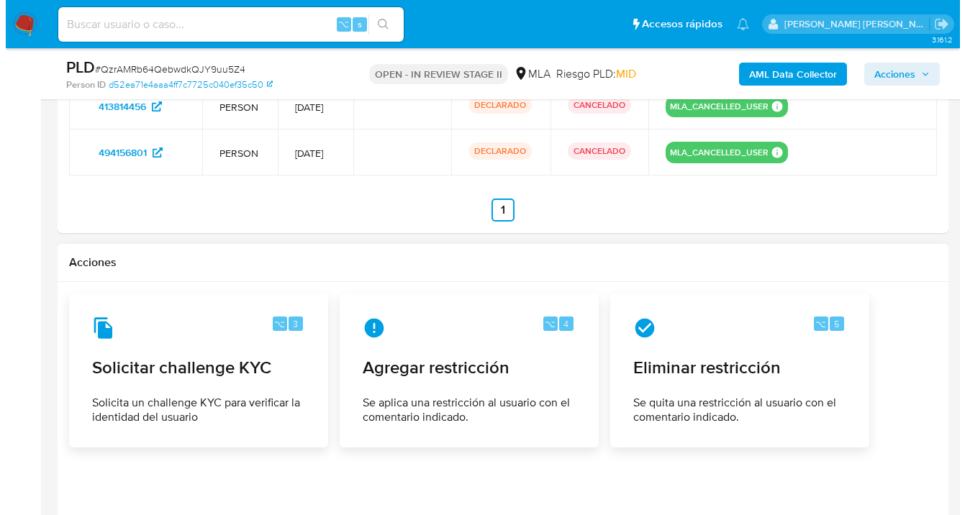
scroll to position [2526, 0]
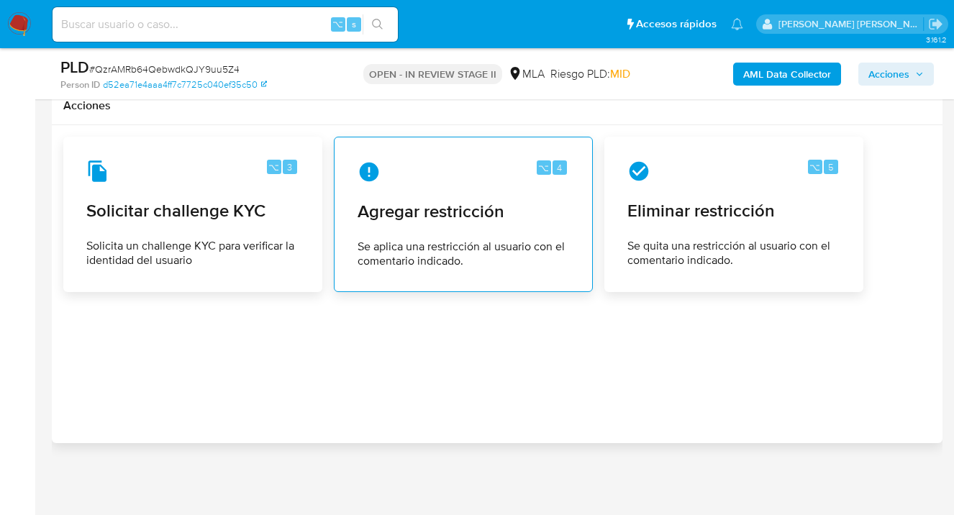
click at [429, 227] on div "⌥ 4 Agregar restricción Se aplica una restricción al usuario con el comentario …" at bounding box center [463, 214] width 234 height 131
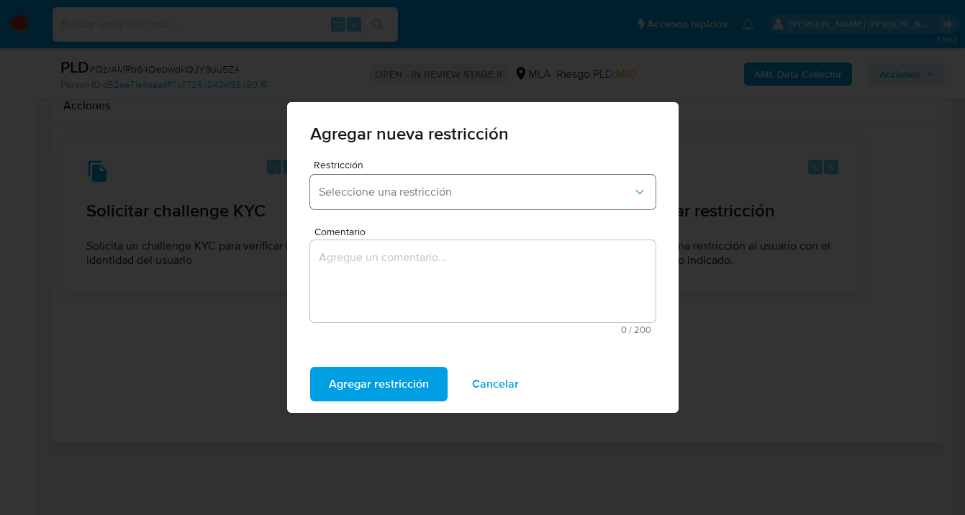
click at [421, 186] on span "Seleccione una restricción" at bounding box center [476, 192] width 314 height 14
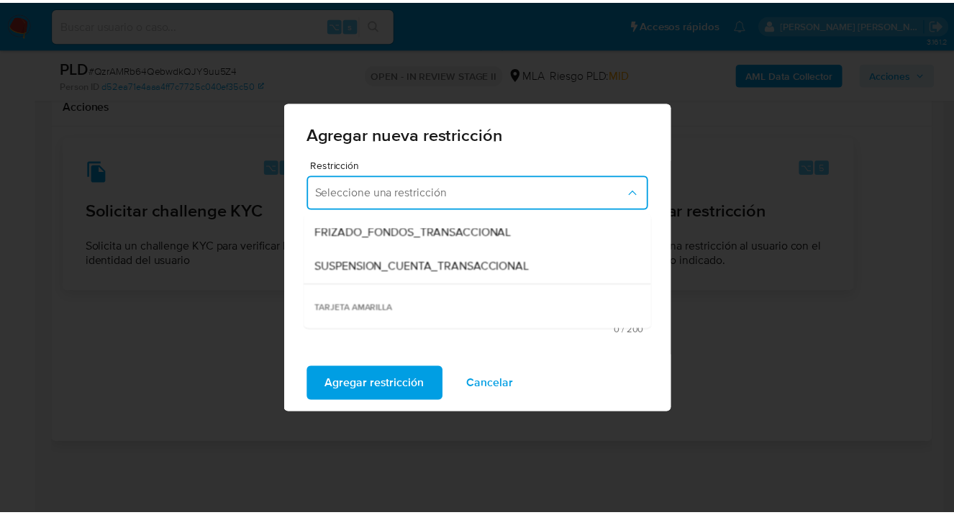
scroll to position [172, 0]
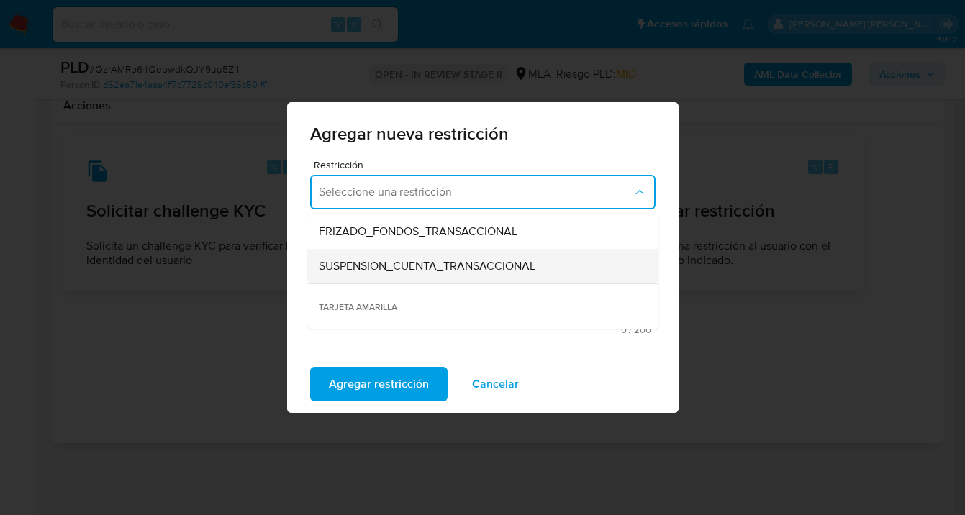
click at [384, 263] on span "SUSPENSION_CUENTA_TRANSACCIONAL" at bounding box center [427, 266] width 216 height 14
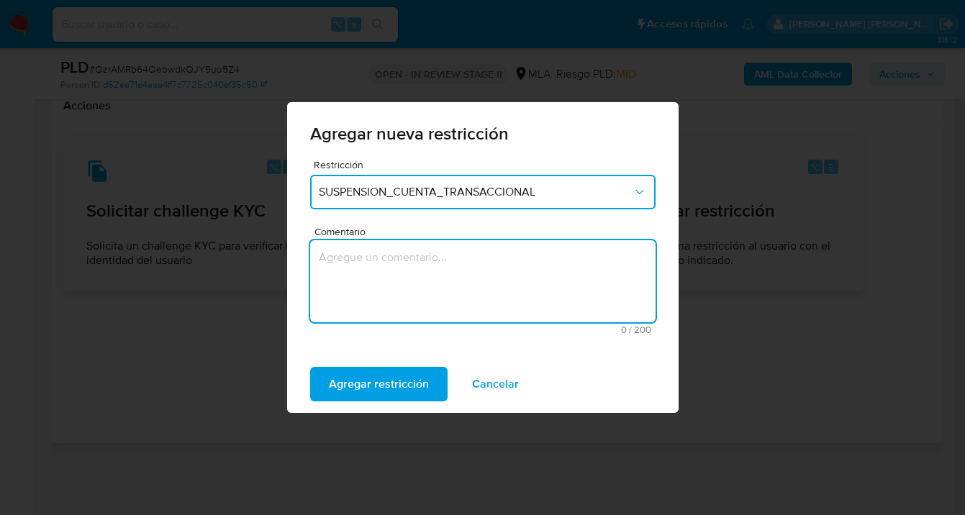
click at [380, 277] on textarea "Comentario" at bounding box center [482, 281] width 345 height 82
type textarea "AML"
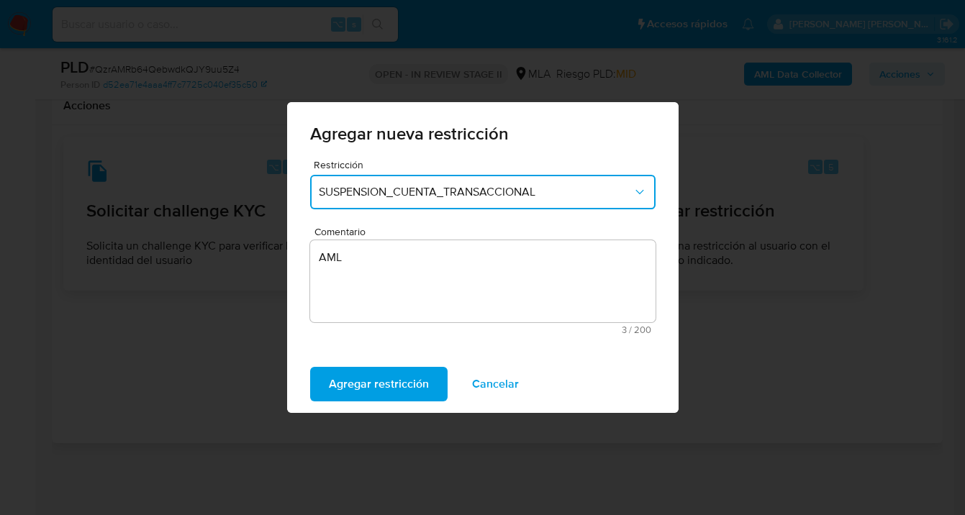
click at [338, 411] on div "Agregar restricción Cancelar" at bounding box center [482, 384] width 391 height 58
click at [350, 387] on span "Agregar restricción" at bounding box center [379, 384] width 100 height 32
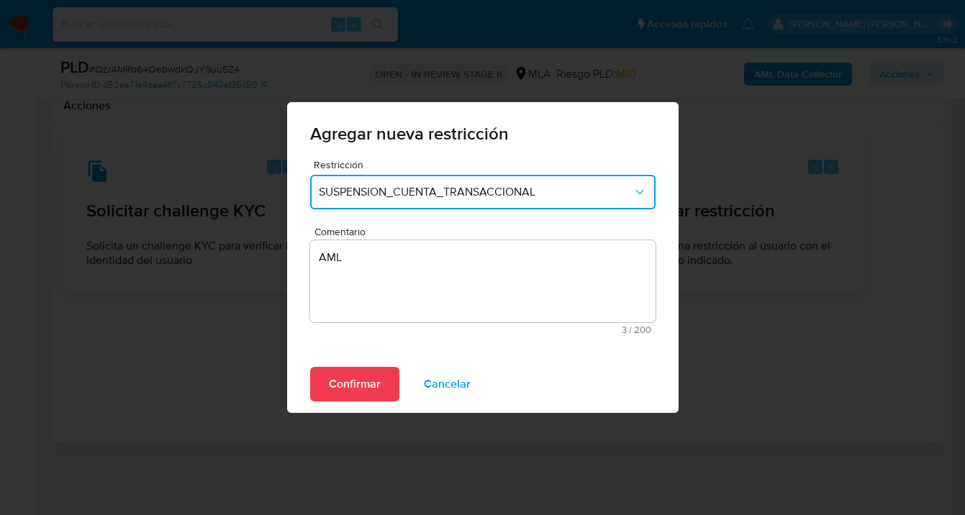
click at [350, 387] on span "Confirmar" at bounding box center [355, 384] width 52 height 32
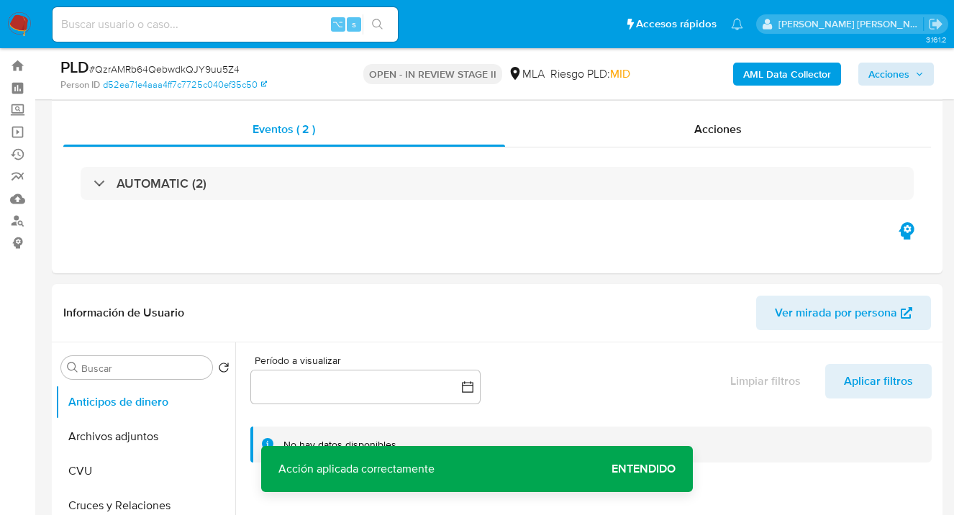
scroll to position [0, 0]
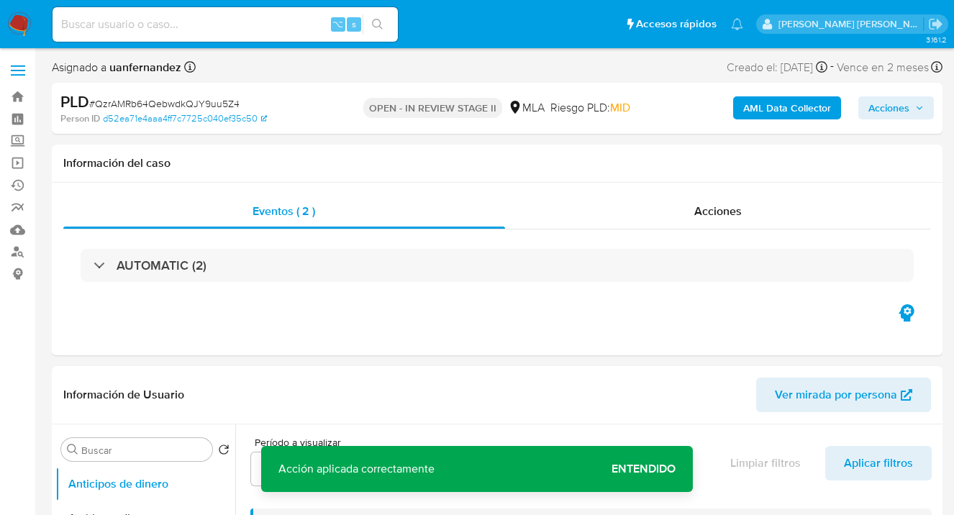
click at [885, 106] on span "Acciones" at bounding box center [888, 107] width 41 height 23
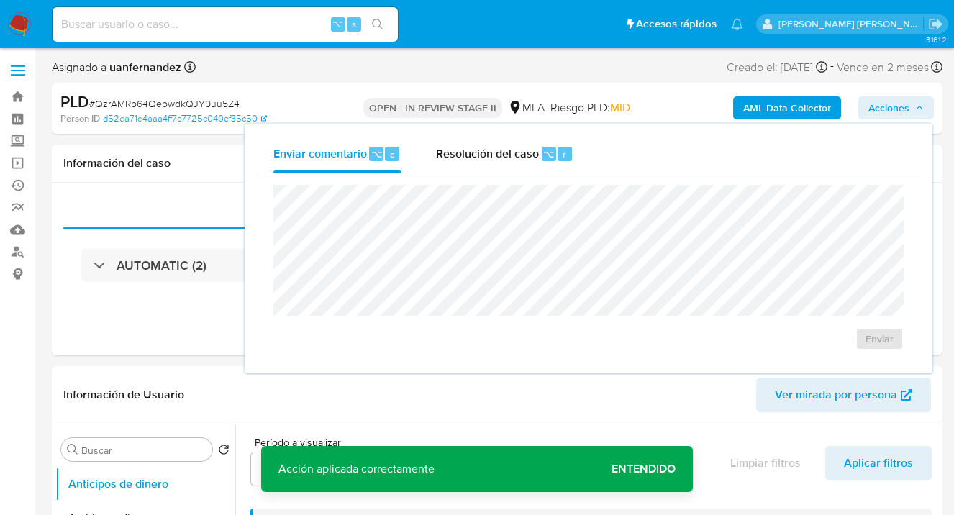
drag, startPoint x: 511, startPoint y: 155, endPoint x: 486, endPoint y: 183, distance: 37.8
click at [506, 161] on span "Resolución del caso" at bounding box center [487, 153] width 103 height 17
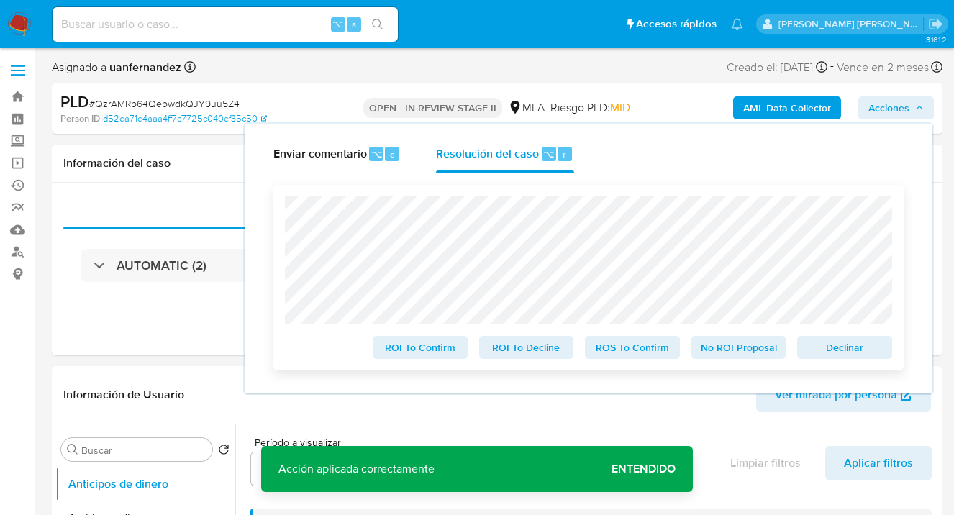
click at [843, 354] on span "Declinar" at bounding box center [844, 347] width 75 height 20
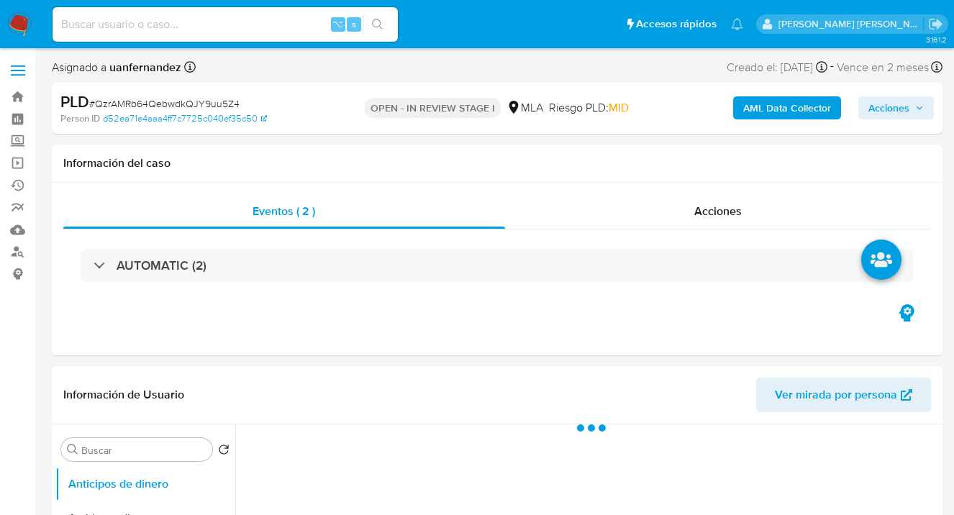
select select "10"
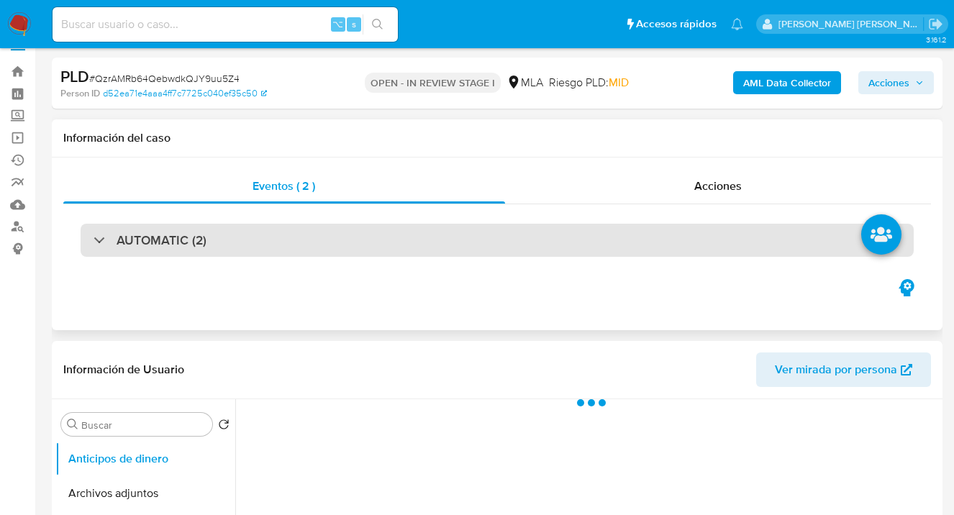
select select "10"
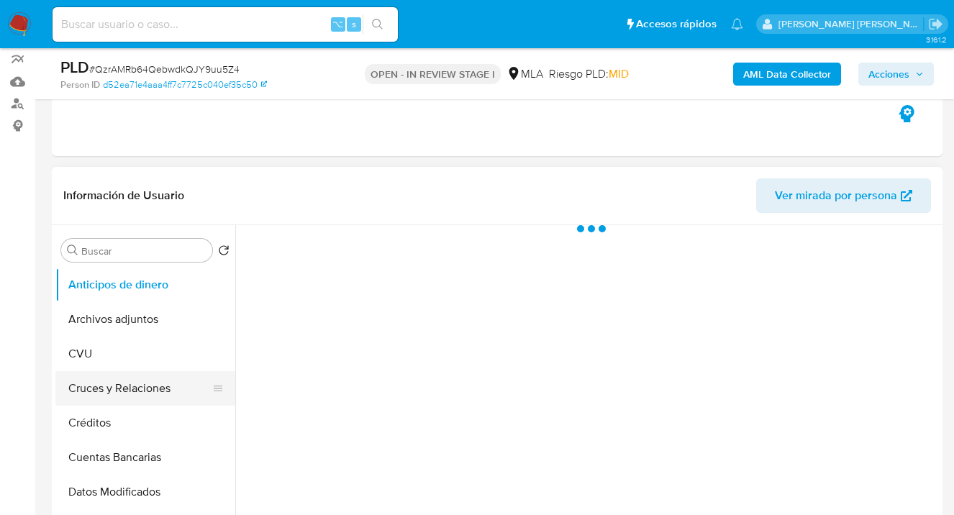
scroll to position [286, 0]
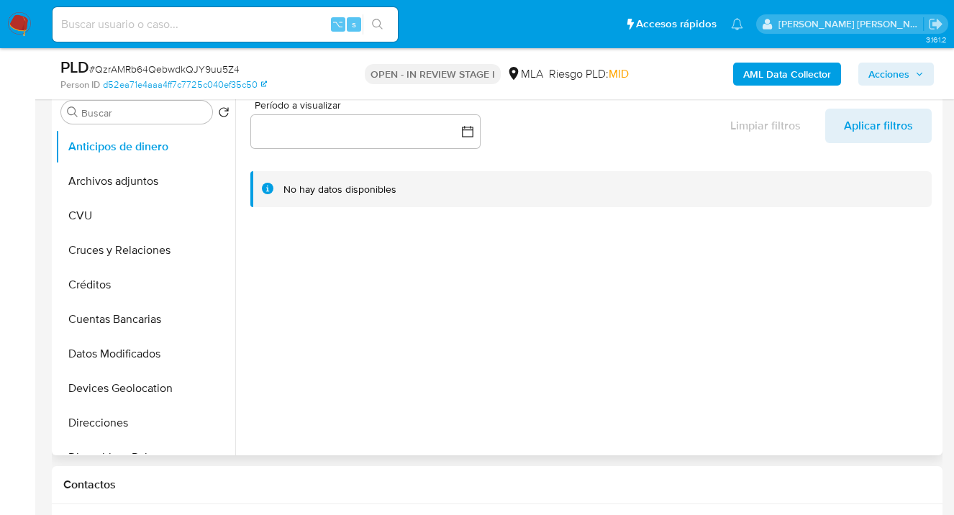
drag, startPoint x: 160, startPoint y: 178, endPoint x: 334, endPoint y: 187, distance: 174.3
click at [160, 178] on button "Archivos adjuntos" at bounding box center [145, 181] width 180 height 35
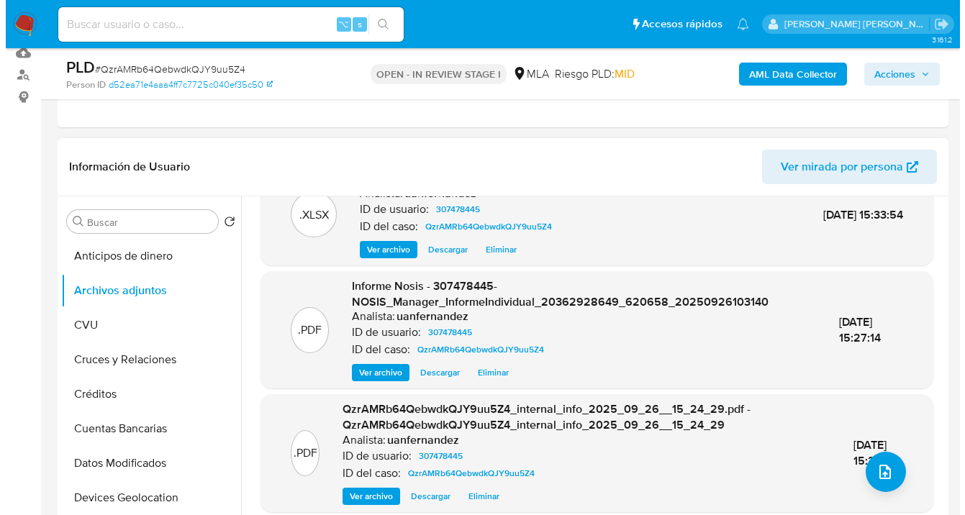
scroll to position [60, 0]
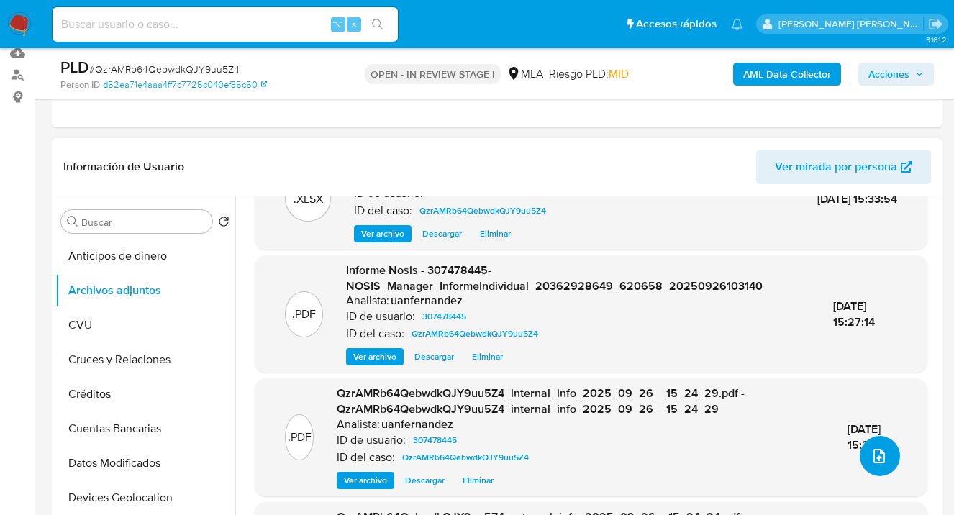
click at [873, 456] on icon "upload-file" at bounding box center [879, 456] width 12 height 14
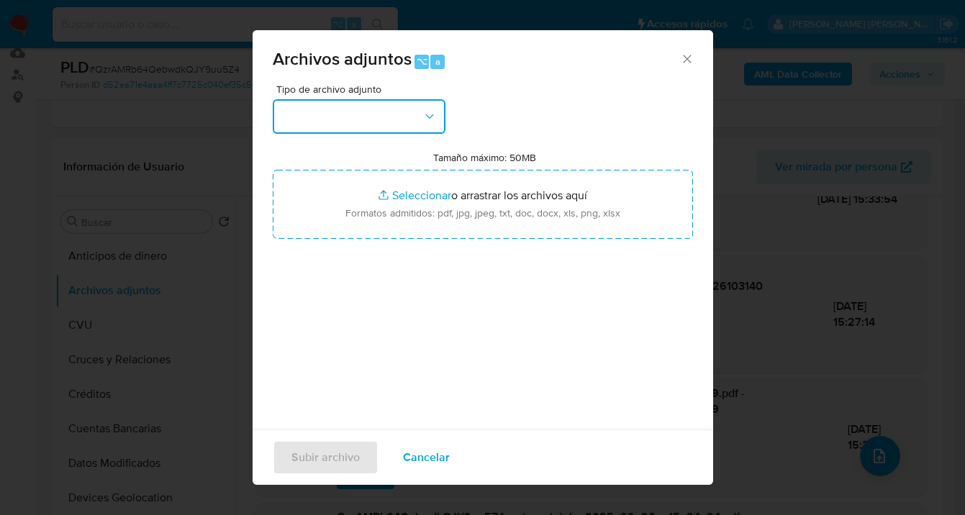
click at [435, 114] on icon "button" at bounding box center [429, 116] width 14 height 14
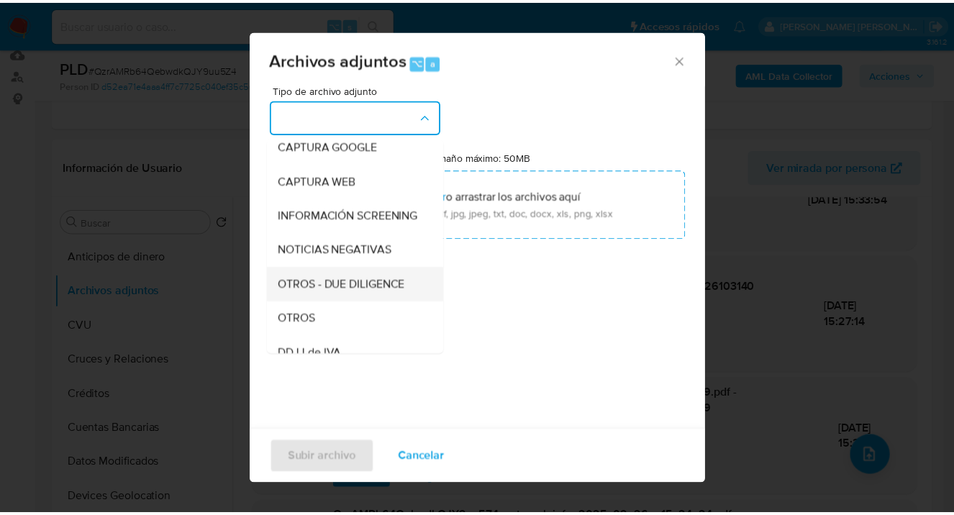
scroll to position [125, 0]
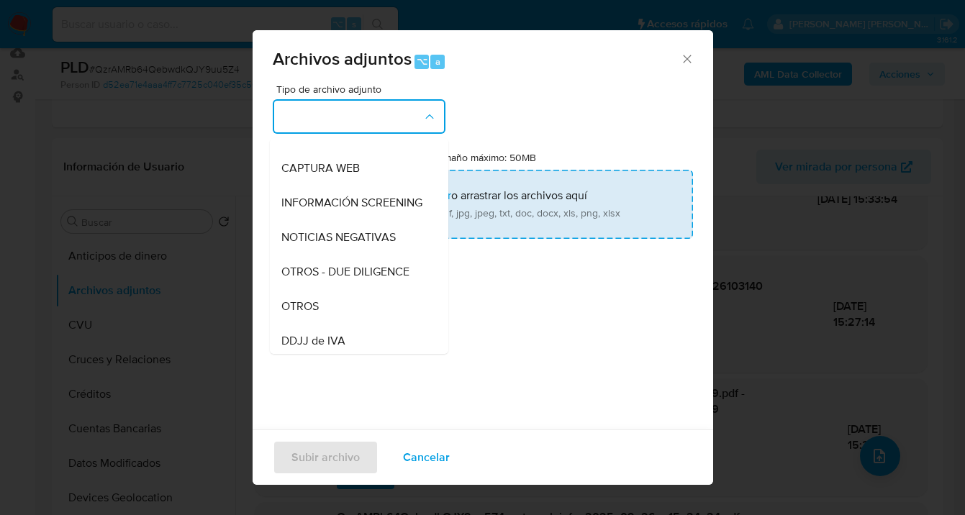
drag, startPoint x: 322, startPoint y: 314, endPoint x: 538, endPoint y: 212, distance: 239.1
click at [322, 314] on div "OTROS" at bounding box center [354, 306] width 147 height 35
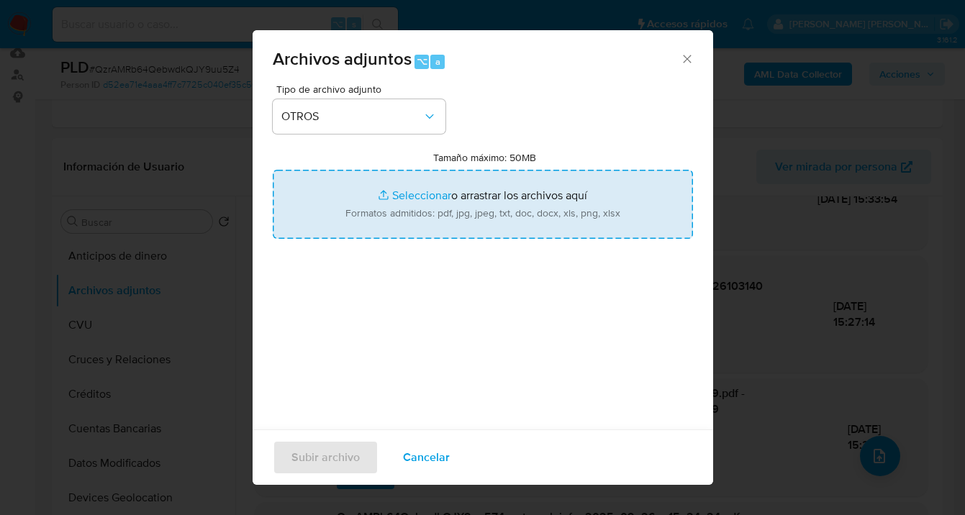
click at [539, 213] on input "Tamaño máximo: 50MB Seleccionar archivos" at bounding box center [483, 204] width 420 height 69
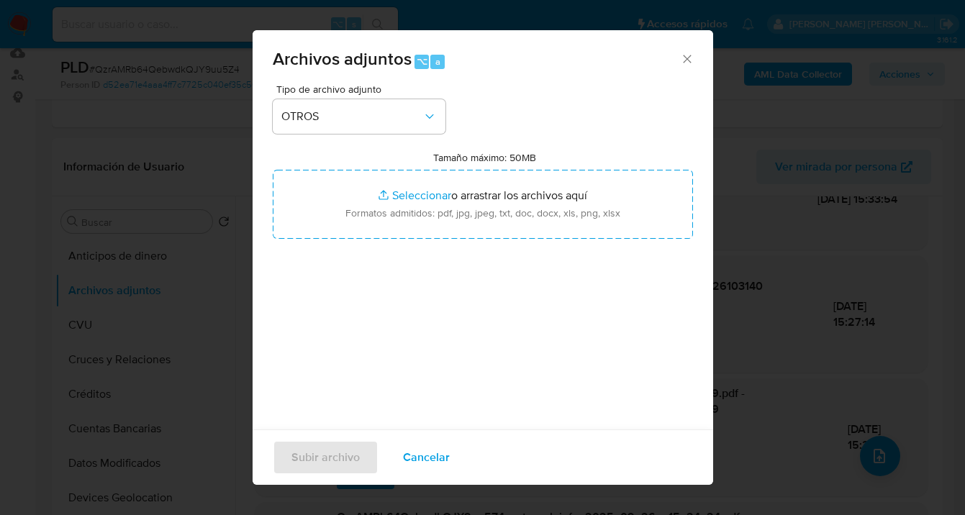
drag, startPoint x: 427, startPoint y: 466, endPoint x: 396, endPoint y: 455, distance: 33.0
click at [427, 466] on span "Cancelar" at bounding box center [426, 458] width 47 height 32
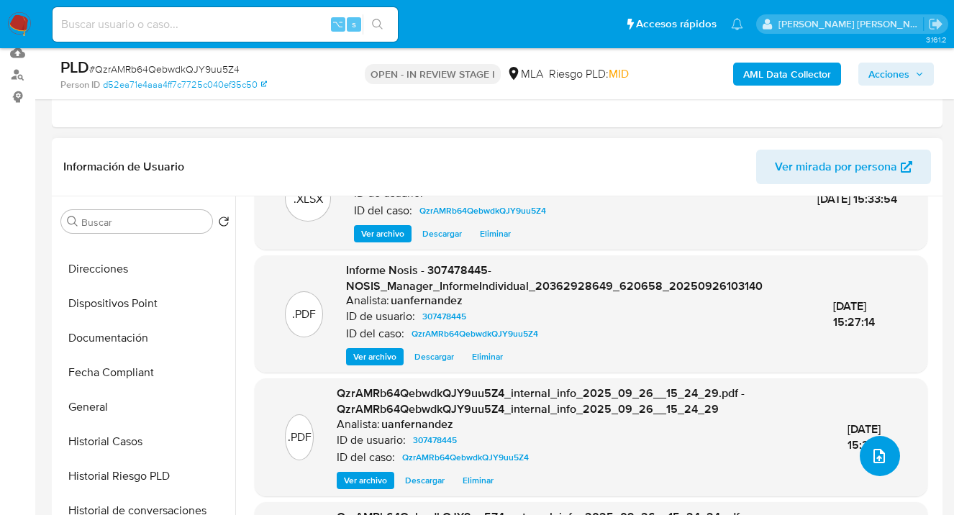
scroll to position [270, 0]
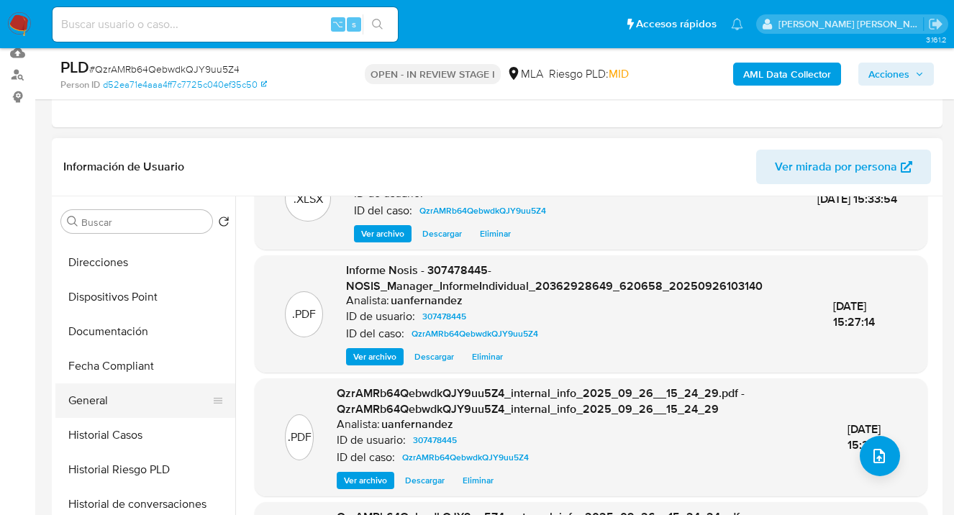
click at [145, 392] on button "General" at bounding box center [139, 400] width 168 height 35
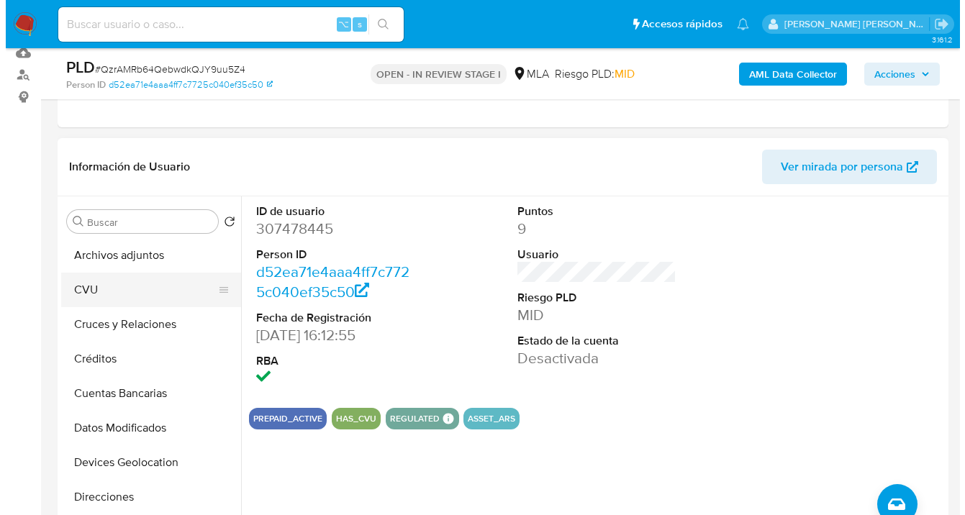
scroll to position [0, 0]
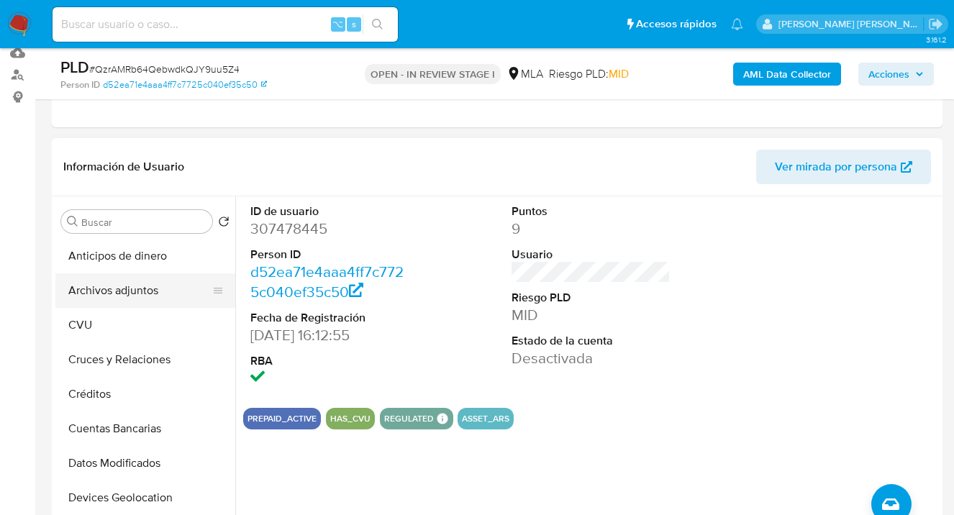
drag, startPoint x: 122, startPoint y: 293, endPoint x: 224, endPoint y: 286, distance: 102.4
click at [122, 293] on button "Archivos adjuntos" at bounding box center [139, 290] width 168 height 35
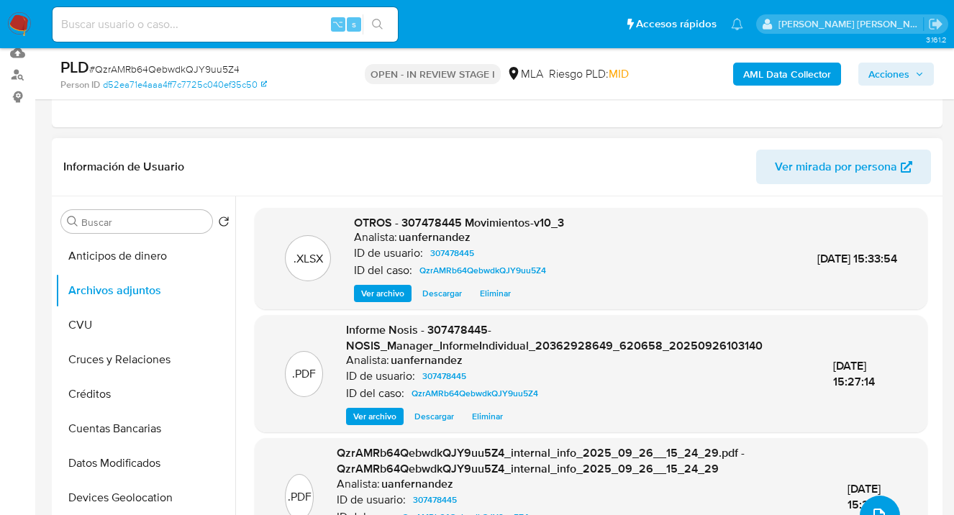
click at [870, 503] on button "upload-file" at bounding box center [880, 516] width 40 height 40
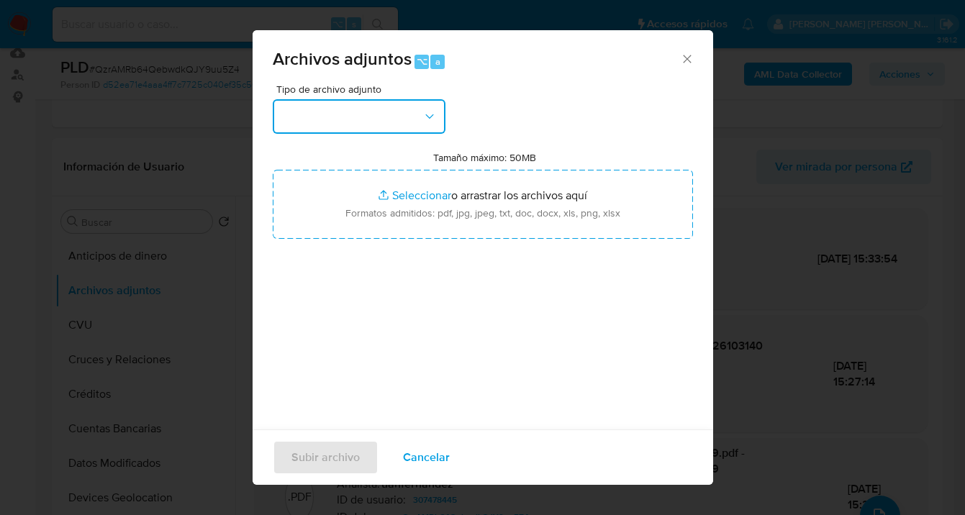
click at [424, 113] on icon "button" at bounding box center [429, 116] width 14 height 14
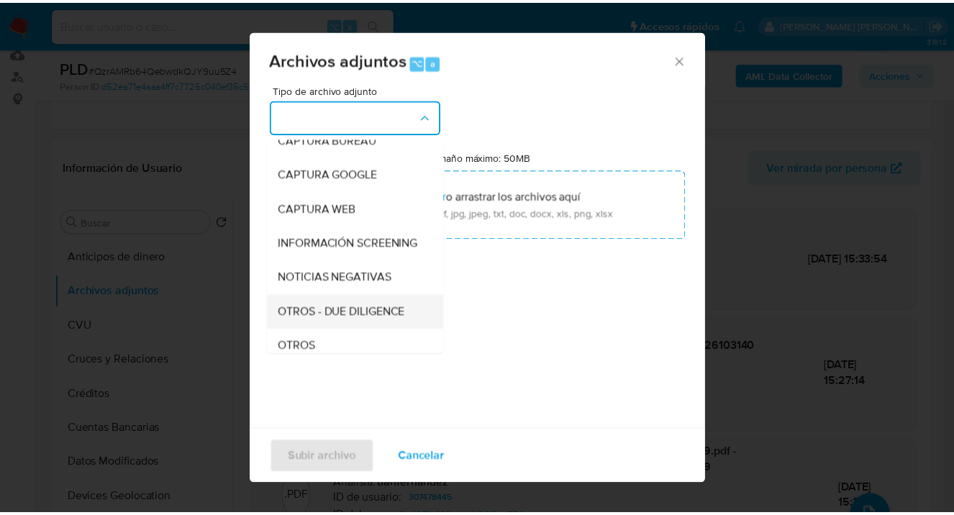
scroll to position [142, 0]
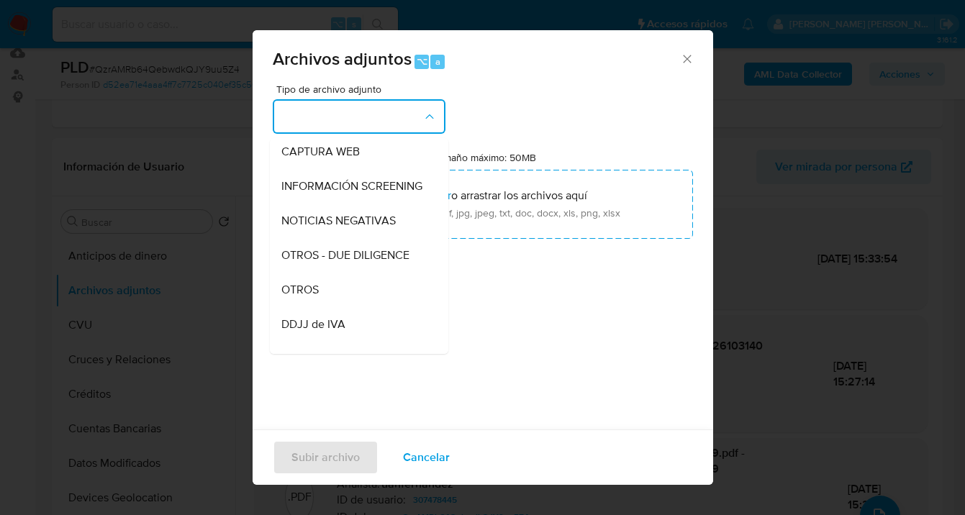
click at [347, 290] on div "OTROS" at bounding box center [354, 290] width 147 height 35
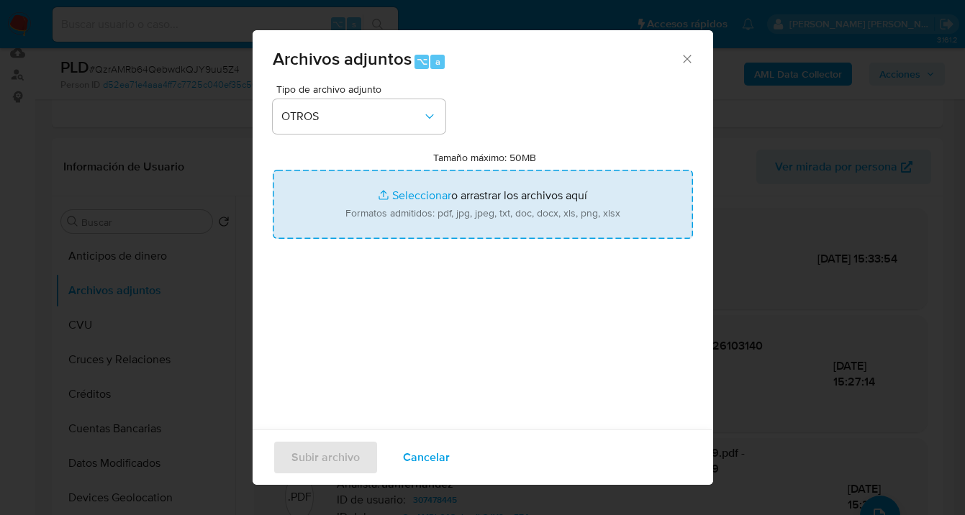
click at [462, 208] on input "Tamaño máximo: 50MB Seleccionar archivos" at bounding box center [483, 204] width 420 height 69
type input "C:\fakepath\Caselog QzrAMRb64QebwdkQJY9uu5Z4_2025_09_17_16_00_24.docx"
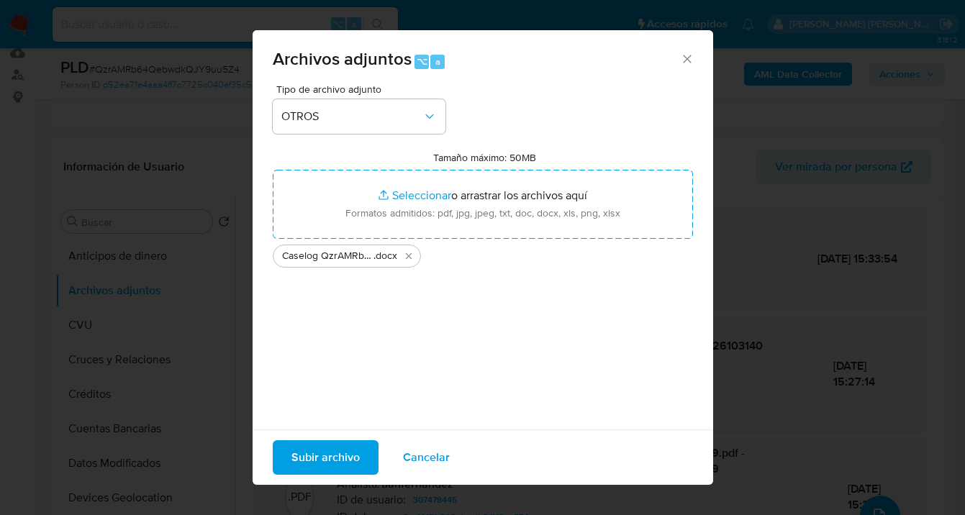
click at [313, 467] on span "Subir archivo" at bounding box center [325, 458] width 68 height 32
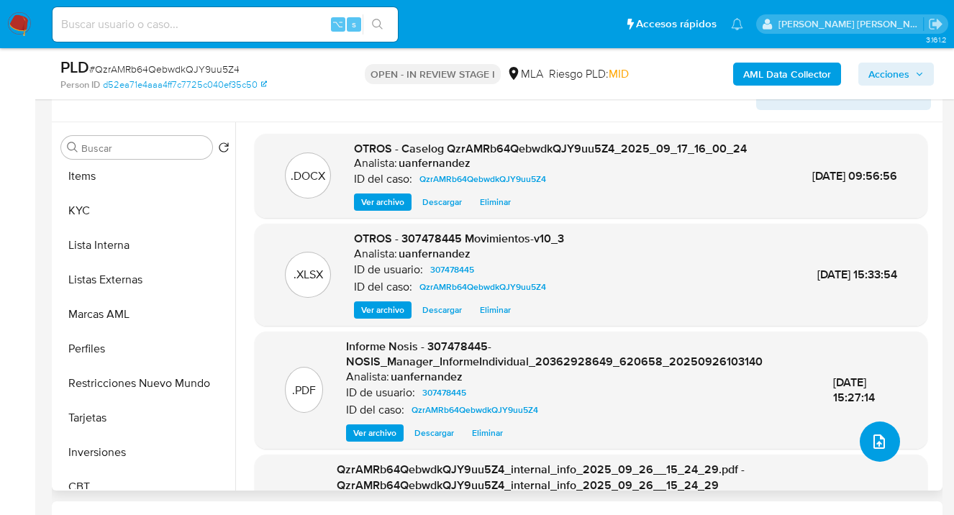
scroll to position [746, 0]
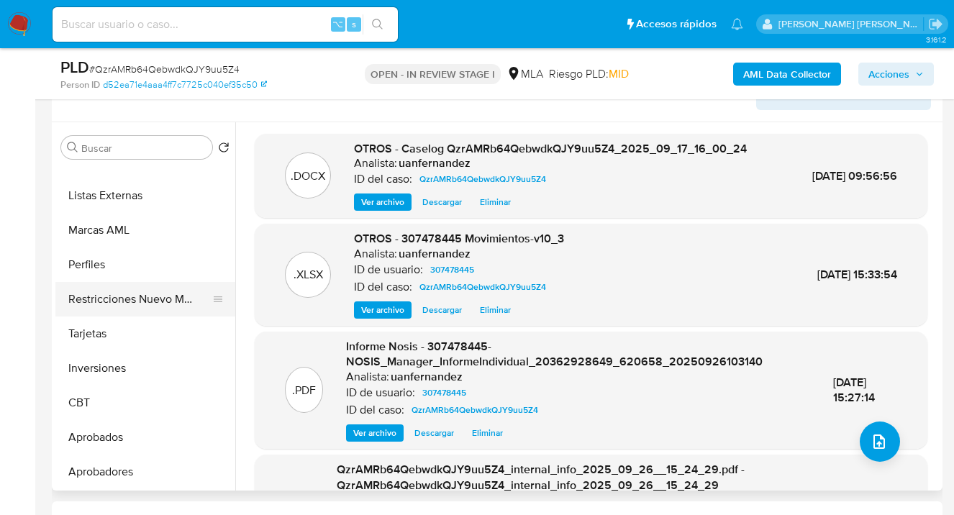
click at [181, 306] on button "Restricciones Nuevo Mundo" at bounding box center [139, 299] width 168 height 35
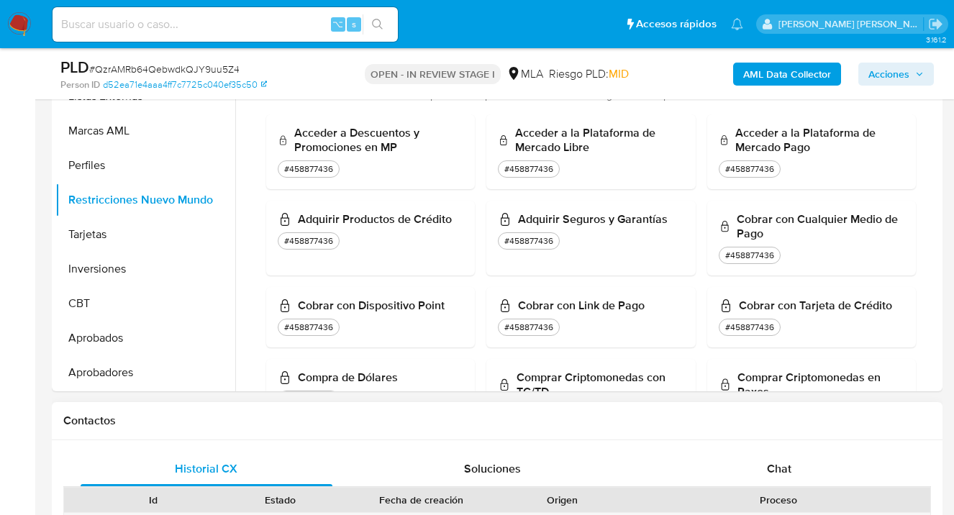
scroll to position [539, 0]
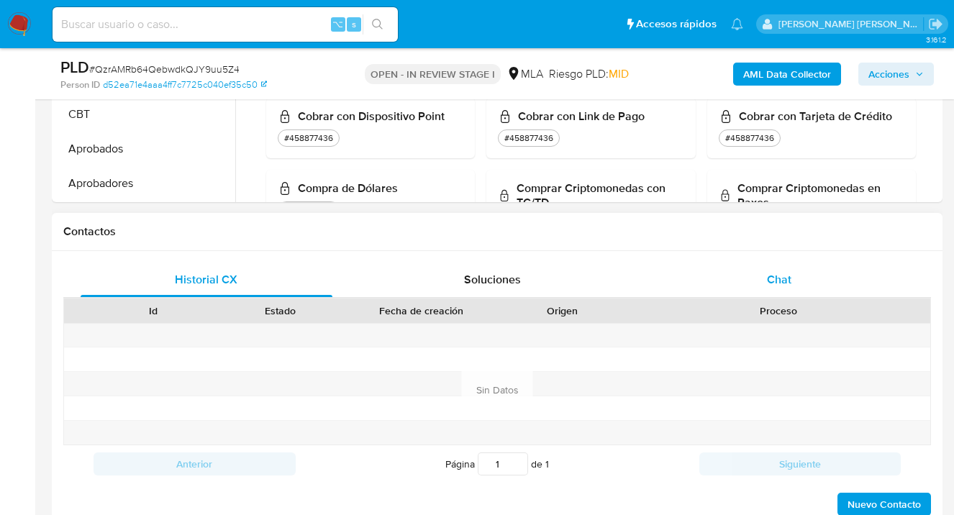
click at [766, 280] on div "Chat" at bounding box center [779, 280] width 252 height 35
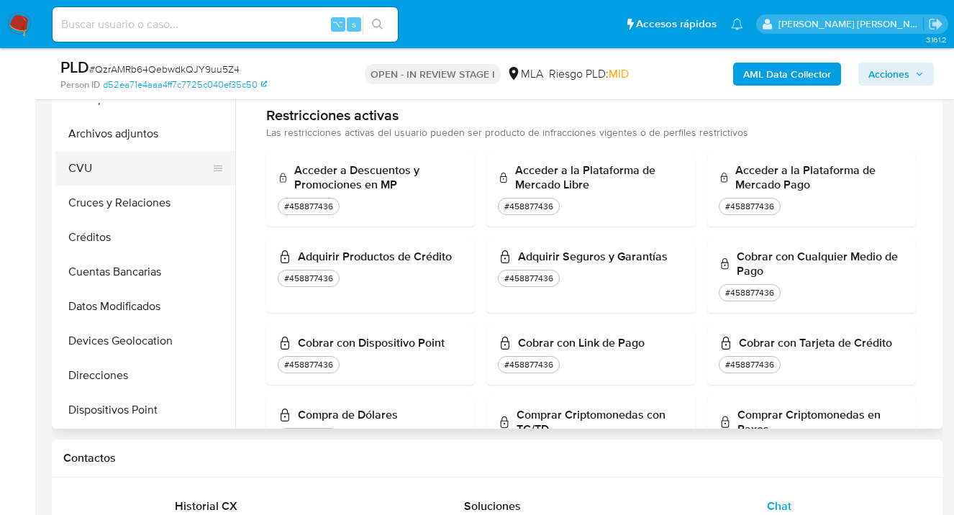
scroll to position [0, 0]
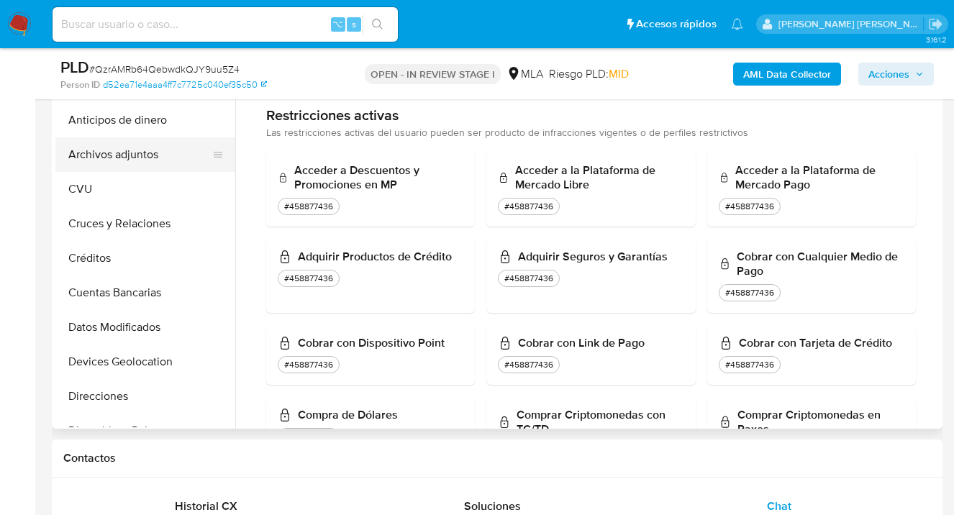
click at [153, 146] on button "Archivos adjuntos" at bounding box center [139, 154] width 168 height 35
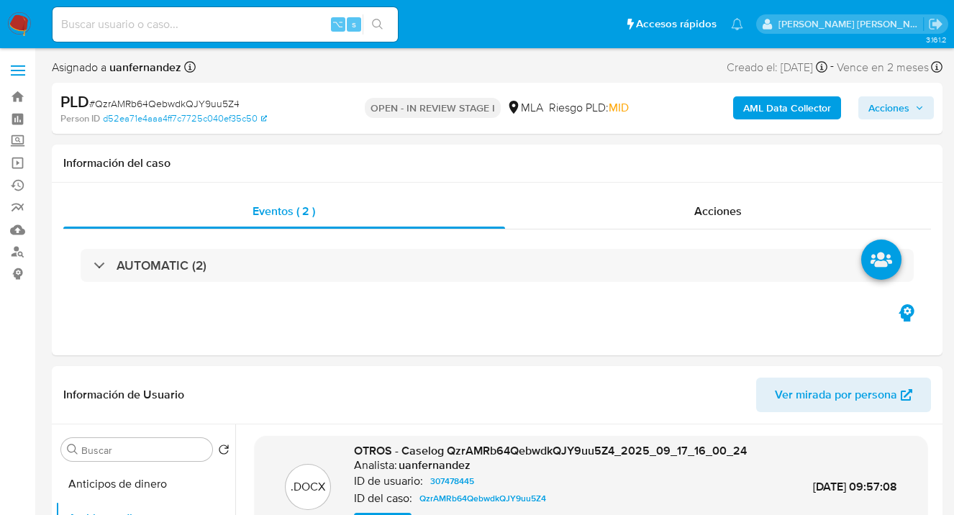
drag, startPoint x: 889, startPoint y: 110, endPoint x: 864, endPoint y: 116, distance: 25.8
click at [889, 110] on span "Acciones" at bounding box center [888, 107] width 41 height 23
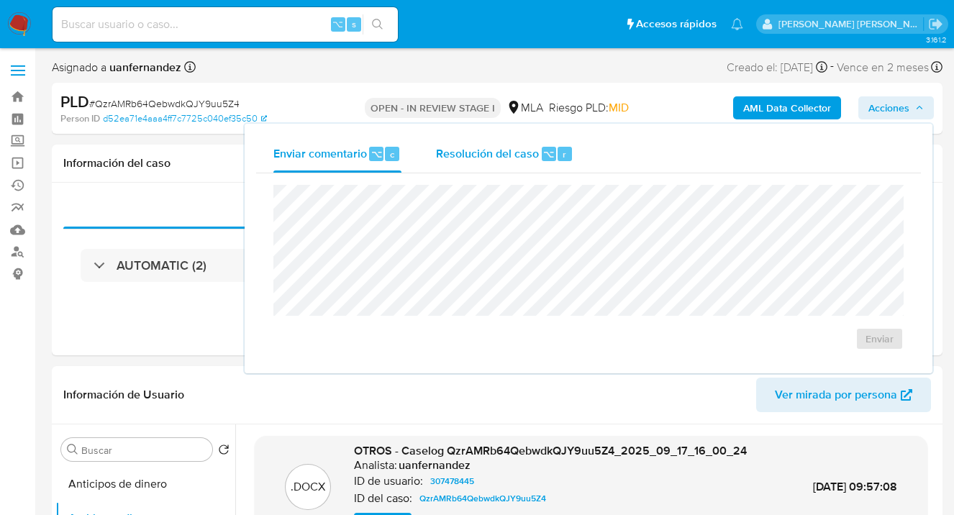
click at [512, 165] on div "Resolución del caso ⌥ r" at bounding box center [504, 153] width 137 height 37
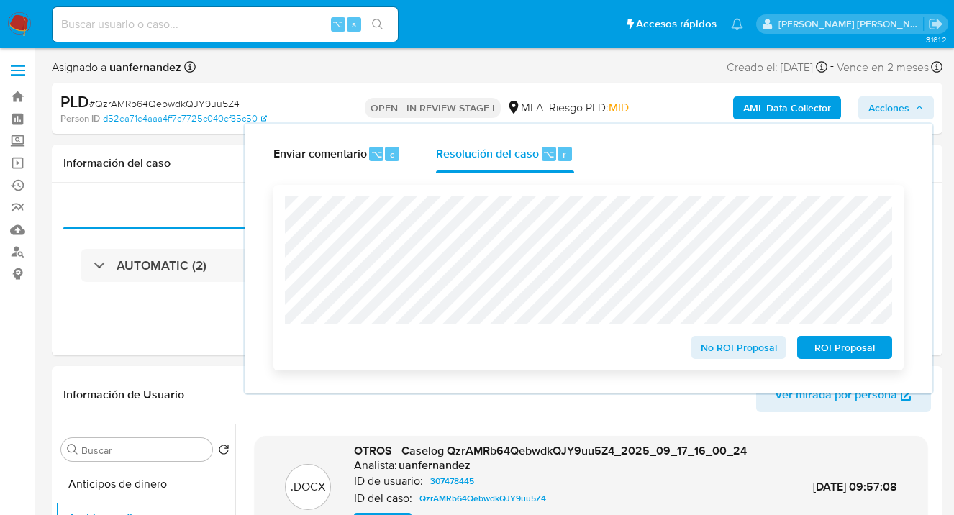
click at [842, 355] on span "ROI Proposal" at bounding box center [844, 347] width 75 height 20
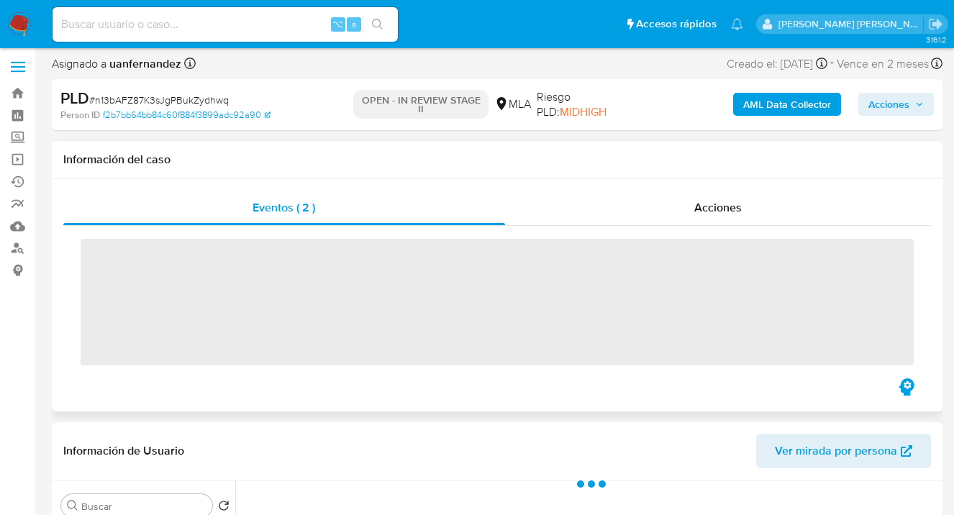
scroll to position [305, 0]
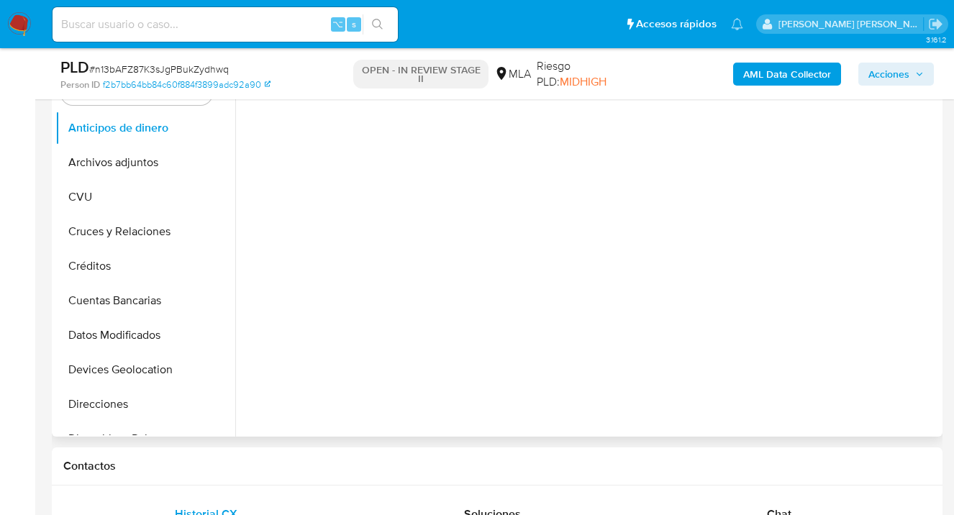
select select "10"
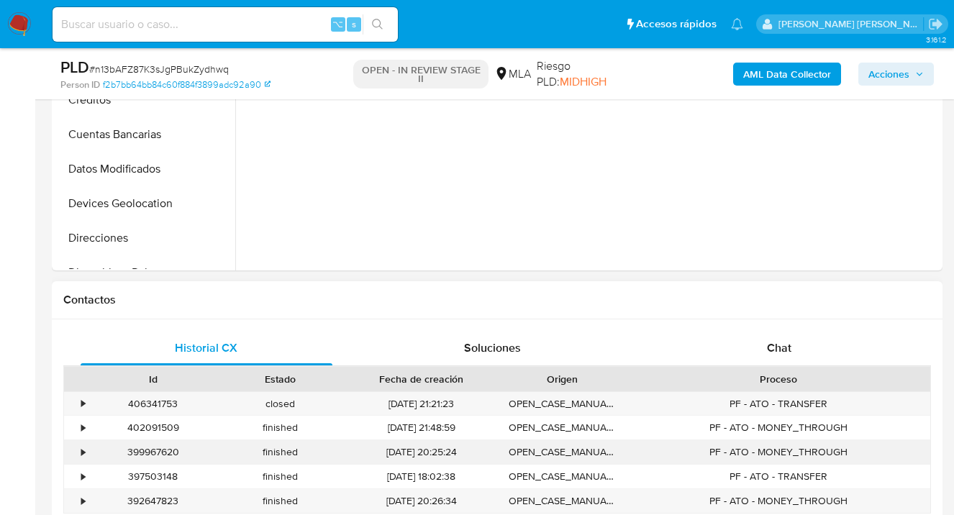
scroll to position [571, 0]
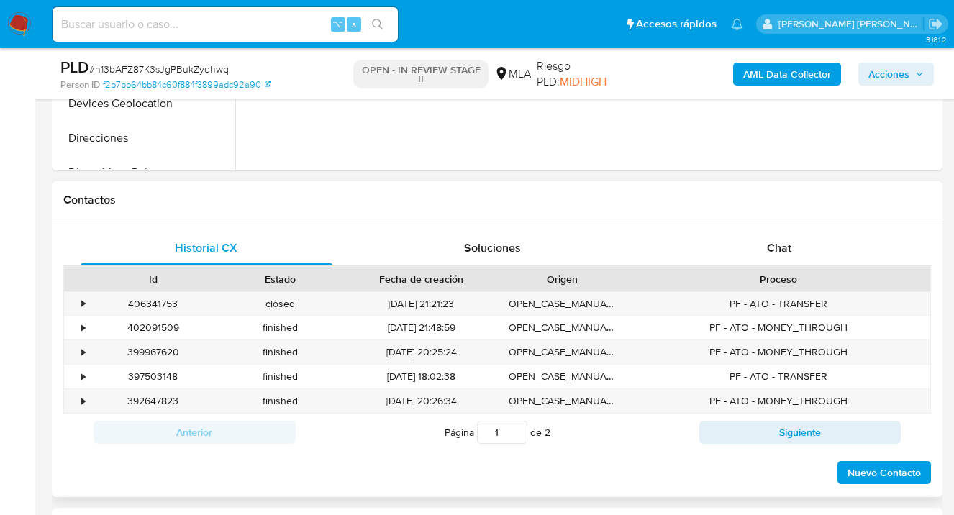
drag, startPoint x: 783, startPoint y: 248, endPoint x: 664, endPoint y: 200, distance: 128.1
click at [783, 248] on span "Chat" at bounding box center [779, 248] width 24 height 17
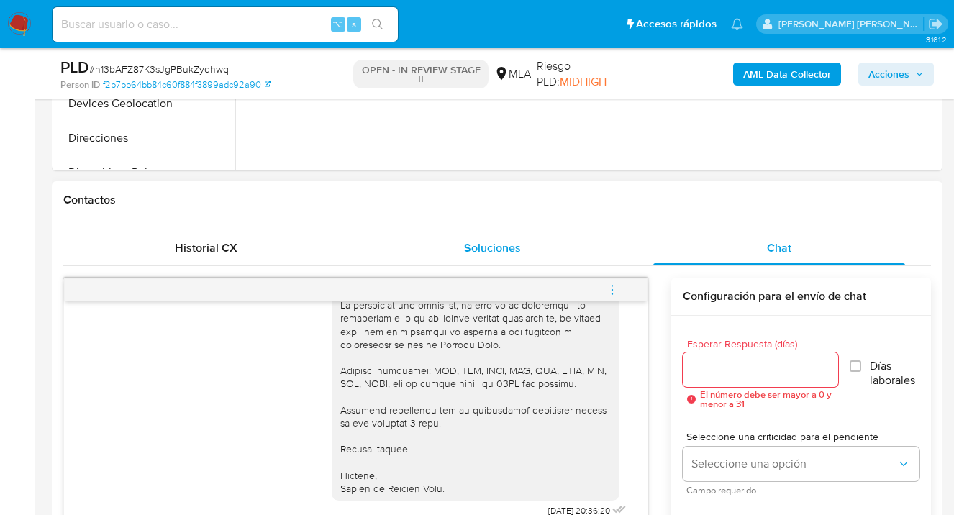
scroll to position [601, 0]
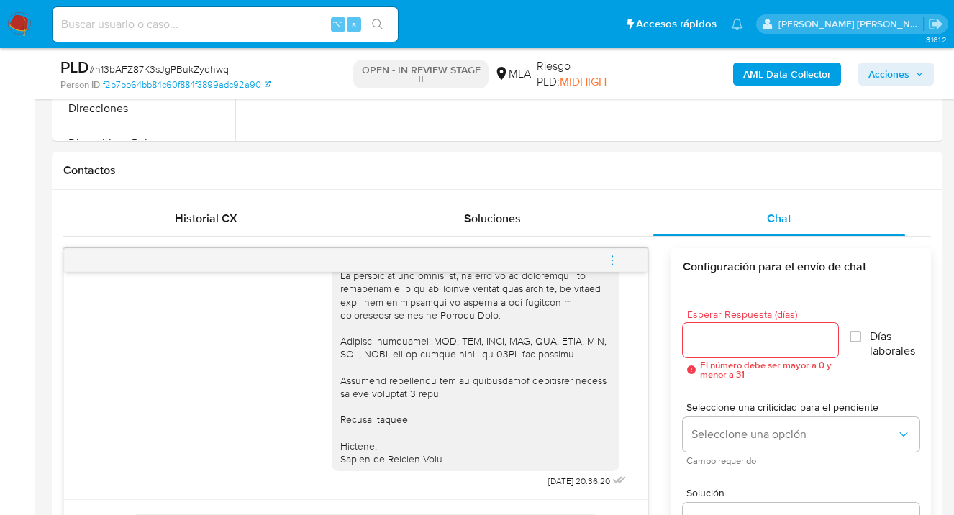
click at [610, 256] on icon "menu-action" at bounding box center [612, 260] width 13 height 13
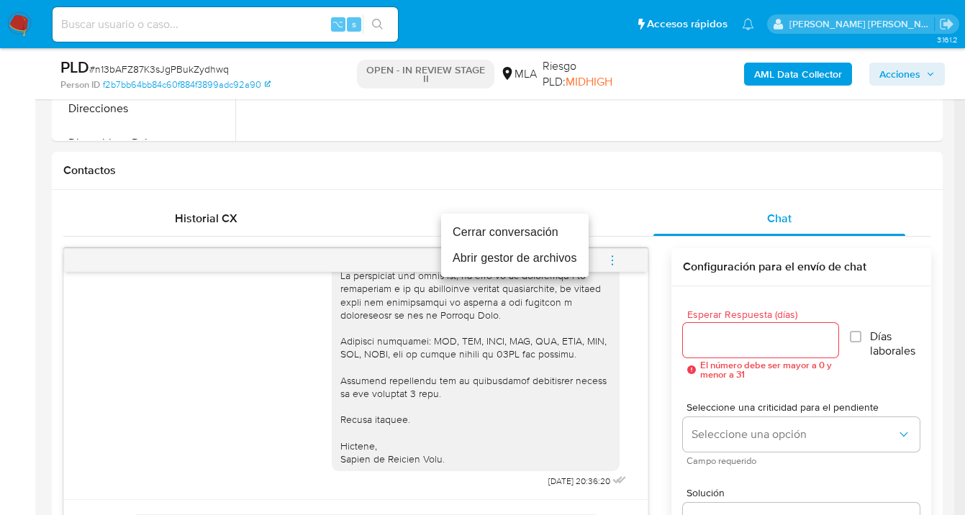
click at [516, 227] on li "Cerrar conversación" at bounding box center [514, 232] width 147 height 26
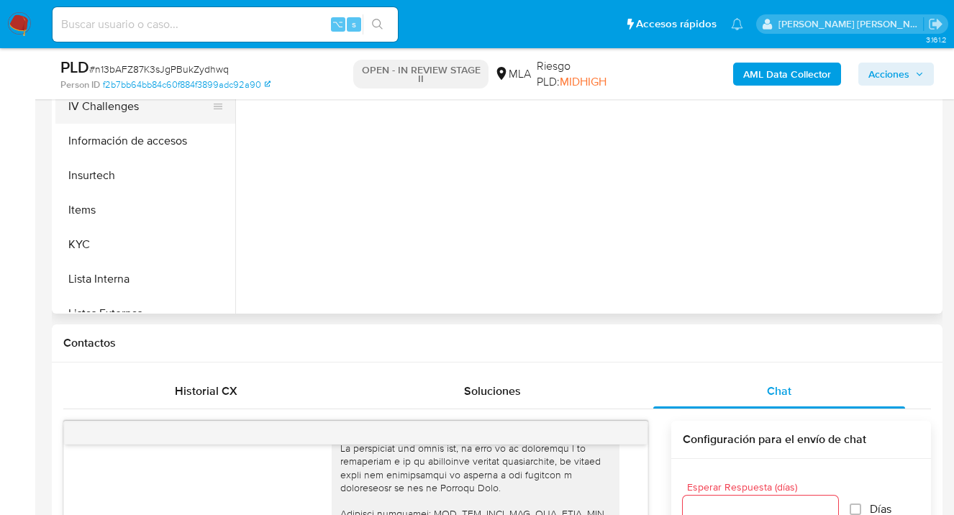
scroll to position [746, 0]
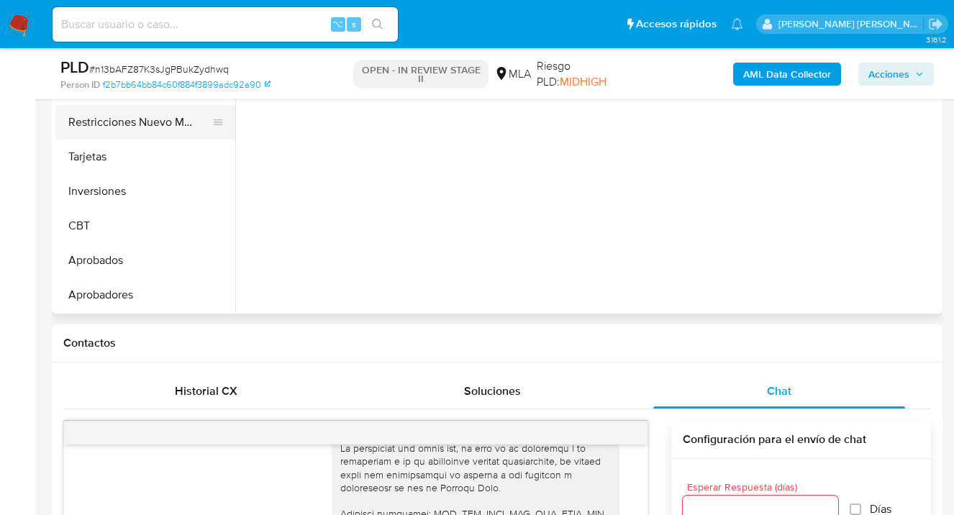
click at [147, 134] on button "Restricciones Nuevo Mundo" at bounding box center [139, 122] width 168 height 35
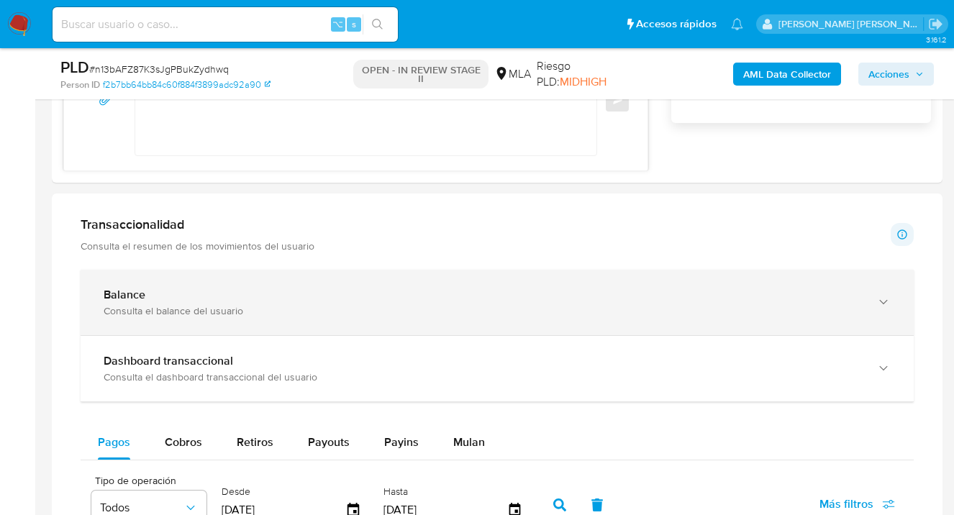
scroll to position [1072, 0]
click at [888, 304] on icon "button" at bounding box center [883, 301] width 14 height 14
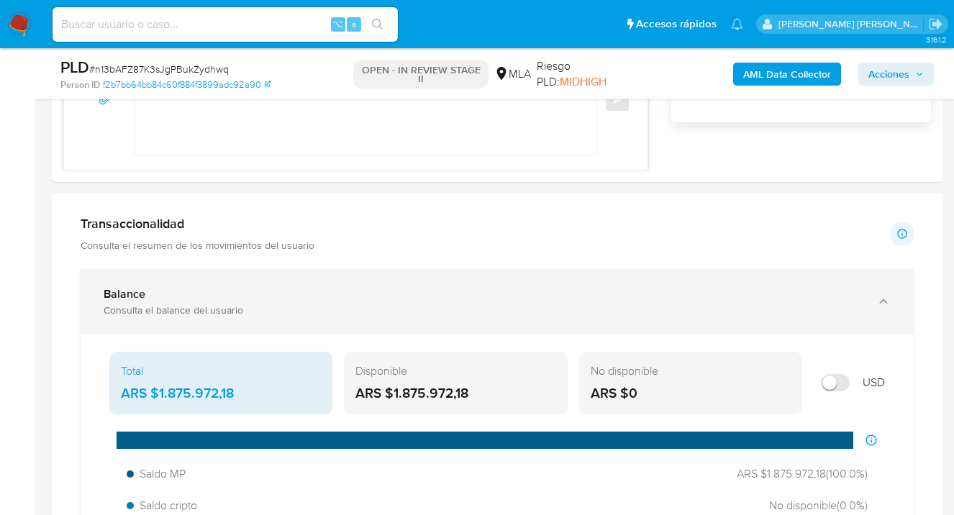
click at [883, 301] on icon "button" at bounding box center [883, 301] width 14 height 14
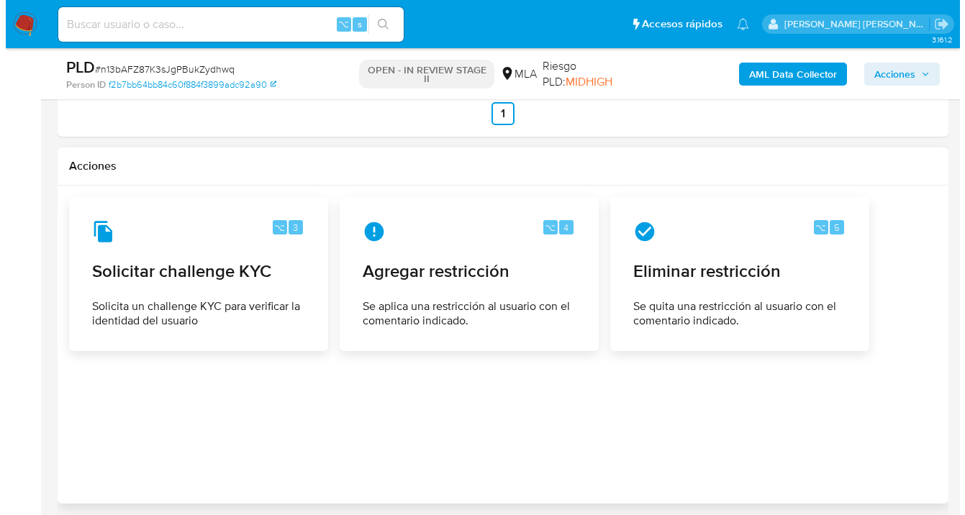
scroll to position [2280, 0]
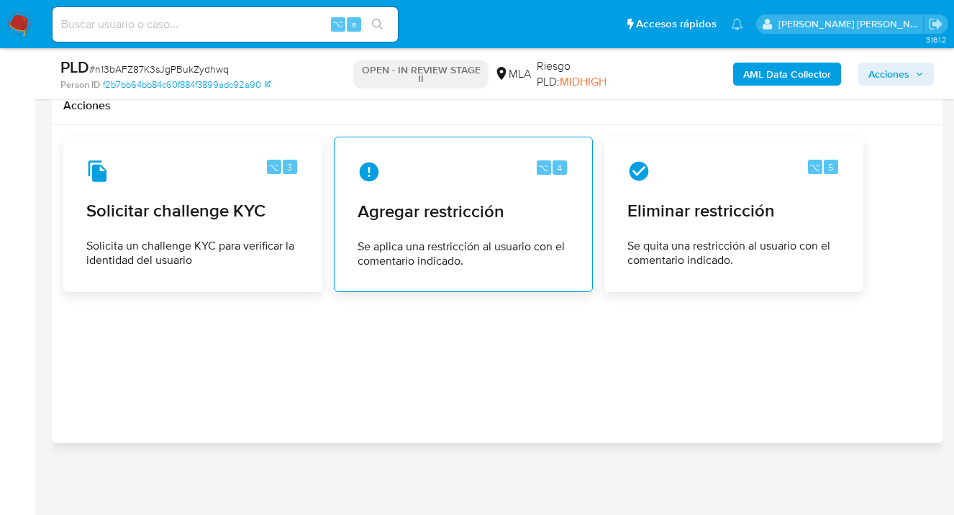
click at [412, 221] on span "Agregar restricción" at bounding box center [462, 212] width 211 height 22
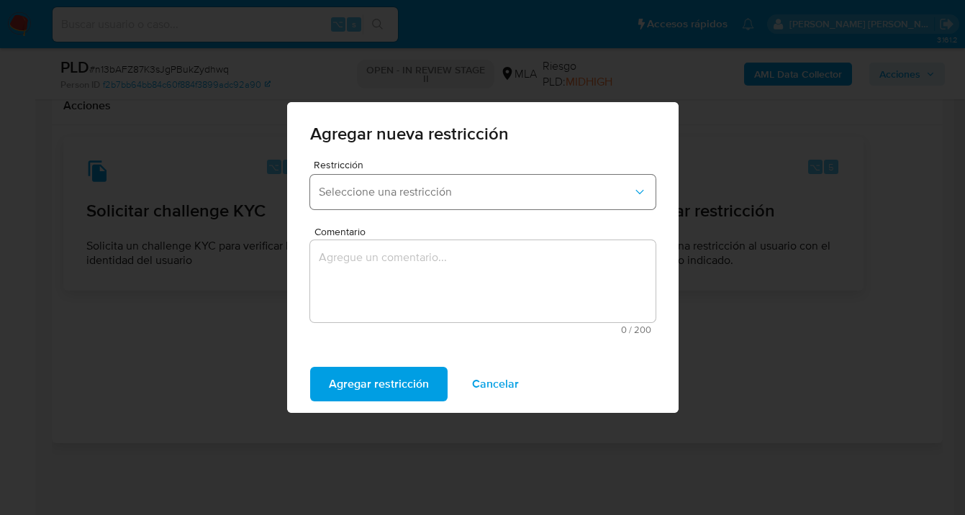
click at [406, 208] on button "Seleccione una restricción" at bounding box center [482, 192] width 345 height 35
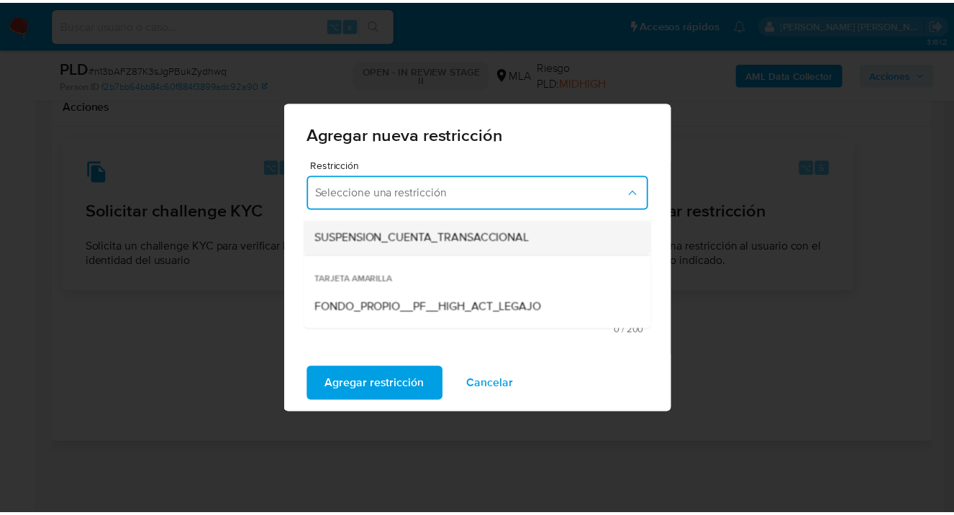
scroll to position [200, 0]
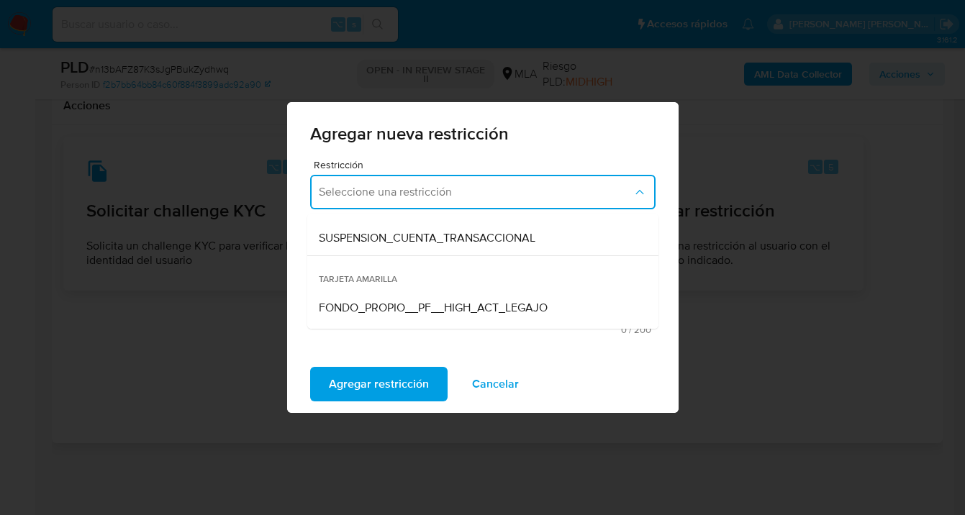
click at [381, 241] on span "SUSPENSION_CUENTA_TRANSACCIONAL" at bounding box center [427, 238] width 216 height 14
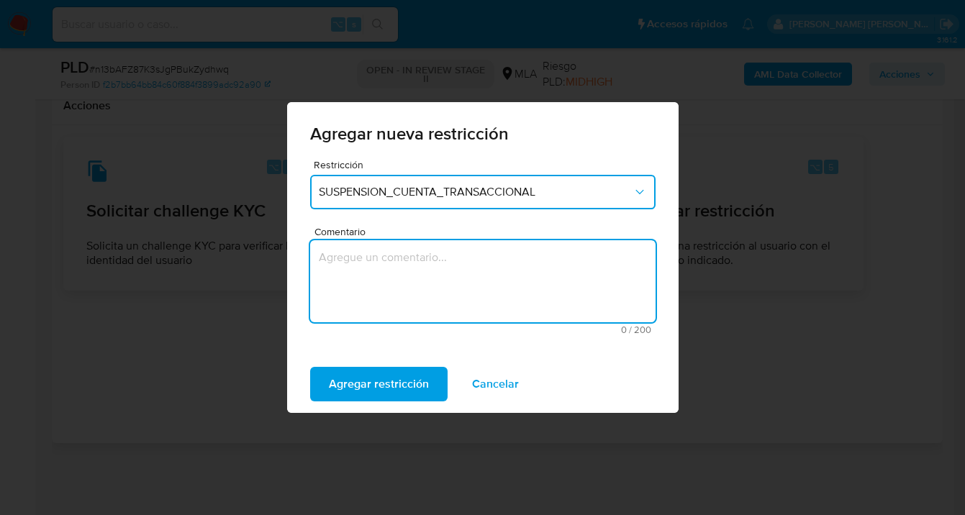
click at [373, 275] on textarea "Comentario" at bounding box center [482, 281] width 345 height 82
type textarea "AML"
click at [367, 388] on span "Agregar restricción" at bounding box center [379, 384] width 100 height 32
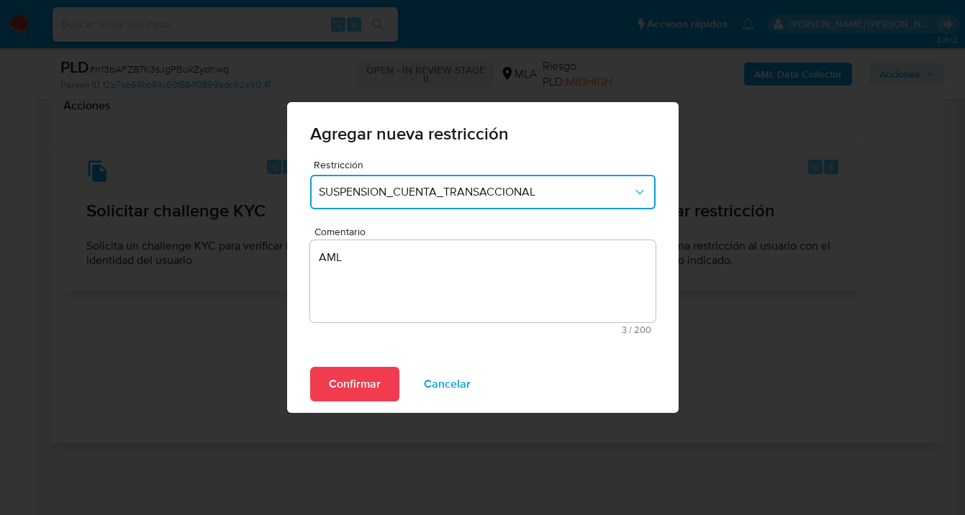
click at [367, 388] on span "Confirmar" at bounding box center [355, 384] width 52 height 32
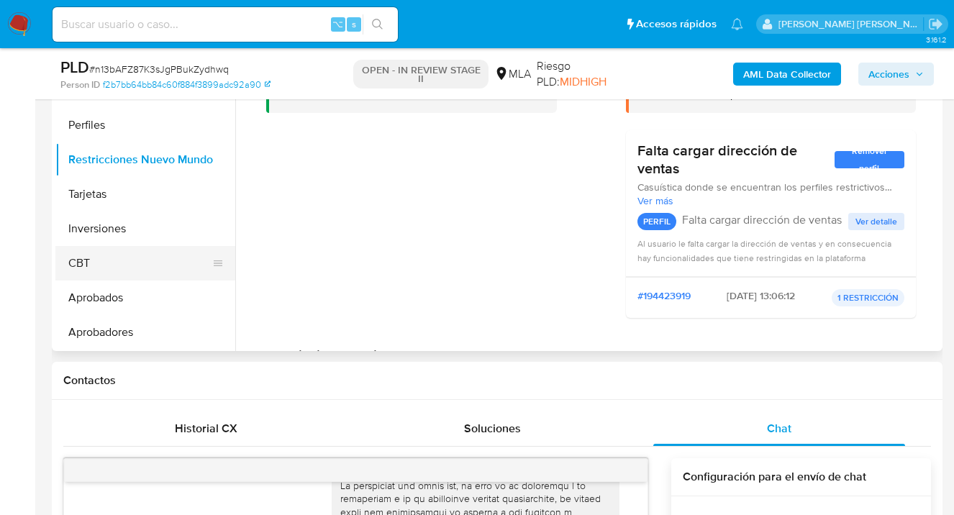
scroll to position [362, 0]
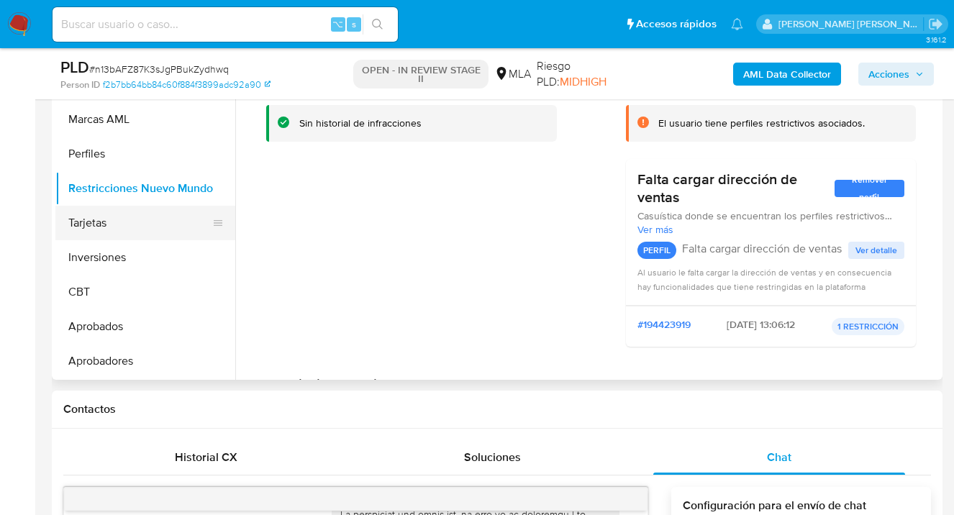
drag, startPoint x: 104, startPoint y: 217, endPoint x: 111, endPoint y: 207, distance: 12.4
click at [104, 217] on button "Tarjetas" at bounding box center [139, 223] width 168 height 35
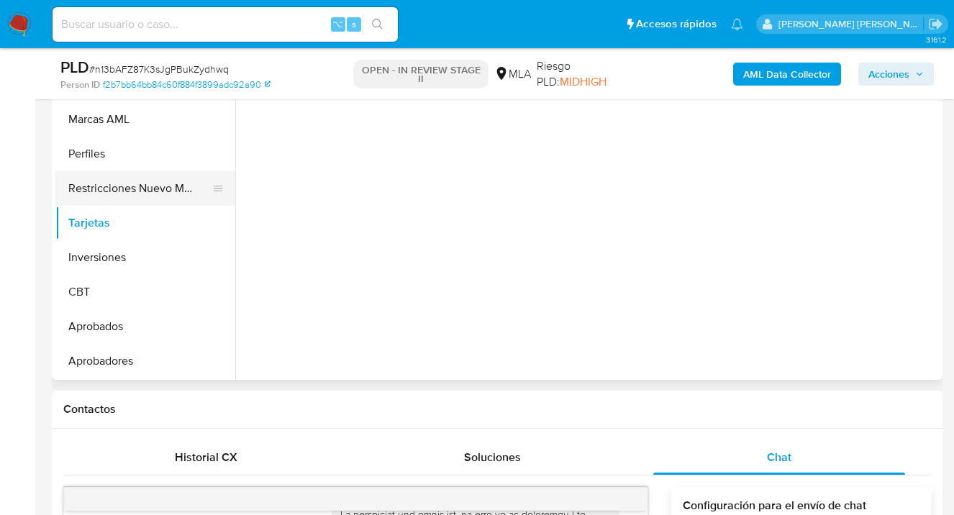
click at [118, 196] on button "Restricciones Nuevo Mundo" at bounding box center [139, 188] width 168 height 35
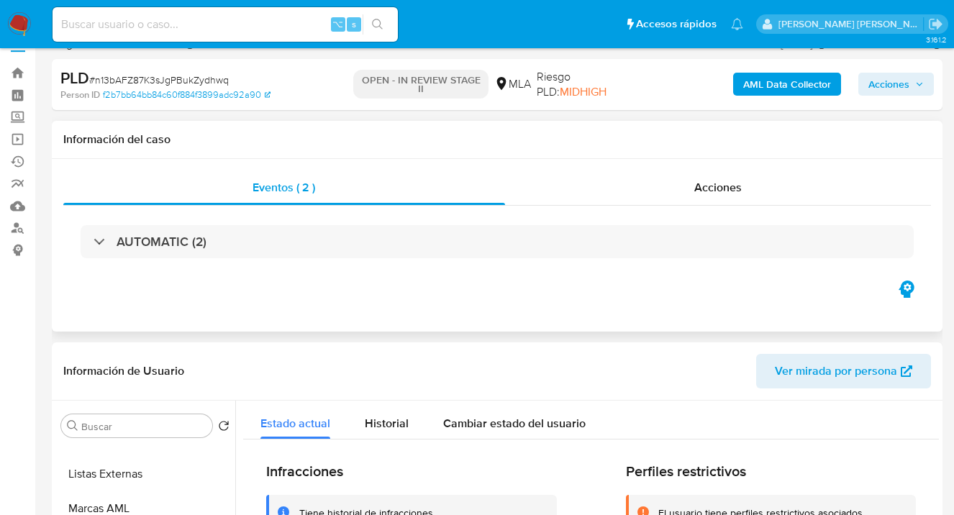
scroll to position [0, 0]
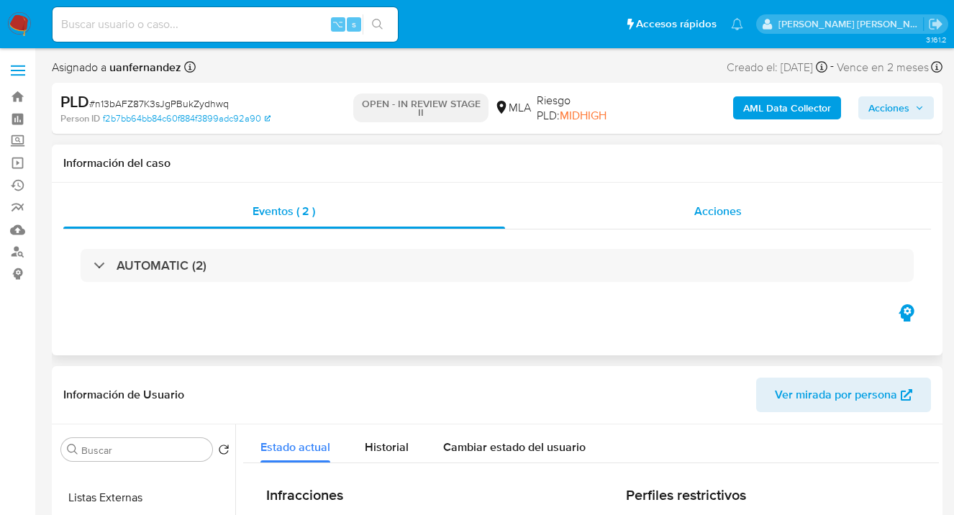
click at [755, 211] on div "Acciones" at bounding box center [718, 211] width 427 height 35
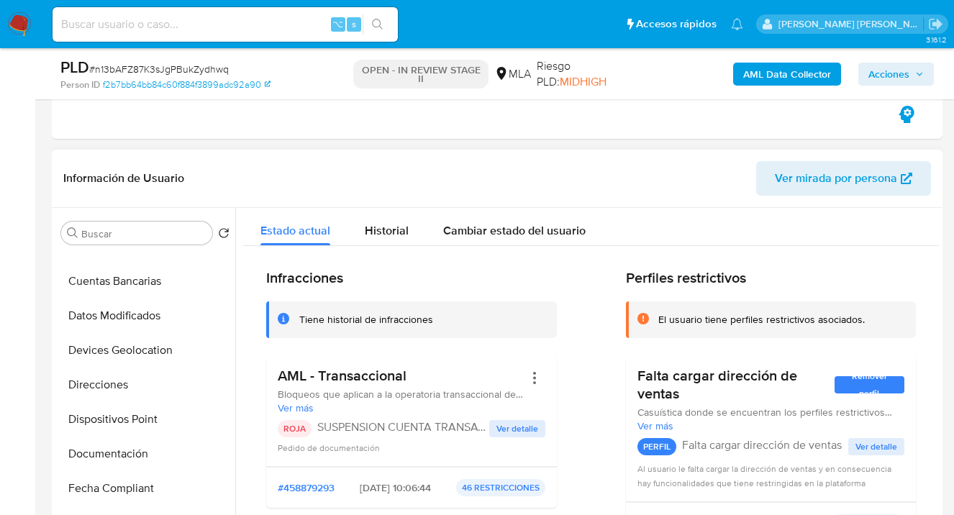
scroll to position [14, 0]
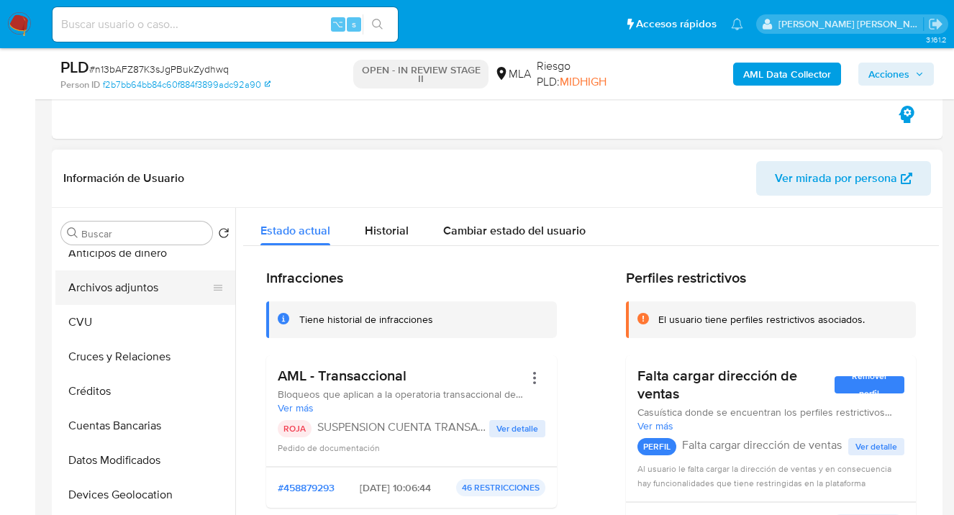
click at [118, 283] on button "Archivos adjuntos" at bounding box center [139, 287] width 168 height 35
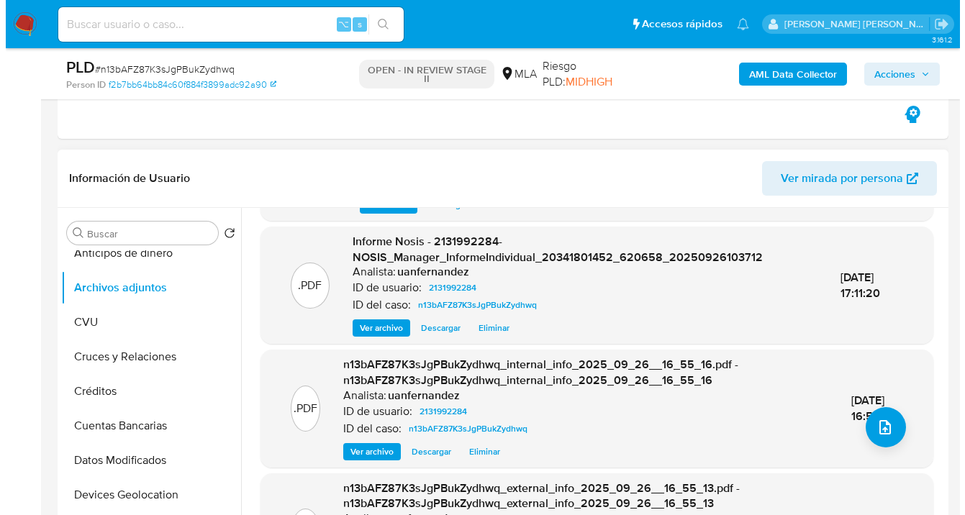
scroll to position [104, 0]
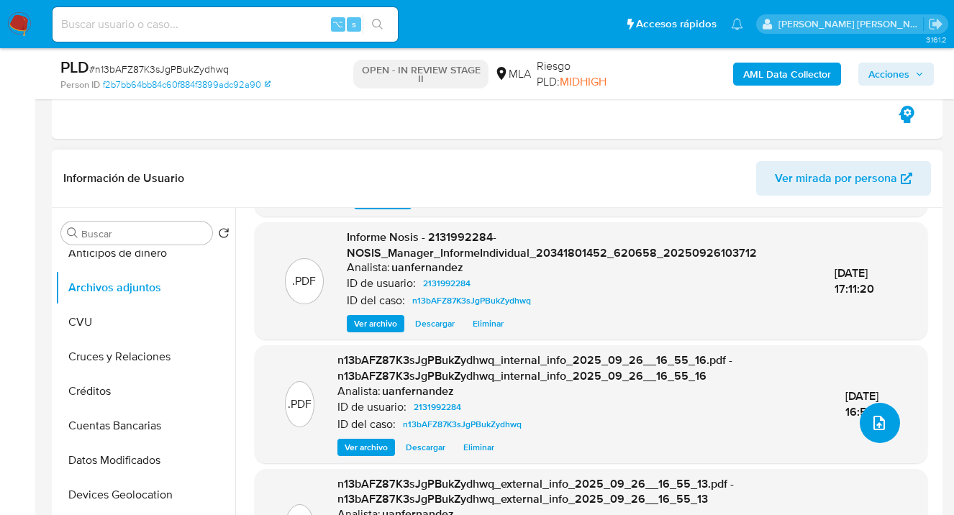
click at [876, 429] on icon "upload-file" at bounding box center [878, 422] width 17 height 17
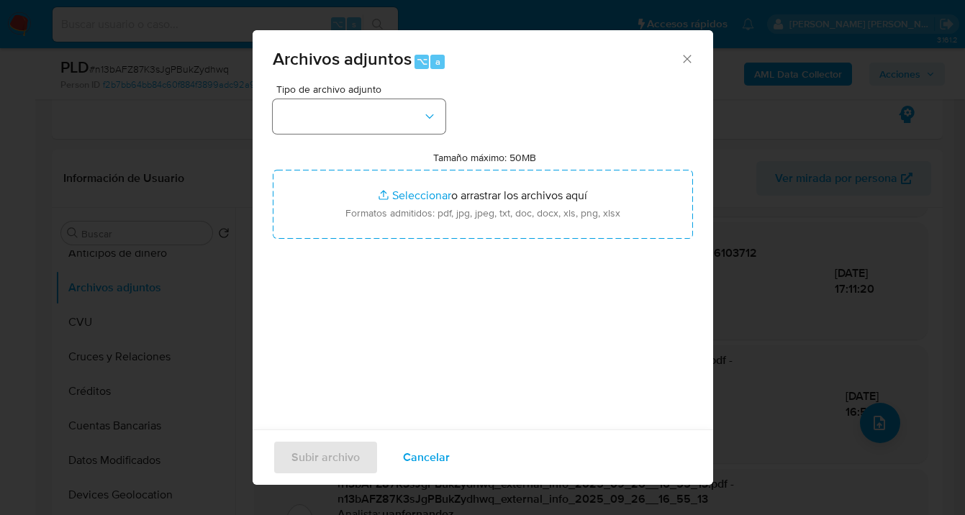
drag, startPoint x: 453, startPoint y: 117, endPoint x: 442, endPoint y: 117, distance: 11.5
click at [450, 116] on div "Tipo de archivo adjunto Tamaño máximo: 50MB Seleccionar archivos Seleccionar o …" at bounding box center [483, 253] width 420 height 339
click at [437, 117] on button "button" at bounding box center [359, 116] width 173 height 35
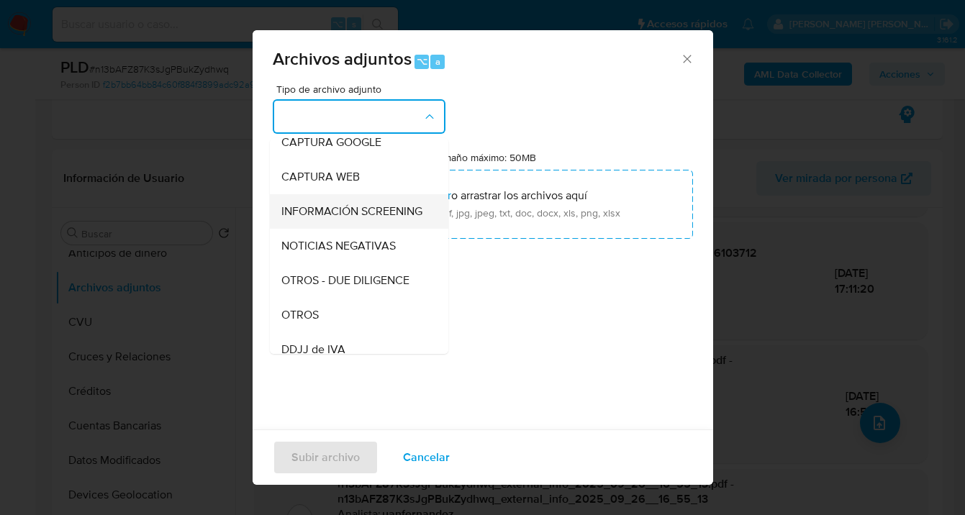
scroll to position [137, 0]
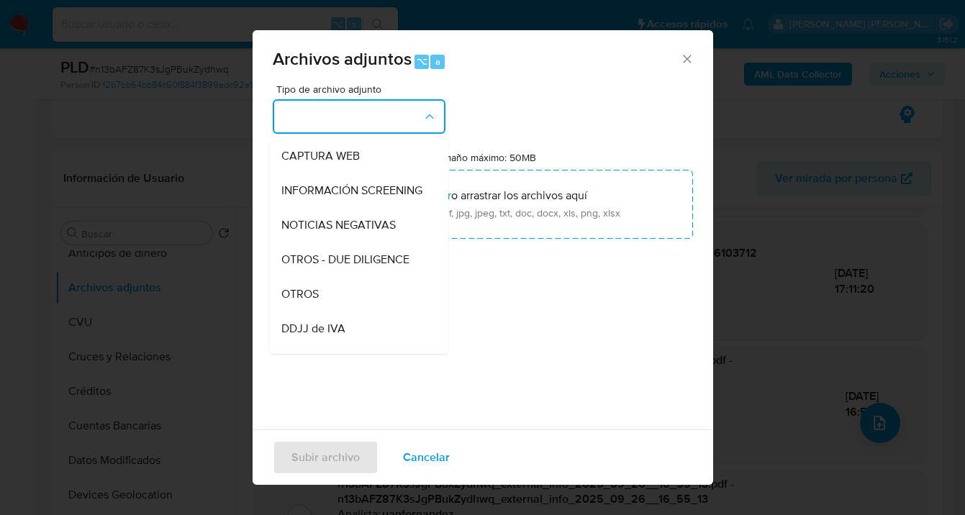
drag, startPoint x: 339, startPoint y: 324, endPoint x: 347, endPoint y: 313, distance: 13.8
click at [340, 311] on div "OTROS" at bounding box center [354, 294] width 147 height 35
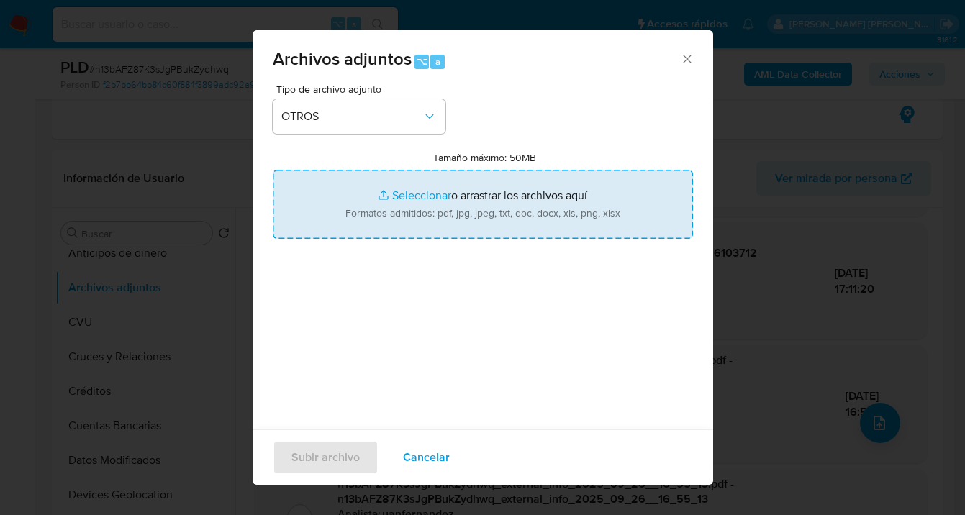
click at [502, 208] on input "Tamaño máximo: 50MB Seleccionar archivos" at bounding box center [483, 204] width 420 height 69
click at [404, 189] on input "Tamaño máximo: 50MB Seleccionar archivos" at bounding box center [483, 204] width 420 height 69
type input "C:\fakepath\Caselog n13bAFZ87K3sJgPBukZydhwq_2025_09_17_15_38_44.docx"
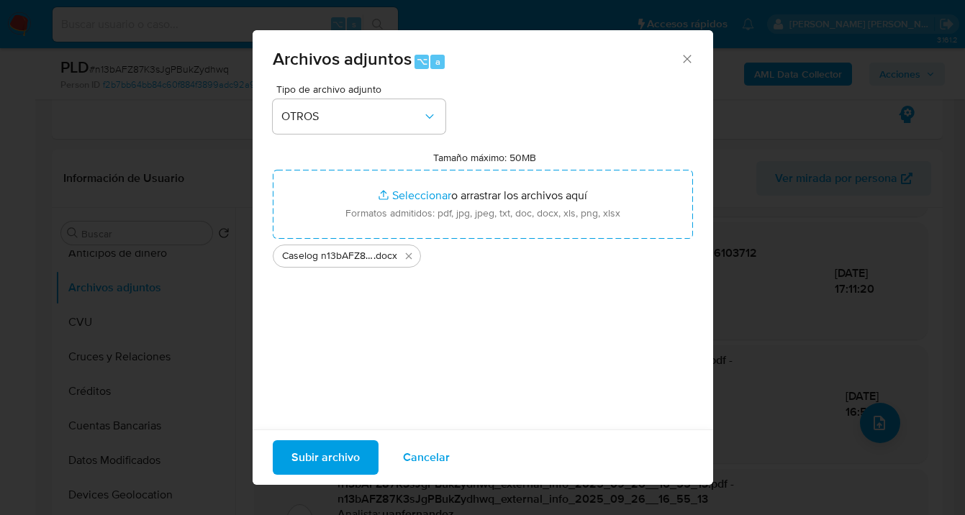
click at [339, 460] on span "Subir archivo" at bounding box center [325, 458] width 68 height 32
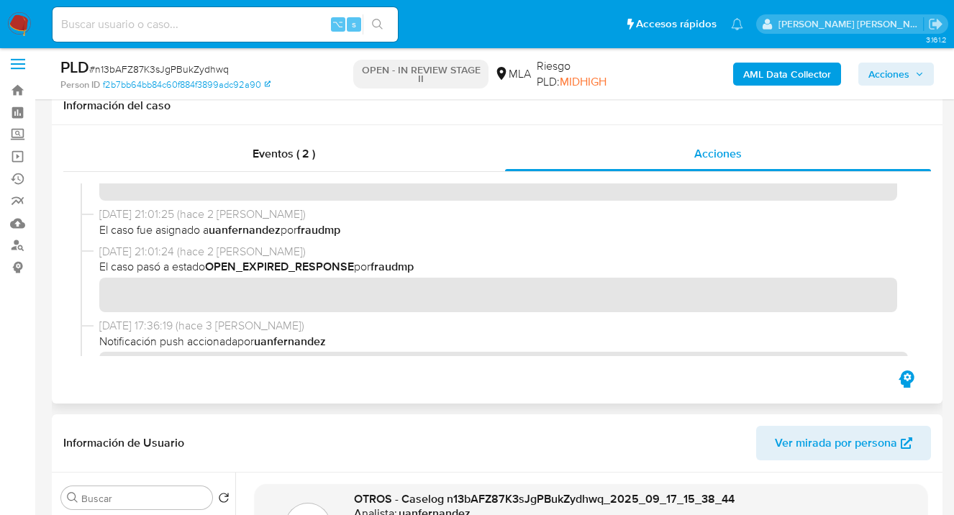
scroll to position [0, 0]
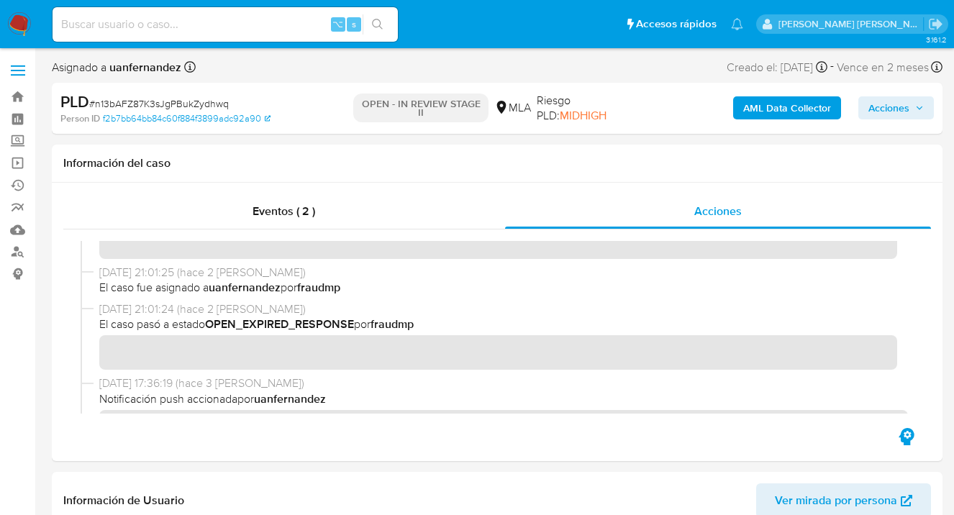
click at [886, 106] on span "Acciones" at bounding box center [888, 107] width 41 height 23
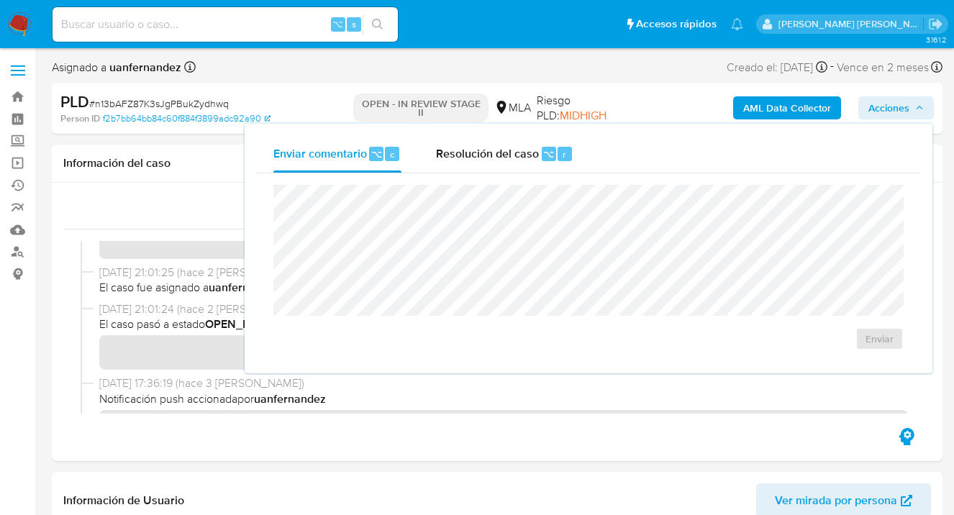
drag, startPoint x: 503, startPoint y: 150, endPoint x: 488, endPoint y: 180, distance: 33.5
click at [501, 153] on span "Resolución del caso" at bounding box center [487, 153] width 103 height 17
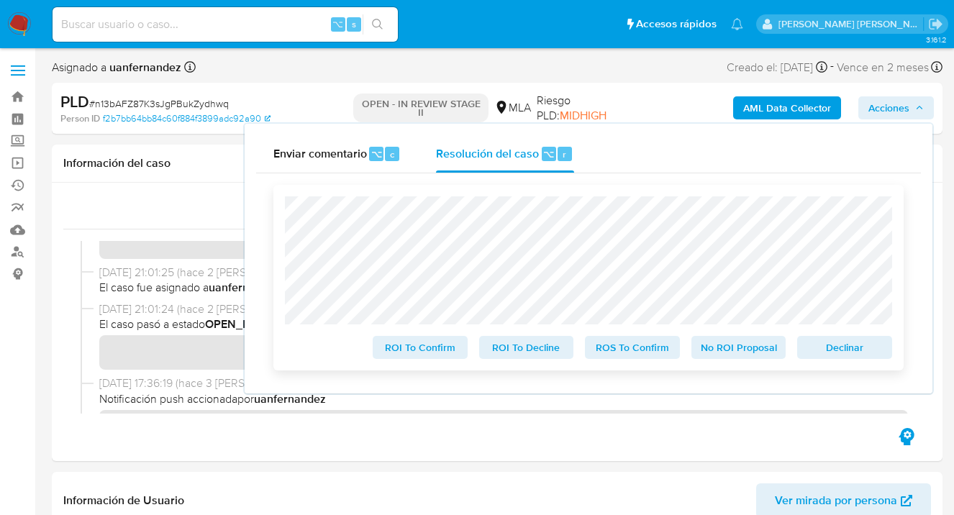
click at [867, 353] on span "Declinar" at bounding box center [844, 347] width 75 height 20
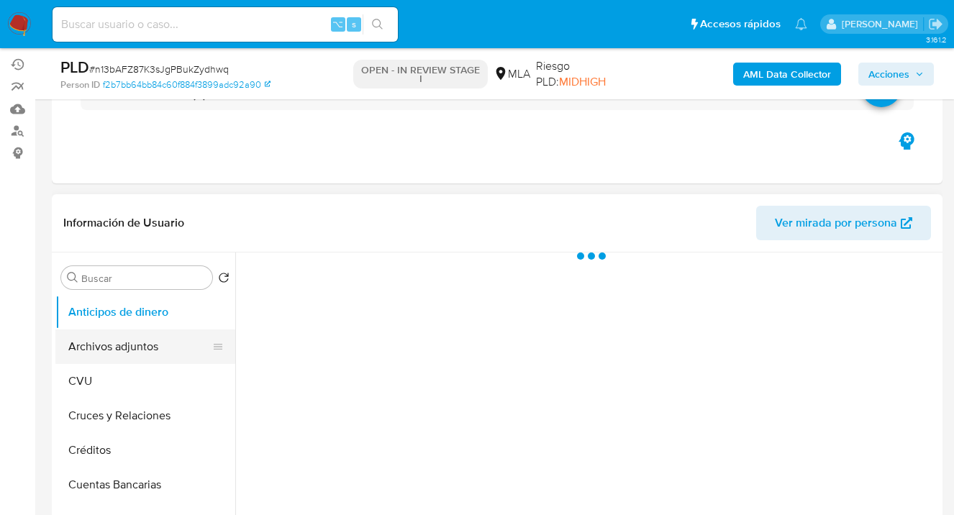
scroll to position [134, 0]
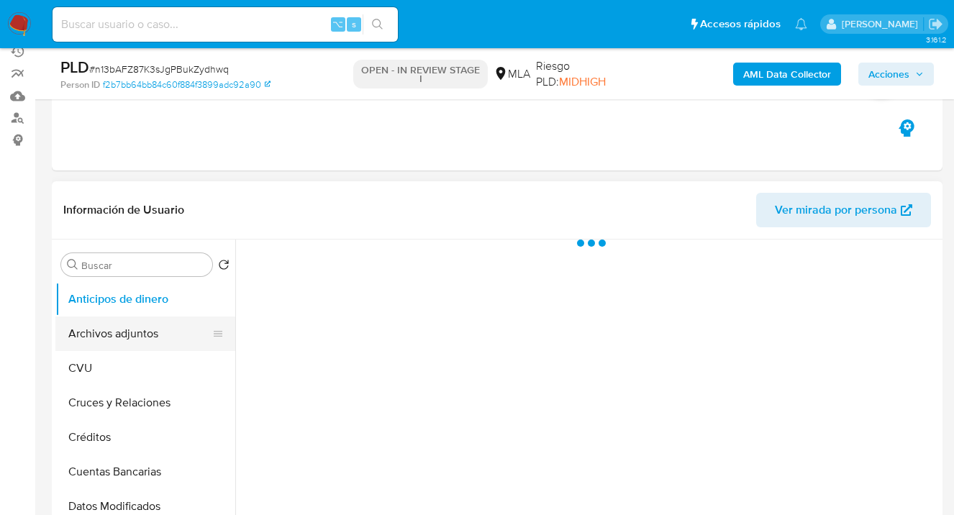
select select "10"
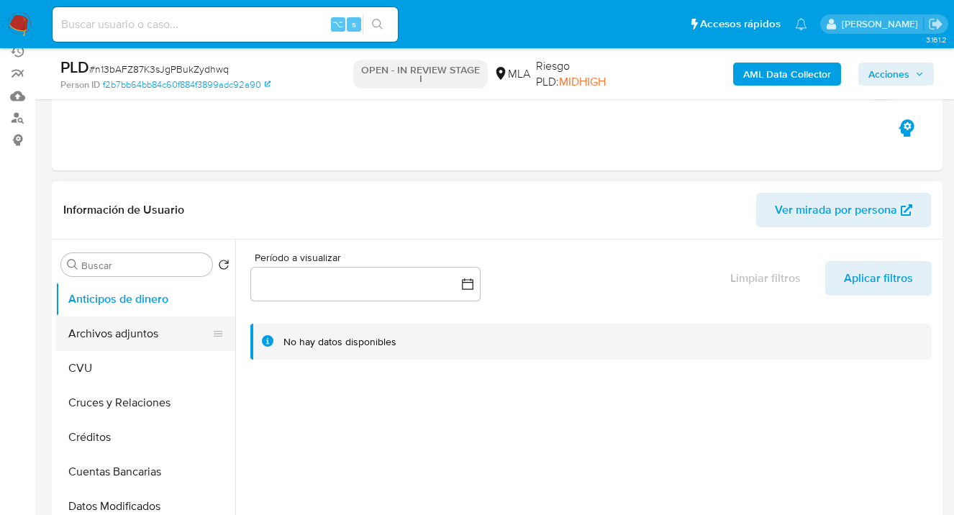
click at [159, 348] on button "Archivos adjuntos" at bounding box center [139, 333] width 168 height 35
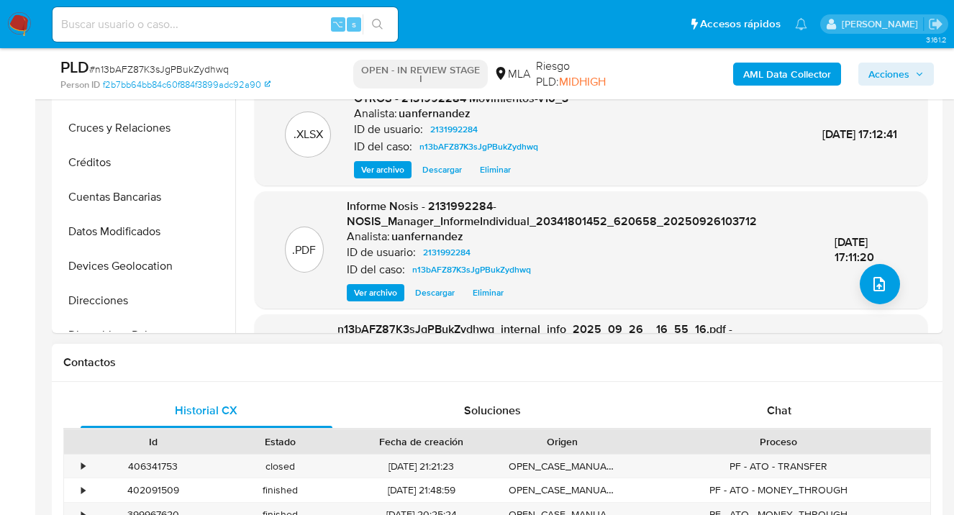
scroll to position [488, 0]
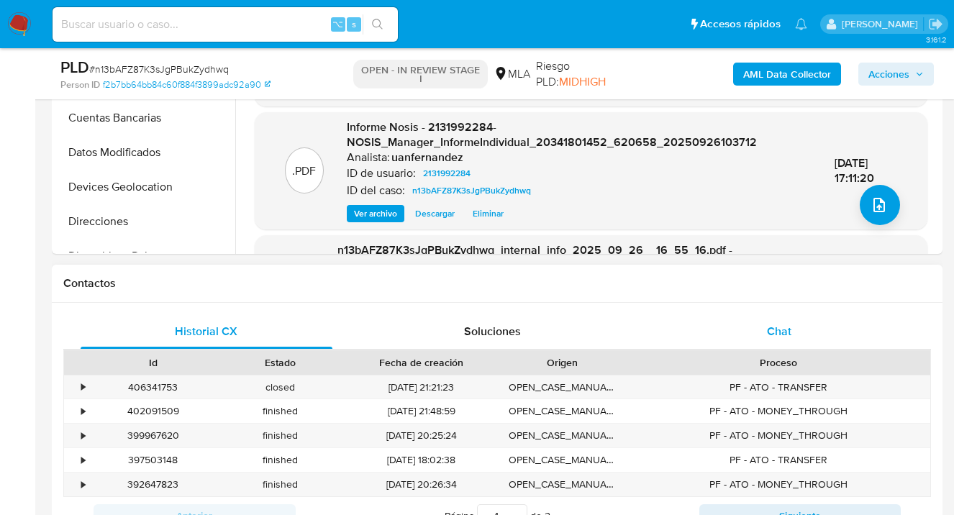
drag, startPoint x: 770, startPoint y: 332, endPoint x: 743, endPoint y: 328, distance: 27.7
click at [770, 332] on span "Chat" at bounding box center [779, 331] width 24 height 17
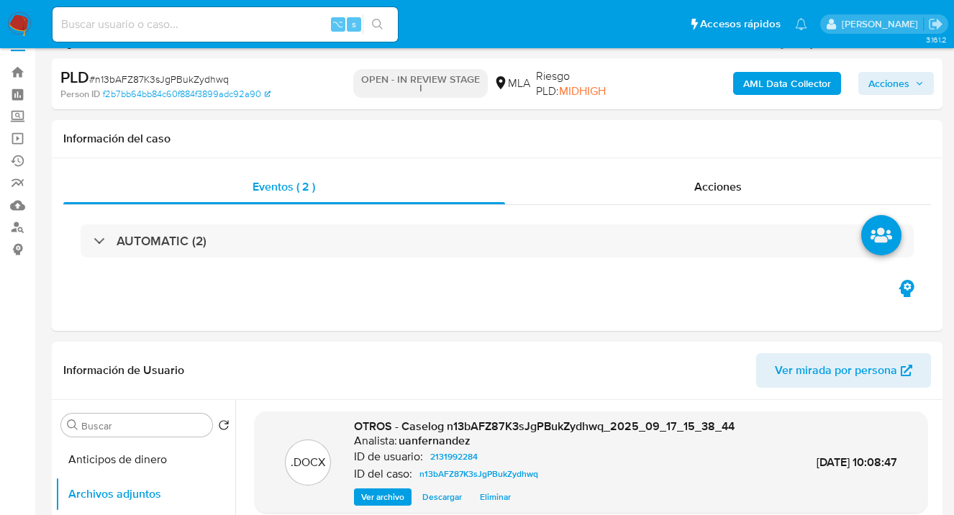
scroll to position [0, 0]
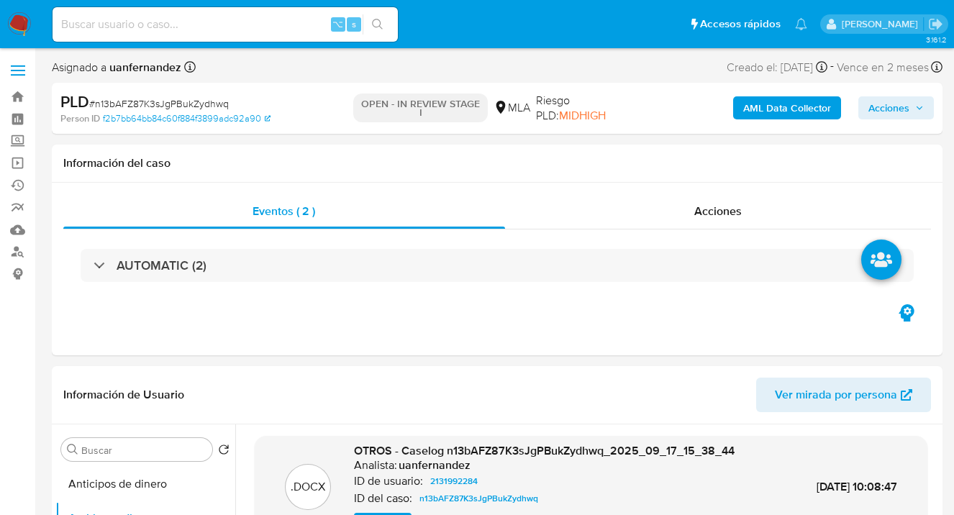
click at [893, 116] on span "Acciones" at bounding box center [888, 107] width 41 height 23
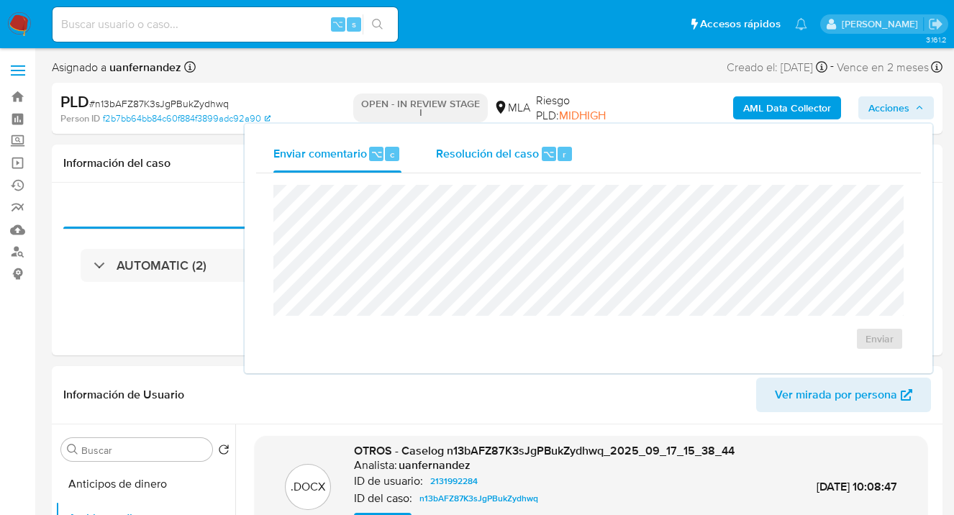
click at [486, 162] on div "Resolución del caso ⌥ r" at bounding box center [504, 153] width 137 height 37
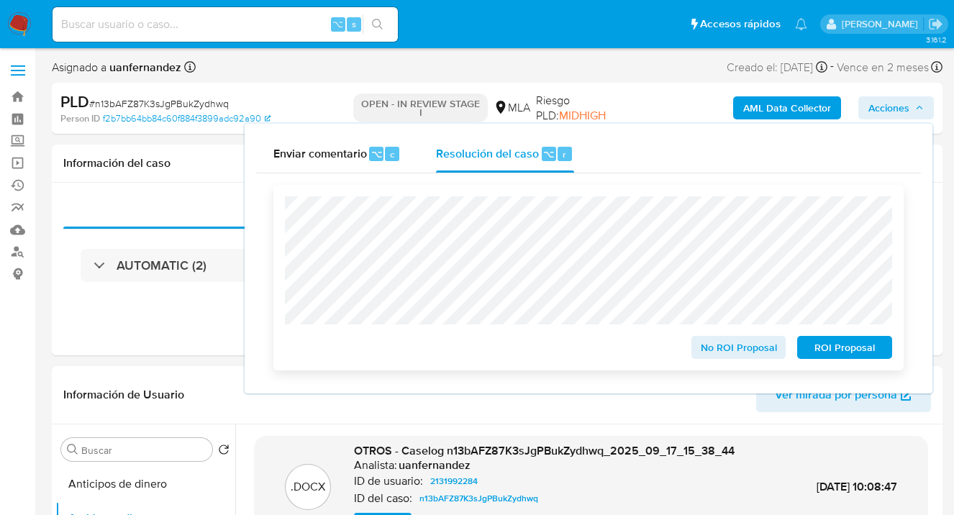
click at [850, 354] on span "ROI Proposal" at bounding box center [844, 347] width 75 height 20
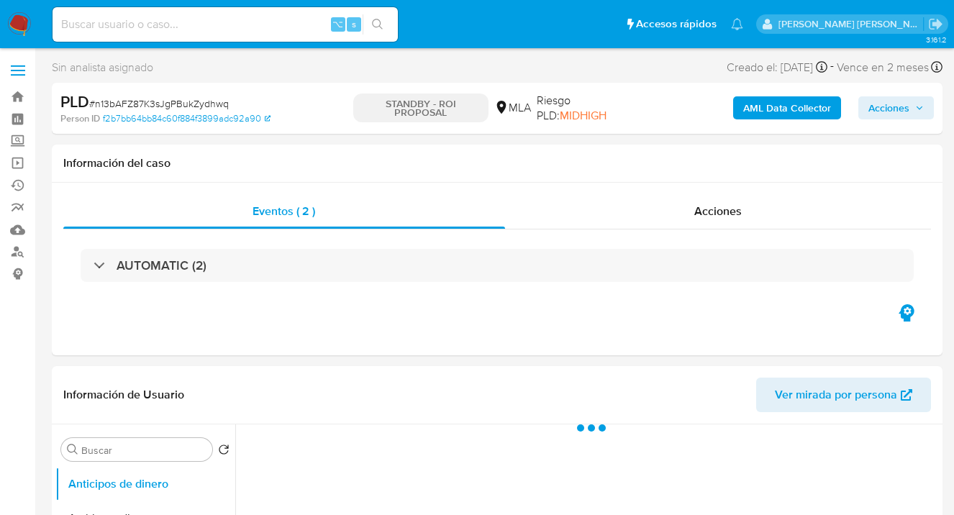
select select "10"
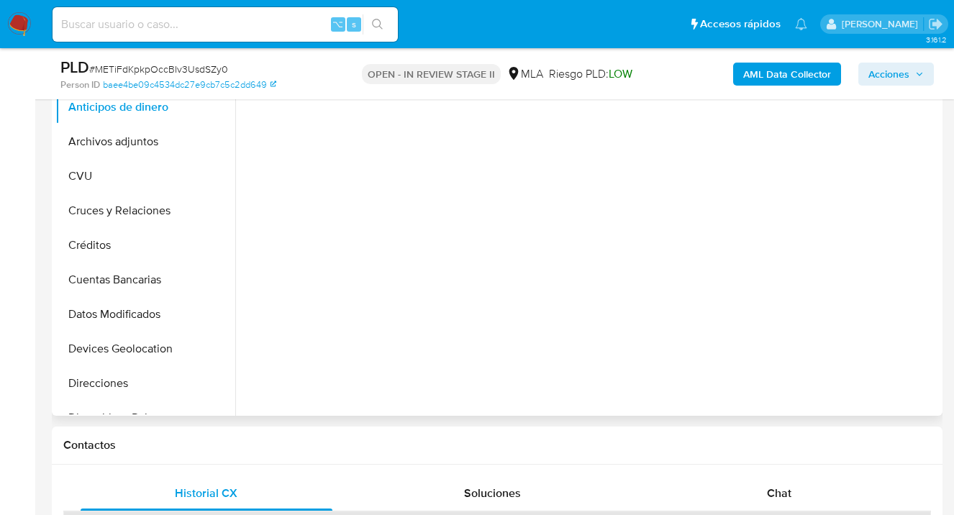
scroll to position [437, 0]
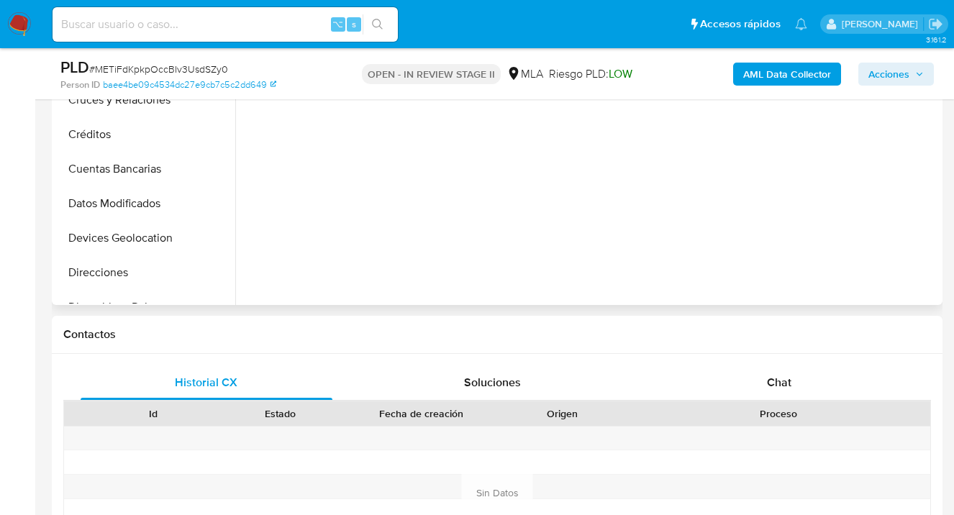
select select "10"
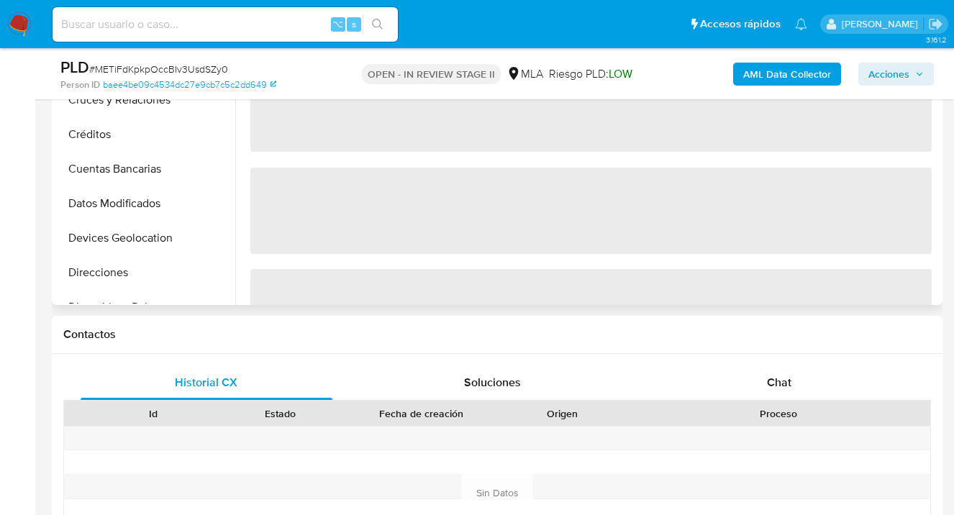
scroll to position [0, 0]
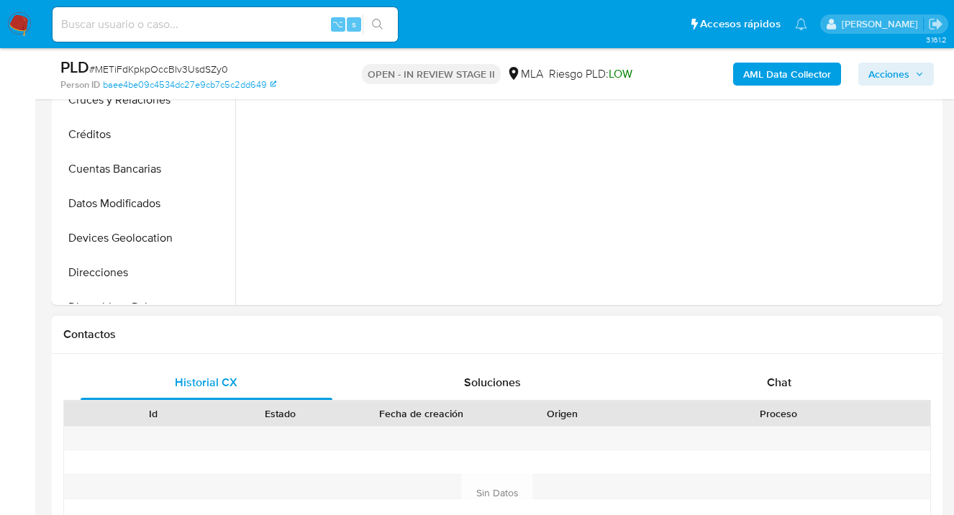
drag, startPoint x: 784, startPoint y: 380, endPoint x: 768, endPoint y: 345, distance: 38.0
click at [783, 380] on span "Chat" at bounding box center [779, 382] width 24 height 17
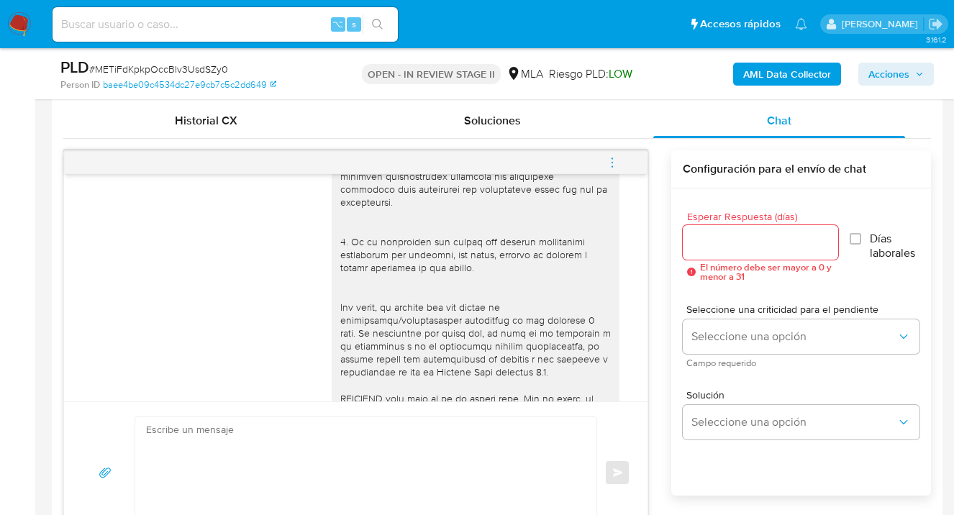
scroll to position [1000, 0]
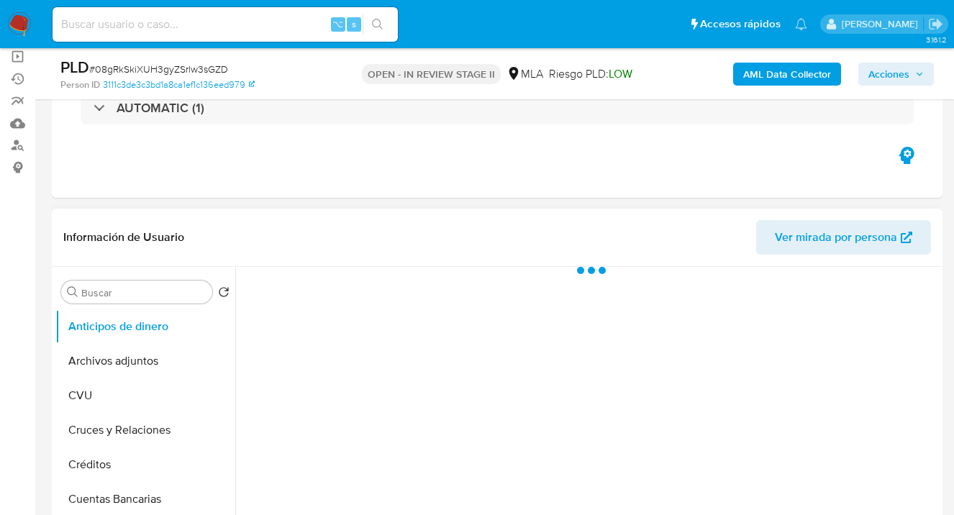
scroll to position [275, 0]
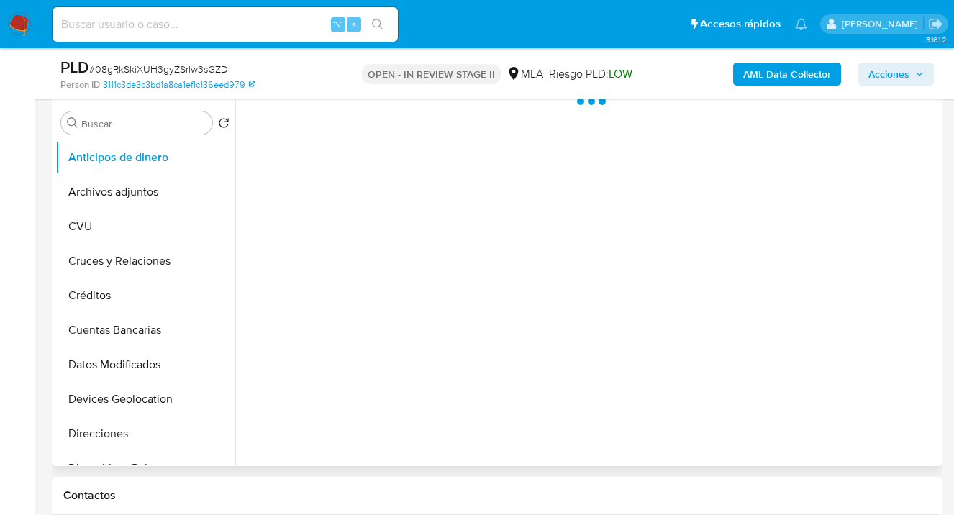
select select "10"
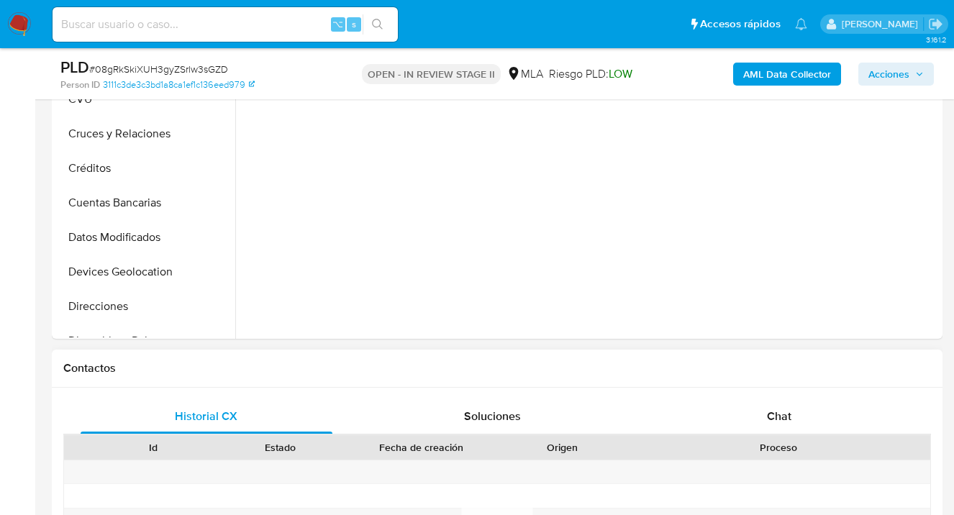
scroll to position [533, 0]
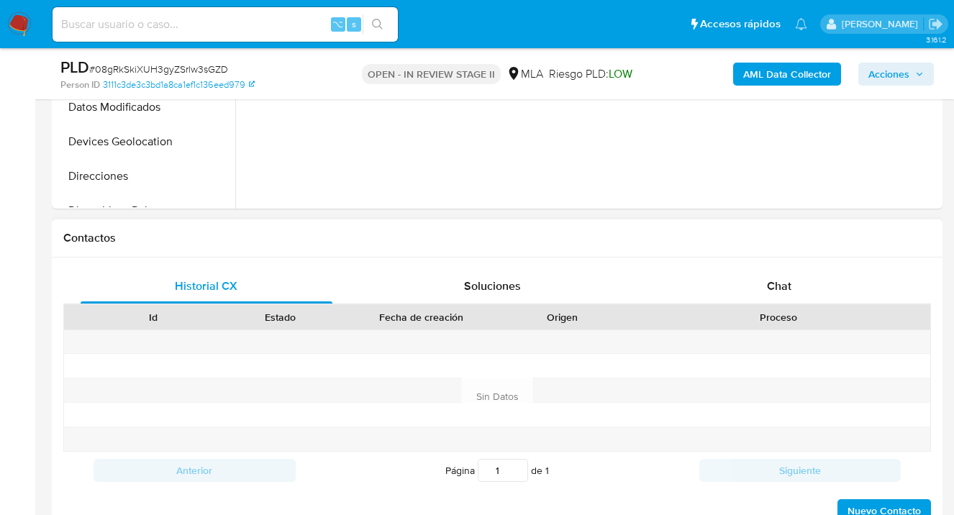
drag, startPoint x: 792, startPoint y: 283, endPoint x: 741, endPoint y: 246, distance: 62.9
click at [792, 283] on div "Chat" at bounding box center [779, 286] width 252 height 35
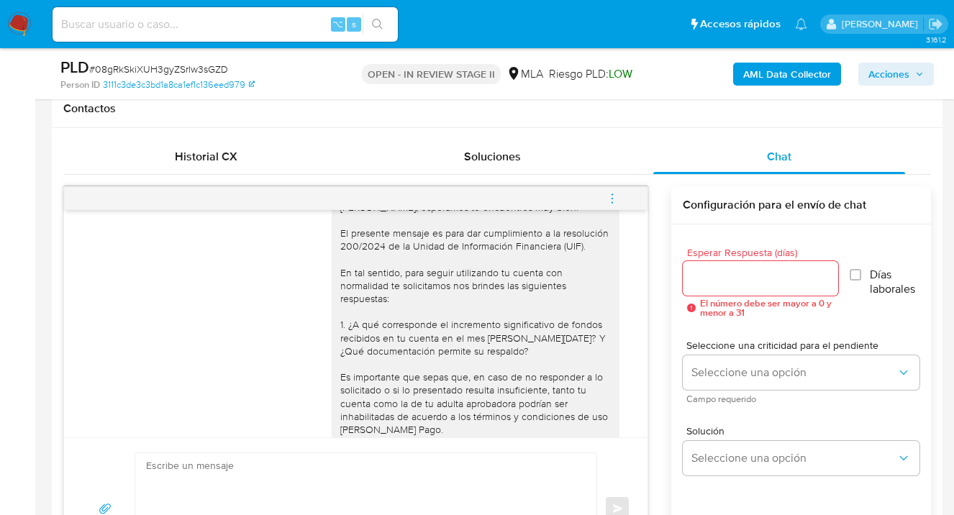
scroll to position [689, 0]
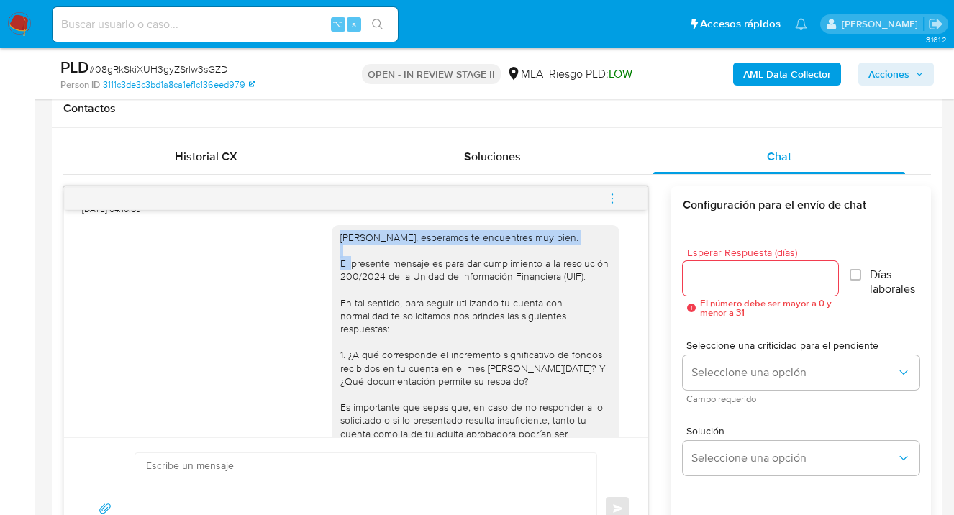
drag, startPoint x: 330, startPoint y: 249, endPoint x: 580, endPoint y: 252, distance: 250.3
click at [580, 252] on div "Hola Bautista Morre, esperamos te encuentres muy bien. El presente mensaje es p…" at bounding box center [475, 420] width 270 height 379
copy div "Hola Bautista Morre, esperamos te encuentres muy bien."
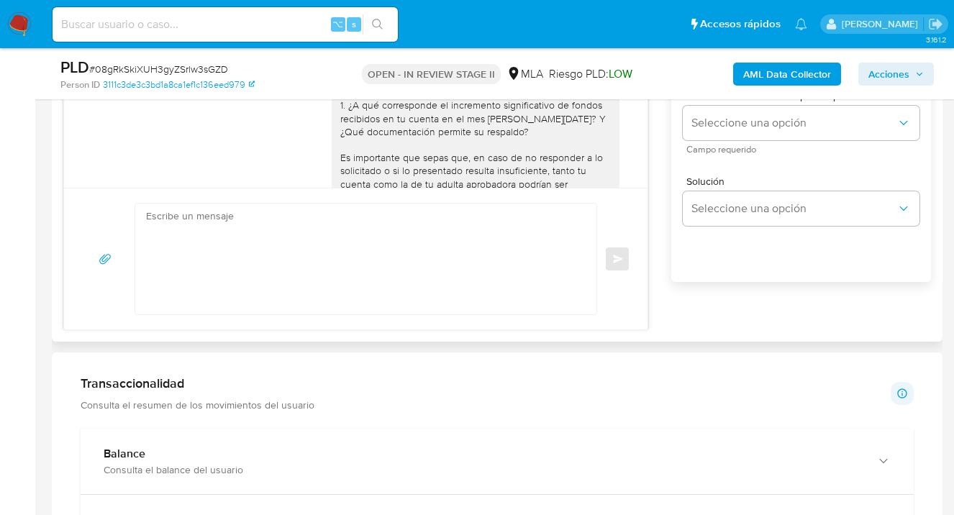
click at [220, 245] on textarea at bounding box center [362, 259] width 432 height 111
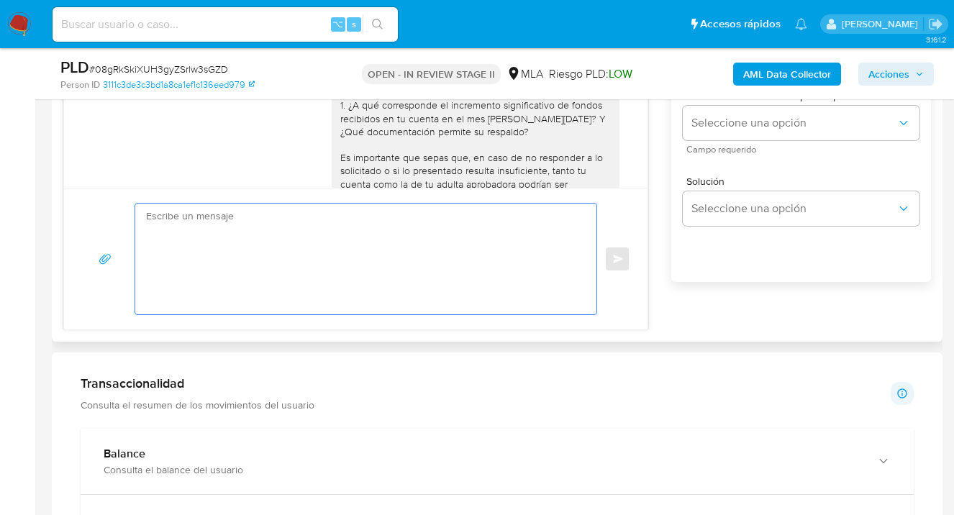
paste textarea "Hola Bautista Morre, esperamos te encuentres muy bien."
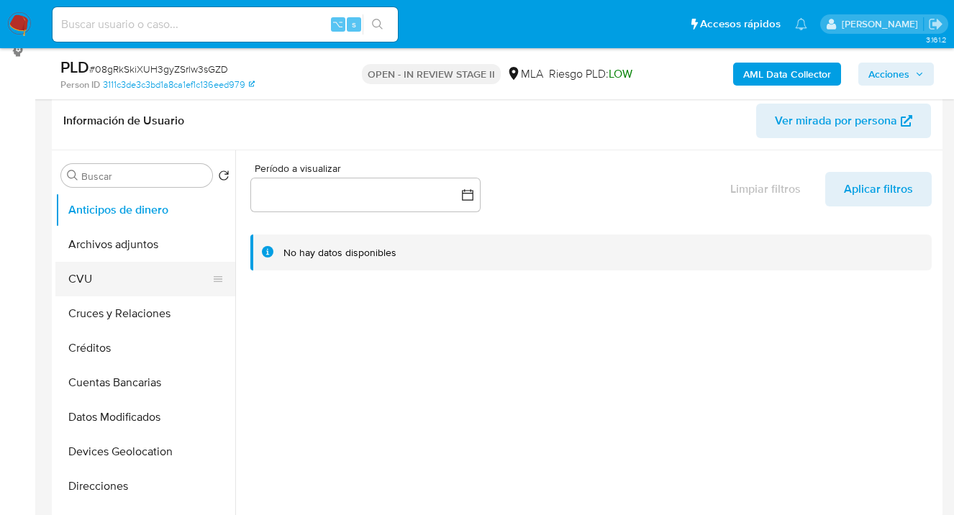
scroll to position [131, 0]
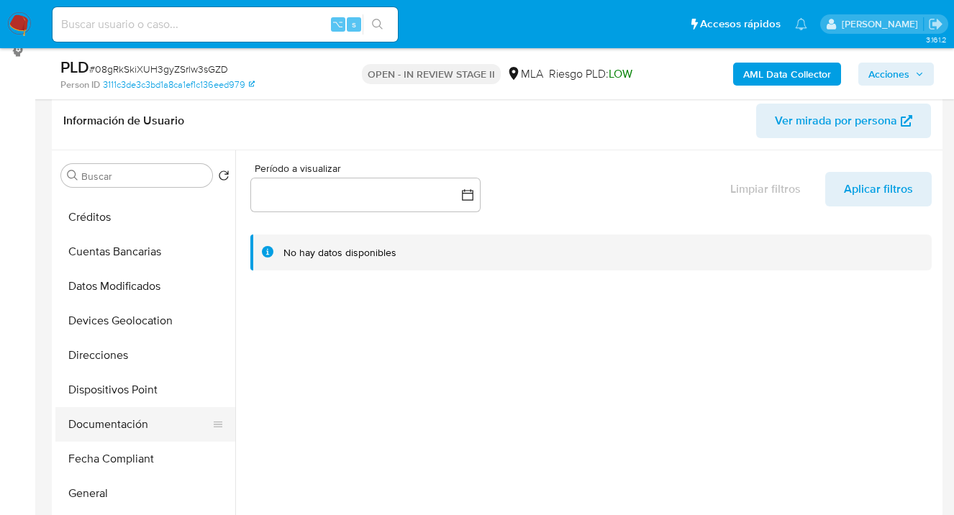
drag, startPoint x: 147, startPoint y: 416, endPoint x: 196, endPoint y: 388, distance: 56.7
click at [147, 416] on button "Documentación" at bounding box center [145, 424] width 180 height 35
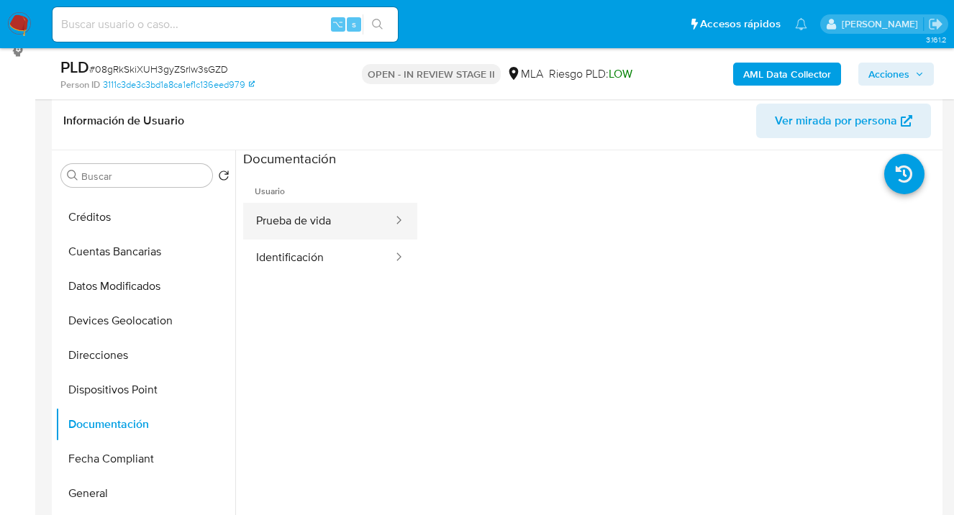
click at [316, 217] on button "Prueba de vida" at bounding box center [318, 221] width 151 height 37
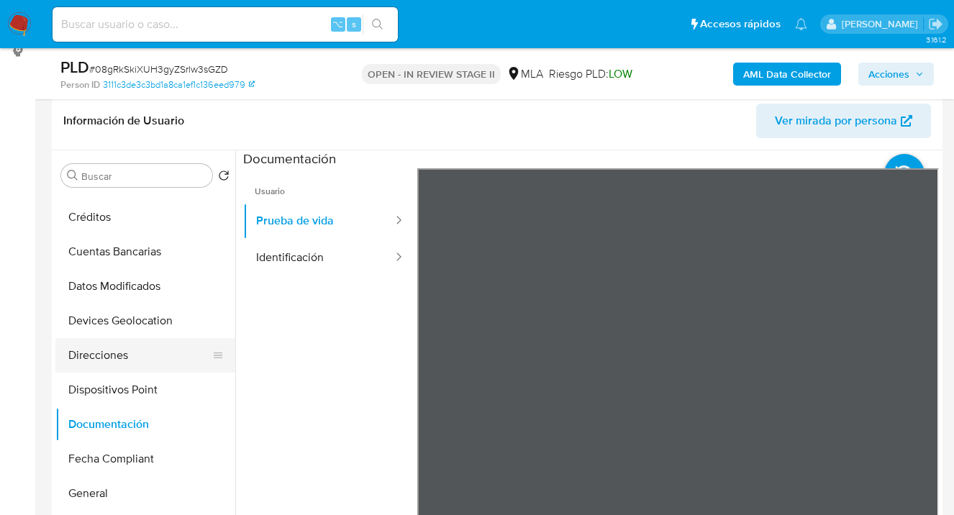
click at [121, 354] on button "Direcciones" at bounding box center [139, 355] width 168 height 35
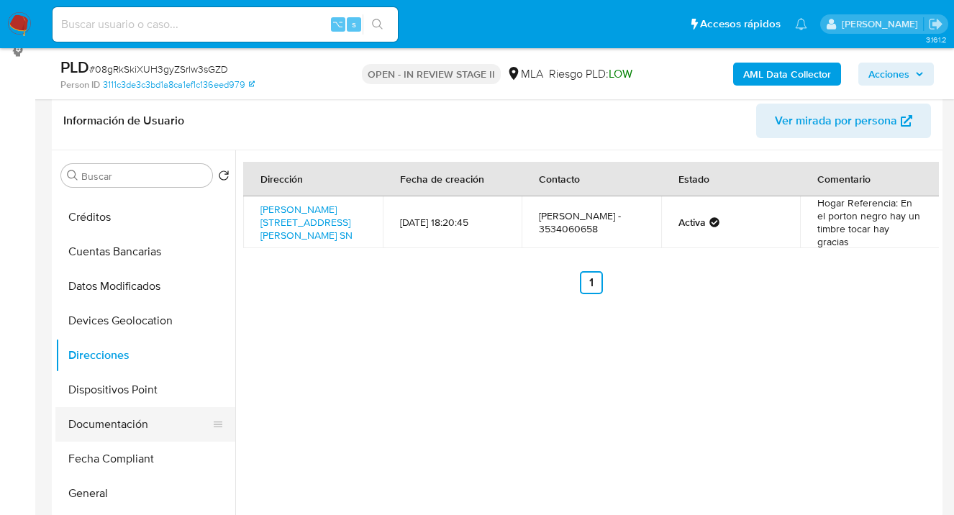
click at [145, 423] on button "Documentación" at bounding box center [139, 424] width 168 height 35
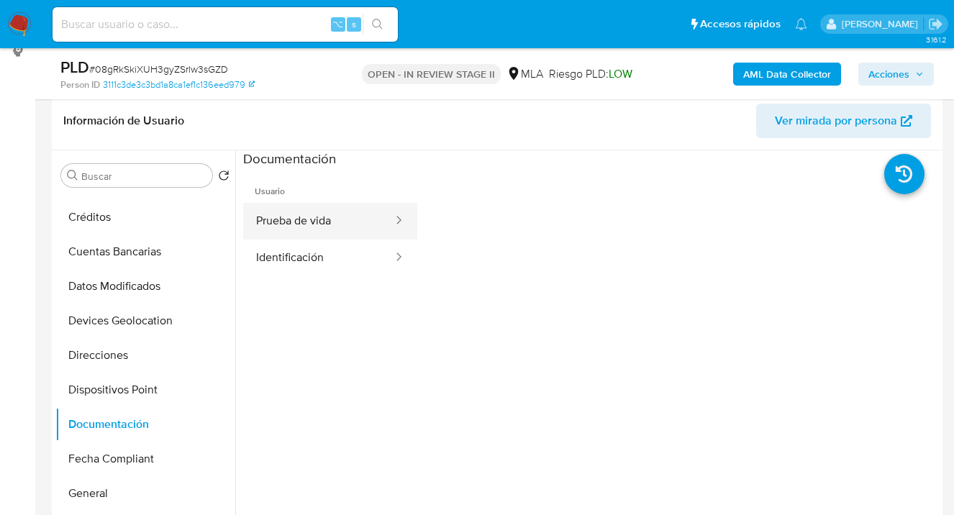
drag, startPoint x: 349, startPoint y: 224, endPoint x: 386, endPoint y: 229, distance: 37.7
click at [349, 224] on button "Prueba de vida" at bounding box center [318, 221] width 151 height 37
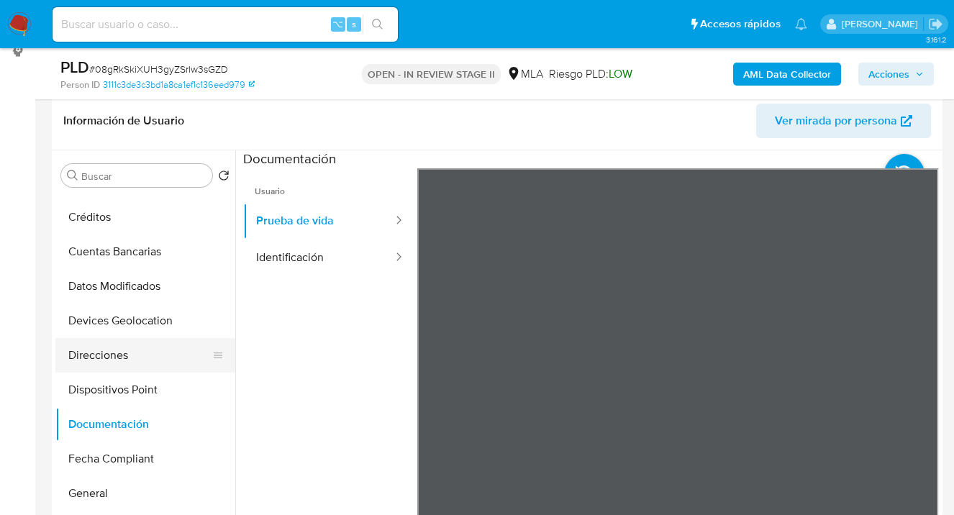
click at [129, 360] on button "Direcciones" at bounding box center [139, 355] width 168 height 35
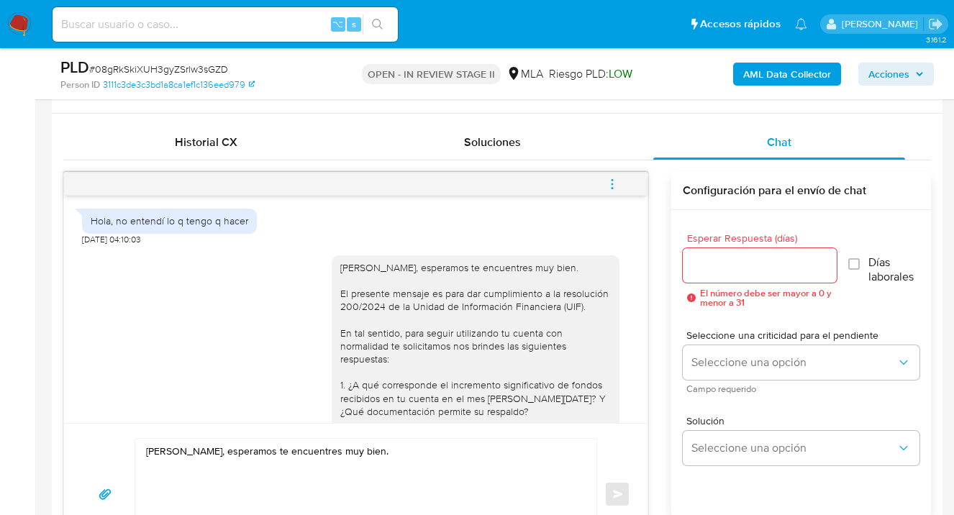
scroll to position [801, 0]
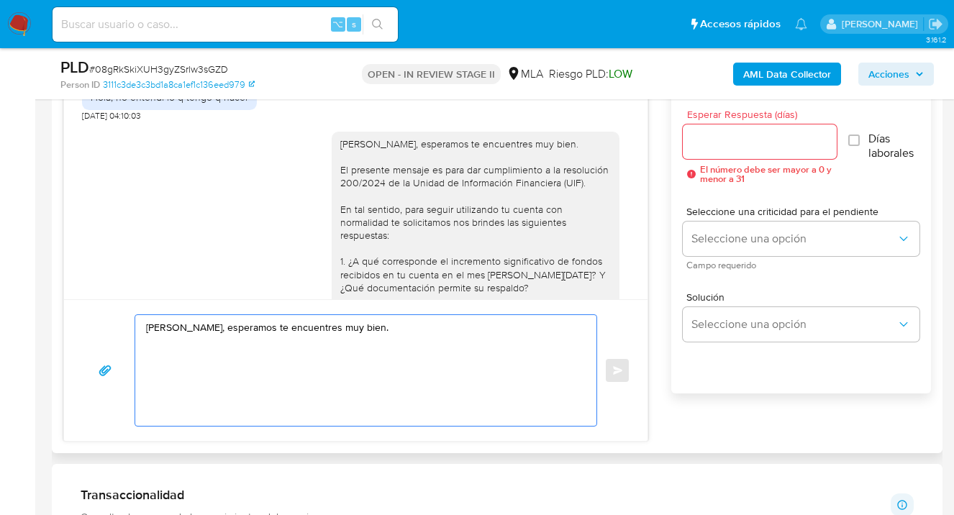
click at [226, 362] on textarea "Hola Bautista Morre, esperamos te encuentres muy bien." at bounding box center [362, 370] width 432 height 111
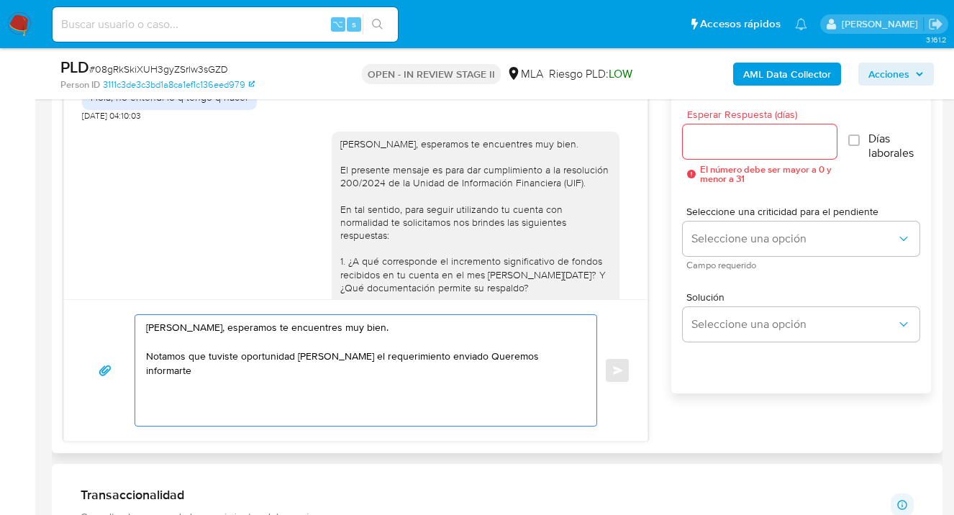
click at [338, 352] on textarea "Hola Bautista Morre, esperamos te encuentres muy bien. Notamos que tuviste opor…" at bounding box center [362, 370] width 432 height 111
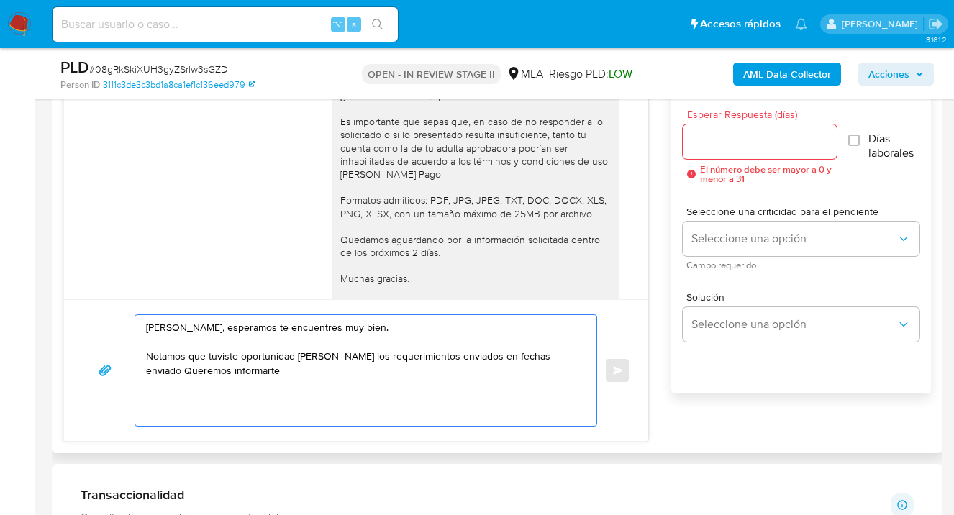
scroll to position [895, 0]
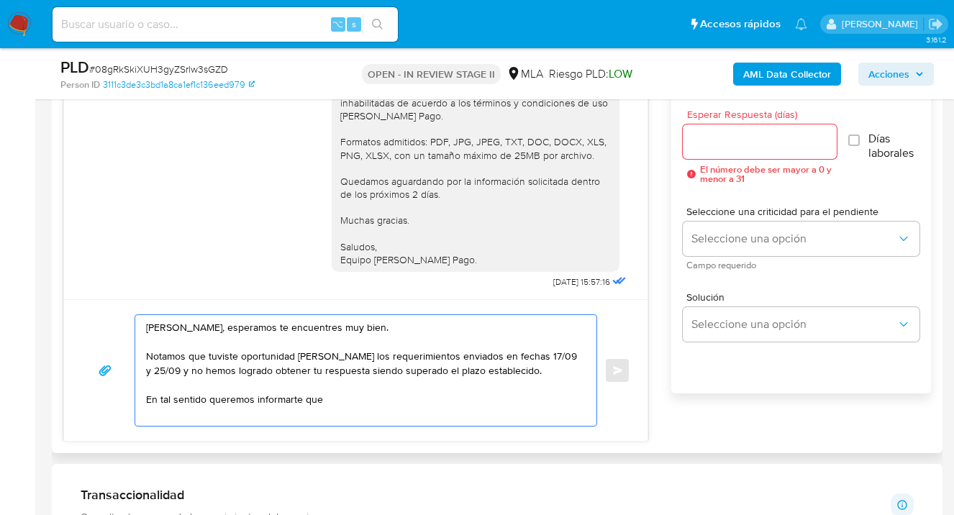
paste textarea "Es importante que sepas que, en caso de no responder a lo solicitado o si lo pr…"
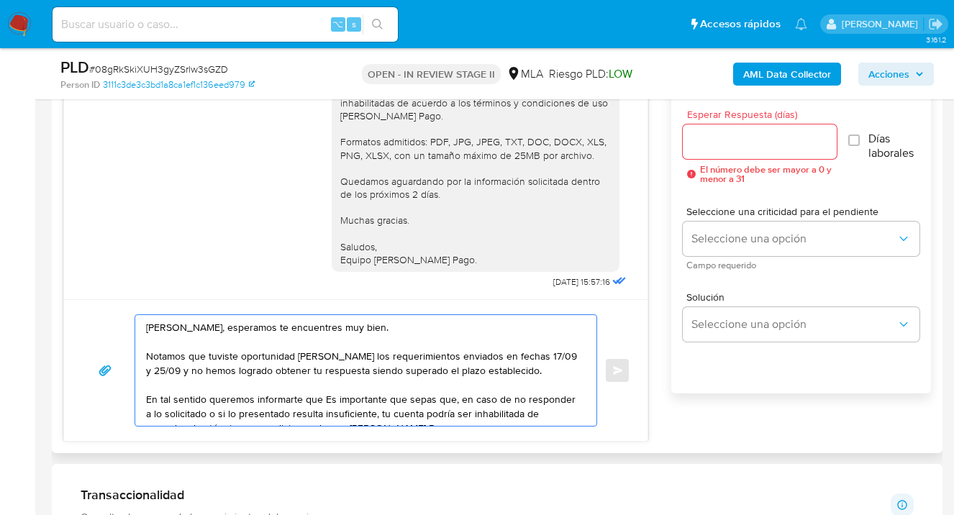
scroll to position [34, 0]
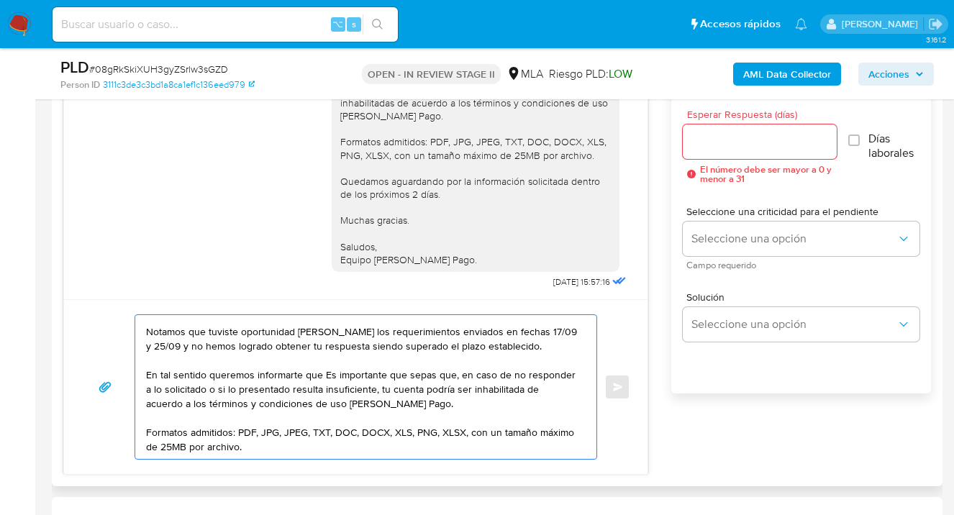
drag, startPoint x: 329, startPoint y: 365, endPoint x: 370, endPoint y: 417, distance: 66.6
click at [329, 365] on textarea "Hola Bautista Morre, esperamos te encuentres muy bien. Notamos que tuviste opor…" at bounding box center [362, 387] width 432 height 144
drag, startPoint x: 448, startPoint y: 379, endPoint x: 449, endPoint y: 392, distance: 13.0
click at [448, 380] on textarea "Hola Bautista Morre, esperamos te encuentres muy bien. Notamos que tuviste opor…" at bounding box center [362, 387] width 432 height 144
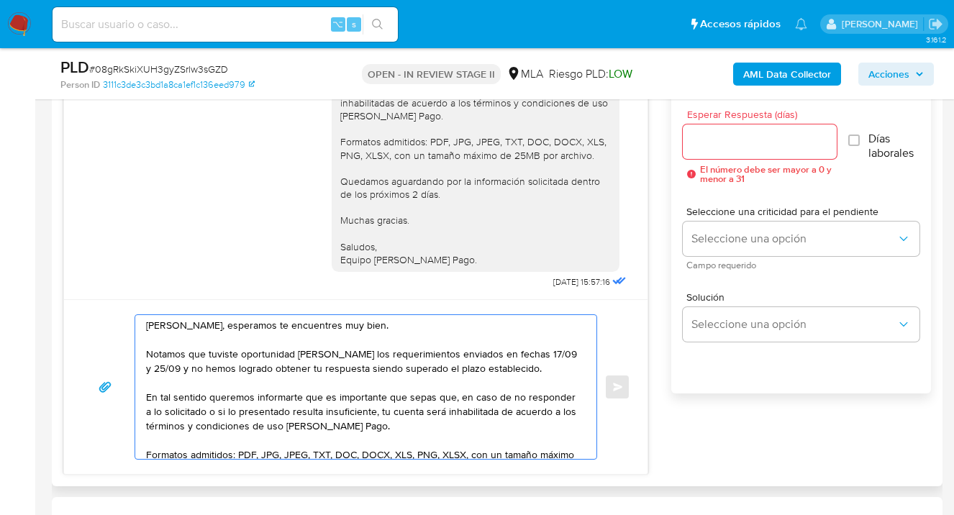
scroll to position [3, 0]
drag, startPoint x: 328, startPoint y: 369, endPoint x: 339, endPoint y: 393, distance: 26.7
click at [327, 370] on textarea "Hola Bautista Morre, esperamos te encuentres muy bien. Notamos que tuviste opor…" at bounding box center [362, 387] width 432 height 144
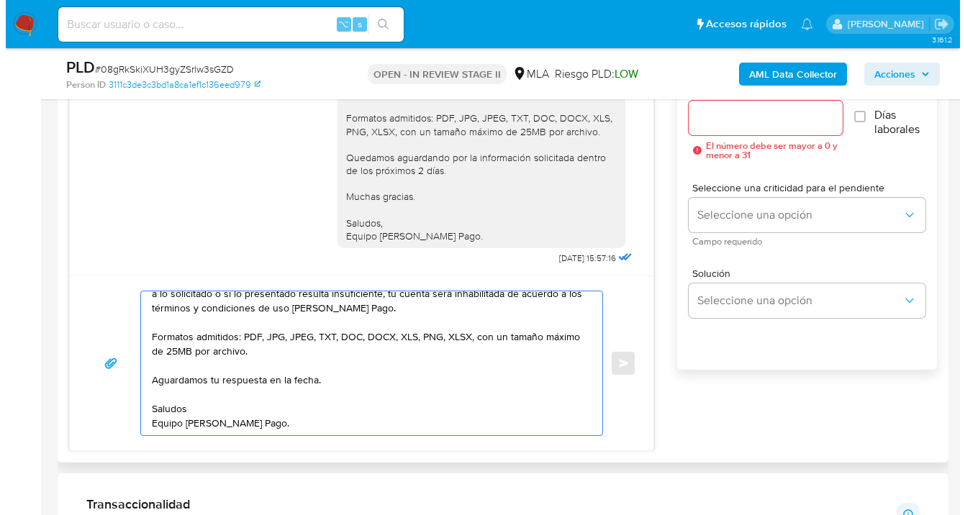
scroll to position [0, 0]
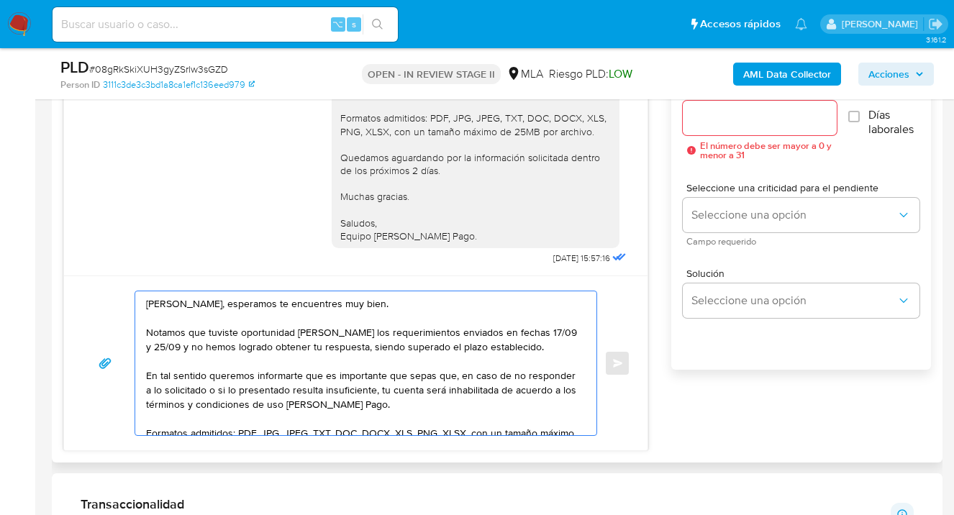
drag, startPoint x: 261, startPoint y: 424, endPoint x: 53, endPoint y: 192, distance: 311.7
click at [53, 191] on div "Historial CX Soluciones Chat Id Estado Fecha de creación Origen Proceso Anterio…" at bounding box center [497, 214] width 890 height 496
type textarea "Hola Bautista Morre, esperamos te encuentres muy bien. Notamos que tuviste opor…"
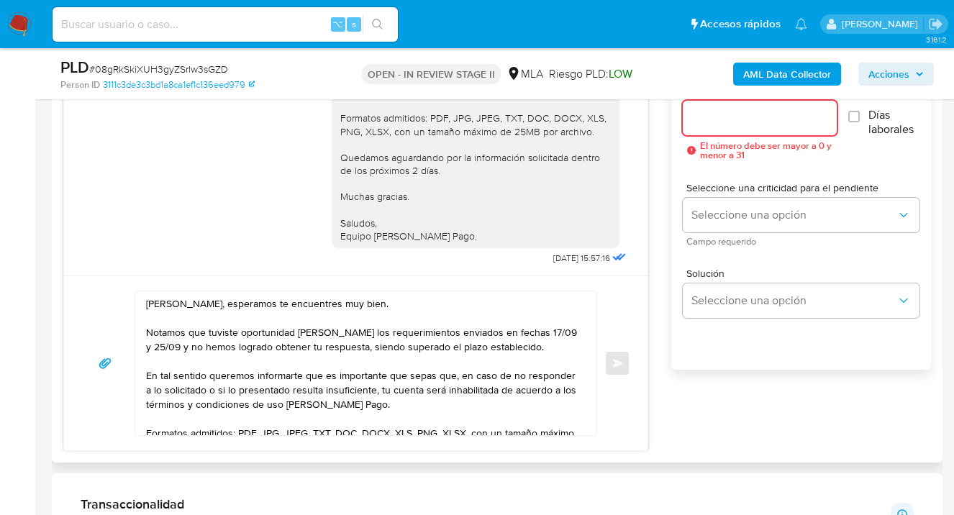
click at [753, 118] on input "Esperar Respuesta (días)" at bounding box center [760, 118] width 155 height 19
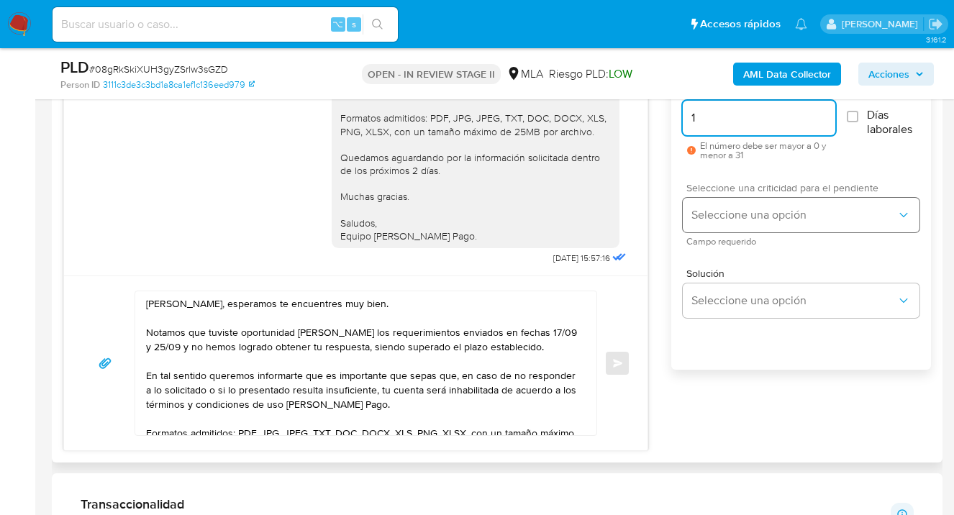
type input "1"
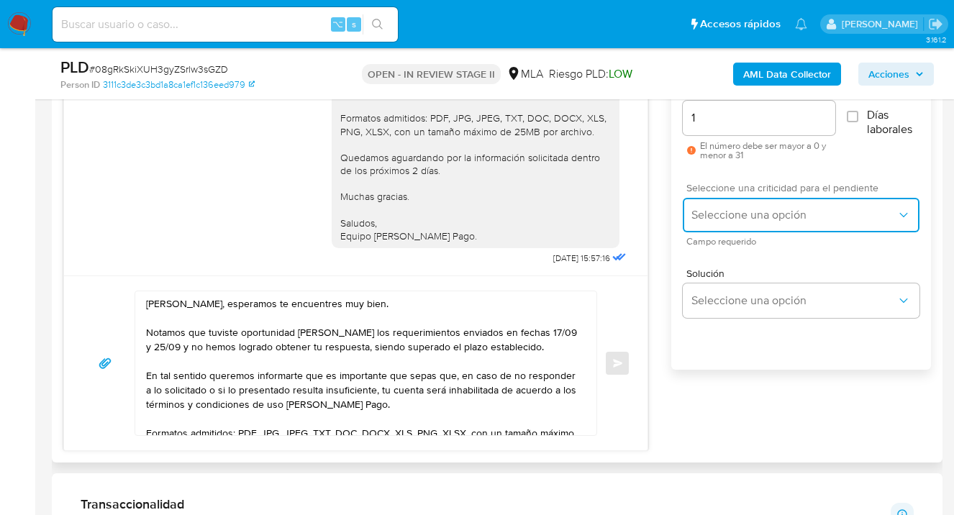
click at [752, 217] on span "Seleccione una opción" at bounding box center [793, 215] width 205 height 14
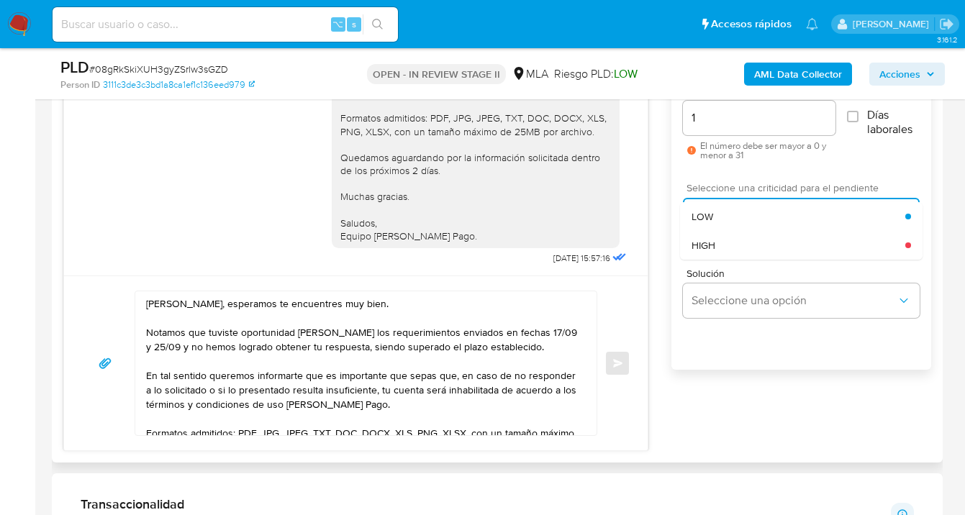
click at [742, 240] on div "HIGH" at bounding box center [798, 245] width 214 height 29
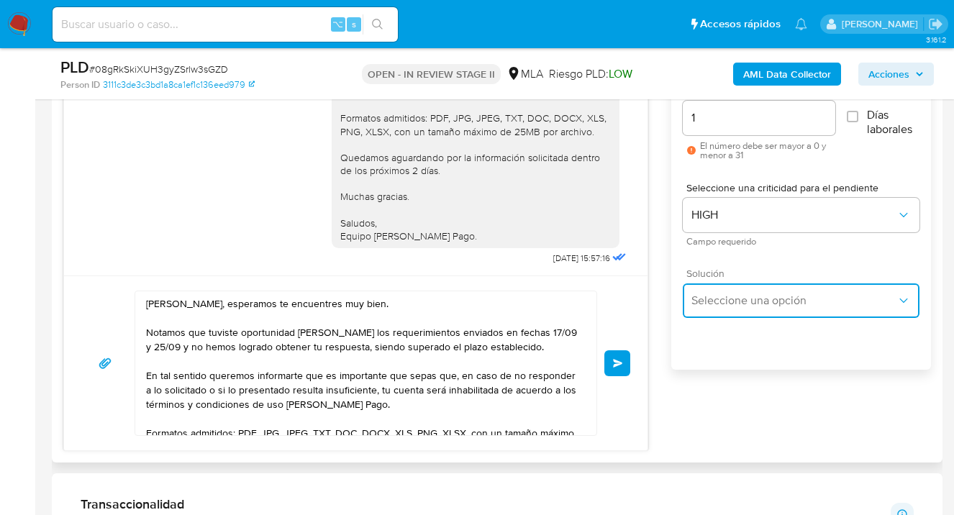
drag, startPoint x: 733, startPoint y: 289, endPoint x: 730, endPoint y: 300, distance: 11.2
click at [732, 291] on button "Seleccione una opción" at bounding box center [801, 300] width 237 height 35
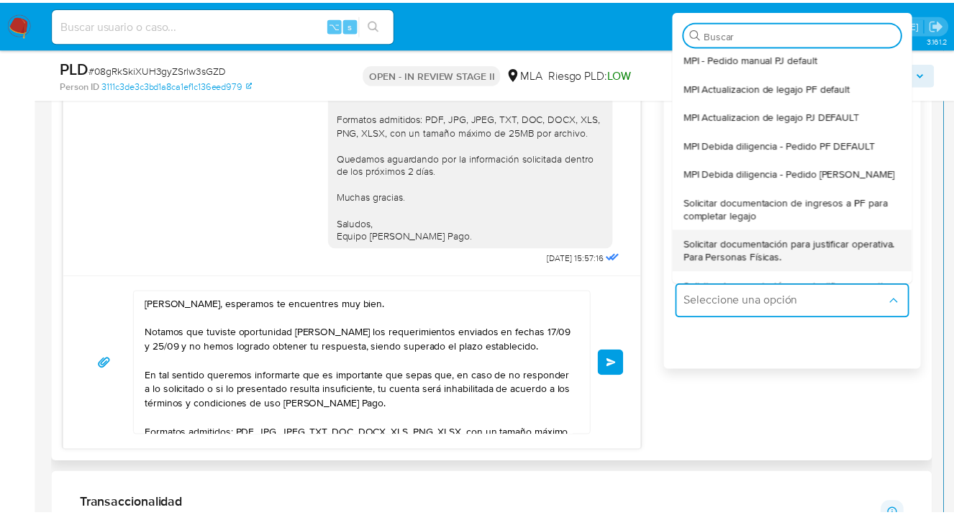
scroll to position [45, 0]
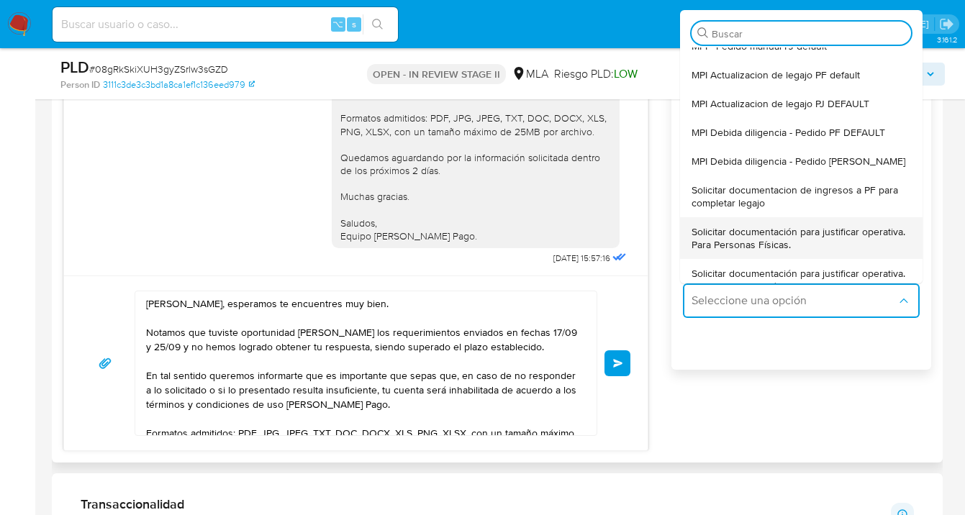
click at [763, 243] on span "Solicitar documentación para justificar operativa. Para Personas Físicas." at bounding box center [800, 238] width 219 height 26
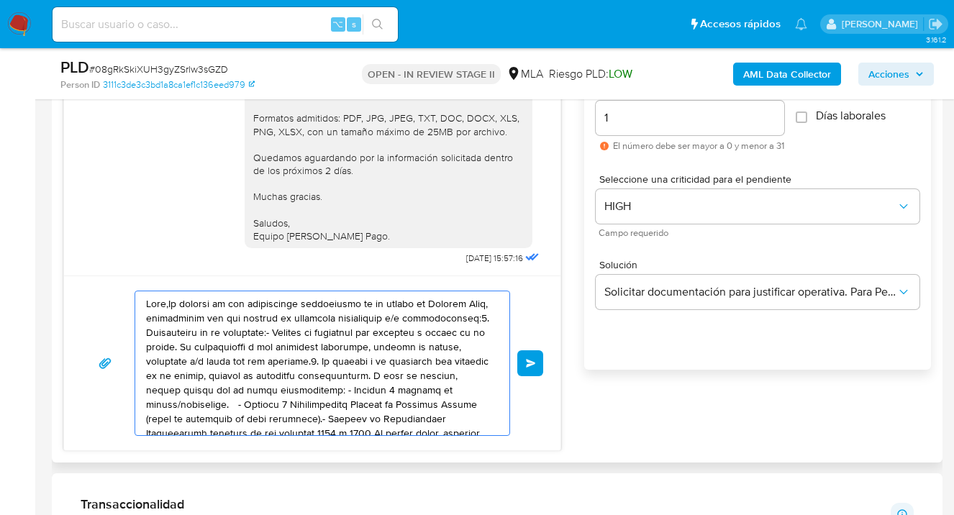
drag, startPoint x: 417, startPoint y: 421, endPoint x: 89, endPoint y: 286, distance: 354.8
click at [88, 286] on div "Enviar" at bounding box center [312, 362] width 496 height 175
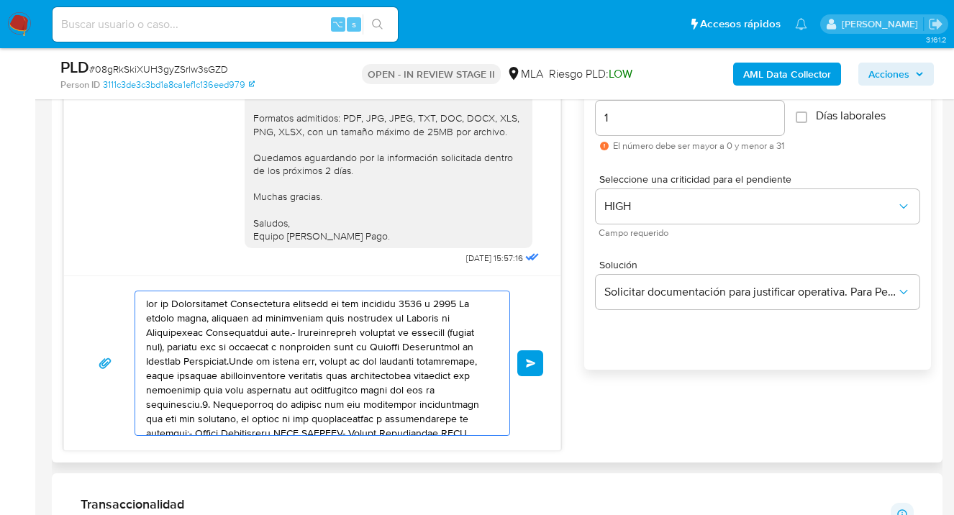
drag, startPoint x: 307, startPoint y: 370, endPoint x: 148, endPoint y: 265, distance: 190.5
click at [148, 265] on div "17/09/2025 14:21:01 Hola, no entendí lo q tengo q hacer 19/09/2025 04:10:03 25/…" at bounding box center [312, 237] width 498 height 427
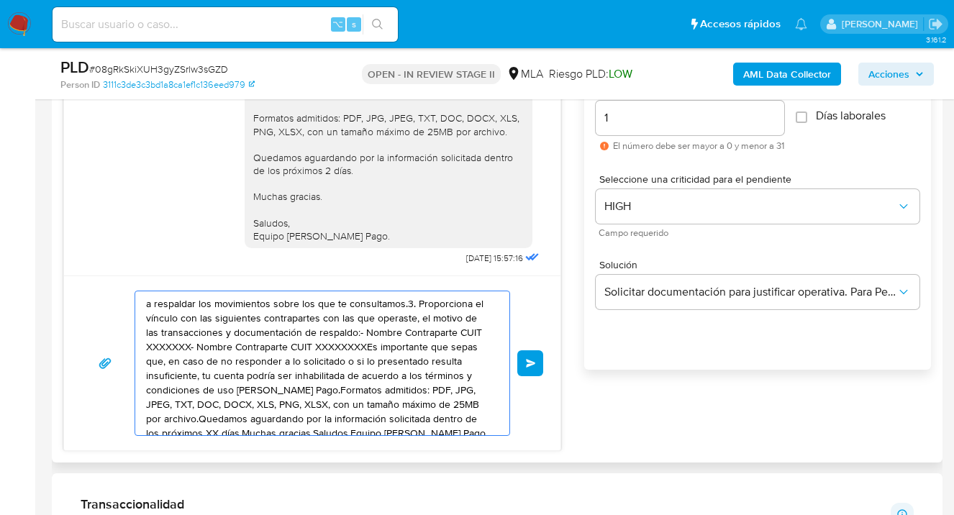
drag, startPoint x: 384, startPoint y: 378, endPoint x: 226, endPoint y: 338, distance: 163.1
click at [147, 304] on textarea "a respaldar los movimientos sobre los que te consultamos.3. Proporciona el vínc…" at bounding box center [318, 363] width 345 height 144
type textarea "o a los términos y condiciones de uso de Mercado Pago.Formatos admitidos: PDF, …"
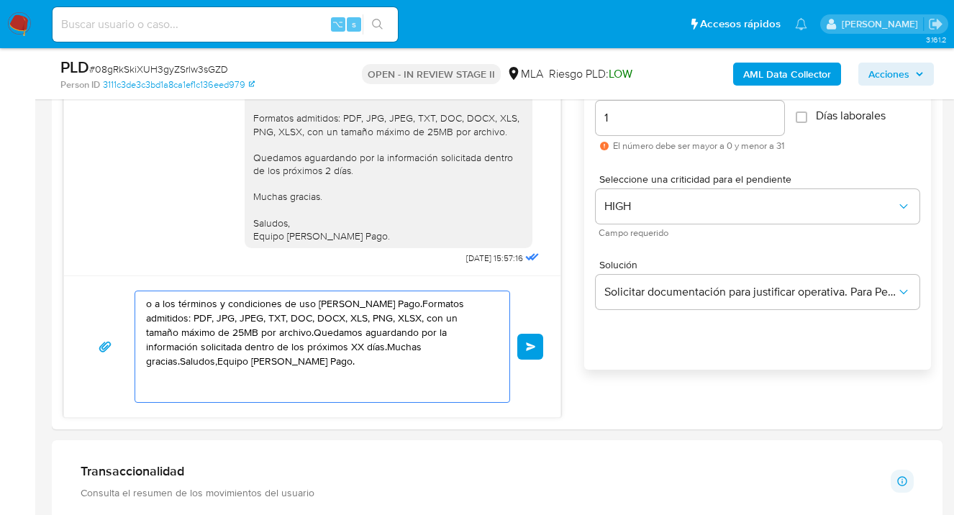
drag, startPoint x: 396, startPoint y: 377, endPoint x: 35, endPoint y: 293, distance: 370.7
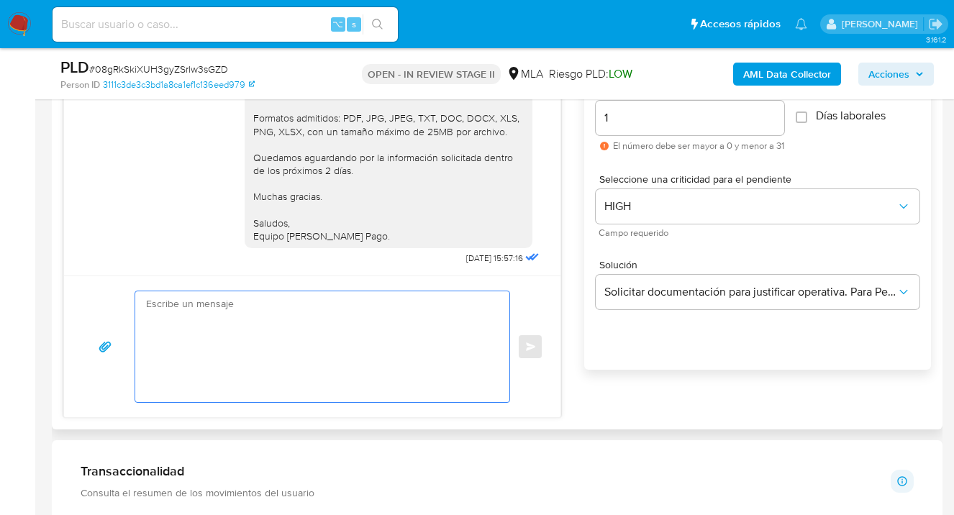
paste textarea "Hola Bautista Morre, esperamos te encuentres muy bien. Notamos que tuviste opor…"
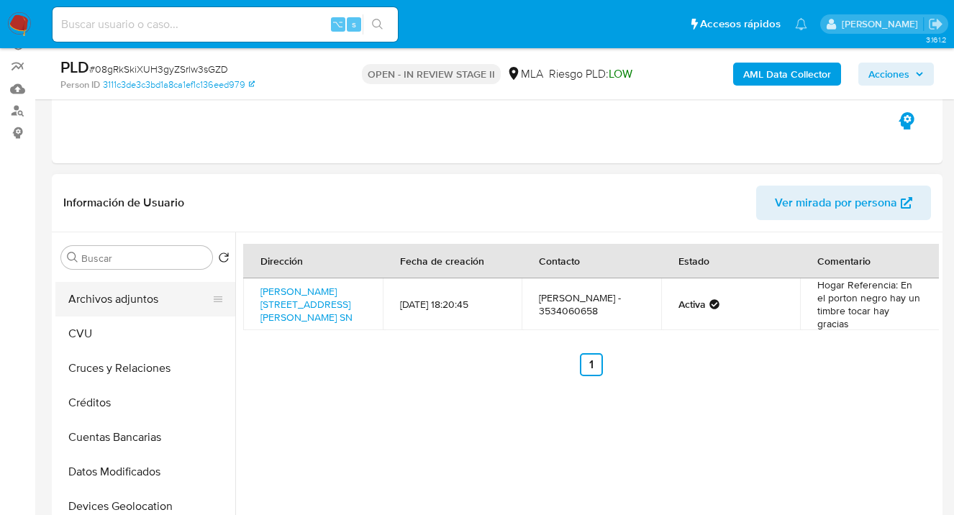
scroll to position [0, 0]
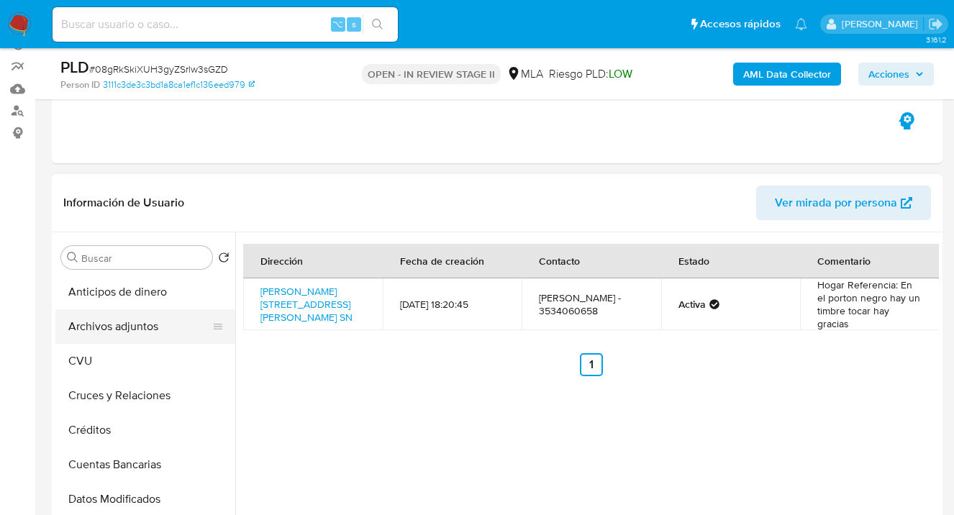
type textarea "Hola Bautista Morre, esperamos te encuentres muy bien. Notamos que tuviste opor…"
click at [136, 319] on button "Archivos adjuntos" at bounding box center [139, 326] width 168 height 35
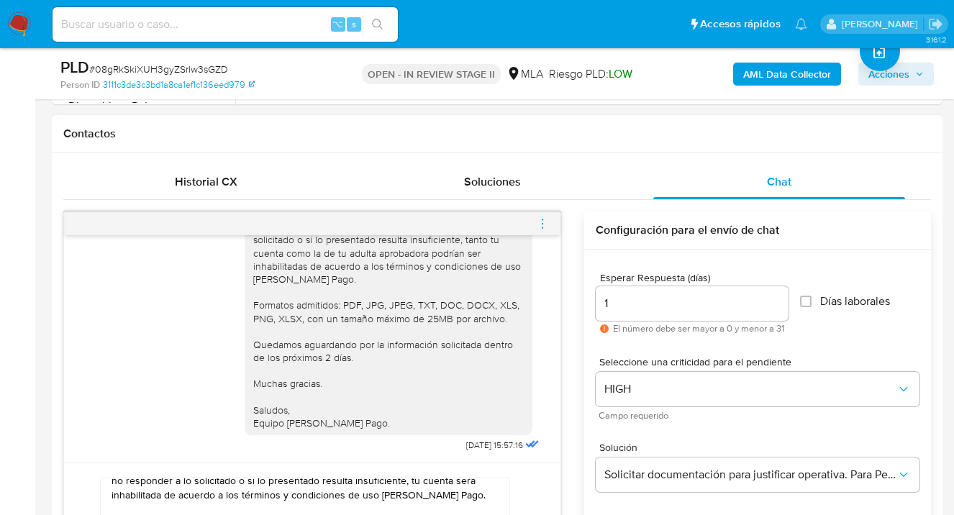
scroll to position [839, 0]
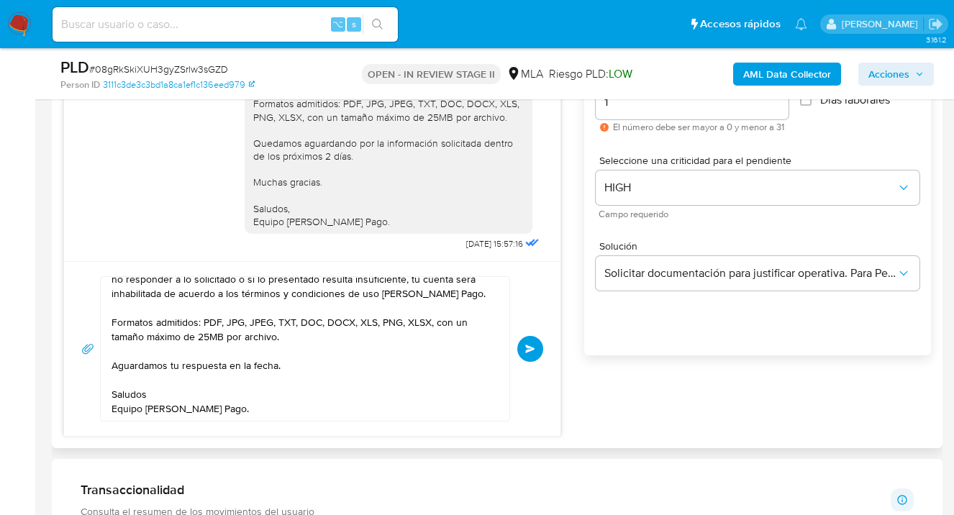
click at [525, 349] on span "Enviar" at bounding box center [530, 349] width 10 height 9
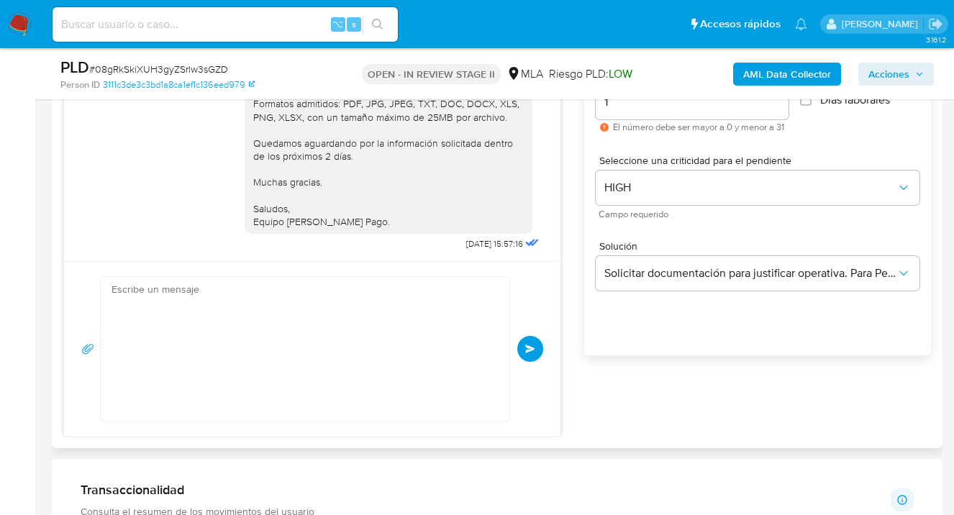
scroll to position [1185, 0]
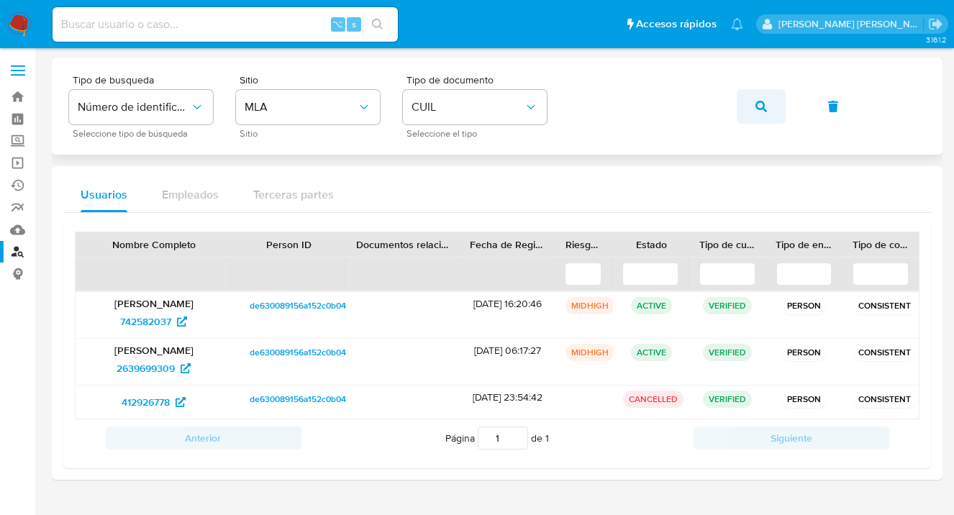
click at [752, 108] on button "button" at bounding box center [761, 106] width 49 height 35
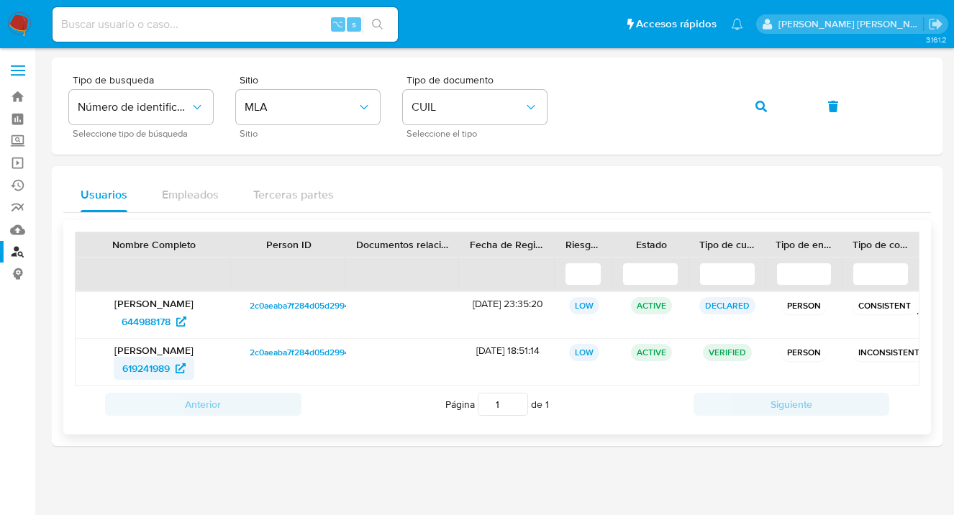
click at [142, 364] on span "619241989" at bounding box center [145, 368] width 47 height 23
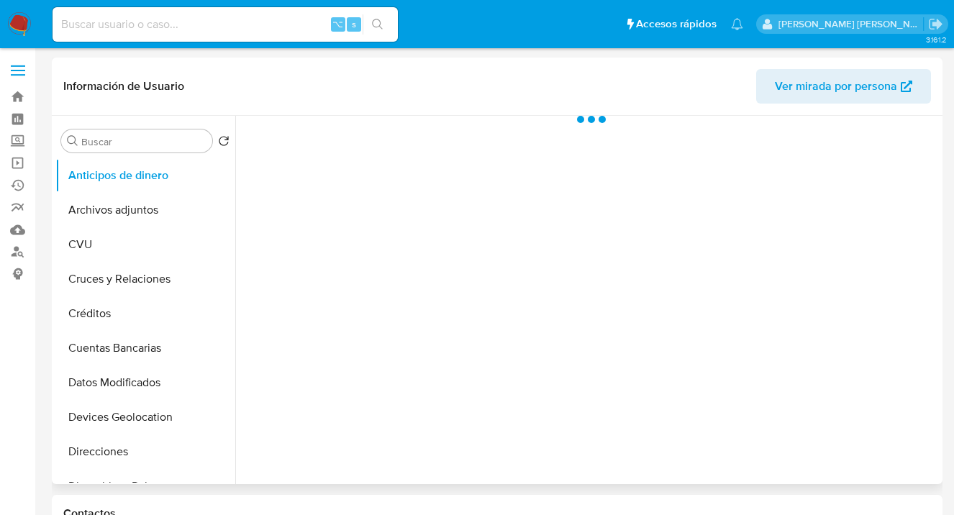
scroll to position [283, 0]
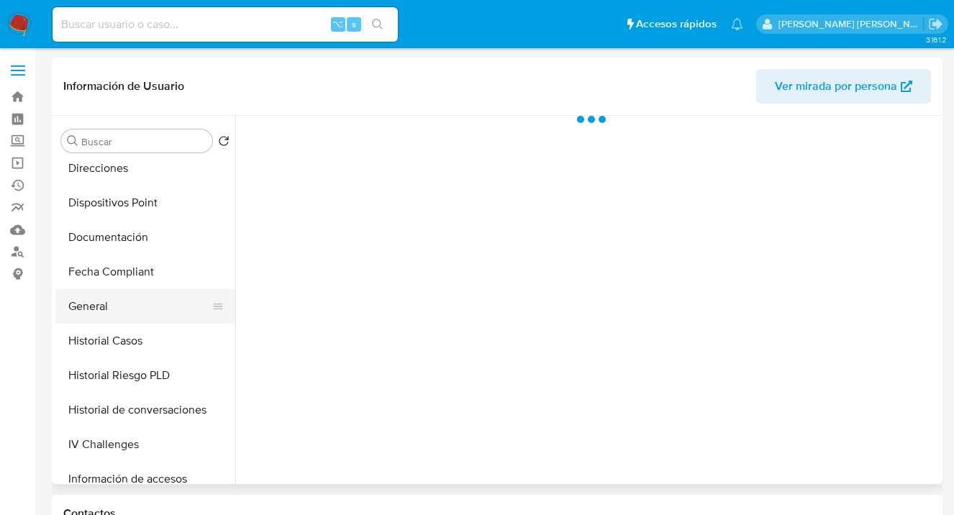
select select "10"
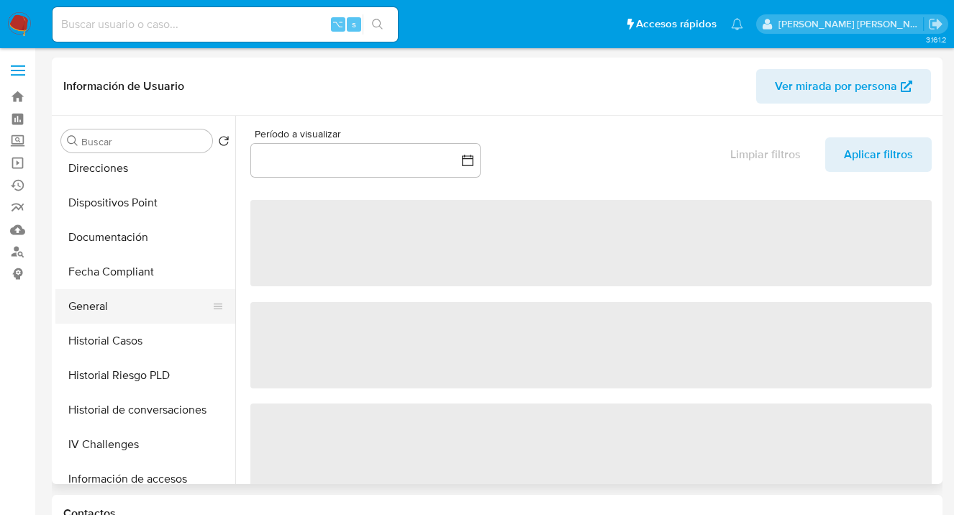
click at [143, 316] on button "General" at bounding box center [139, 306] width 168 height 35
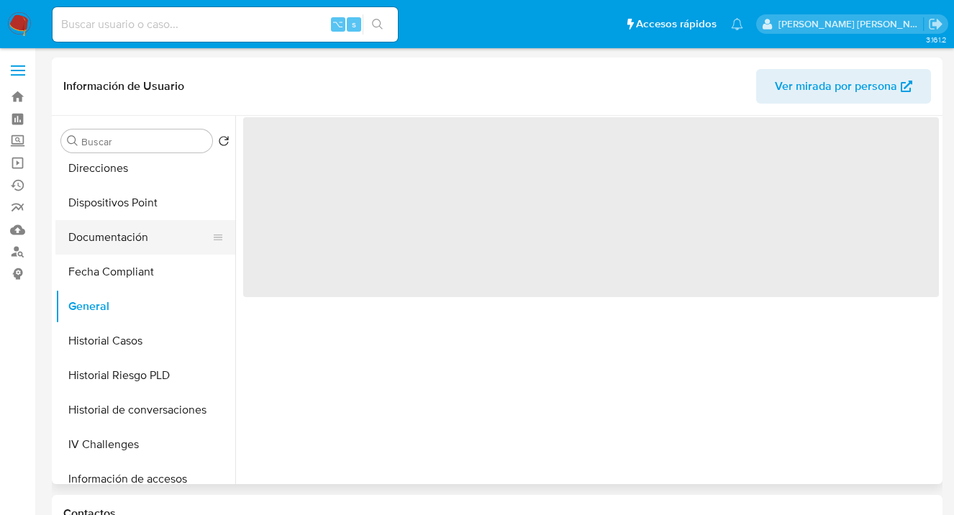
click at [168, 242] on button "Documentación" at bounding box center [139, 237] width 168 height 35
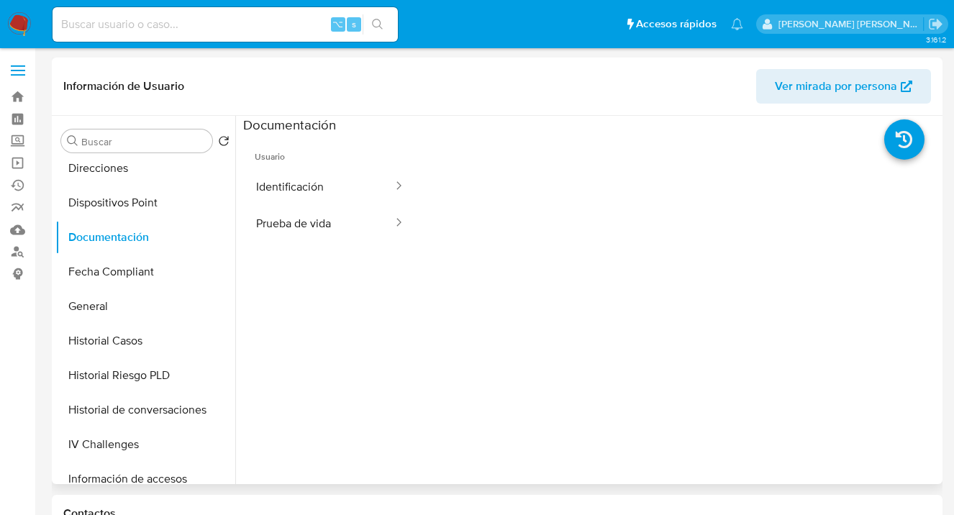
drag, startPoint x: 304, startPoint y: 221, endPoint x: 406, endPoint y: 217, distance: 102.2
click at [305, 222] on button "Prueba de vida" at bounding box center [318, 223] width 151 height 37
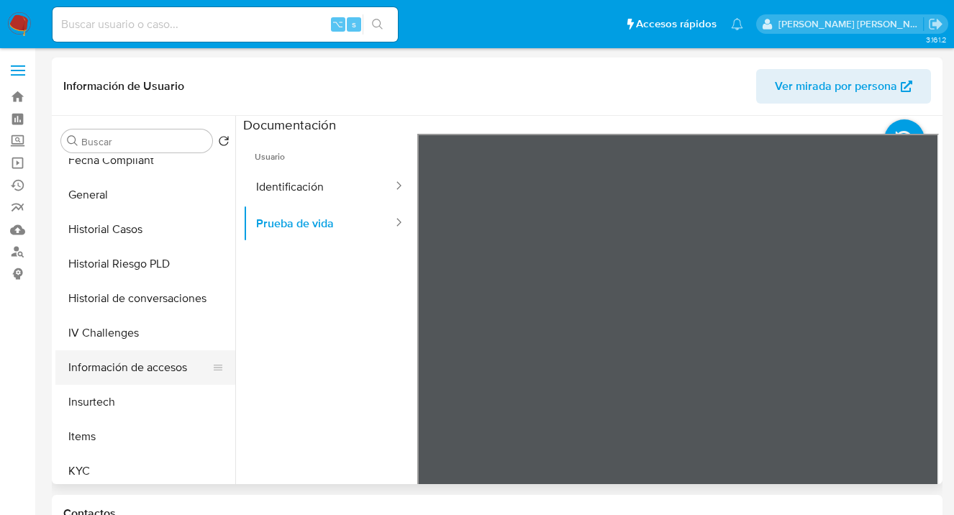
scroll to position [417, 0]
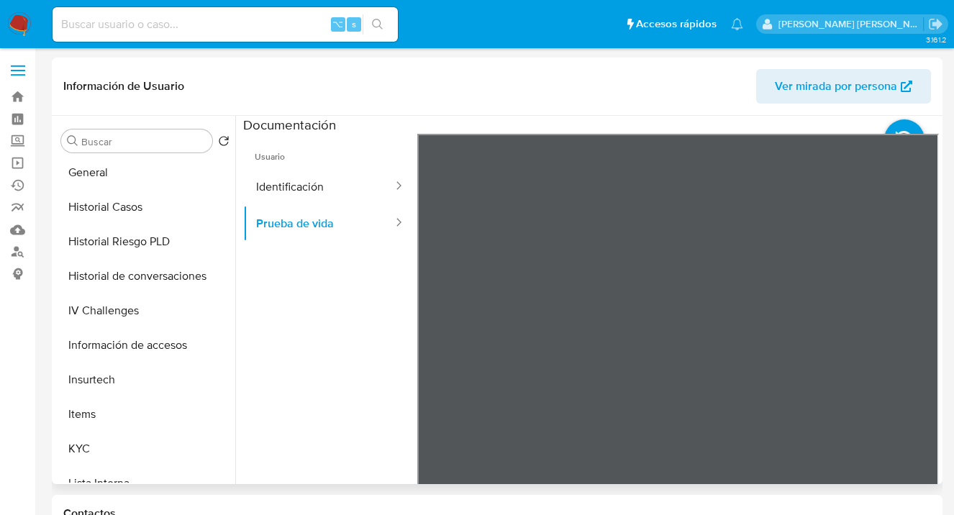
drag, startPoint x: 129, startPoint y: 442, endPoint x: 229, endPoint y: 412, distance: 104.2
click at [129, 442] on button "KYC" at bounding box center [145, 449] width 180 height 35
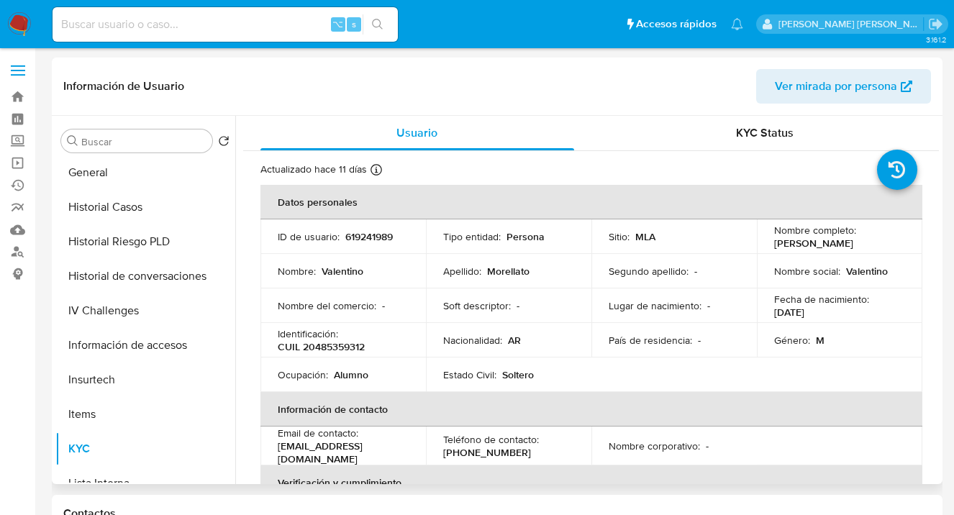
drag, startPoint x: 126, startPoint y: 204, endPoint x: 315, endPoint y: 219, distance: 189.7
click at [126, 204] on button "Historial Casos" at bounding box center [145, 207] width 180 height 35
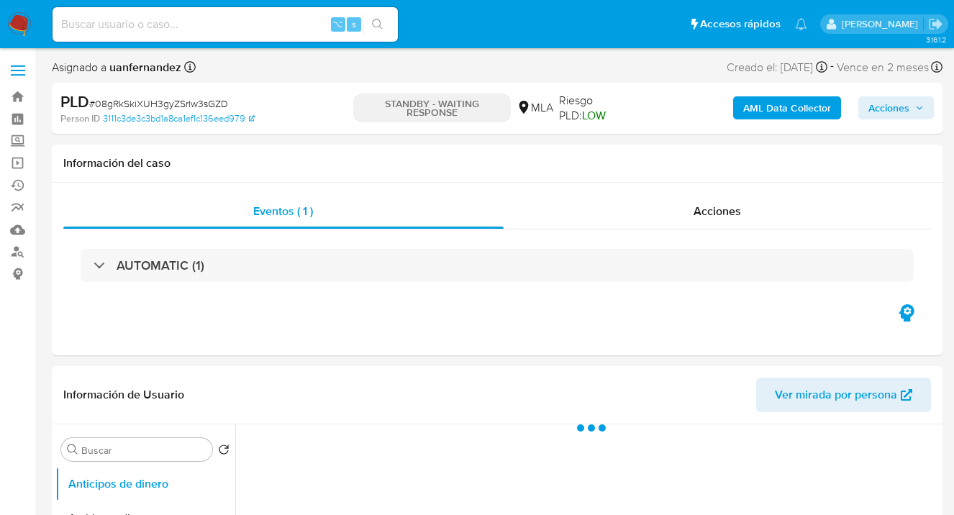
select select "10"
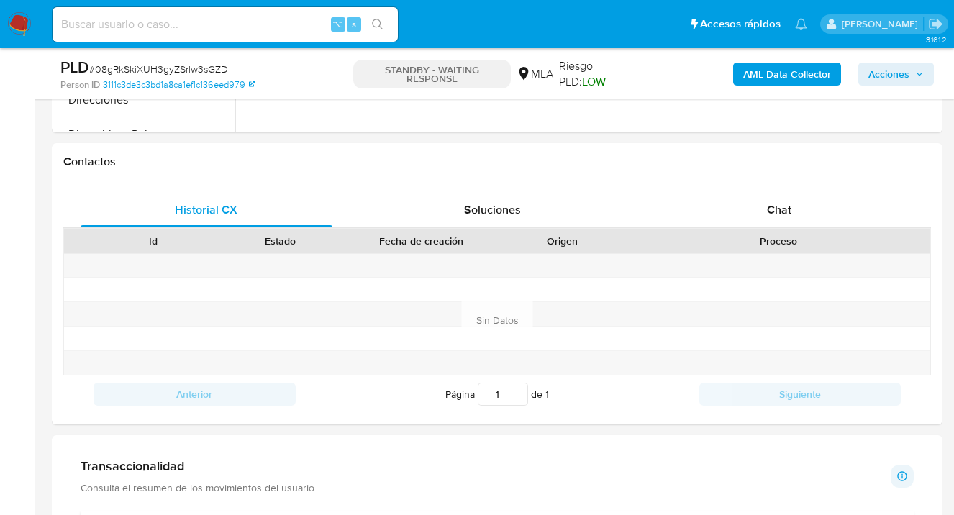
scroll to position [703, 0]
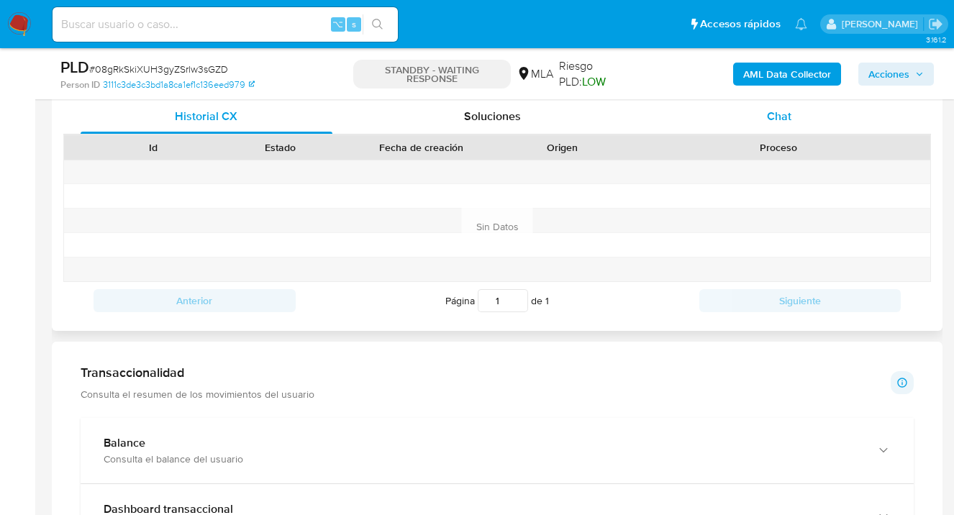
click at [775, 124] on span "Chat" at bounding box center [779, 116] width 24 height 17
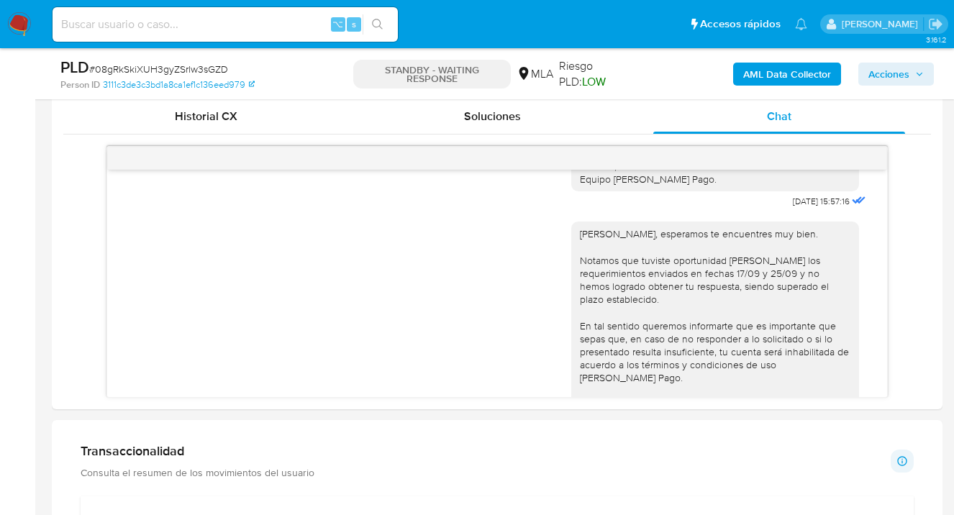
scroll to position [1185, 0]
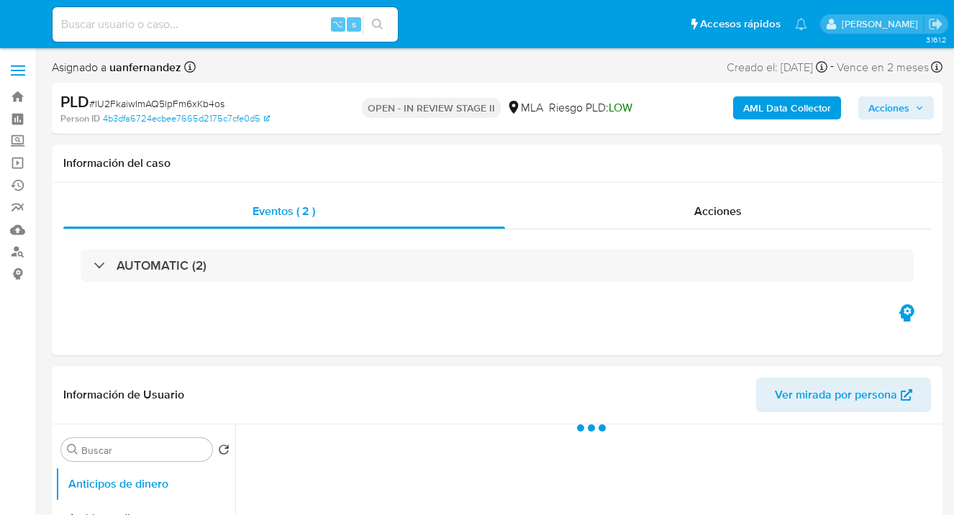
select select "10"
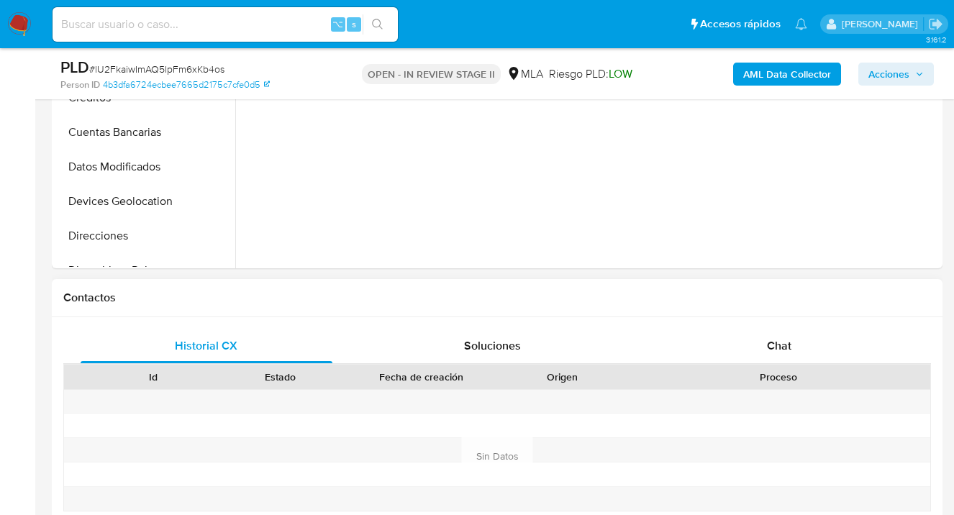
scroll to position [606, 0]
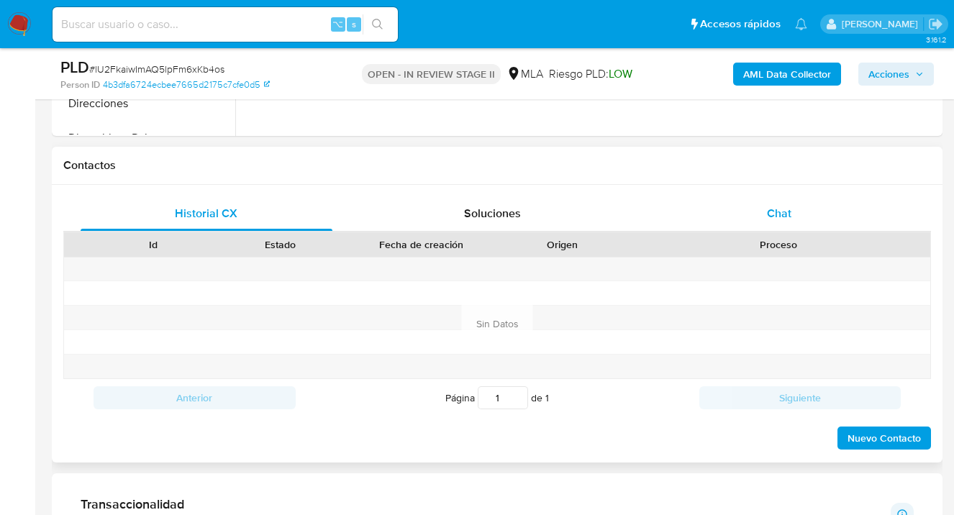
click at [785, 219] on span "Chat" at bounding box center [779, 213] width 24 height 17
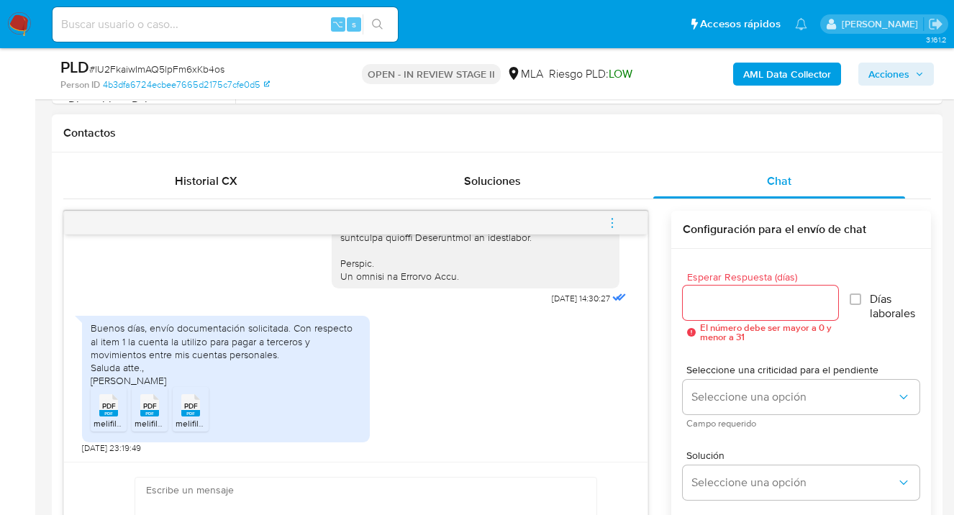
scroll to position [712, 0]
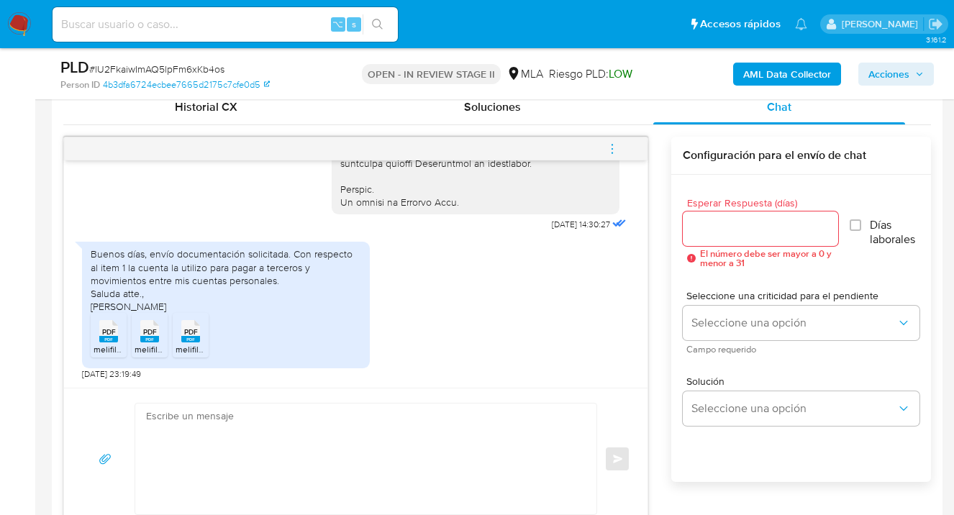
click at [105, 334] on span "PDF" at bounding box center [109, 331] width 14 height 9
click at [149, 339] on rect at bounding box center [149, 339] width 19 height 6
click at [193, 342] on icon "PDF" at bounding box center [190, 331] width 19 height 25
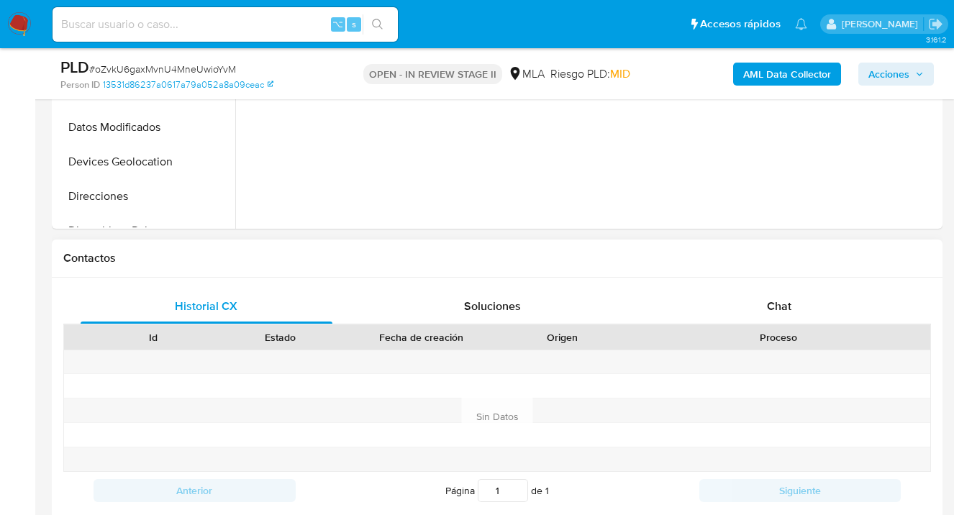
scroll to position [593, 0]
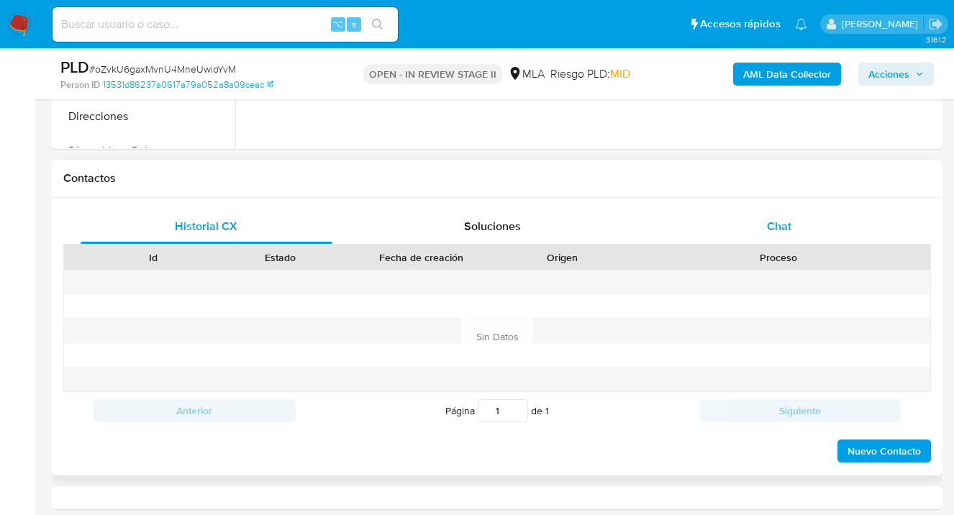
click at [780, 235] on div "Chat" at bounding box center [779, 226] width 252 height 35
select select "10"
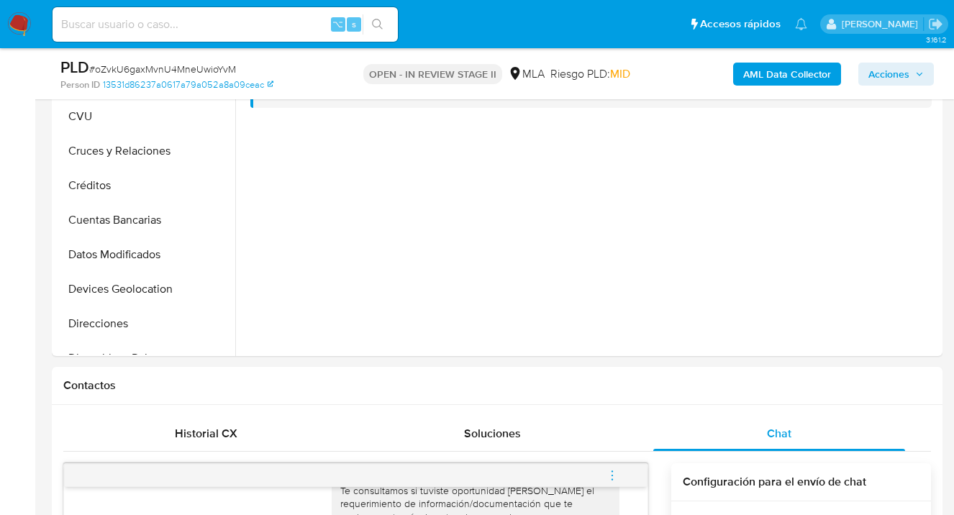
scroll to position [310, 0]
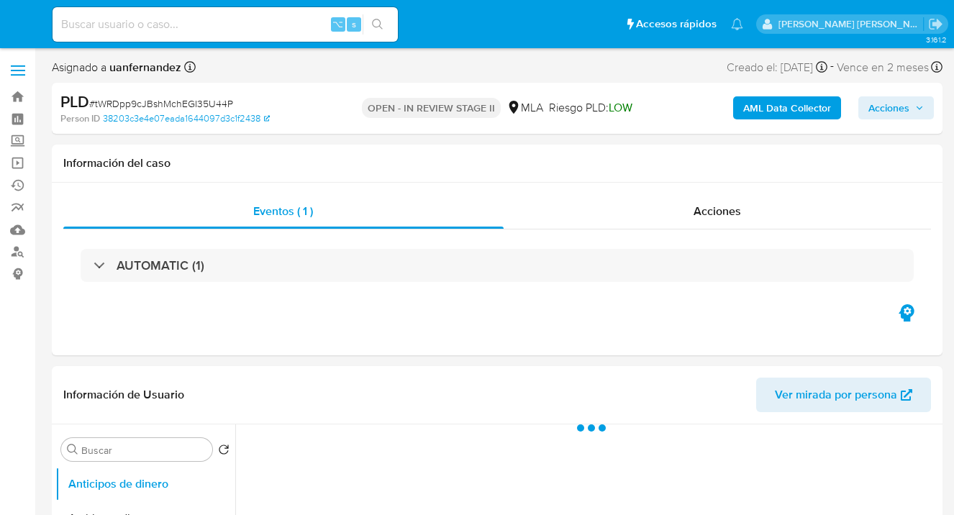
select select "10"
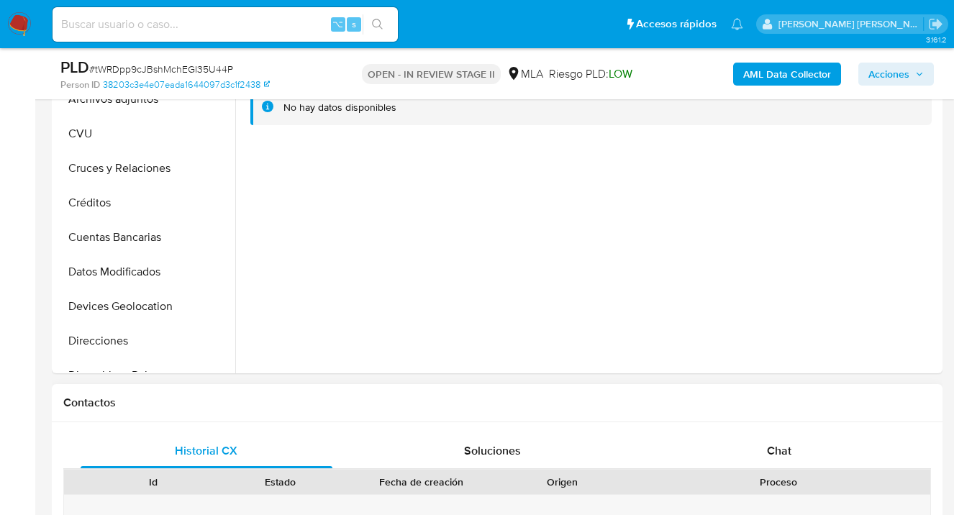
scroll to position [487, 0]
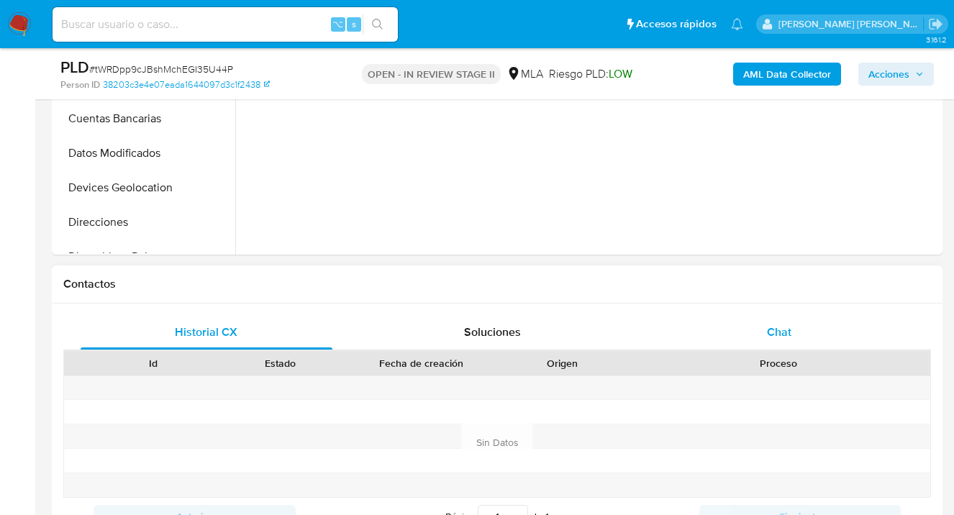
click at [779, 330] on span "Chat" at bounding box center [779, 332] width 24 height 17
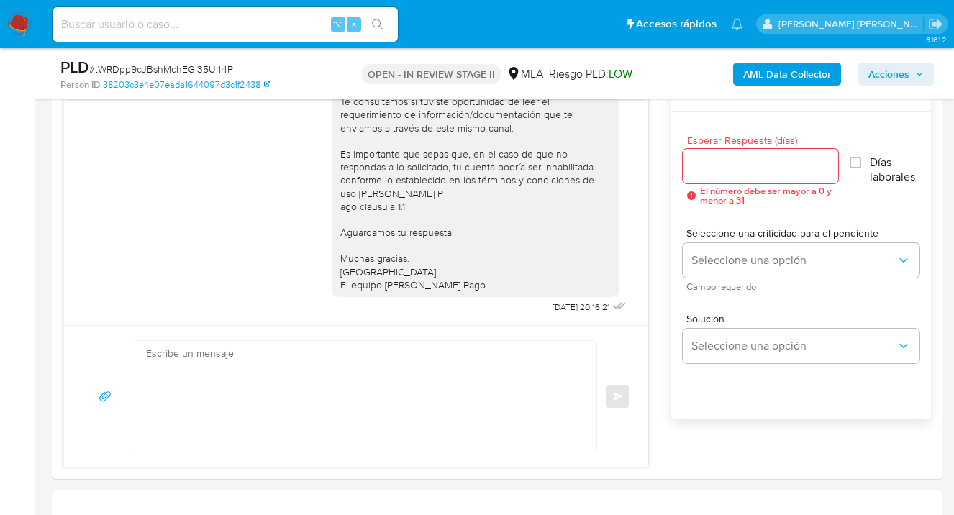
scroll to position [316, 0]
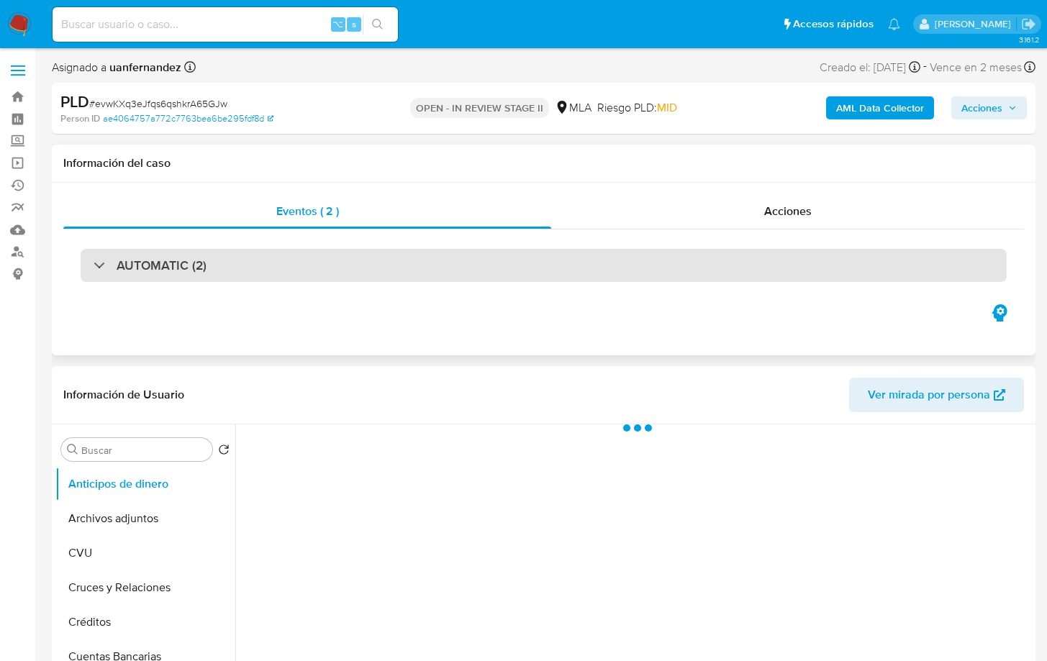
drag, startPoint x: 463, startPoint y: 165, endPoint x: 456, endPoint y: 250, distance: 85.2
click at [462, 165] on h1 "Información del caso" at bounding box center [543, 163] width 960 height 14
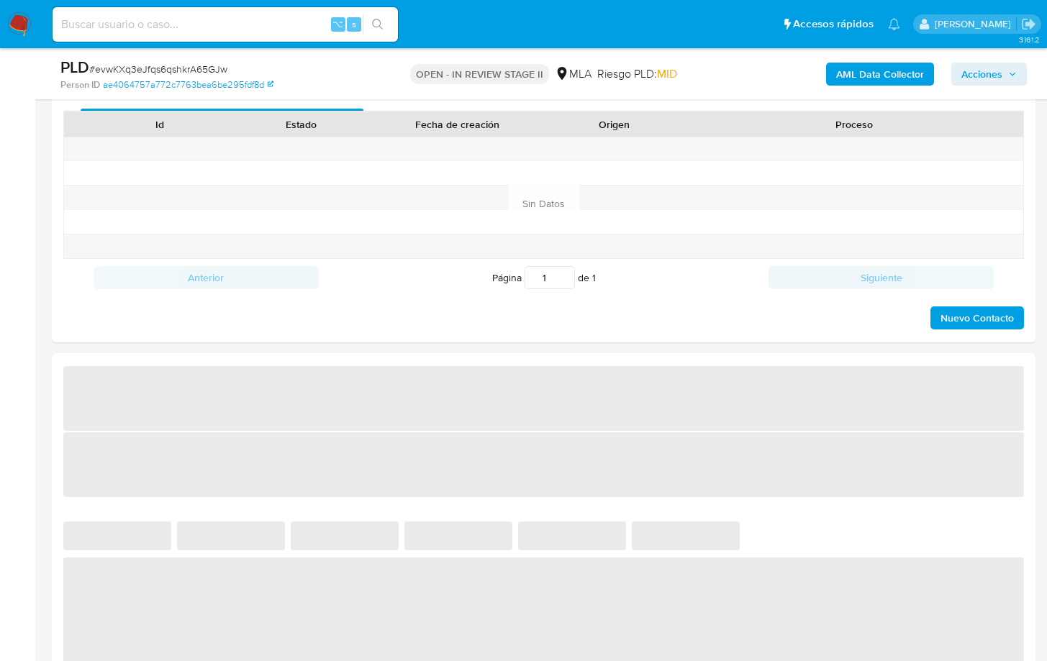
select select "10"
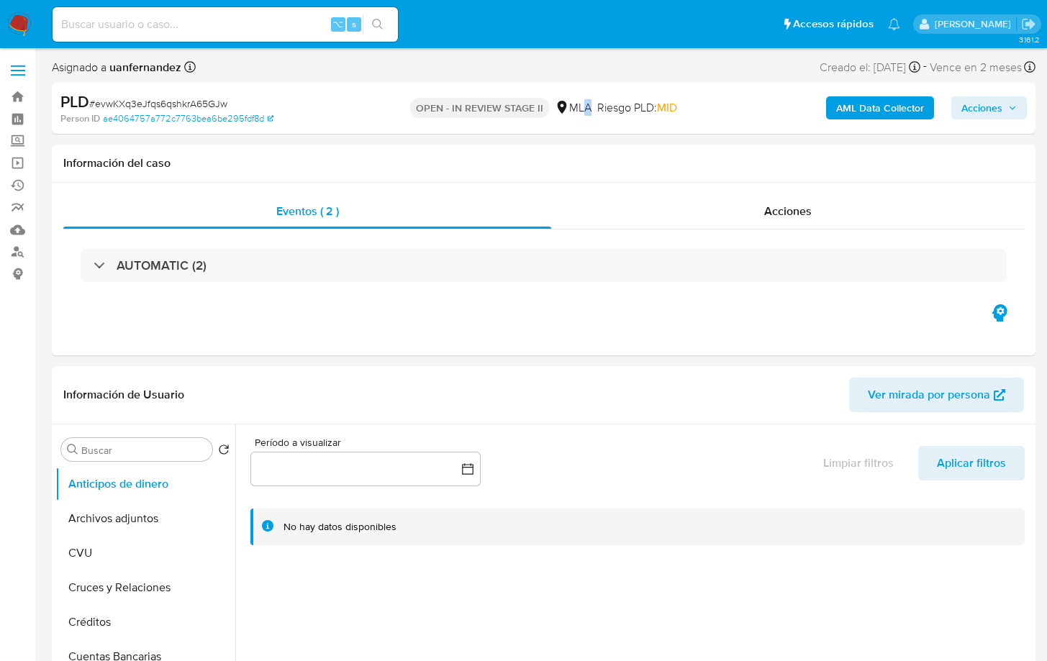
drag, startPoint x: 584, startPoint y: 109, endPoint x: 579, endPoint y: 94, distance: 15.2
click at [585, 111] on div "MLA" at bounding box center [573, 108] width 37 height 16
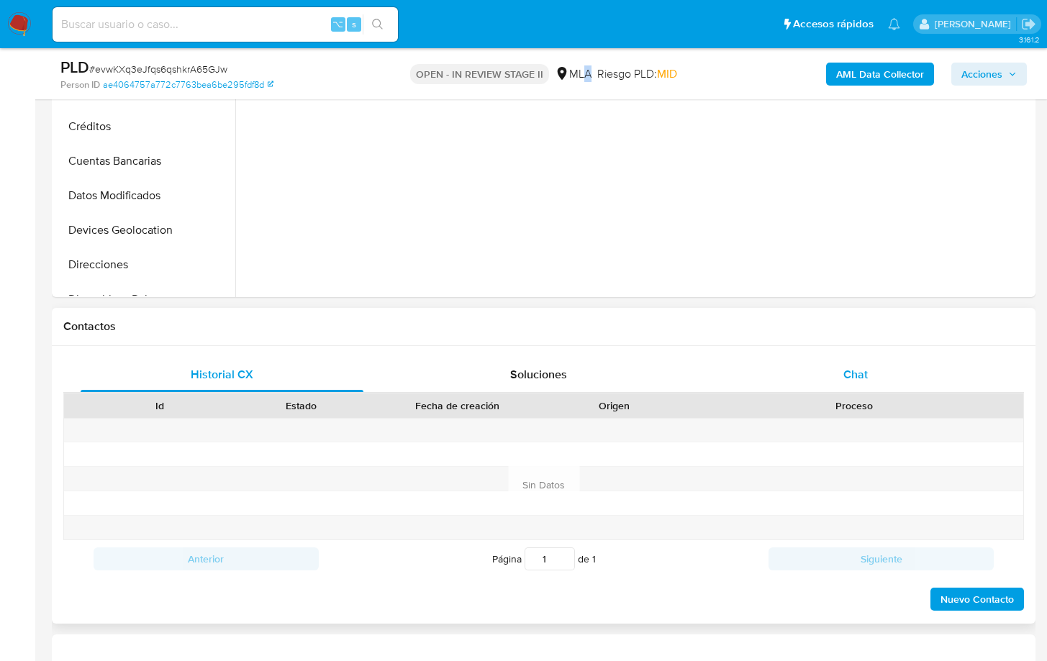
click at [867, 373] on div "Chat" at bounding box center [855, 374] width 283 height 35
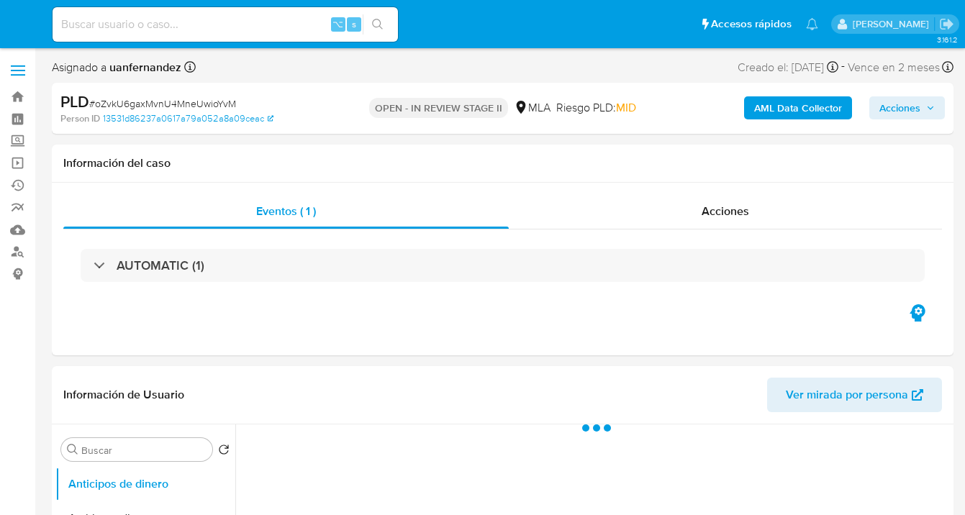
select select "10"
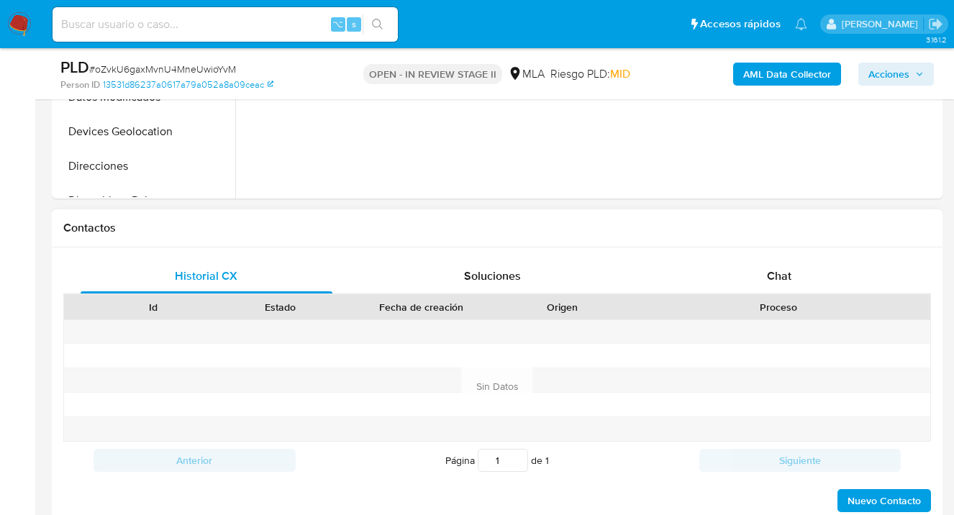
scroll to position [616, 0]
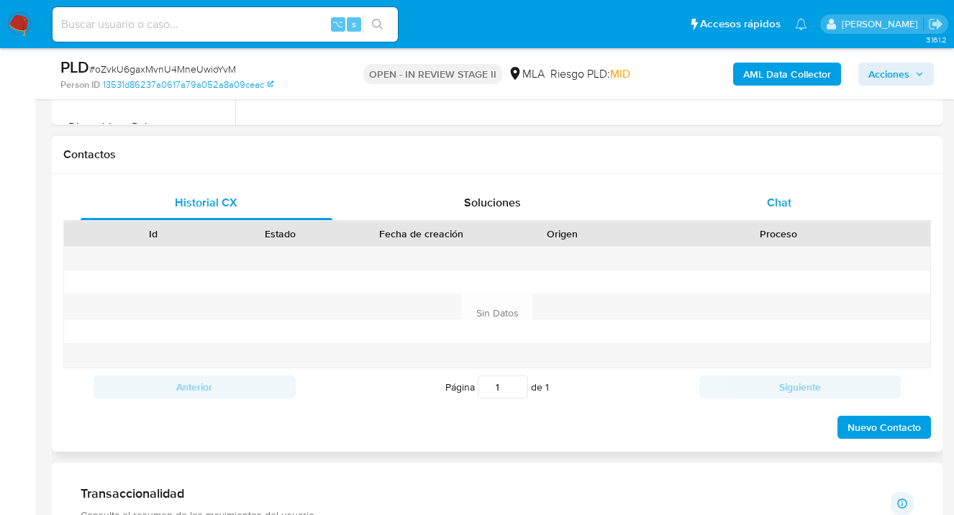
click at [774, 211] on div "Chat" at bounding box center [779, 203] width 252 height 35
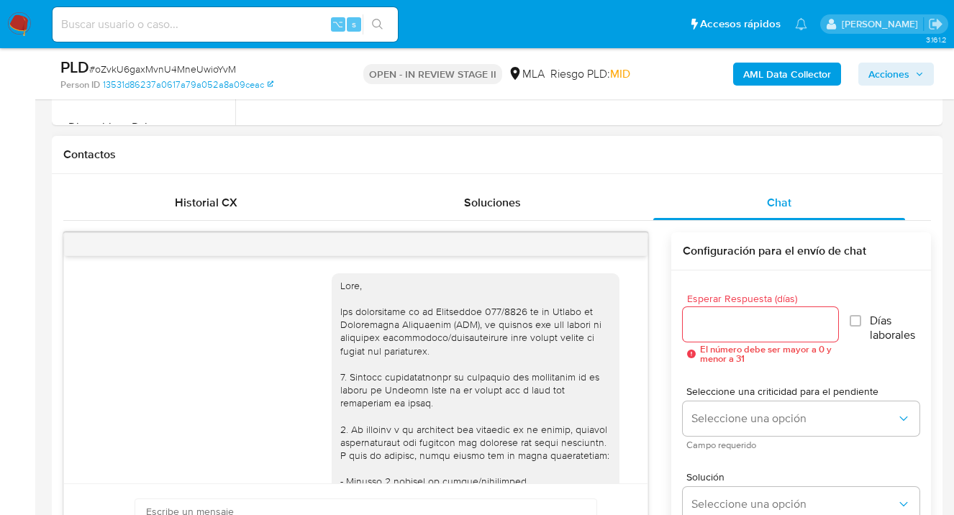
scroll to position [904, 0]
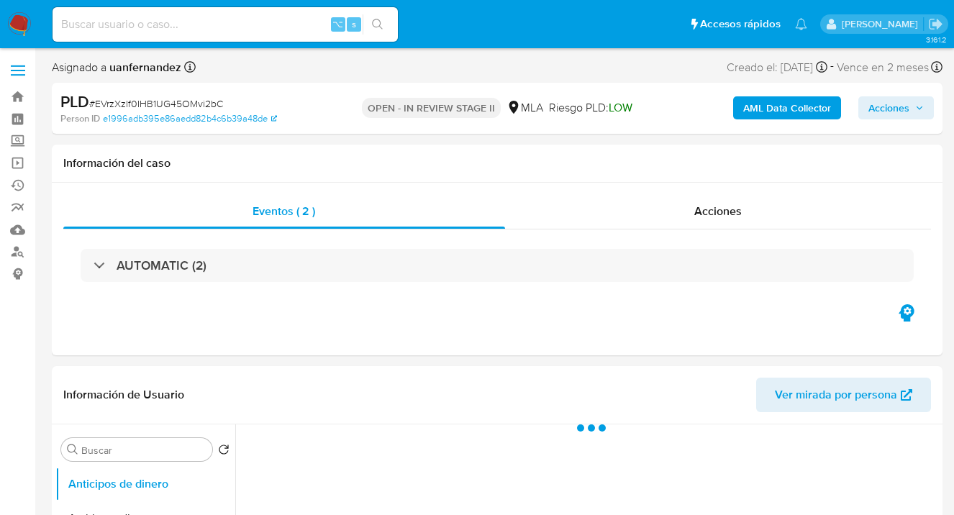
select select "10"
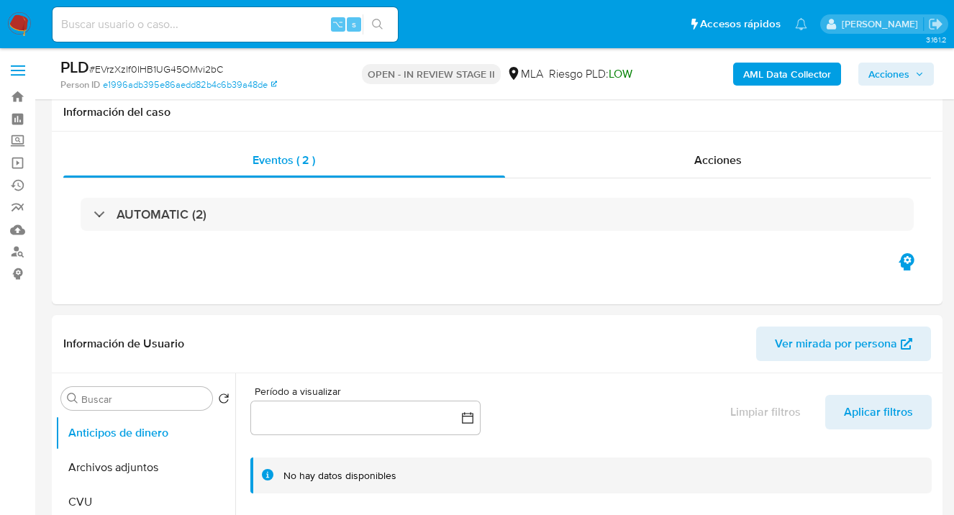
scroll to position [505, 0]
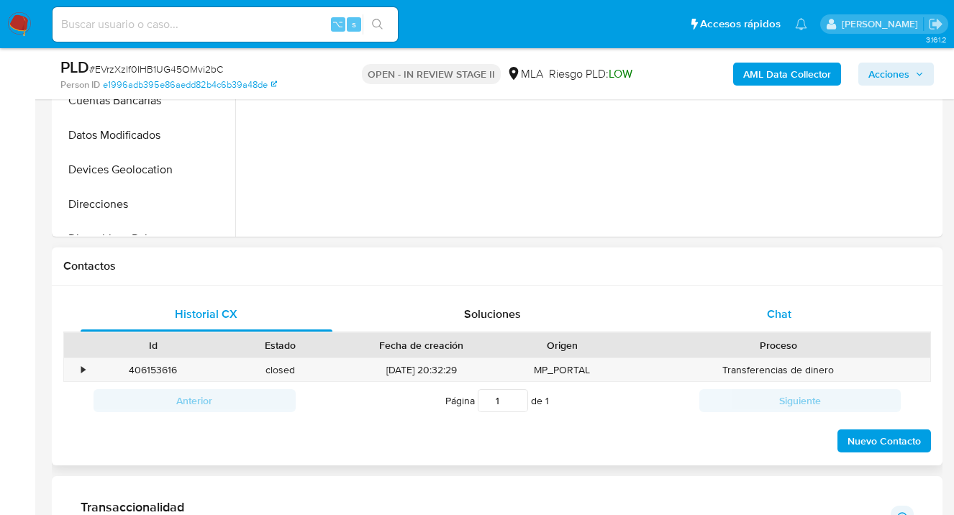
drag, startPoint x: 800, startPoint y: 306, endPoint x: 778, endPoint y: 299, distance: 23.2
click at [800, 306] on div "Chat" at bounding box center [779, 314] width 252 height 35
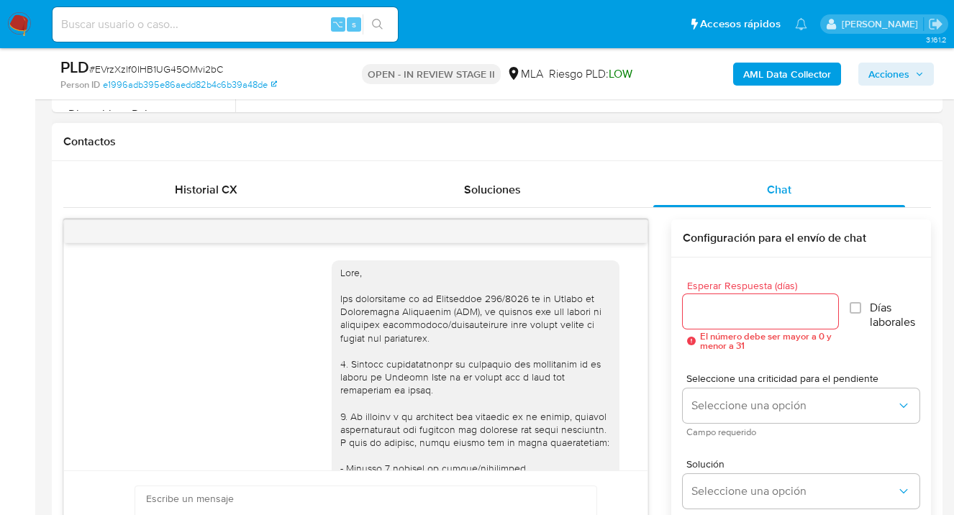
scroll to position [776, 0]
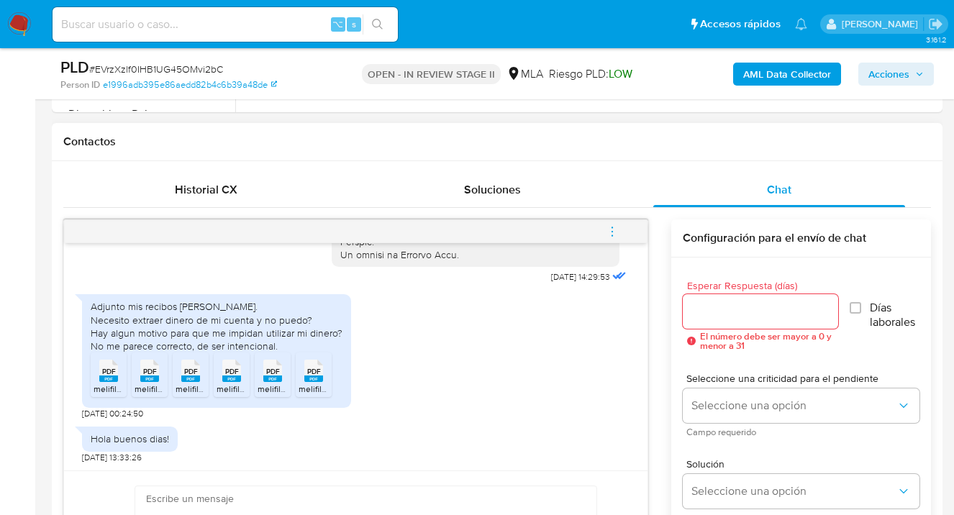
click at [110, 377] on rect at bounding box center [108, 378] width 19 height 6
click at [153, 382] on icon "PDF" at bounding box center [149, 370] width 19 height 25
click at [193, 374] on span "PDF" at bounding box center [191, 371] width 14 height 9
click at [226, 378] on rect at bounding box center [231, 378] width 19 height 6
click at [275, 375] on span "PDF" at bounding box center [273, 371] width 14 height 9
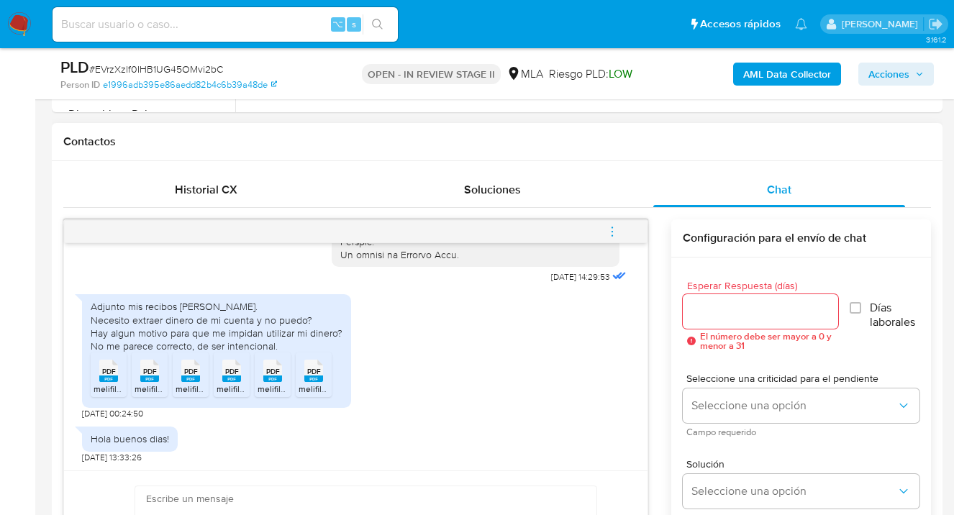
click at [314, 373] on span "PDF" at bounding box center [314, 371] width 14 height 9
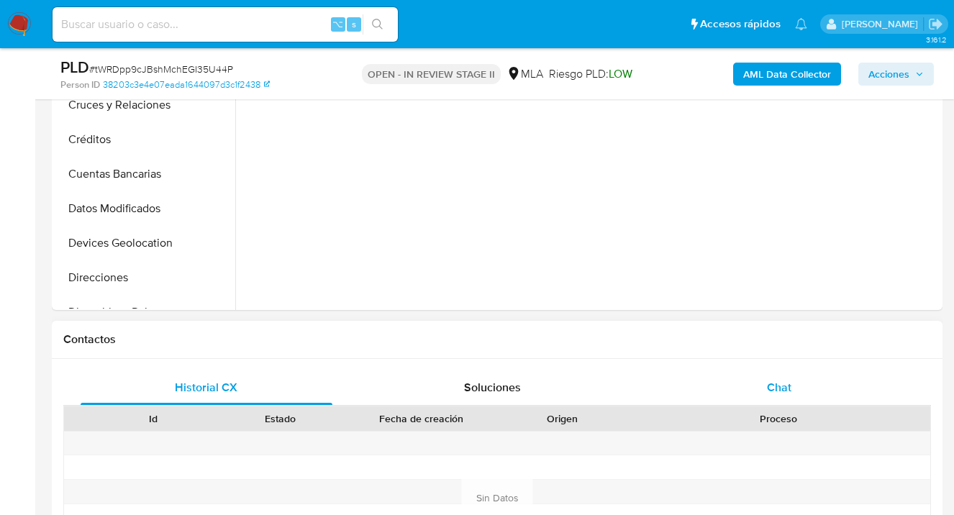
select select "10"
click at [787, 383] on span "Chat" at bounding box center [779, 387] width 24 height 17
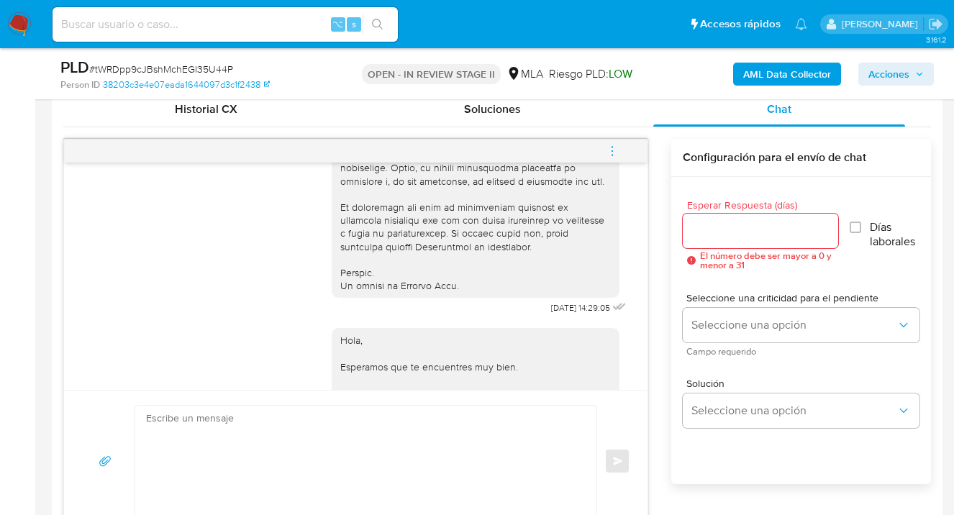
scroll to position [573, 0]
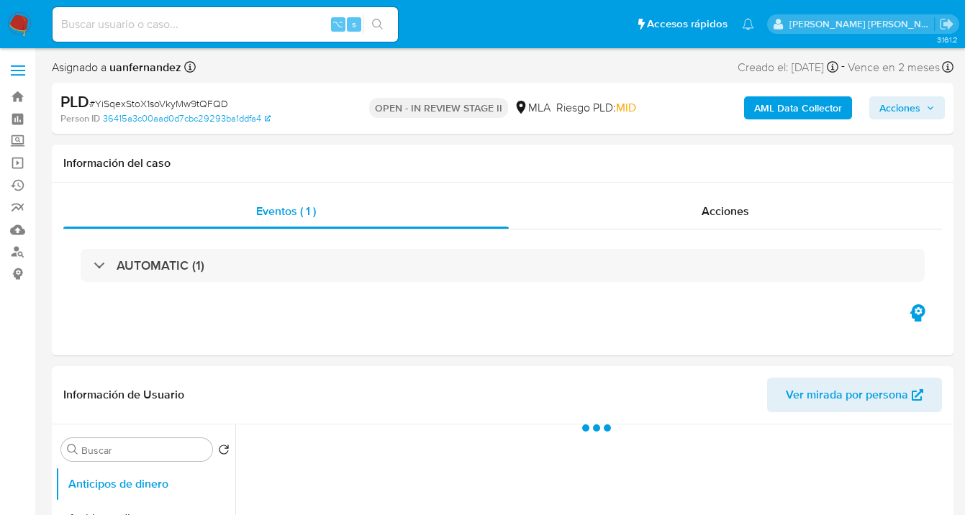
select select "10"
